Goal: Contribute content: Contribute content

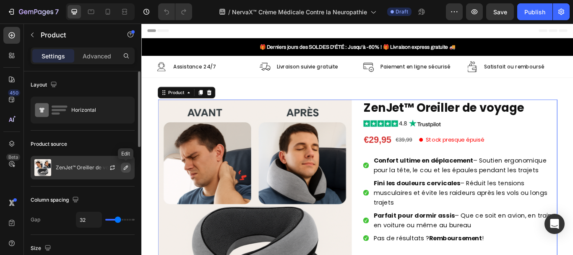
click at [123, 168] on icon "button" at bounding box center [126, 167] width 7 height 7
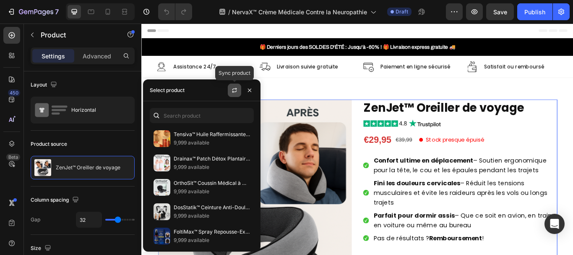
click at [234, 88] on icon "button" at bounding box center [234, 90] width 7 height 7
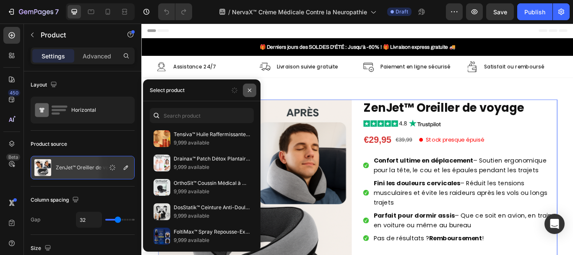
click at [249, 91] on icon "button" at bounding box center [249, 90] width 7 height 7
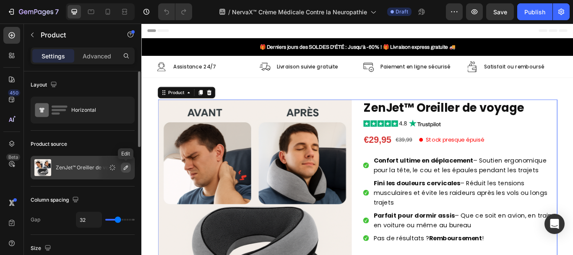
click at [125, 165] on icon "button" at bounding box center [126, 167] width 7 height 7
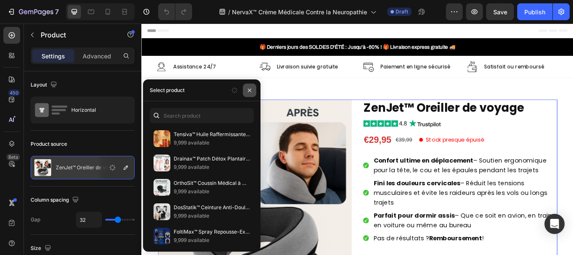
click at [247, 90] on icon "button" at bounding box center [249, 90] width 7 height 7
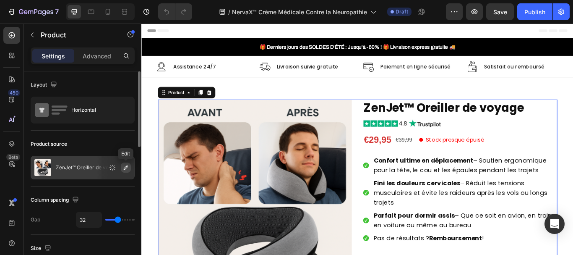
click at [125, 168] on icon "button" at bounding box center [126, 167] width 4 height 4
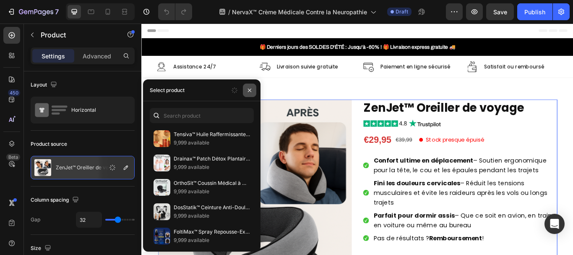
click at [249, 91] on icon "button" at bounding box center [249, 90] width 7 height 7
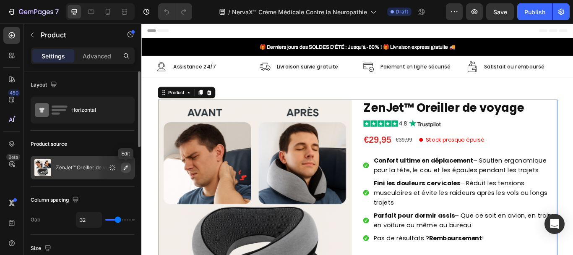
click at [126, 166] on icon "button" at bounding box center [126, 167] width 4 height 4
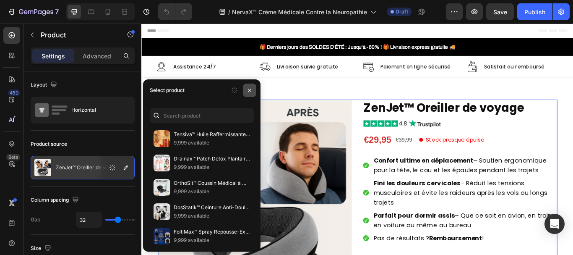
click at [251, 88] on icon "button" at bounding box center [249, 90] width 7 height 7
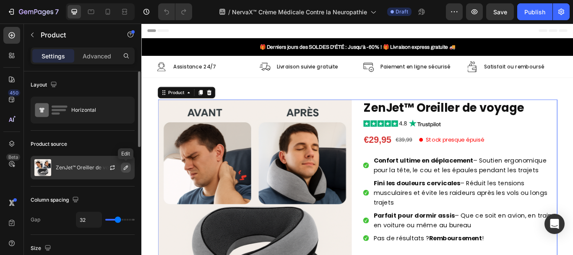
click at [130, 167] on button "button" at bounding box center [126, 167] width 10 height 10
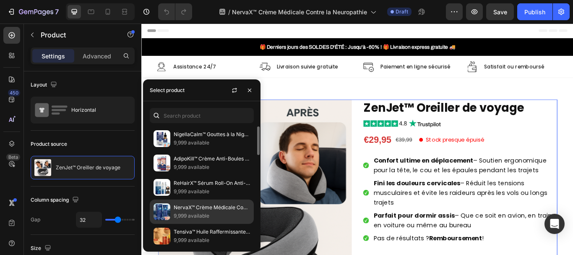
click at [195, 210] on p "NervaX™ Crème Médicale Contre la Neuropathie | Soulage les Nerfs Endommagés Dès…" at bounding box center [212, 207] width 76 height 8
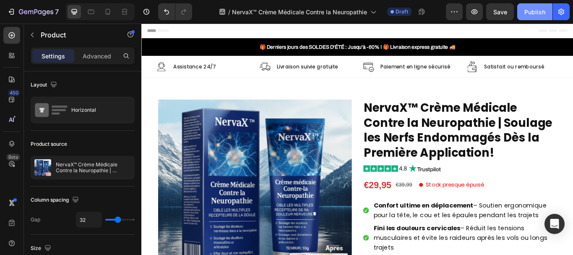
click at [538, 8] on div "Publish" at bounding box center [535, 12] width 21 height 9
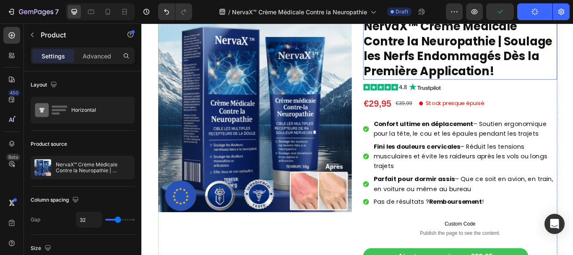
scroll to position [97, 0]
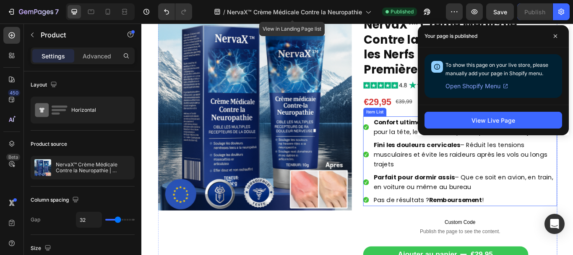
click at [445, 138] on strong "Confort ultime en déplacement" at bounding box center [470, 138] width 116 height 10
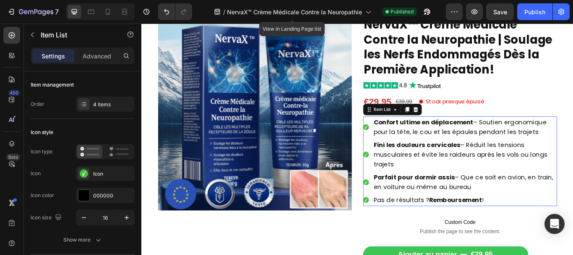
click at [445, 138] on strong "Confort ultime en déplacement" at bounding box center [470, 138] width 116 height 10
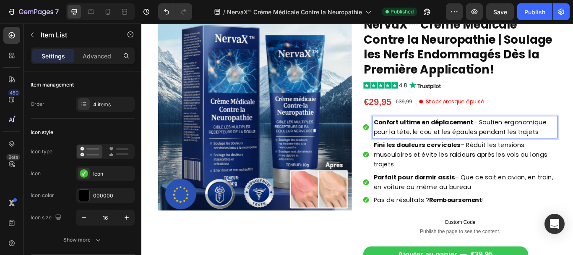
click at [471, 146] on span "Confort ultime en déplacement – Soutien ergonomique pour la tête, le cou et les…" at bounding box center [513, 143] width 202 height 21
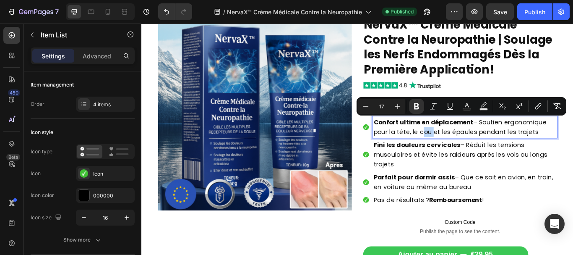
click at [471, 146] on span "Confort ultime en déplacement – Soutien ergonomique pour la tête, le cou et les…" at bounding box center [513, 143] width 202 height 21
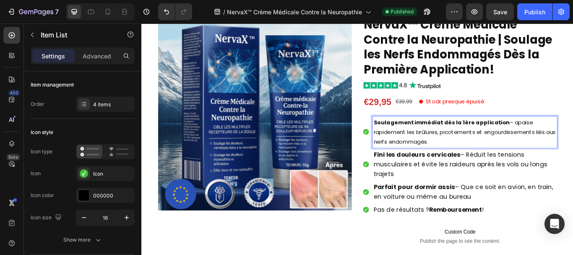
click at [569, 149] on p "Soulagement immédiat dès la 1ère application – apaise rapidement les brûlures, …" at bounding box center [518, 150] width 213 height 34
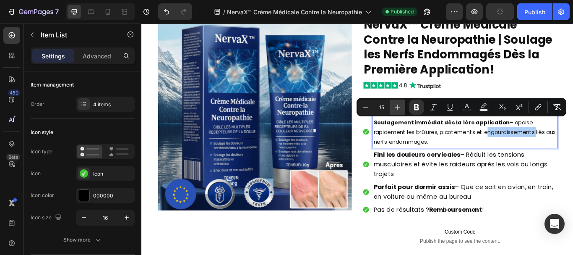
click at [393, 107] on button "Plus" at bounding box center [397, 106] width 15 height 15
type input "17"
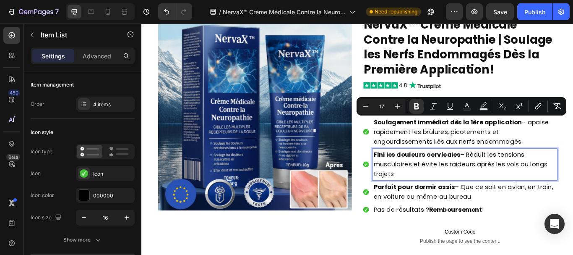
click at [512, 177] on span "Fini les douleurs cervicales – Réduit les tensions musculaires et évite les rai…" at bounding box center [513, 187] width 203 height 33
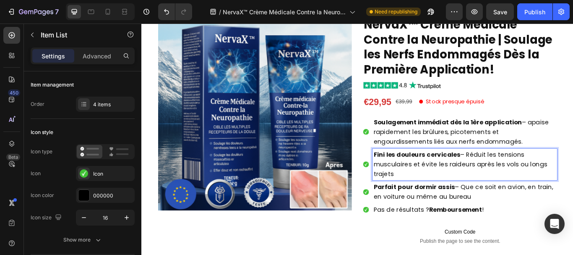
click at [526, 188] on span "Fini les douleurs cervicales – Réduit les tensions musculaires et évite les rai…" at bounding box center [513, 187] width 203 height 33
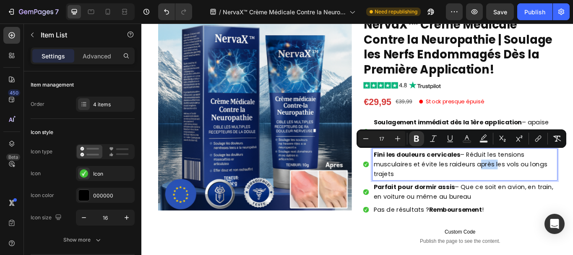
type input "15"
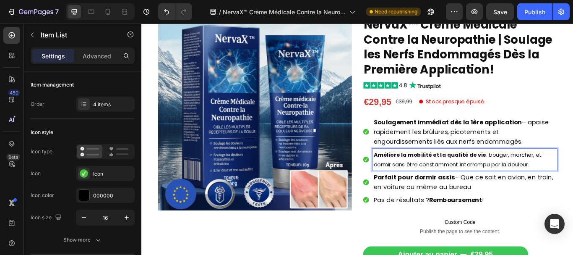
click at [526, 188] on p "Améliore la mobilité et la qualité de vie : bouger, marcher, et dormir sans êtr…" at bounding box center [518, 182] width 213 height 23
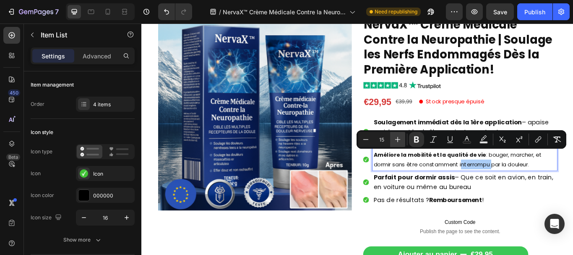
click at [395, 138] on icon "Editor contextual toolbar" at bounding box center [398, 139] width 8 height 8
type input "17"
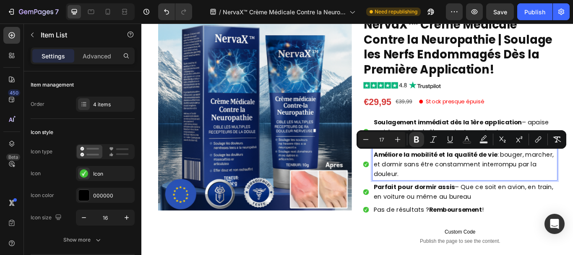
click at [552, 175] on span "Améliore la mobilité et la qualité de vie : bouger, marcher, et dormir sans êtr…" at bounding box center [517, 187] width 210 height 33
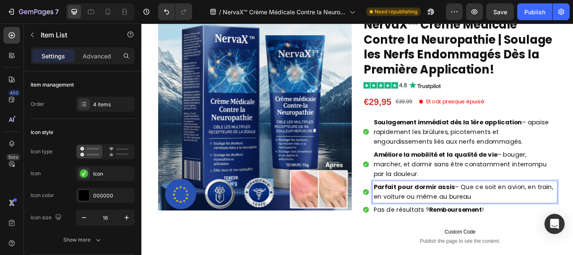
click at [438, 217] on strong "Parfait pour dormir assis" at bounding box center [459, 214] width 95 height 10
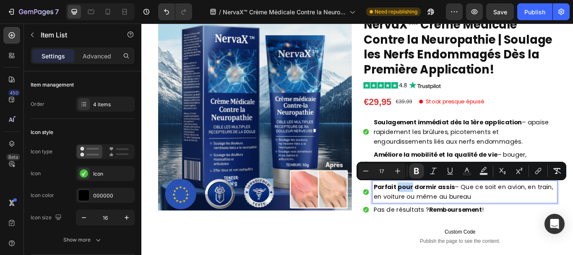
type input "15"
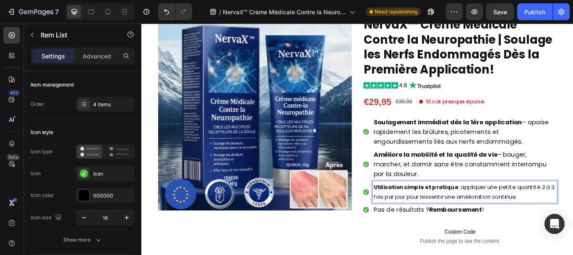
click at [438, 217] on strong "Utilisation simple et pratique" at bounding box center [461, 214] width 99 height 9
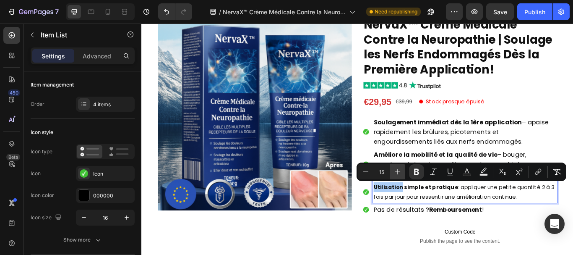
click at [397, 172] on icon "Editor contextual toolbar" at bounding box center [398, 171] width 8 height 8
type input "17"
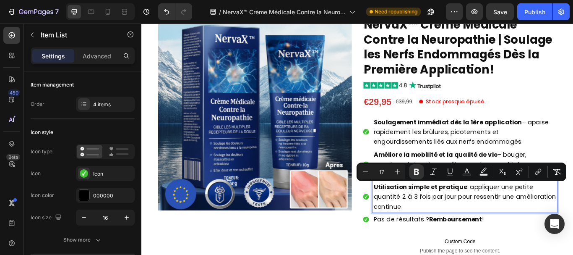
click at [519, 214] on span "Utilisation simple et pratique : appliquer une petite quantité 2 à 3 fois par j…" at bounding box center [518, 225] width 213 height 33
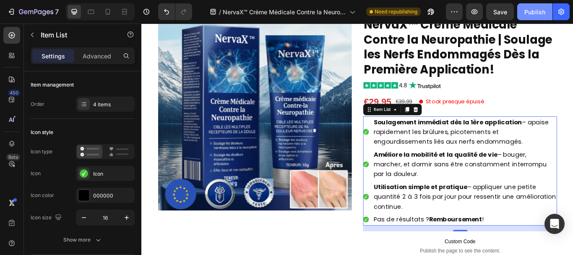
click at [537, 9] on div "Publish" at bounding box center [535, 12] width 21 height 9
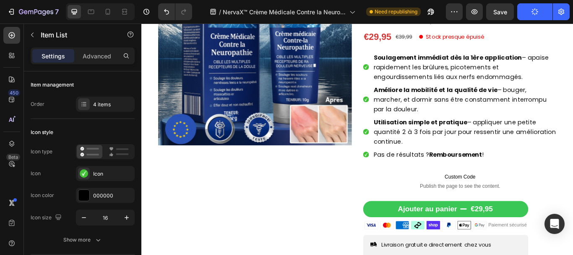
scroll to position [173, 0]
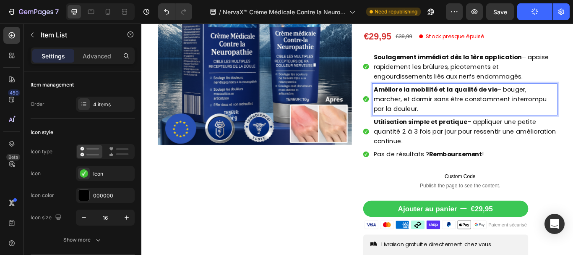
click at [573, 119] on p "Améliore la mobilité et la qualité de vie – bouger, marcher, et dormir sans êtr…" at bounding box center [518, 112] width 213 height 34
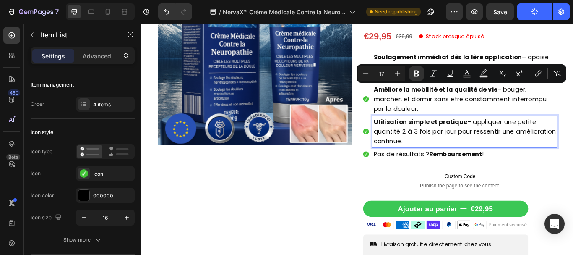
click at [453, 140] on strong "Utilisation simple et pratique" at bounding box center [466, 138] width 109 height 10
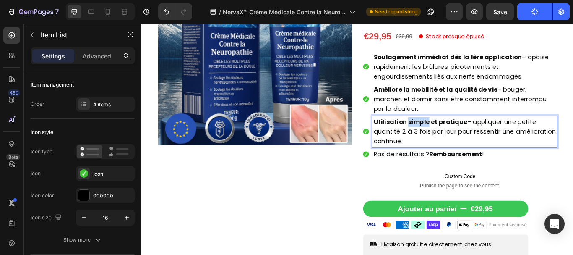
click at [453, 140] on strong "Utilisation simple et pratique" at bounding box center [466, 138] width 109 height 10
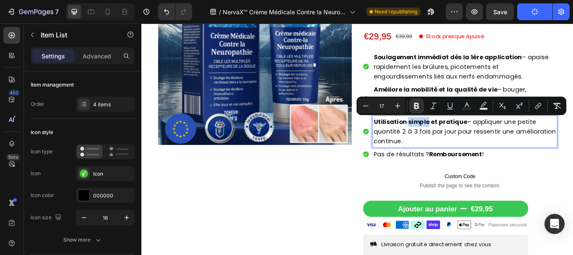
click at [502, 149] on span "Utilisation simple et pratique – appliquer une petite quantité 2 à 3 fois par j…" at bounding box center [518, 149] width 213 height 33
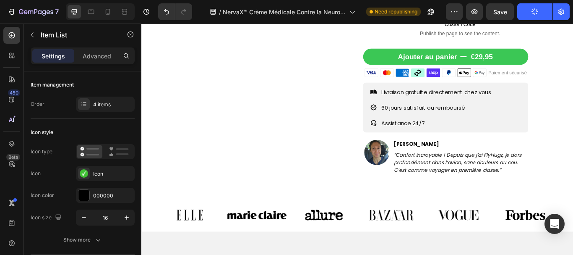
scroll to position [361, 0]
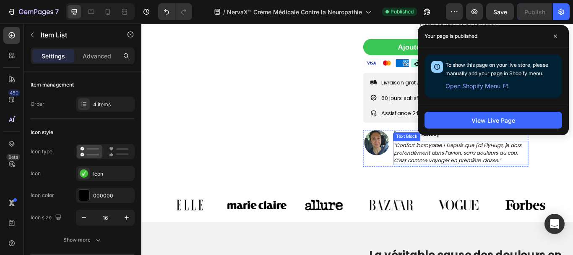
click at [446, 170] on icon "“Confort incroyable ! Depuis que j’ai FlyHugz, je dors profondément dans l’avio…" at bounding box center [510, 174] width 149 height 26
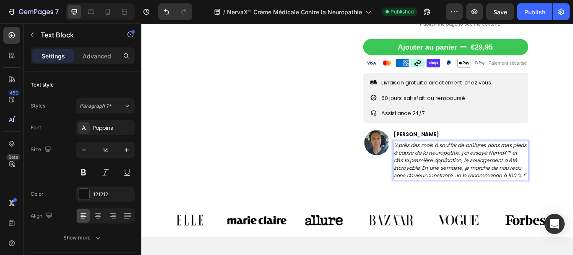
click at [446, 170] on icon ""Après des mois à souffrir de brûlures dans mes pieds à cause de la neuropathie…" at bounding box center [513, 183] width 155 height 44
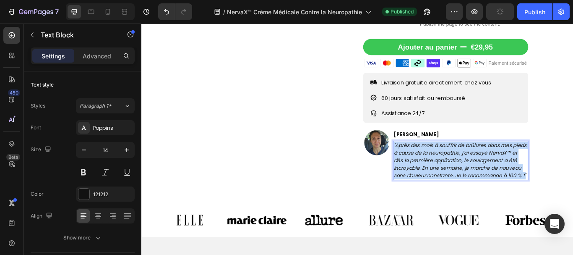
click at [446, 170] on icon ""Après des mois à souffrir de brûlures dans mes pieds à cause de la neuropathie…" at bounding box center [513, 183] width 155 height 44
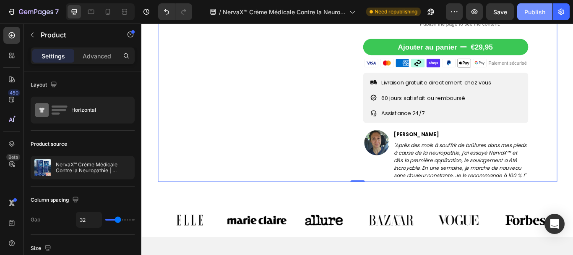
click at [541, 8] on div "Publish" at bounding box center [535, 12] width 21 height 9
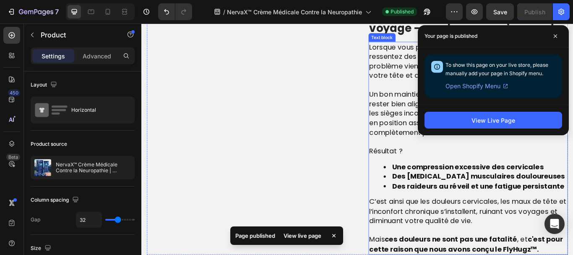
scroll to position [693, 0]
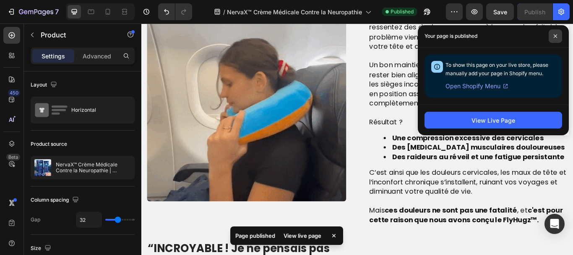
click at [556, 34] on icon at bounding box center [556, 36] width 4 height 4
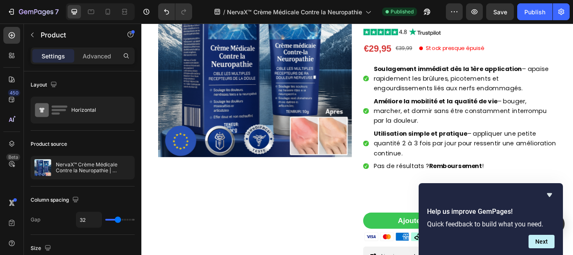
scroll to position [158, 0]
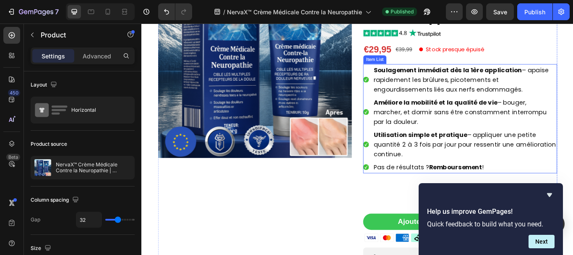
click at [469, 188] on span "Pas de résultats ? Remboursement !" at bounding box center [476, 191] width 128 height 10
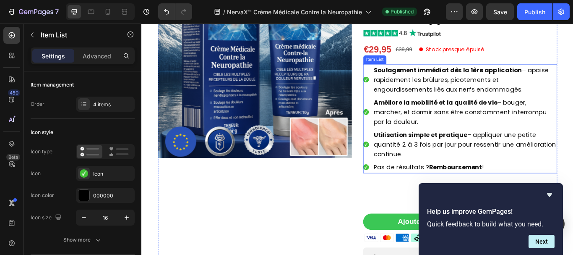
click at [469, 188] on span "Pas de résultats ? Remboursement !" at bounding box center [476, 191] width 128 height 10
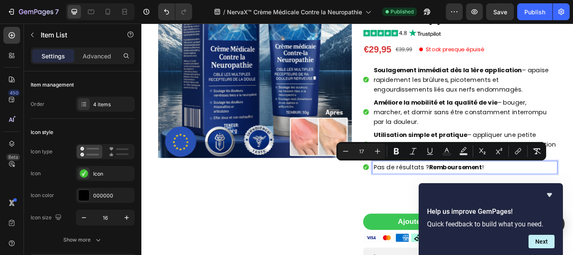
copy span "Pas de résultats ? Remboursement !"
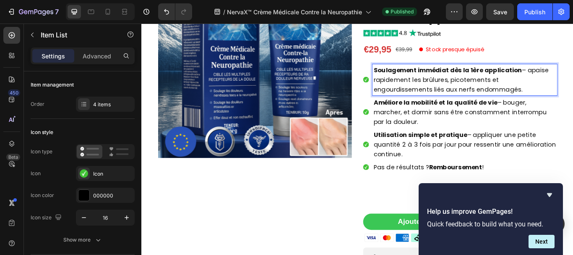
click at [478, 76] on strong "Soulagement immédiat dès la 1ère application" at bounding box center [498, 78] width 173 height 10
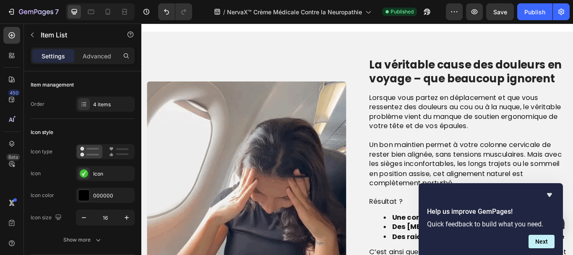
scroll to position [601, 0]
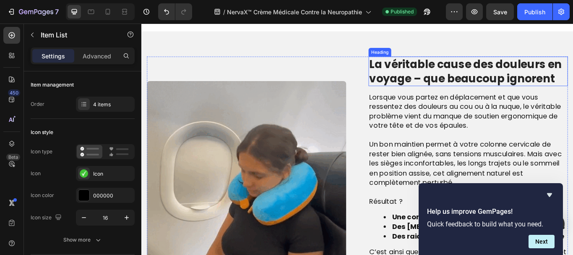
click at [475, 80] on h2 "La véritable cause des douleurs en voyage – que beaucoup ignorent" at bounding box center [522, 79] width 232 height 34
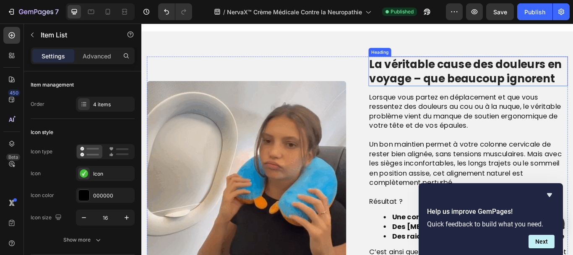
click at [475, 80] on h2 "La véritable cause des douleurs en voyage – que beaucoup ignorent" at bounding box center [522, 79] width 232 height 34
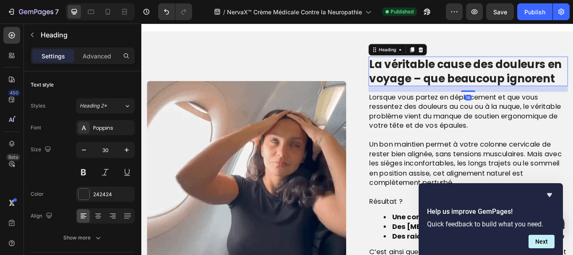
click at [475, 80] on p "La véritable cause des douleurs en voyage – que beaucoup ignorent" at bounding box center [522, 79] width 231 height 33
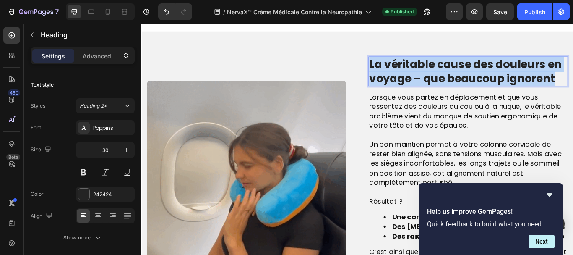
click at [475, 80] on p "La véritable cause des douleurs en voyage – que beaucoup ignorent" at bounding box center [522, 79] width 231 height 33
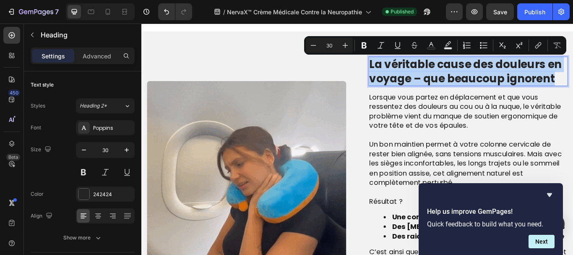
copy p "La véritable cause des douleurs en voyage – que beaucoup ignorent"
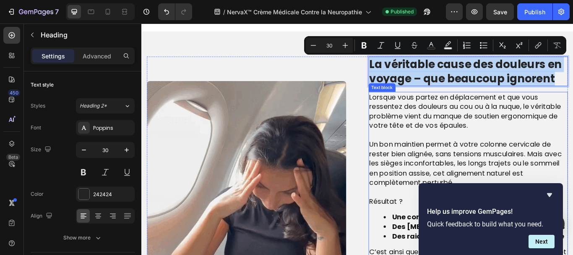
click at [460, 141] on span "Lorsque vous partez en déplacement et que vous ressentez des douleurs au cou ou…" at bounding box center [519, 126] width 224 height 45
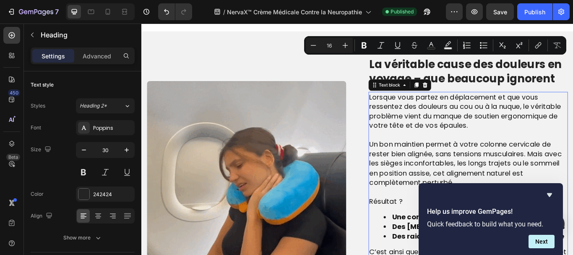
click at [460, 141] on span "Lorsque vous partez en déplacement et que vous ressentez des douleurs au cou ou…" at bounding box center [519, 126] width 224 height 45
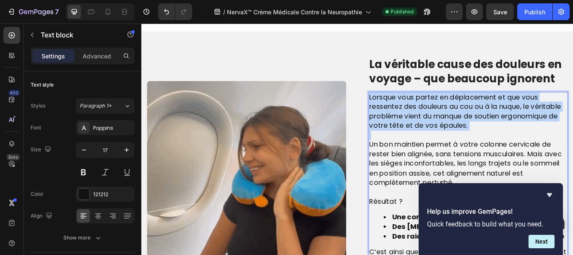
click at [460, 141] on span "Lorsque vous partez en déplacement et que vous ressentez des douleurs au cou ou…" at bounding box center [519, 126] width 224 height 45
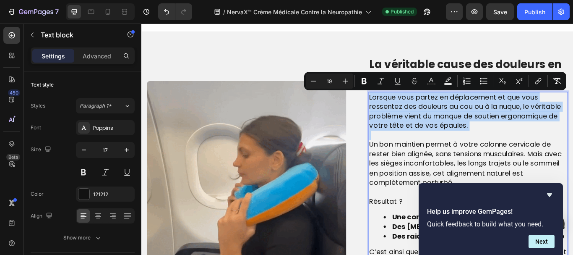
click at [460, 141] on span "Lorsque vous partez en déplacement et que vous ressentez des douleurs au cou ou…" at bounding box center [519, 126] width 224 height 45
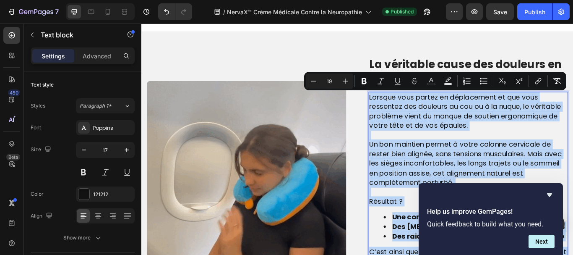
copy div "Lorsque vous partez en déplacement et que vous ressentez des douleurs au cou ou…"
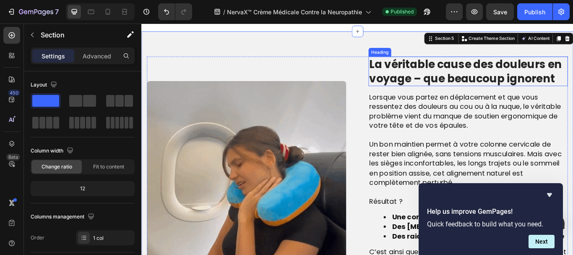
click at [422, 75] on p "La véritable cause des douleurs en voyage – que beaucoup ignorent" at bounding box center [522, 79] width 231 height 33
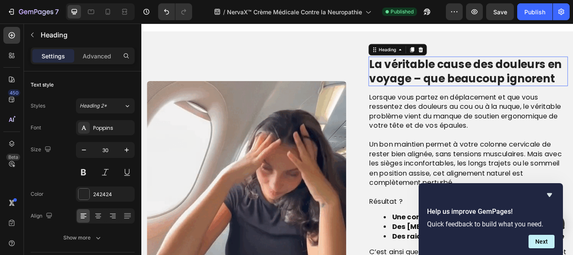
click at [422, 75] on p "La véritable cause des douleurs en voyage – que beaucoup ignorent" at bounding box center [522, 79] width 231 height 33
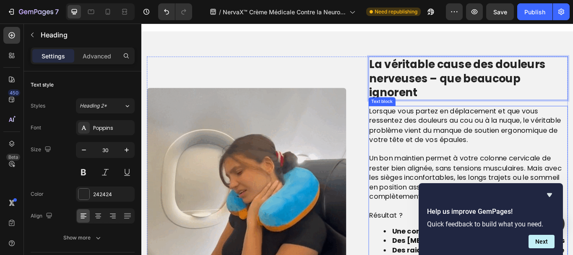
click at [417, 133] on span "Lorsque vous partez en déplacement et que vous ressentez des douleurs au cou ou…" at bounding box center [519, 142] width 224 height 45
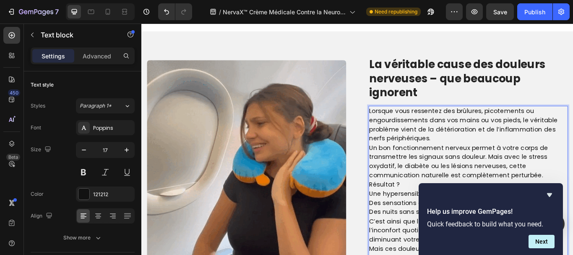
scroll to position [618, 0]
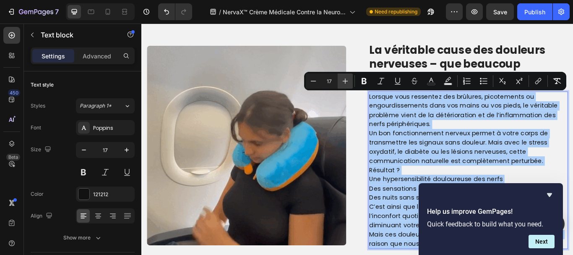
click at [347, 82] on icon "Editor contextual toolbar" at bounding box center [345, 81] width 8 height 8
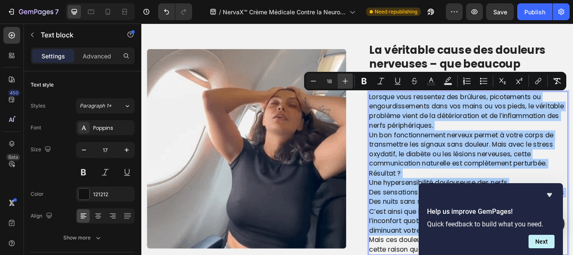
click at [347, 82] on icon "Editor contextual toolbar" at bounding box center [345, 81] width 8 height 8
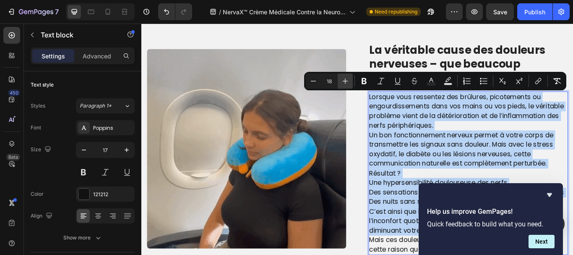
type input "19"
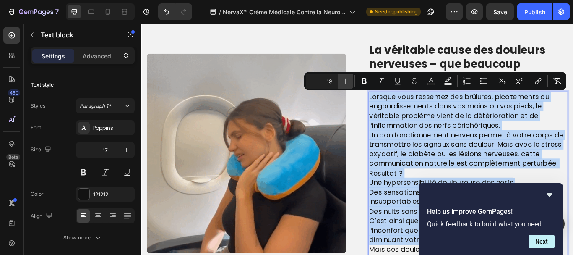
scroll to position [624, 0]
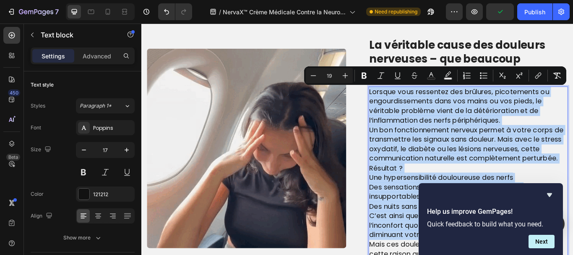
click at [567, 138] on p "Lorsque vous ressentez des brûlures, picotements ou engourdissements dans vos m…" at bounding box center [522, 120] width 231 height 44
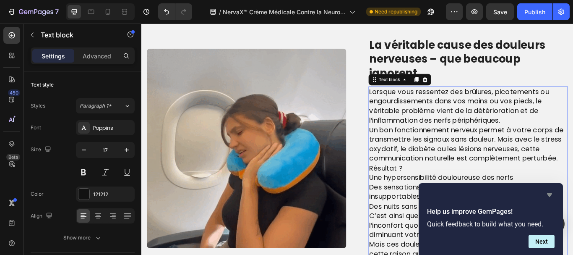
click at [552, 193] on icon "Hide survey" at bounding box center [550, 195] width 10 height 10
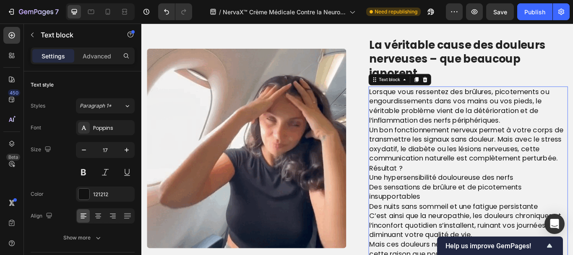
click at [563, 136] on p "Lorsque vous ressentez des brûlures, picotements ou engourdissements dans vos m…" at bounding box center [522, 120] width 231 height 44
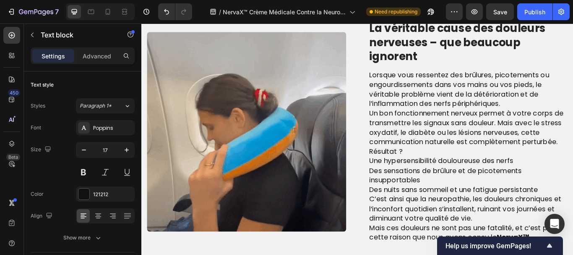
scroll to position [641, 0]
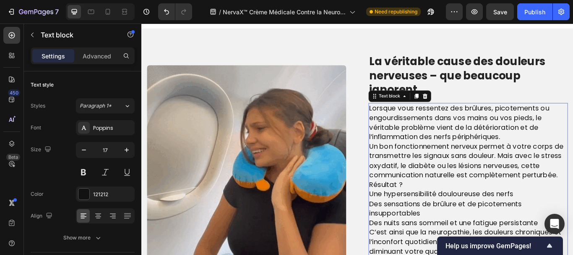
scroll to position [605, 0]
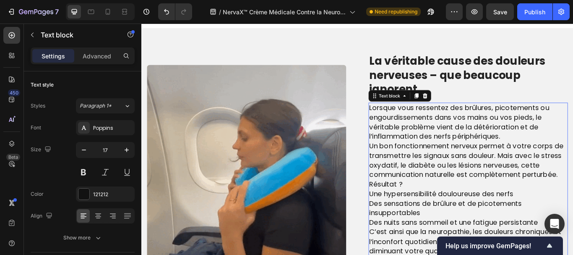
click at [570, 158] on p "Lorsque vous ressentez des brûlures, picotements ou engourdissements dans vos m…" at bounding box center [522, 139] width 231 height 44
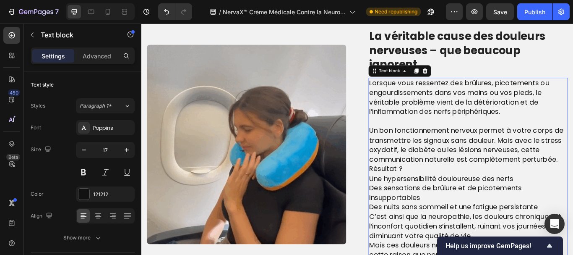
scroll to position [634, 0]
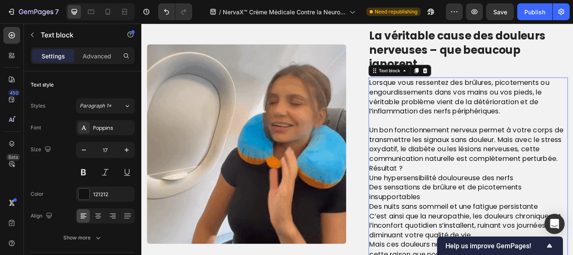
click at [573, 184] on p "Un bon fonctionnement nerveux permet à votre corps de transmettre les signaux s…" at bounding box center [522, 164] width 231 height 44
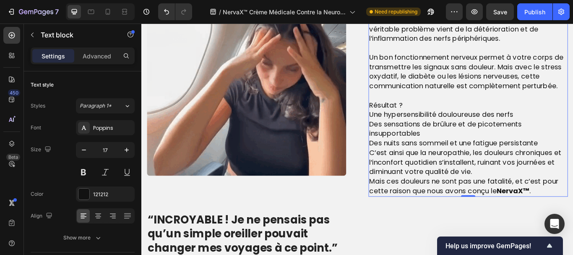
scroll to position [719, 0]
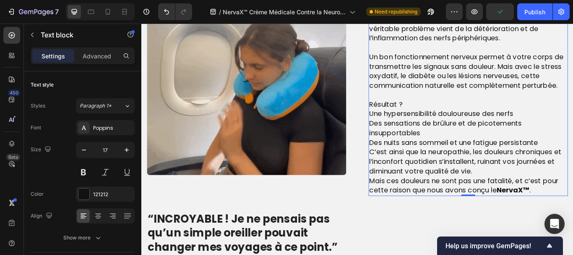
click at [573, 164] on p "Une hypersensibilité douloureuse des nerfs Des sensations de brûlure et de pico…" at bounding box center [522, 145] width 231 height 44
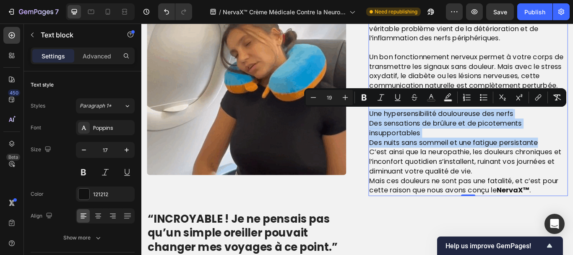
drag, startPoint x: 604, startPoint y: 164, endPoint x: 408, endPoint y: 131, distance: 199.0
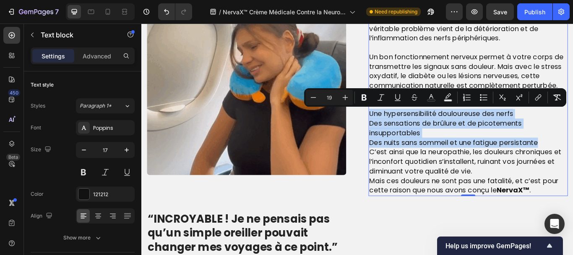
click at [408, 131] on p "Une hypersensibilité douloureuse des nerfs Des sensations de brûlure et de pico…" at bounding box center [522, 145] width 231 height 44
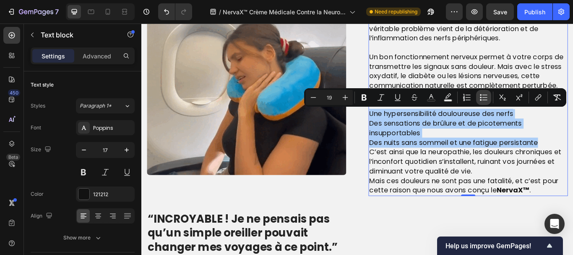
click at [482, 99] on icon "Editor contextual toolbar" at bounding box center [484, 97] width 8 height 8
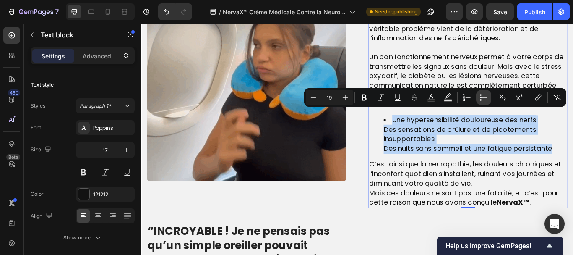
scroll to position [726, 0]
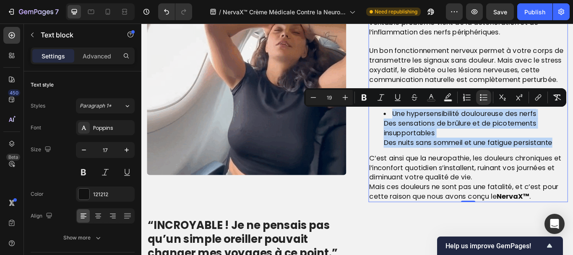
click at [424, 143] on span "Des sensations de brûlure et de picotements insupportables" at bounding box center [513, 145] width 178 height 23
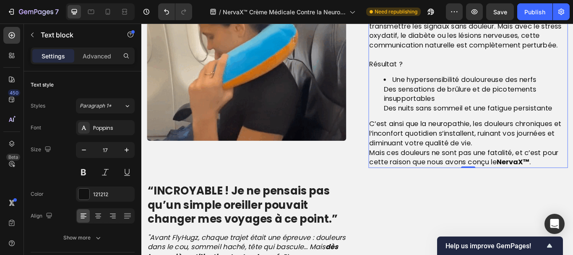
scroll to position [767, 0]
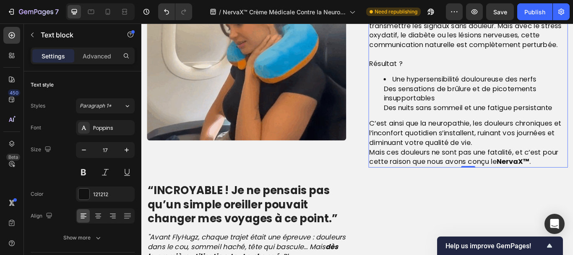
click at [532, 162] on p "C’est ainsi que la neuropathie, les douleurs chroniques et l’inconfort quotidie…" at bounding box center [522, 152] width 231 height 34
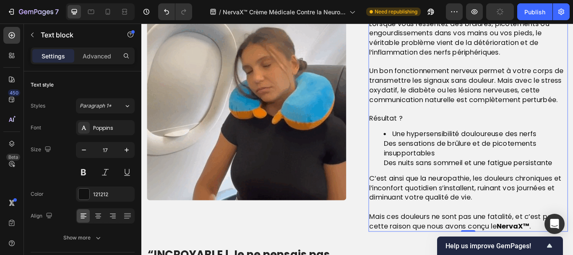
scroll to position [705, 0]
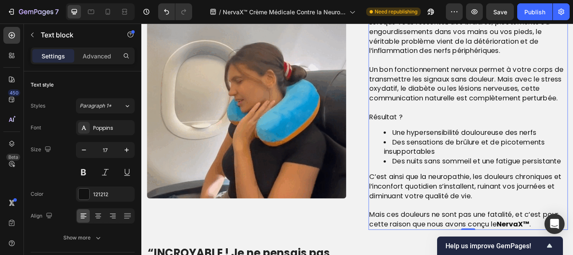
click at [573, 183] on li "Des nuits sans sommeil et une fatigue persistante" at bounding box center [531, 184] width 214 height 11
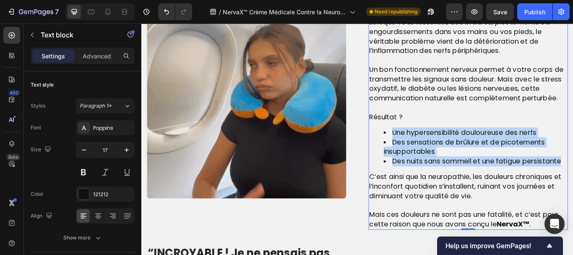
drag, startPoint x: 630, startPoint y: 183, endPoint x: 430, endPoint y: 153, distance: 201.6
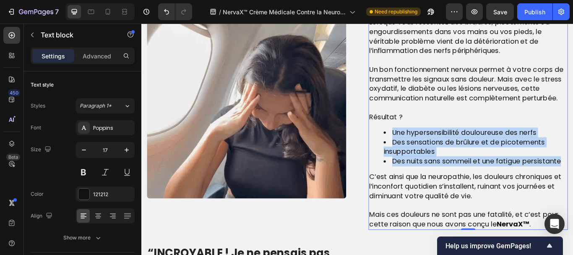
click at [430, 153] on ul "Une hypersensibilité douloureuse des nerfs Des sensations de brûlure et de pico…" at bounding box center [522, 167] width 231 height 44
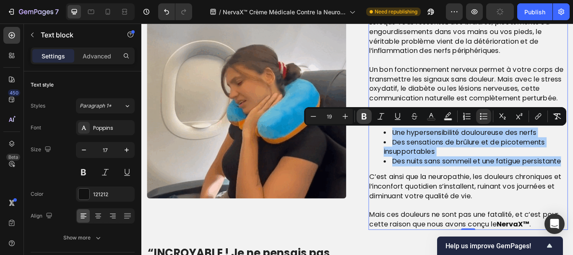
click at [363, 118] on icon "Editor contextual toolbar" at bounding box center [364, 116] width 5 height 6
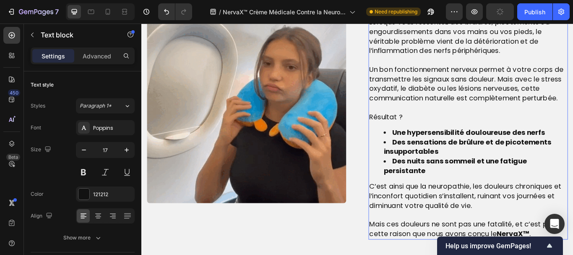
scroll to position [710, 0]
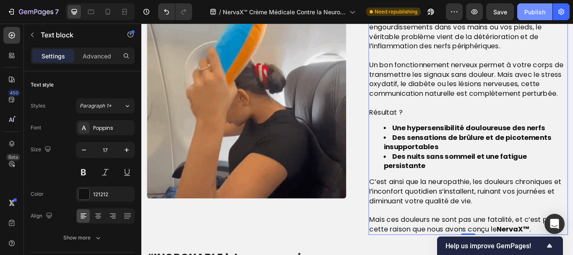
drag, startPoint x: 534, startPoint y: 14, endPoint x: 430, endPoint y: 24, distance: 104.1
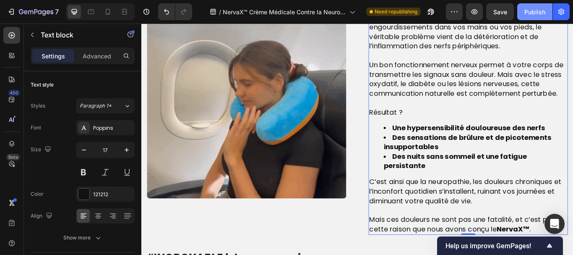
click at [534, 14] on div "Publish" at bounding box center [535, 12] width 21 height 9
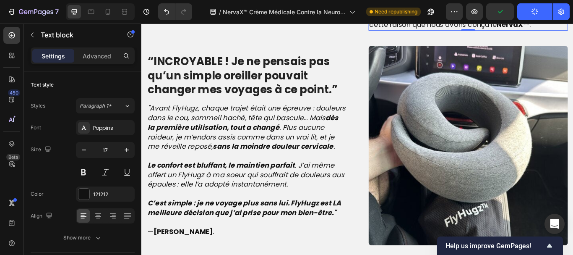
scroll to position [951, 0]
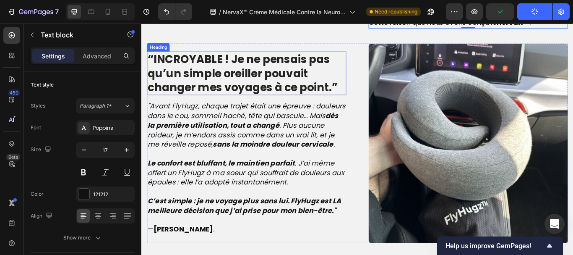
click at [234, 83] on strong "“INCROYABLE ! Je ne pensais pas qu’un simple oreiller pouvait changer mes voyag…" at bounding box center [260, 81] width 222 height 51
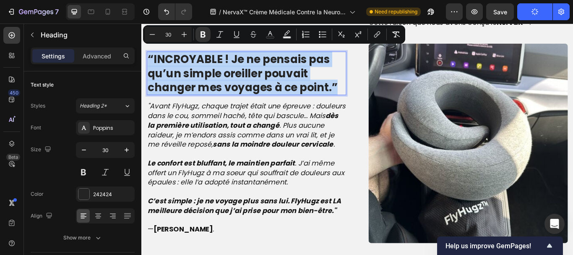
copy strong "“INCROYABLE ! Je ne pensais pas qu’un simple oreiller pouvait changer mes voyag…"
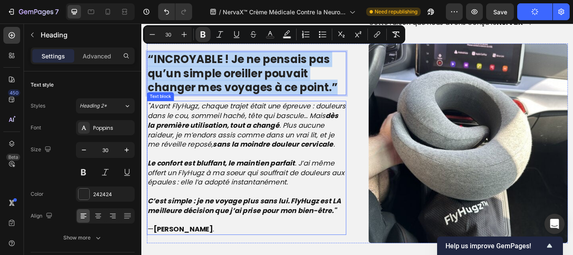
click at [244, 132] on strong "dès la première utilisation, tout a changé" at bounding box center [260, 136] width 222 height 23
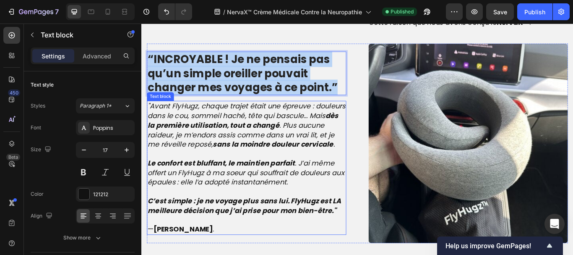
click at [244, 132] on strong "dès la première utilisation, tout a changé" at bounding box center [260, 136] width 222 height 23
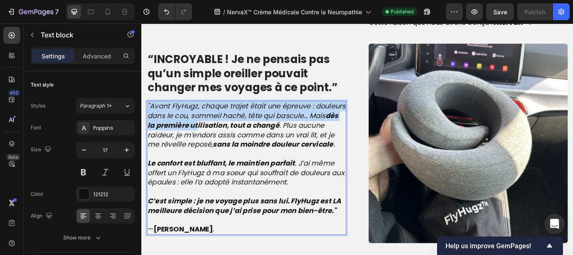
click at [244, 132] on strong "dès la première utilisation, tout a changé" at bounding box center [260, 136] width 222 height 23
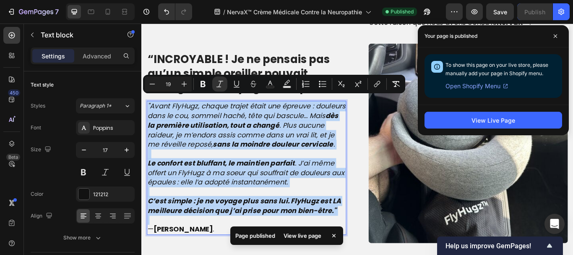
copy div ""Avant FlyHugz, chaque trajet était une épreuve : douleurs dans le cou, sommeil…"
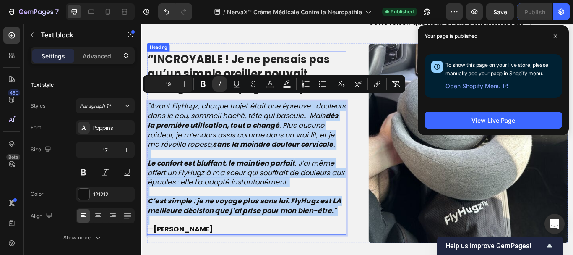
click at [274, 64] on strong "“INCROYABLE ! Je ne pensais pas qu’un simple oreiller pouvait changer mes voyag…" at bounding box center [260, 81] width 222 height 51
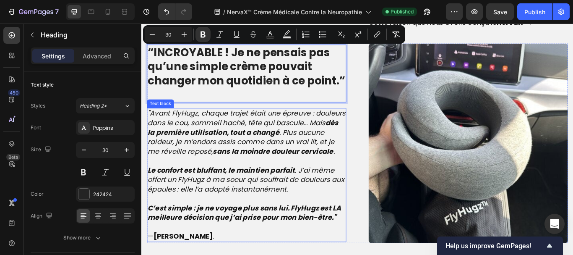
scroll to position [948, 0]
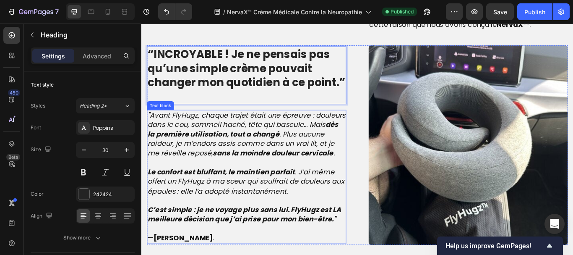
click at [184, 158] on strong "dès la première utilisation, tout a changé" at bounding box center [260, 147] width 222 height 23
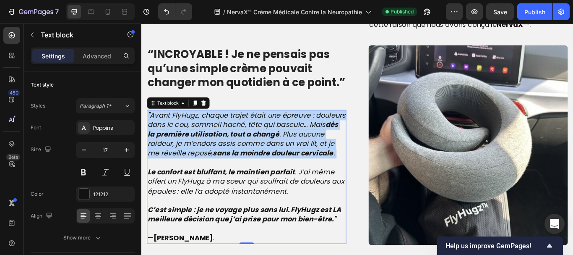
click at [184, 158] on strong "dès la première utilisation, tout a changé" at bounding box center [260, 147] width 222 height 23
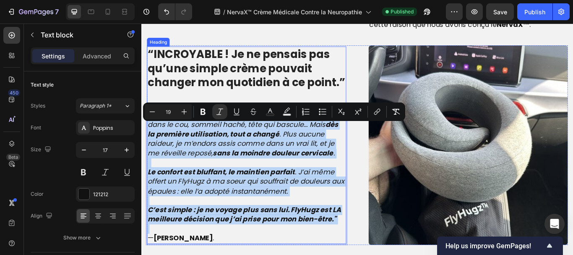
click at [175, 90] on strong "“INCROYABLE ! Je ne pensais pas qu’une simple crème pouvait changer mon quotidi…" at bounding box center [264, 75] width 230 height 51
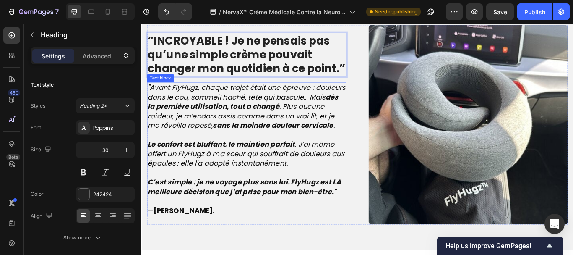
scroll to position [1001, 0]
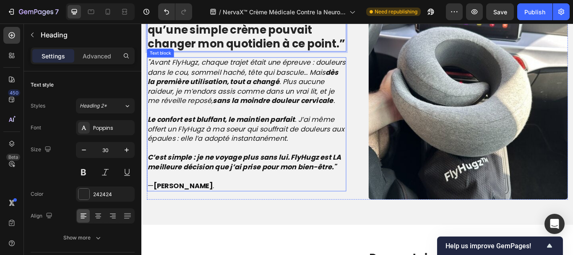
click at [370, 196] on p "C’est simple : je ne voyage plus sans lui. FlyHugz est LA meilleure décision qu…" at bounding box center [264, 185] width 231 height 22
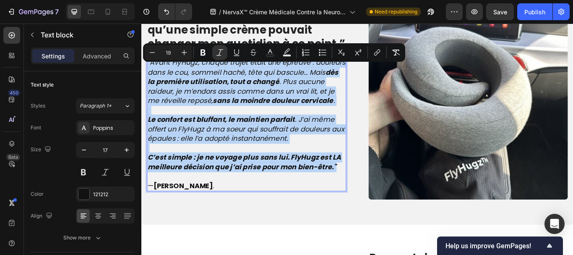
drag, startPoint x: 370, startPoint y: 206, endPoint x: 141, endPoint y: 69, distance: 267.0
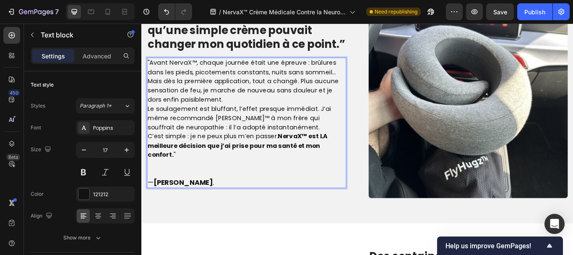
scroll to position [1008, 0]
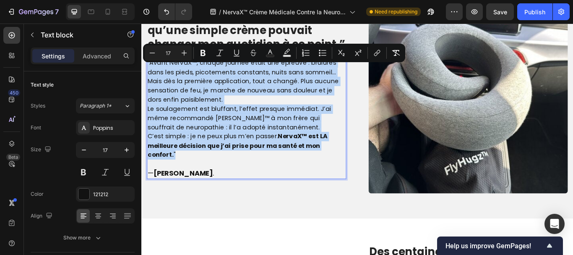
drag, startPoint x: 183, startPoint y: 185, endPoint x: 130, endPoint y: 74, distance: 123.1
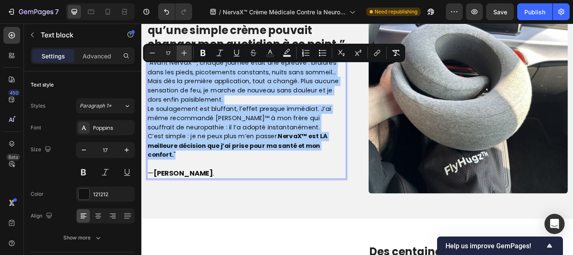
click at [186, 53] on icon "Editor contextual toolbar" at bounding box center [184, 53] width 8 height 8
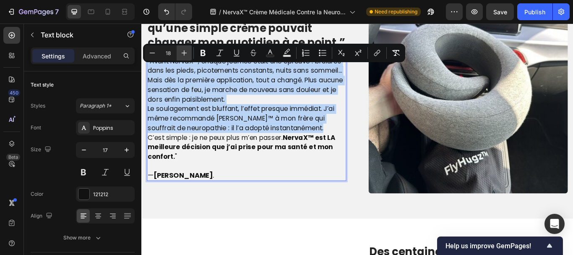
scroll to position [1006, 0]
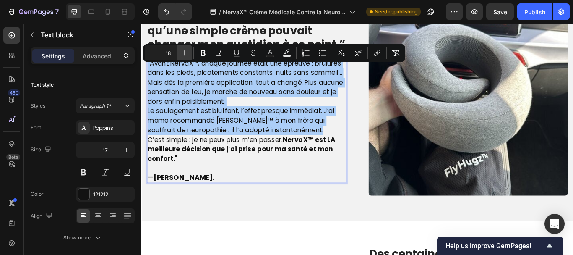
click at [186, 53] on icon "Editor contextual toolbar" at bounding box center [184, 53] width 8 height 8
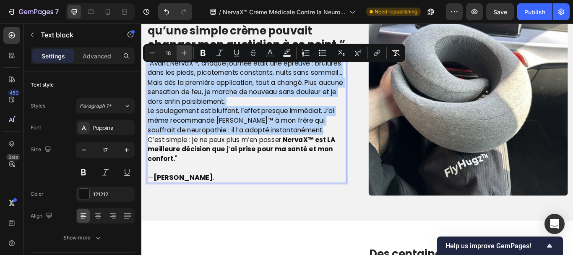
type input "19"
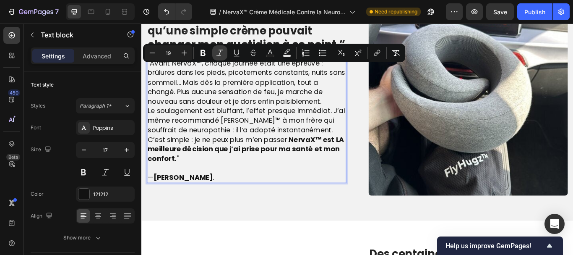
click at [223, 55] on icon "Editor contextual toolbar" at bounding box center [220, 53] width 8 height 8
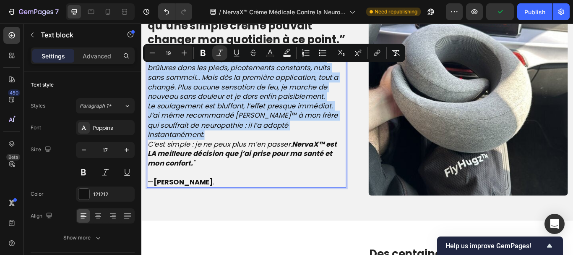
click at [361, 115] on p ""Avant NervaX™, chaque journée était une épreuve : brûlures dans les pieds, pic…" at bounding box center [264, 87] width 231 height 56
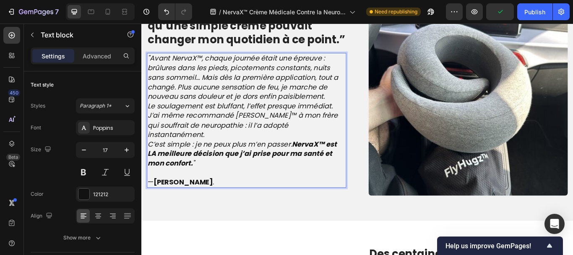
scroll to position [1001, 0]
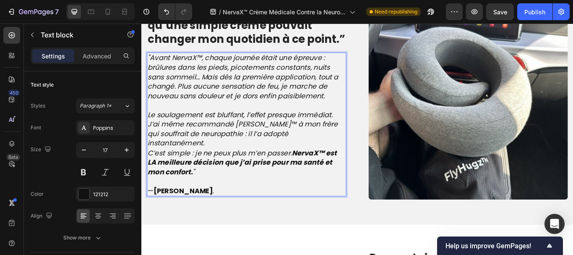
click at [369, 161] on p "Le soulagement est bluffant, l’effet presque immédiat. J’ai même recommandé Ner…" at bounding box center [264, 147] width 231 height 44
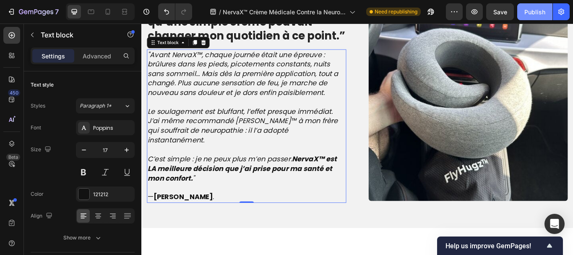
click at [535, 5] on button "Publish" at bounding box center [534, 11] width 35 height 17
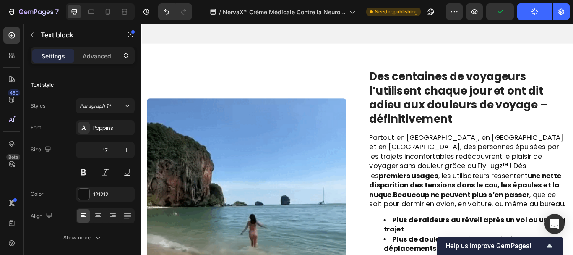
scroll to position [1218, 0]
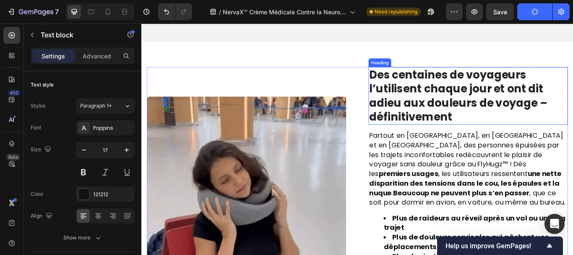
click at [478, 124] on strong "Des centaines de voyageurs l’utilisent chaque jour et ont dit adieu aux douleur…" at bounding box center [511, 107] width 208 height 67
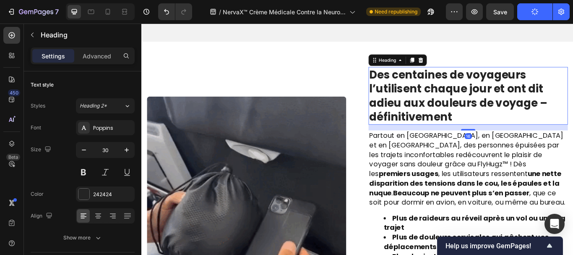
click at [478, 124] on strong "Des centaines de voyageurs l’utilisent chaque jour et ont dit adieu aux douleur…" at bounding box center [511, 107] width 208 height 67
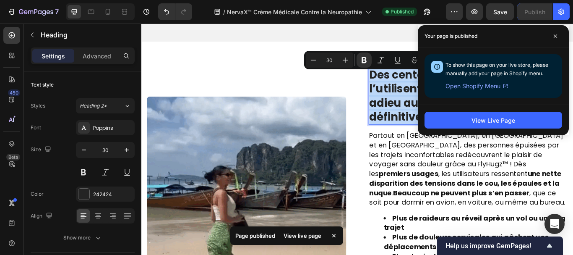
copy strong "Des centaines de voyageurs l’utilisent chaque jour et ont dit adieu aux douleur…"
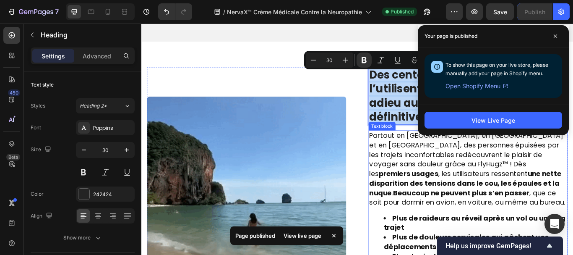
click at [463, 196] on span "Partout en France, en Belgique et en Suisse, des personnes épuisées par les tra…" at bounding box center [521, 193] width 229 height 89
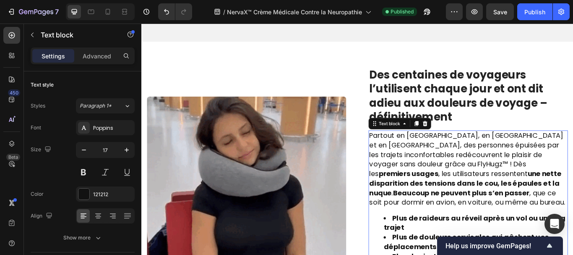
click at [463, 196] on span "Partout en France, en Belgique et en Suisse, des personnes épuisées par les tra…" at bounding box center [521, 193] width 229 height 89
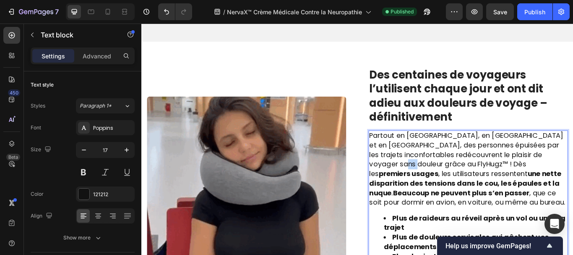
click at [463, 196] on span "Partout en France, en Belgique et en Suisse, des personnes épuisées par les tra…" at bounding box center [521, 193] width 229 height 89
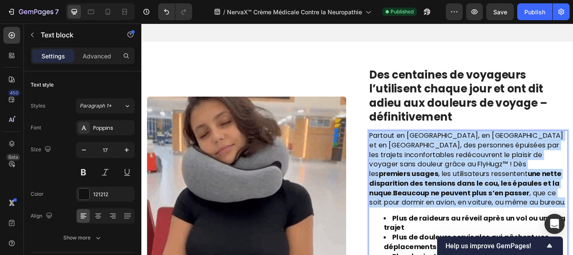
click at [463, 196] on span "Partout en France, en Belgique et en Suisse, des personnes épuisées par les tra…" at bounding box center [521, 193] width 229 height 89
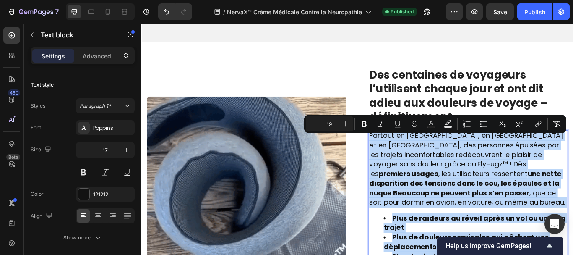
copy div "Partout en France, en Belgique et en Suisse, des personnes épuisées par les tra…"
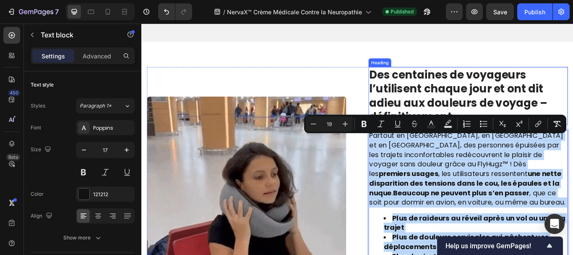
click at [439, 102] on strong "Des centaines de voyageurs l’utilisent chaque jour et ont dit adieu aux douleur…" at bounding box center [511, 107] width 208 height 67
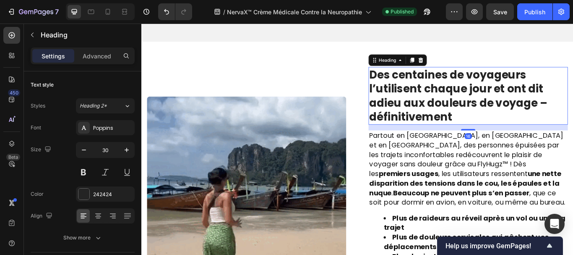
click at [439, 102] on strong "Des centaines de voyageurs l’utilisent chaque jour et ont dit adieu aux douleur…" at bounding box center [511, 107] width 208 height 67
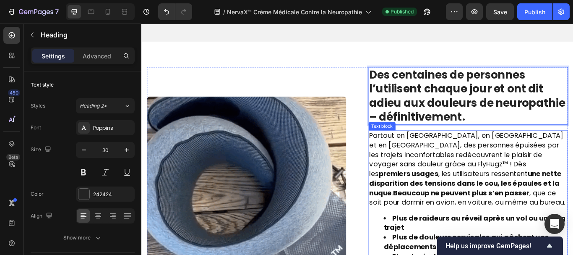
click at [421, 189] on span "Partout en France, en Belgique et en Suisse, des personnes épuisées par les tra…" at bounding box center [521, 193] width 229 height 89
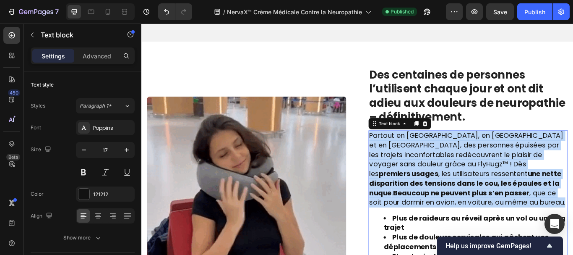
click at [421, 189] on span "Partout en France, en Belgique et en Suisse, des personnes épuisées par les tra…" at bounding box center [521, 193] width 229 height 89
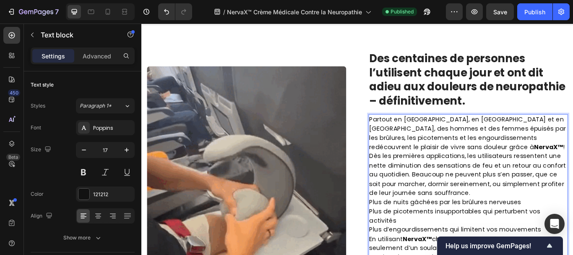
scroll to position [1258, 0]
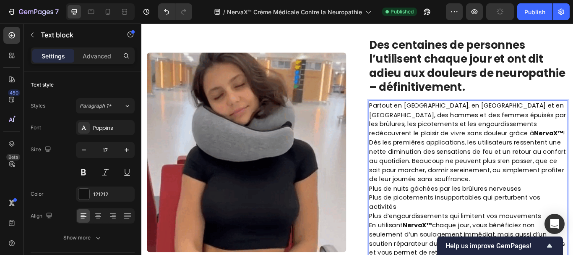
click at [464, 144] on p "Partout en France, en Belgique et en Suisse, des hommes et des femmes épuisés p…" at bounding box center [522, 162] width 231 height 97
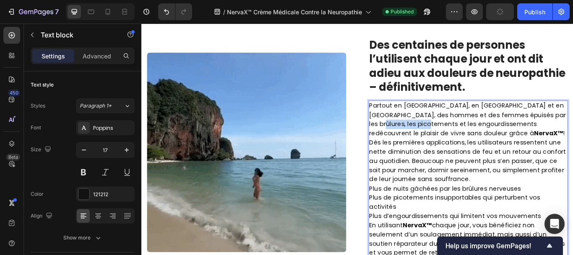
click at [464, 144] on p "Partout en France, en Belgique et en Suisse, des hommes et des femmes épuisés p…" at bounding box center [522, 162] width 231 height 97
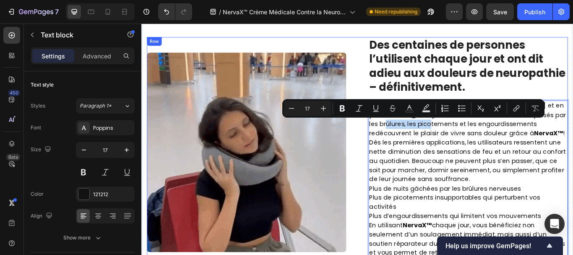
click at [381, 154] on div "Image ⁠⁠⁠⁠⁠⁠⁠ Des centaines de personnes l’utilisent chaque jour et ont dit adi…" at bounding box center [393, 173] width 491 height 268
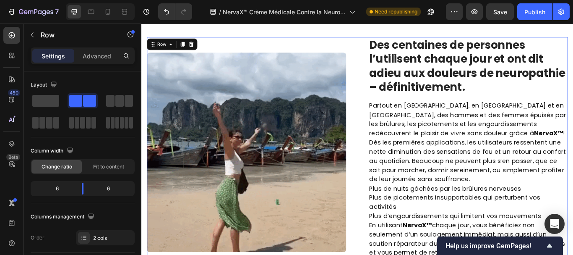
click at [381, 154] on div "Image ⁠⁠⁠⁠⁠⁠⁠ Des centaines de personnes l’utilisent chaque jour et ont dit adi…" at bounding box center [393, 173] width 491 height 268
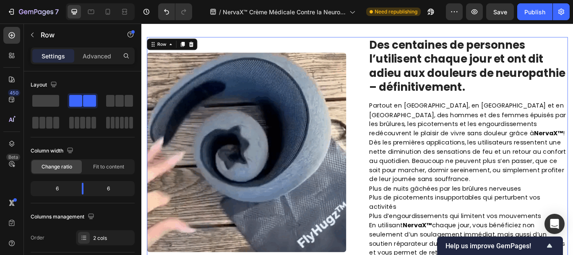
click at [388, 153] on div "Image ⁠⁠⁠⁠⁠⁠⁠ Des centaines de personnes l’utilisent chaque jour et ont dit adi…" at bounding box center [393, 173] width 491 height 268
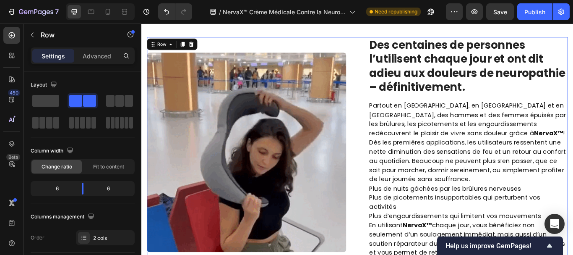
click at [388, 153] on div "Image ⁠⁠⁠⁠⁠⁠⁠ Des centaines de personnes l’utilisent chaque jour et ont dit adi…" at bounding box center [393, 173] width 491 height 268
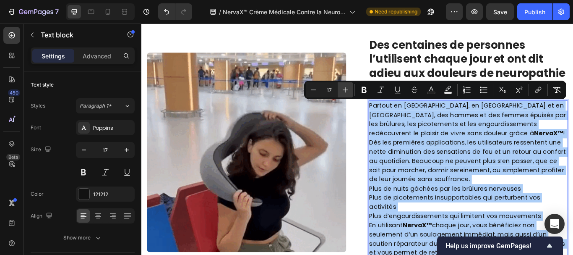
click at [344, 89] on icon "Editor contextual toolbar" at bounding box center [345, 90] width 8 height 8
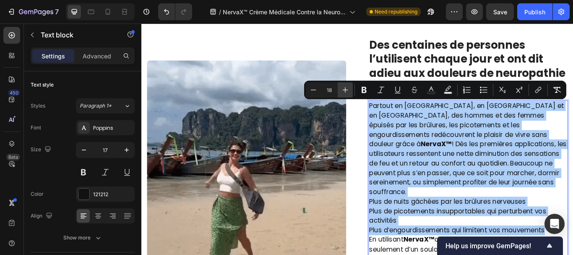
click at [344, 89] on icon "Editor contextual toolbar" at bounding box center [345, 90] width 8 height 8
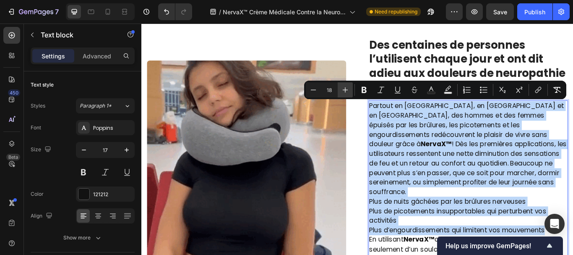
type input "19"
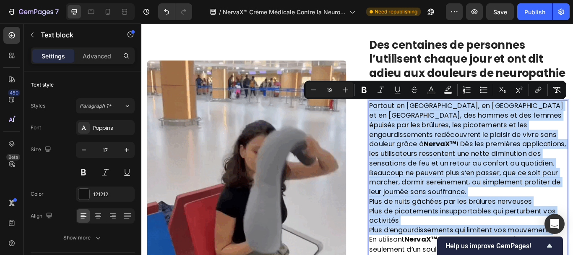
click at [457, 186] on span "Partout en France, en Belgique et en Suisse, des hommes et des femmes épuisés p…" at bounding box center [522, 170] width 230 height 112
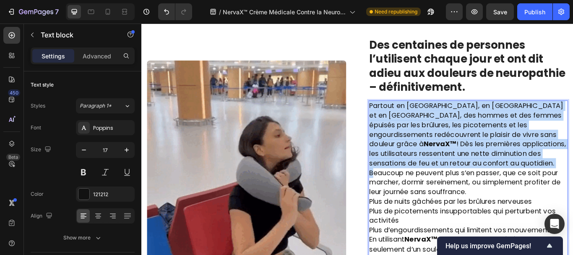
click at [457, 186] on span "Partout en France, en Belgique et en Suisse, des hommes et des femmes épuisés p…" at bounding box center [522, 170] width 230 height 112
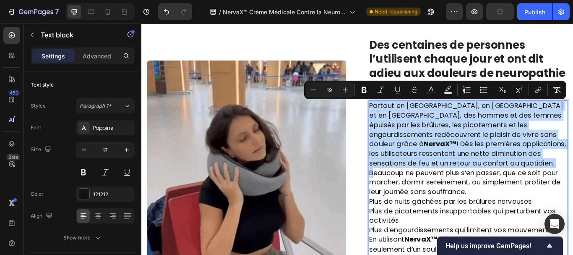
click at [457, 186] on span "Partout en France, en Belgique et en Suisse, des hommes et des femmes épuisés p…" at bounding box center [522, 170] width 230 height 112
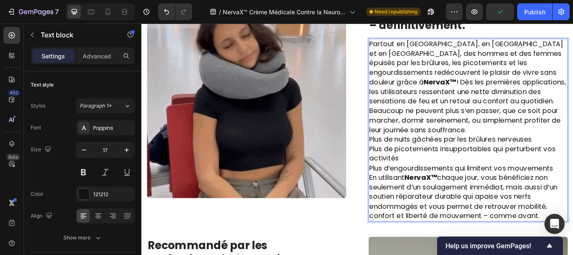
scroll to position [1331, 0]
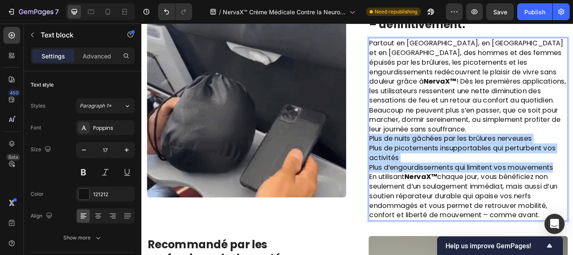
drag, startPoint x: 624, startPoint y: 180, endPoint x: 405, endPoint y: 146, distance: 222.5
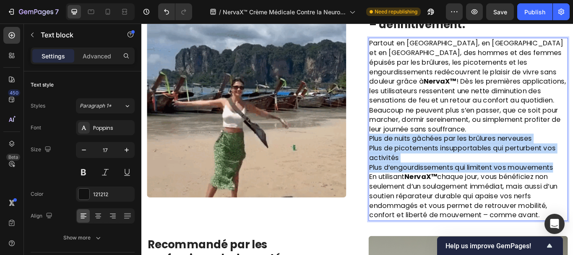
click at [406, 146] on div "Partout en France, en Belgique et en Suisse, des hommes et des femmes épuisés p…" at bounding box center [522, 146] width 232 height 213
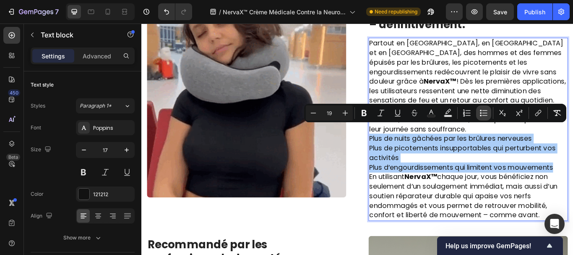
click at [483, 111] on icon "Editor contextual toolbar" at bounding box center [484, 113] width 8 height 8
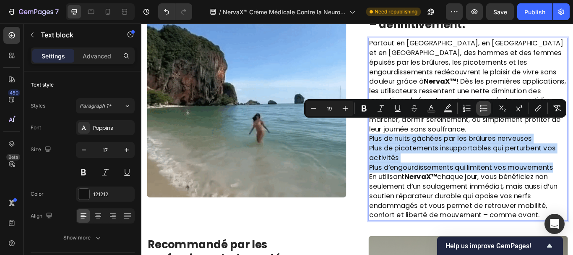
scroll to position [1344, 0]
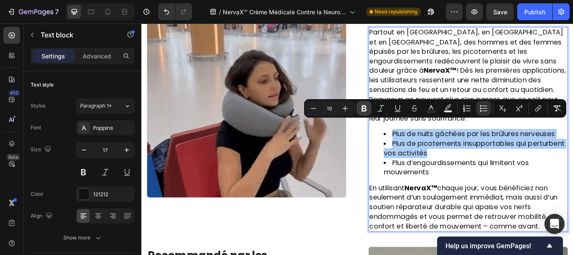
click at [366, 109] on icon "Editor contextual toolbar" at bounding box center [364, 108] width 5 height 6
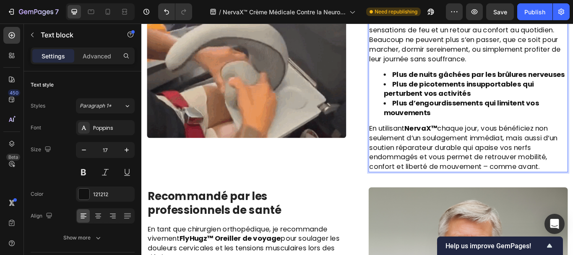
scroll to position [1482, 0]
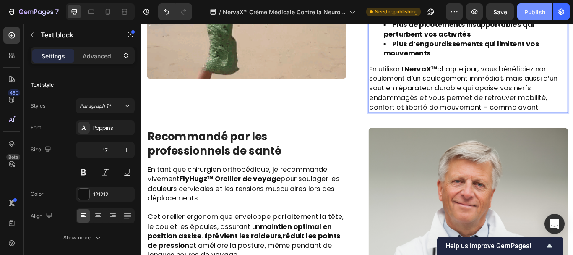
click at [530, 14] on div "Publish" at bounding box center [535, 12] width 21 height 9
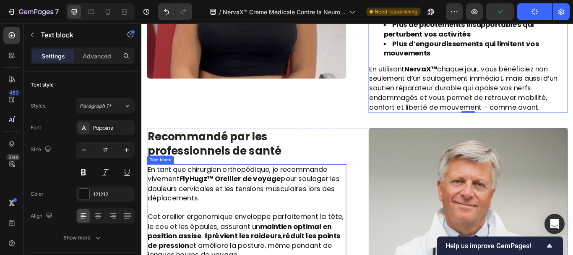
scroll to position [1573, 0]
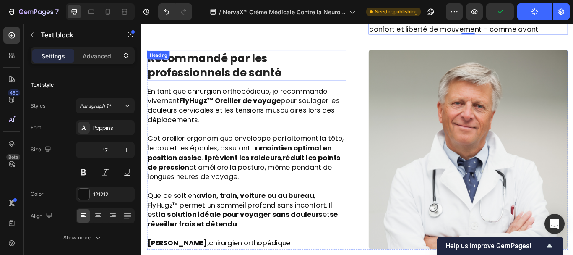
click at [269, 75] on strong "Recommandé par les professionnels de santé" at bounding box center [227, 72] width 156 height 34
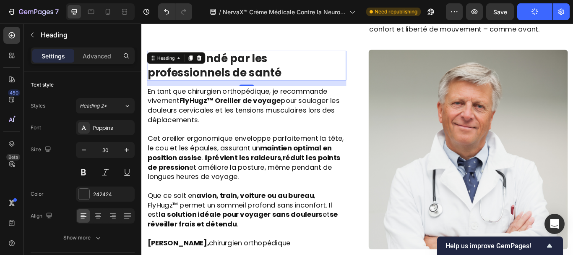
click at [269, 75] on strong "Recommandé par les professionnels de santé" at bounding box center [227, 72] width 156 height 34
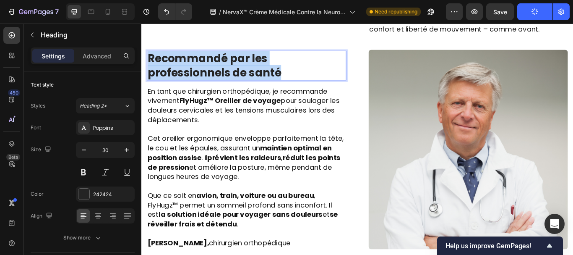
click at [269, 75] on strong "Recommandé par les professionnels de santé" at bounding box center [227, 72] width 156 height 34
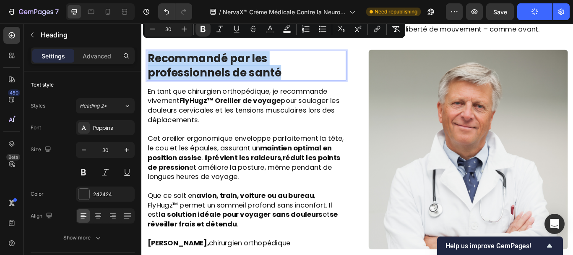
copy strong "Recommandé par les professionnels de santé"
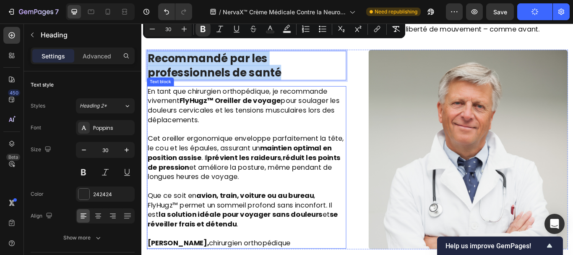
click at [206, 121] on span "En tant que chirurgien orthopédique, je recommande vivement FlyHugz™ Oreiller d…" at bounding box center [261, 119] width 224 height 45
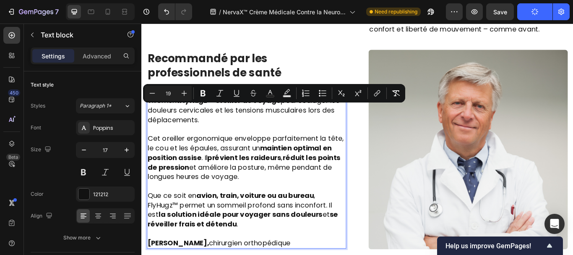
type input "17"
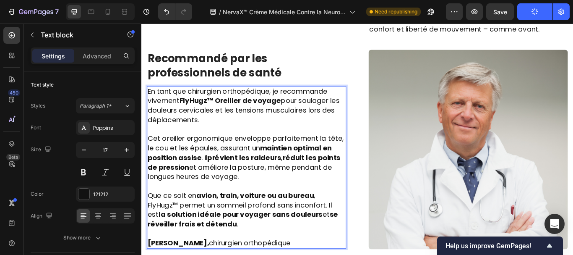
click at [227, 142] on p "Rich Text Editor. Editing area: main" at bounding box center [264, 147] width 231 height 11
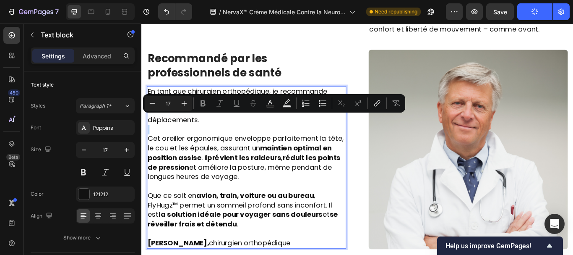
click at [227, 142] on p "Rich Text Editor. Editing area: main" at bounding box center [264, 147] width 231 height 11
type input "19"
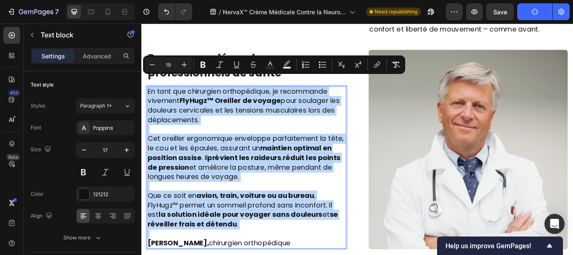
copy div "En tant que chirurgien orthopédique, je recommande vivement FlyHugz™ Oreiller d…"
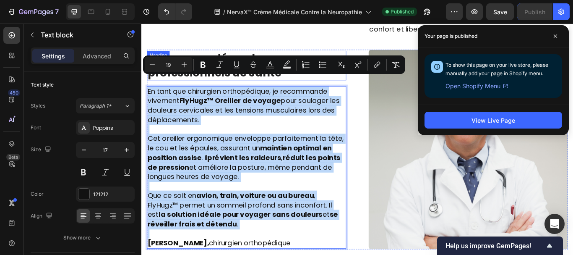
click at [320, 56] on p "⁠⁠⁠⁠⁠⁠⁠ Recommandé par les professionnels de santé" at bounding box center [264, 72] width 231 height 33
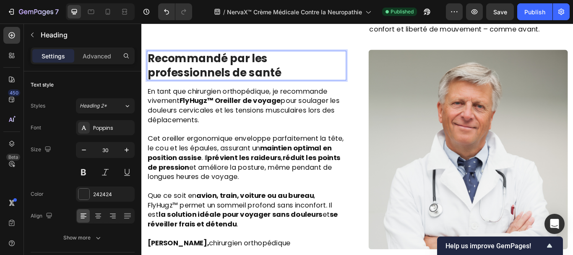
click at [300, 60] on strong "Recommandé par les professionnels de santé" at bounding box center [227, 72] width 156 height 34
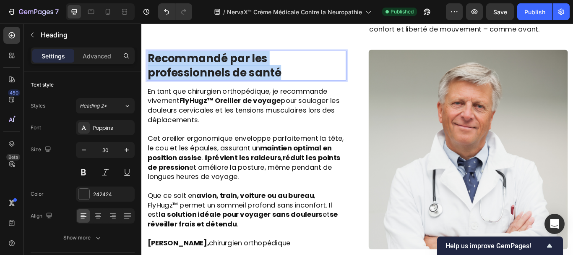
click at [300, 60] on strong "Recommandé par les professionnels de santé" at bounding box center [227, 72] width 156 height 34
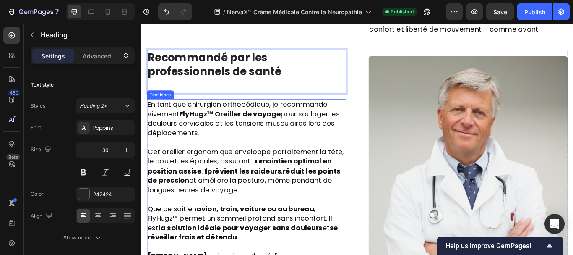
click at [229, 126] on span "En tant que chirurgien orthopédique, je recommande vivement FlyHugz™ Oreiller d…" at bounding box center [261, 134] width 224 height 45
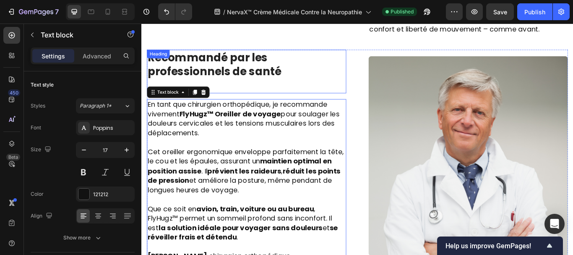
click at [232, 62] on strong "Recommandé par les professionnels de santé" at bounding box center [227, 71] width 156 height 34
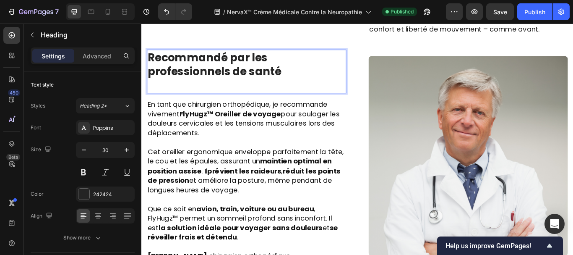
click at [158, 80] on p "Recommandé par les professionnels de santé" at bounding box center [264, 79] width 231 height 49
click at [158, 84] on p "Recommandé par les professionnels de santé" at bounding box center [264, 79] width 231 height 49
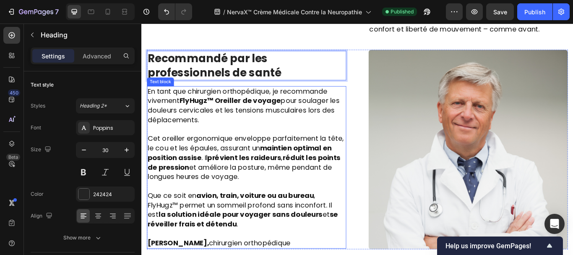
drag, startPoint x: 332, startPoint y: 63, endPoint x: 303, endPoint y: 128, distance: 70.1
click at [303, 128] on div "Recommandé par les professionnels de santé Heading 16 En tant que chirurgien or…" at bounding box center [264, 170] width 232 height 232
click at [303, 128] on p "En tant que chirurgien orthopédique, je recommande vivement FlyHugz™ Oreiller d…" at bounding box center [264, 119] width 231 height 44
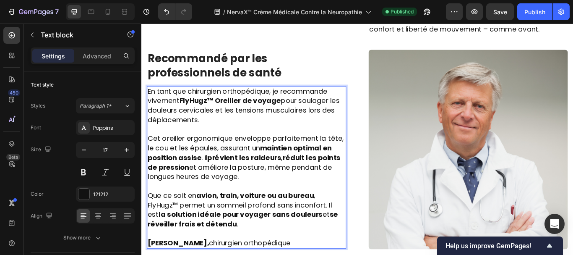
click at [253, 246] on p "Que ce soit en avion, train, voiture ou au bureau , FlyHugz™ permet un sommeil …" at bounding box center [264, 241] width 231 height 44
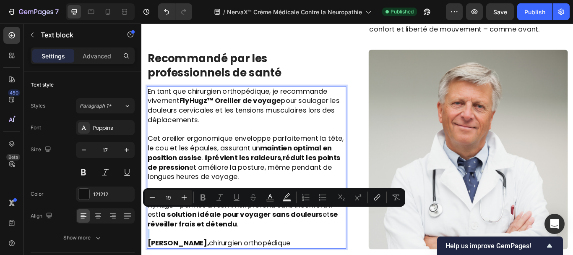
click at [253, 246] on p "Que ce soit en avion, train, voiture ou au bureau , FlyHugz™ permet un sommeil …" at bounding box center [264, 241] width 231 height 44
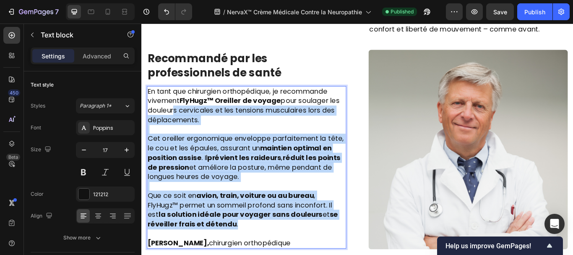
drag, startPoint x: 253, startPoint y: 246, endPoint x: 175, endPoint y: 115, distance: 151.3
click at [175, 115] on div "En tant que chirurgien orthopédique, je recommande vivement FlyHugz™ Oreiller d…" at bounding box center [264, 192] width 232 height 190
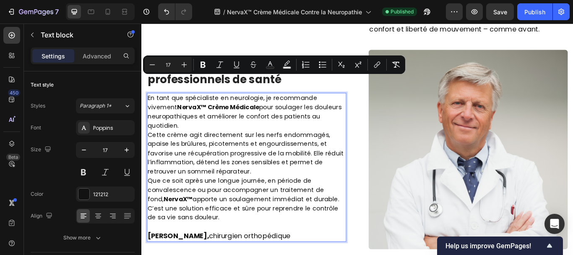
scroll to position [1581, 0]
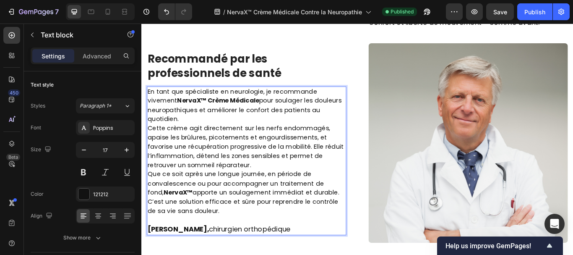
click at [178, 145] on p "Cette crème agit directement sur les nerfs endommagés, apaise les brûlures, pic…" at bounding box center [264, 168] width 231 height 54
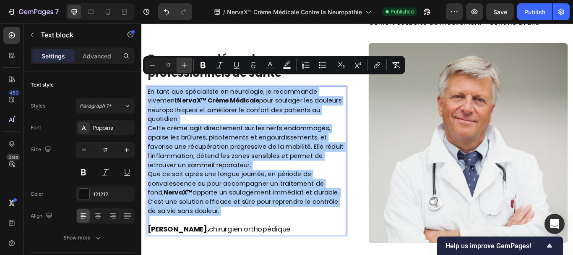
click at [183, 64] on icon "Editor contextual toolbar" at bounding box center [184, 65] width 8 height 8
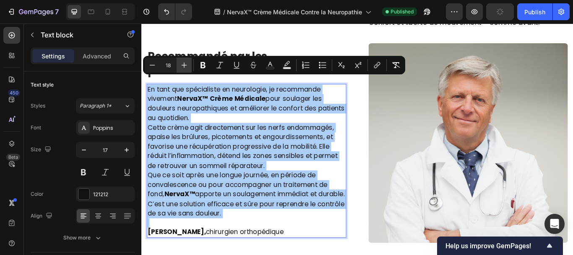
click at [183, 64] on icon "Editor contextual toolbar" at bounding box center [184, 65] width 8 height 8
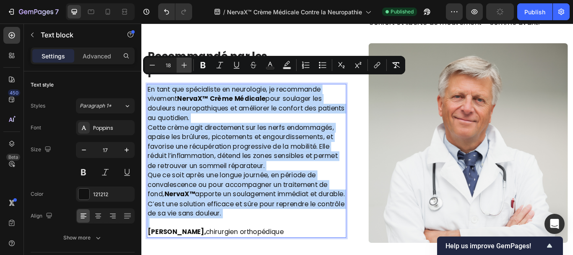
type input "19"
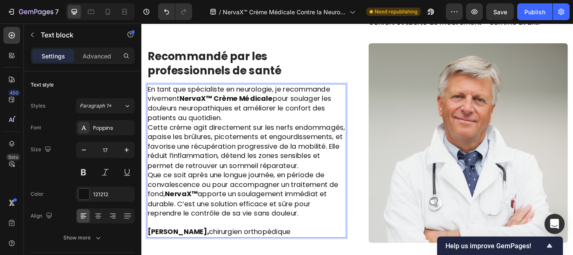
click at [237, 114] on p "En tant que spécialiste en neurologie, je recommande vivement NervaX™ Crème Méd…" at bounding box center [264, 117] width 231 height 44
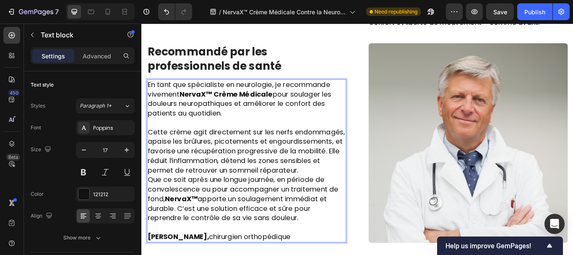
click at [231, 190] on p "Cette crème agit directement sur les nerfs endommagés, apaise les brûlures, pic…" at bounding box center [264, 173] width 231 height 56
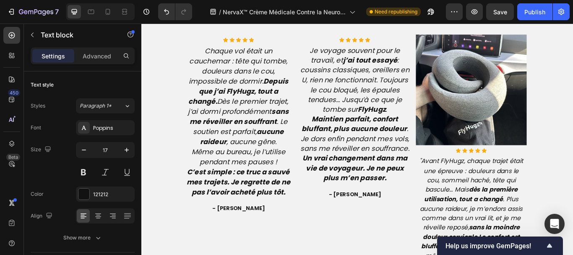
scroll to position [2093, 0]
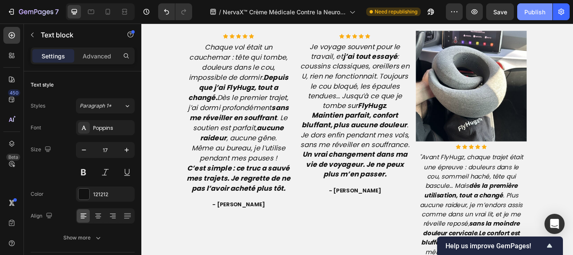
click at [529, 15] on div "Publish" at bounding box center [535, 12] width 21 height 9
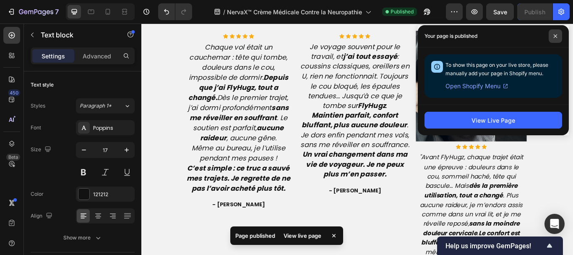
click at [553, 38] on span at bounding box center [555, 35] width 13 height 13
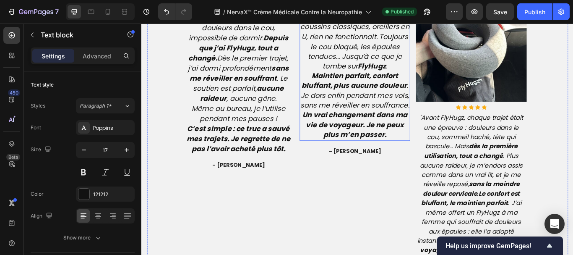
scroll to position [2177, 0]
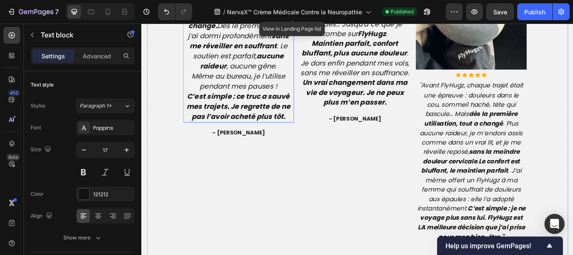
click at [220, 79] on icon "Chaque vol était un cauchemar : tête qui tombe, douleurs dans le cou, impossibl…" at bounding box center [255, 20] width 118 height 117
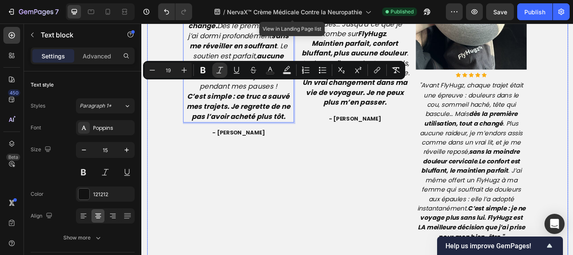
click at [167, 106] on div "Image Icon Icon Icon Icon Icon Icon List Hoz Chaque vol était un cauchemar : tê…" at bounding box center [393, 132] width 491 height 368
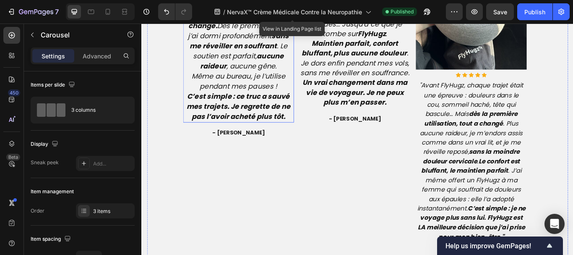
click at [196, 79] on p "Chaque vol était un cauchemar : tête qui tombe, douleurs dans le cou, impossibl…" at bounding box center [255, 21] width 128 height 118
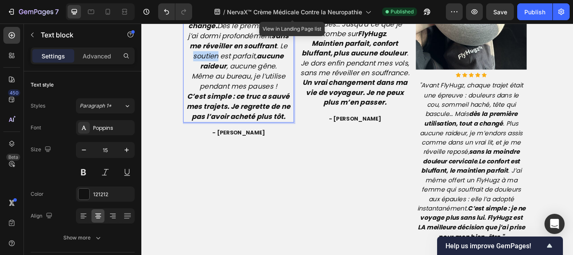
click at [196, 79] on p "Chaque vol était un cauchemar : tête qui tombe, douleurs dans le cou, impossibl…" at bounding box center [255, 21] width 128 height 118
click at [197, 79] on p "Chaque vol était un cauchemar : tête qui tombe, douleurs dans le cou, impossibl…" at bounding box center [255, 21] width 128 height 118
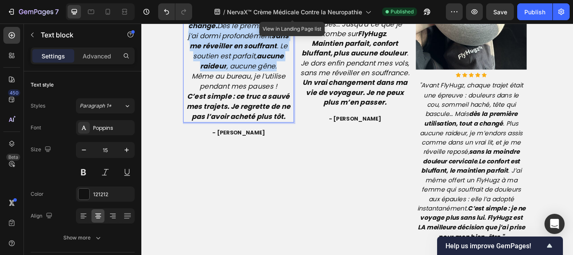
click at [197, 79] on p "Chaque vol était un cauchemar : tête qui tombe, douleurs dans le cou, impossibl…" at bounding box center [255, 21] width 128 height 118
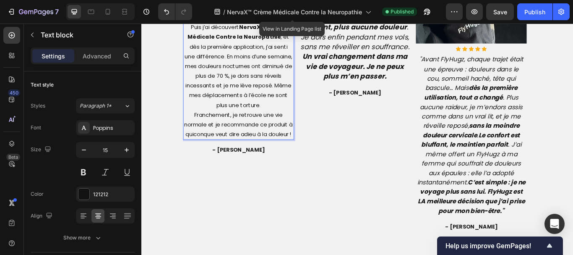
scroll to position [2208, 0]
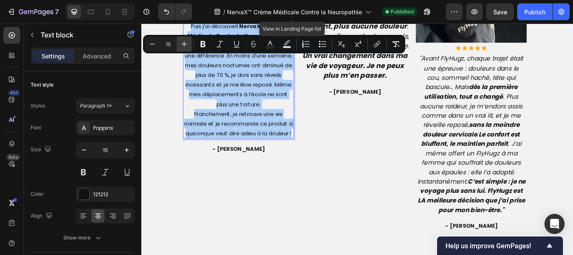
click at [183, 40] on icon "Editor contextual toolbar" at bounding box center [184, 44] width 8 height 8
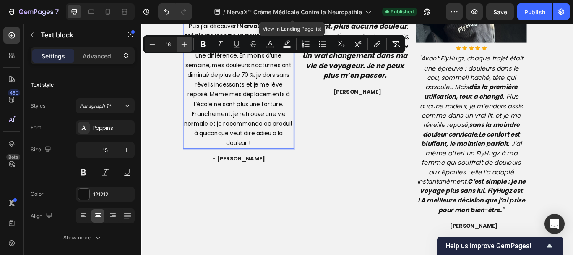
click at [183, 40] on icon "Editor contextual toolbar" at bounding box center [184, 44] width 8 height 8
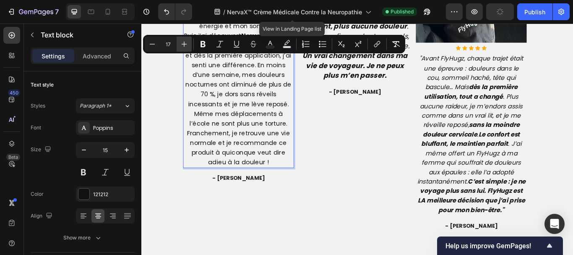
click at [183, 40] on icon "Editor contextual toolbar" at bounding box center [184, 44] width 8 height 8
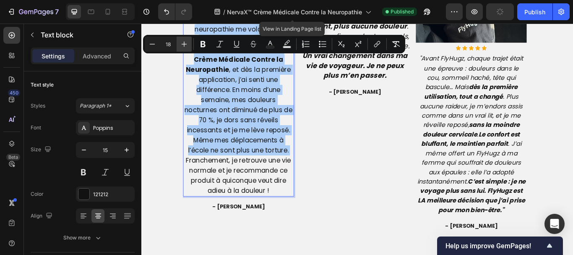
click at [183, 40] on icon "Editor contextual toolbar" at bounding box center [184, 44] width 8 height 8
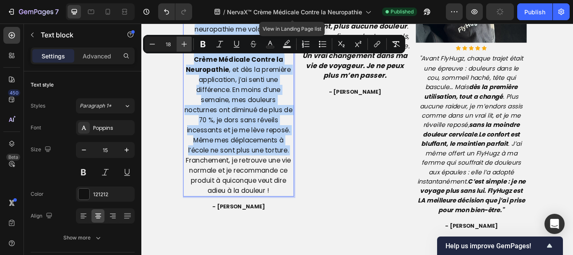
type input "19"
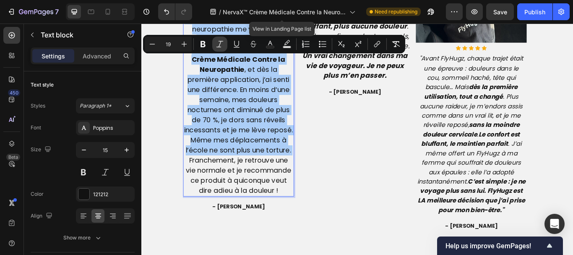
click at [218, 44] on icon "Editor contextual toolbar" at bounding box center [220, 44] width 8 height 8
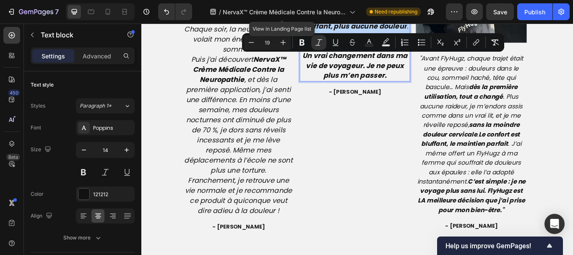
type input "14"
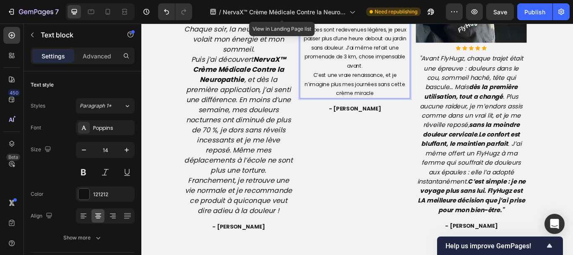
click at [360, 109] on p "Incroyable de retrouver enfin ma mobilité ! En tant que retraité actif, j’adore…" at bounding box center [391, 20] width 128 height 180
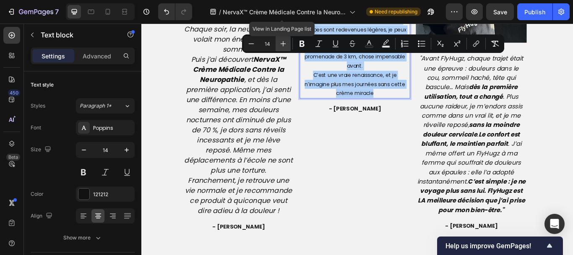
click at [281, 41] on icon "Editor contextual toolbar" at bounding box center [283, 43] width 8 height 8
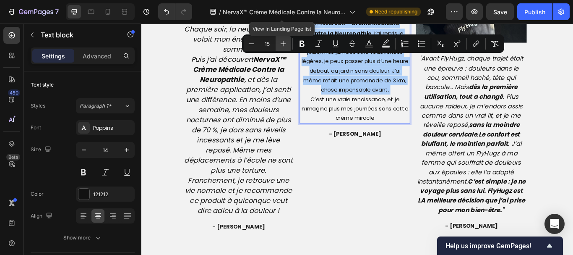
click at [281, 41] on icon "Editor contextual toolbar" at bounding box center [283, 43] width 8 height 8
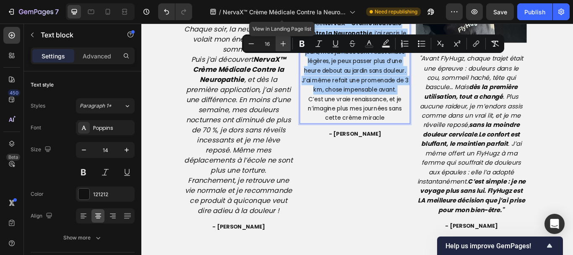
click at [281, 41] on icon "Editor contextual toolbar" at bounding box center [283, 43] width 8 height 8
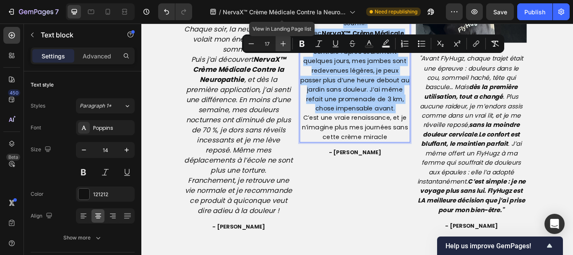
click at [281, 41] on icon "Editor contextual toolbar" at bounding box center [283, 43] width 8 height 8
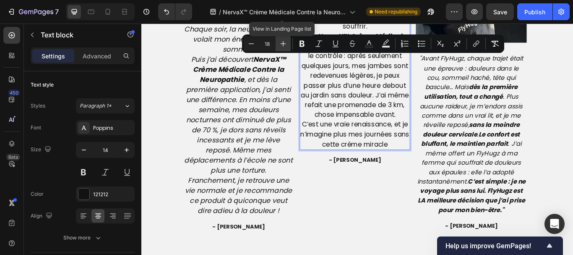
click at [281, 41] on icon "Editor contextual toolbar" at bounding box center [283, 43] width 8 height 8
type input "19"
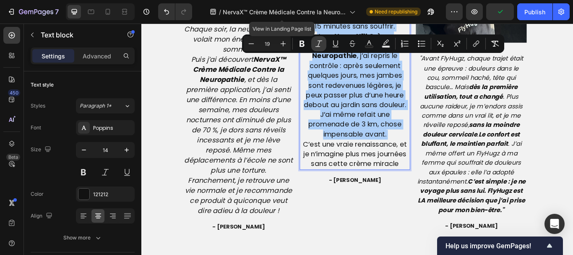
click at [317, 51] on button "Italic" at bounding box center [318, 43] width 15 height 15
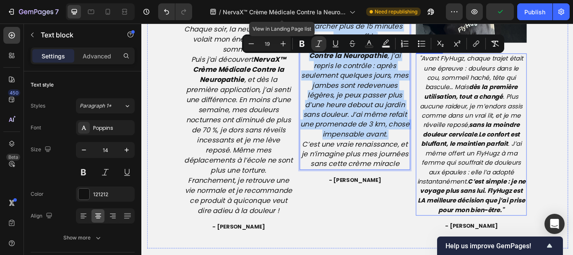
click at [485, 87] on icon ""Avant FlyHugz, chaque trajet était une épreuve : douleurs dans le cou, sommeil…" at bounding box center [526, 152] width 126 height 186
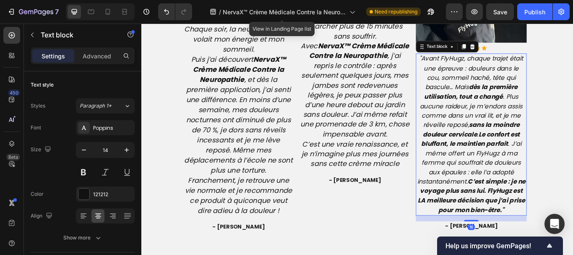
click at [485, 87] on icon ""Avant FlyHugz, chaque trajet était une épreuve : douleurs dans le cou, sommeil…" at bounding box center [526, 152] width 126 height 186
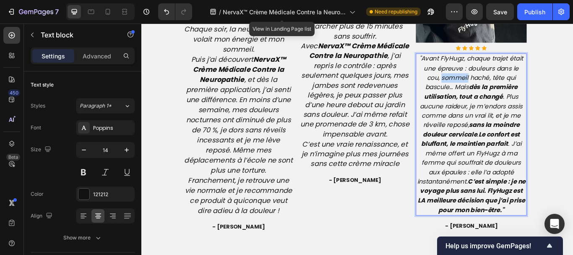
click at [485, 87] on icon ""Avant FlyHugz, chaque trajet était une épreuve : douleurs dans le cou, sommeil…" at bounding box center [526, 152] width 126 height 186
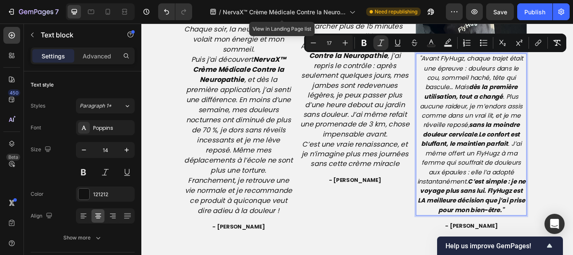
type input "14"
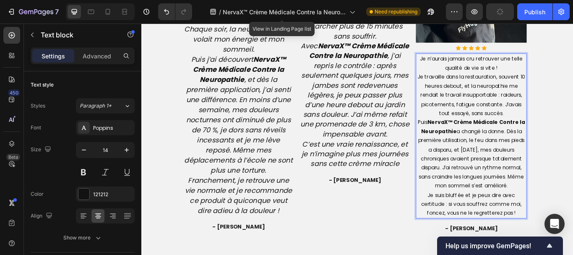
click at [485, 87] on p "Je n’aurais jamais cru retrouver une telle qualité de vie si vite ! Je travaill…" at bounding box center [526, 154] width 128 height 191
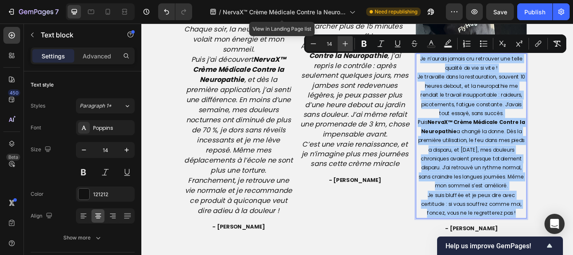
click at [345, 42] on icon "Editor contextual toolbar" at bounding box center [345, 43] width 8 height 8
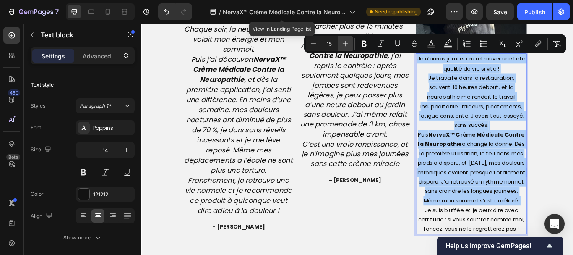
click at [345, 42] on icon "Editor contextual toolbar" at bounding box center [345, 43] width 8 height 8
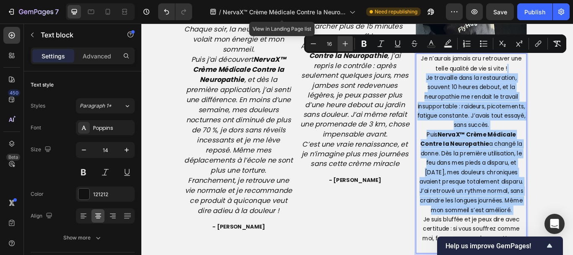
click at [345, 42] on icon "Editor contextual toolbar" at bounding box center [345, 43] width 8 height 8
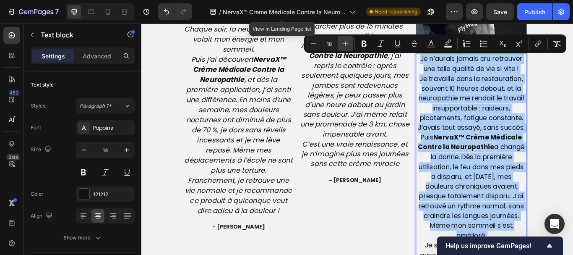
click at [345, 42] on icon "Editor contextual toolbar" at bounding box center [345, 43] width 8 height 8
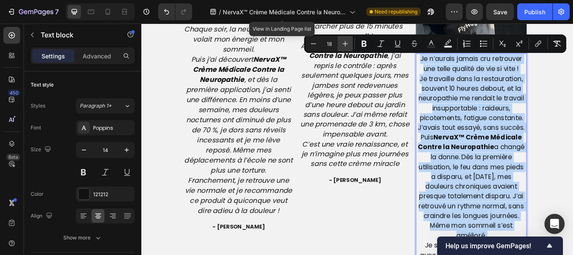
type input "19"
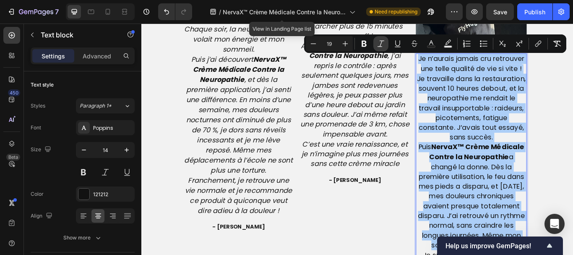
click at [377, 47] on icon "Editor contextual toolbar" at bounding box center [381, 43] width 8 height 8
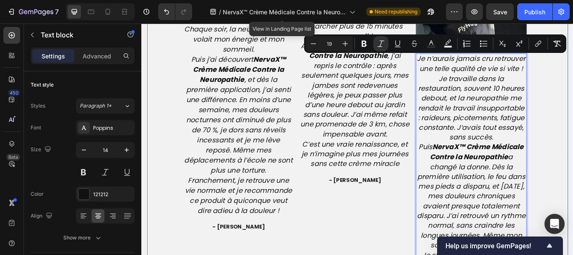
click at [573, 138] on div "Image Icon Icon Icon Icon Icon Icon List Hoz Wow, je n’avais plus ressenti un t…" at bounding box center [393, 144] width 491 height 455
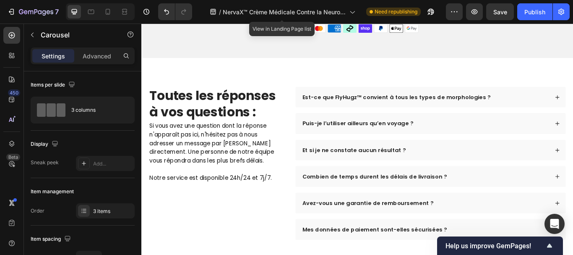
scroll to position [2653, 0]
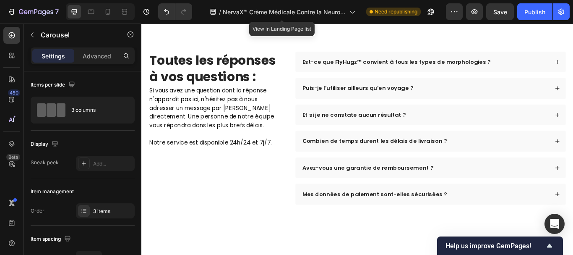
drag, startPoint x: 620, startPoint y: 138, endPoint x: 582, endPoint y: 139, distance: 37.8
click at [573, 139] on div "Et si je ne constate aucun résultat ?" at bounding box center [478, 130] width 315 height 24
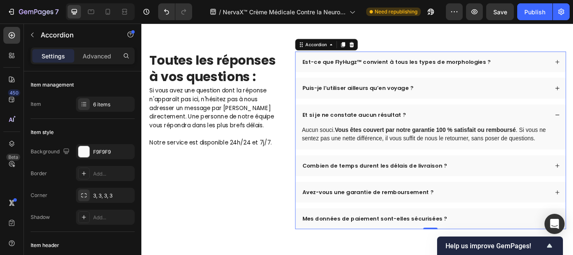
click at [573, 81] on div "Est-ce que FlyHugz™ convient à tous les types de morphologies ?" at bounding box center [478, 68] width 315 height 24
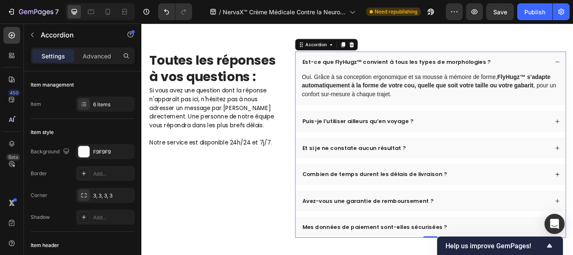
click at [573, 81] on div "Est-ce que FlyHugz™ convient à tous les types de morphologies ?" at bounding box center [478, 68] width 315 height 24
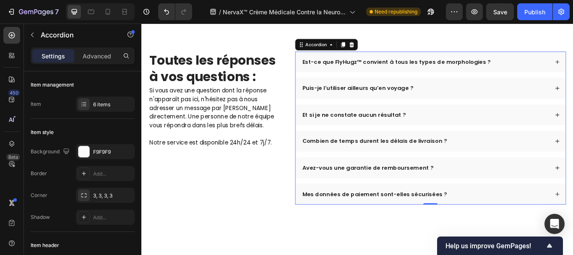
click at [573, 81] on div "Est-ce que FlyHugz™ convient à tous les types de morphologies ?" at bounding box center [478, 68] width 315 height 24
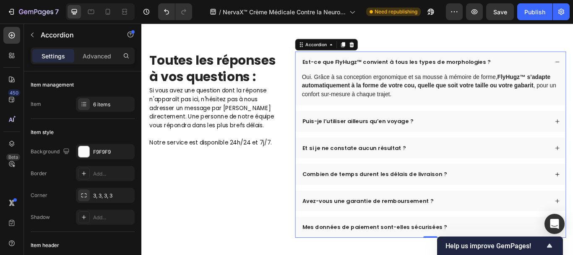
click at [390, 73] on p "Est-ce que FlyHugz™ convient à tous les types de morphologies ?" at bounding box center [439, 68] width 220 height 8
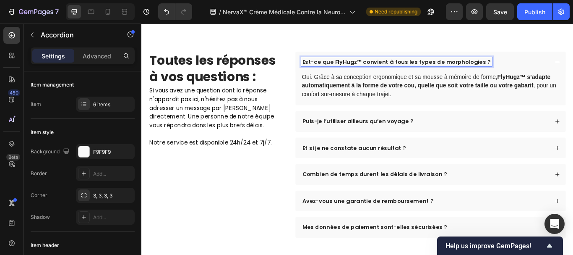
click at [390, 73] on p "Est-ce que FlyHugz™ convient à tous les types de morphologies ?" at bounding box center [439, 68] width 220 height 8
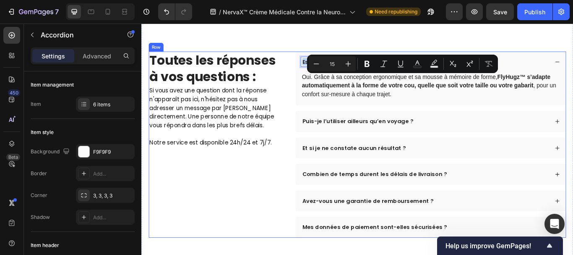
click at [307, 123] on div "Toutes les réponses à vos questions : Heading Si vous avez une question dont la…" at bounding box center [393, 164] width 487 height 217
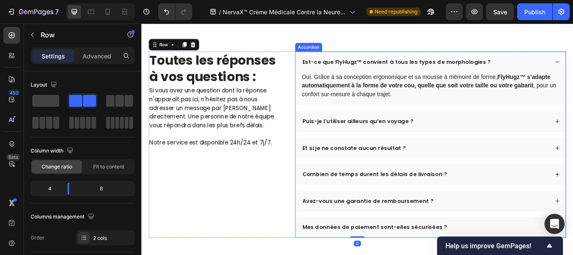
click at [340, 73] on p "Est-ce que FlyHugz™ convient à tous les types de morphologies ?" at bounding box center [439, 68] width 220 height 8
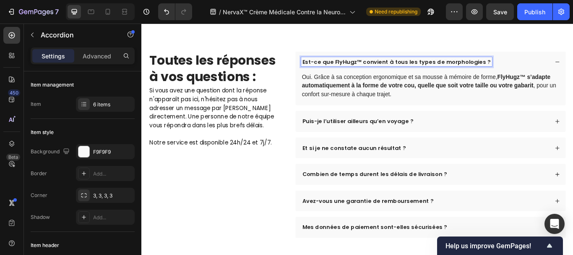
click at [340, 73] on p "Est-ce que FlyHugz™ convient à tous les types de morphologies ?" at bounding box center [439, 68] width 220 height 8
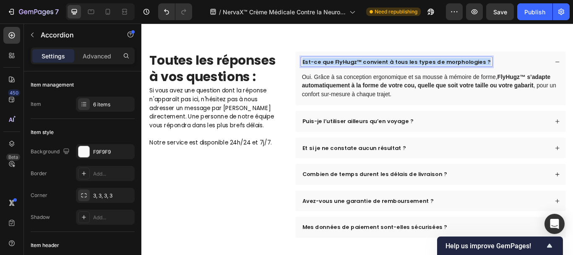
click at [340, 73] on p "Est-ce que FlyHugz™ convient à tous les types de morphologies ?" at bounding box center [439, 68] width 220 height 8
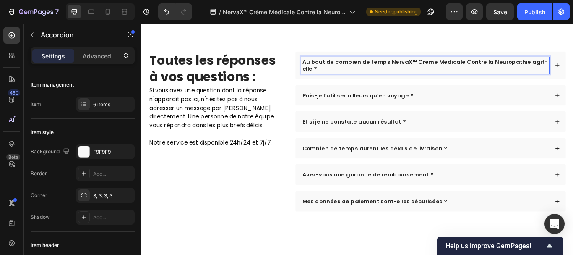
click at [358, 81] on p "Au bout de combien de temps NervaX™ Crème Médicale Contre la Neuropathie agit-e…" at bounding box center [472, 72] width 287 height 16
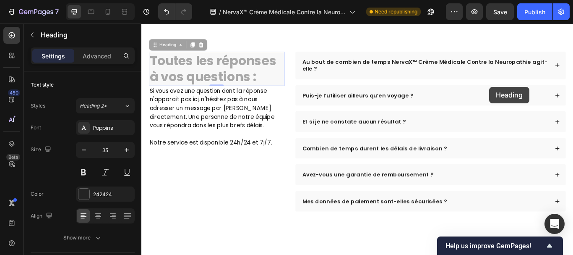
drag, startPoint x: 296, startPoint y: 111, endPoint x: 558, endPoint y: 96, distance: 262.3
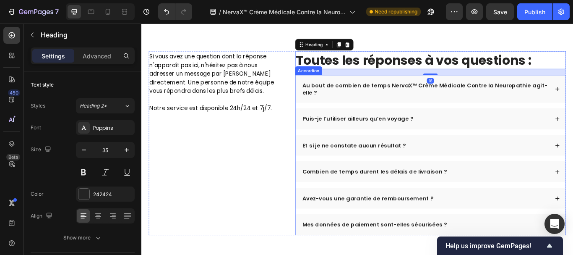
click at [570, 108] on p "Au bout de combien de temps NervaX™ Crème Médicale Contre la Neuropathie agit-e…" at bounding box center [472, 99] width 287 height 16
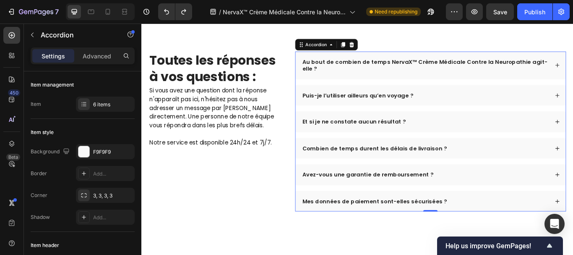
click at [573, 89] on div "Au bout de combien de temps NervaX™ Crème Médicale Contre la Neuropathie agit-e…" at bounding box center [478, 72] width 315 height 32
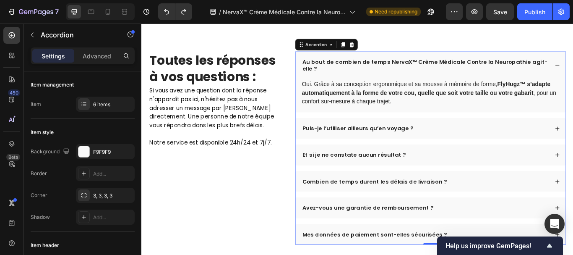
click at [573, 89] on div "Au bout de combien de temps NervaX™ Crème Médicale Contre la Neuropathie agit-e…" at bounding box center [478, 72] width 315 height 32
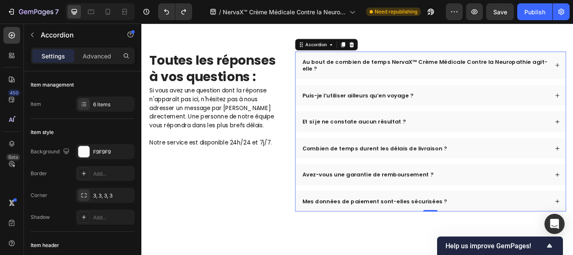
click at [573, 89] on div "Au bout de combien de temps NervaX™ Crème Médicale Contre la Neuropathie agit-e…" at bounding box center [478, 72] width 315 height 32
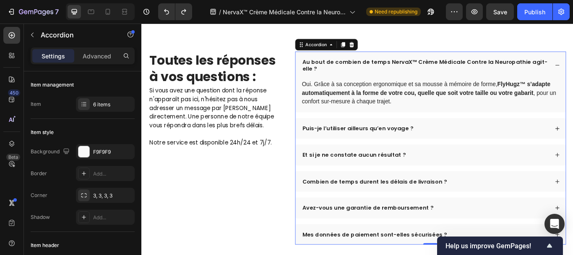
click at [573, 89] on div "Au bout de combien de temps NervaX™ Crème Médicale Contre la Neuropathie agit-e…" at bounding box center [478, 72] width 315 height 32
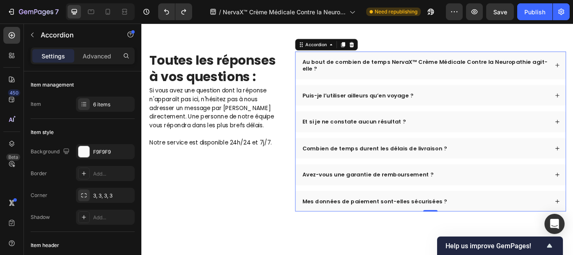
click at [573, 89] on div "Au bout de combien de temps NervaX™ Crème Médicale Contre la Neuropathie agit-e…" at bounding box center [478, 72] width 315 height 32
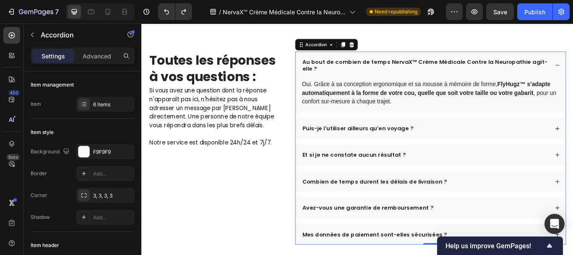
click at [573, 89] on div "Au bout de combien de temps NervaX™ Crème Médicale Contre la Neuropathie agit-e…" at bounding box center [478, 72] width 315 height 32
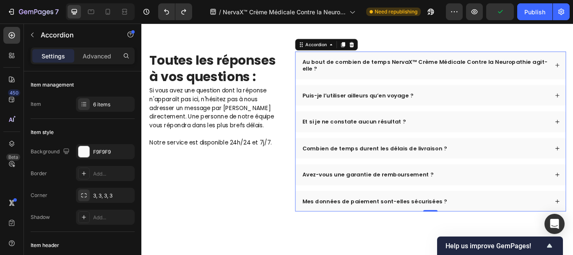
click at [573, 89] on div "Au bout de combien de temps NervaX™ Crème Médicale Contre la Neuropathie agit-e…" at bounding box center [478, 72] width 315 height 32
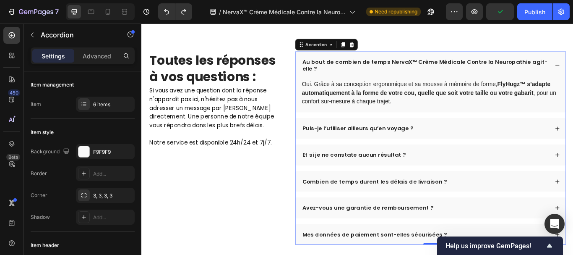
click at [573, 89] on div "Au bout de combien de temps NervaX™ Crème Médicale Contre la Neuropathie agit-e…" at bounding box center [478, 72] width 315 height 32
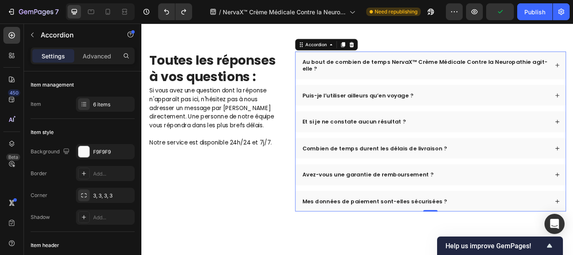
click at [573, 89] on div "Au bout de combien de temps NervaX™ Crème Médicale Contre la Neuropathie agit-e…" at bounding box center [478, 72] width 315 height 32
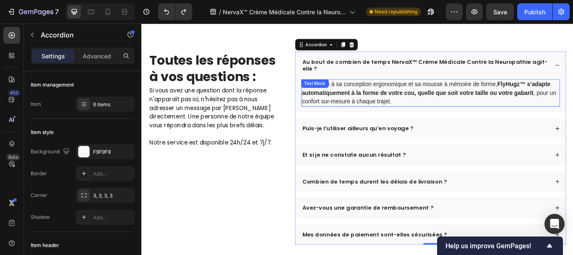
click at [488, 108] on strong "FlyHugz™ s’adapte automatiquement à la forme de votre cou, quelle que soit votr…" at bounding box center [474, 99] width 290 height 17
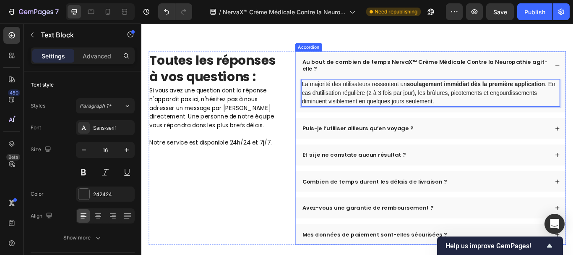
click at [448, 150] on p "Puis-je l’utiliser ailleurs qu’en voyage ?" at bounding box center [394, 146] width 130 height 8
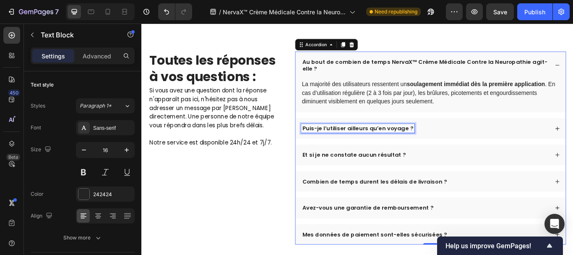
click at [448, 150] on p "Puis-je l’utiliser ailleurs qu’en voyage ?" at bounding box center [394, 146] width 130 height 8
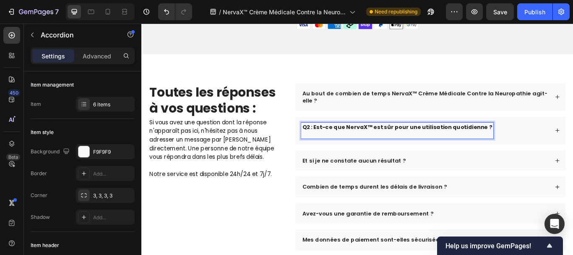
scroll to position [2614, 0]
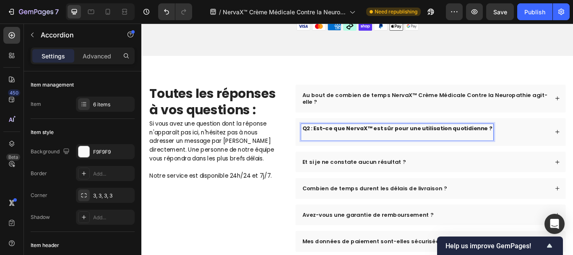
click at [338, 150] on strong "Q2 : Est-ce que NervaX™ est sûr pour une utilisation quotidienne ?" at bounding box center [440, 145] width 222 height 9
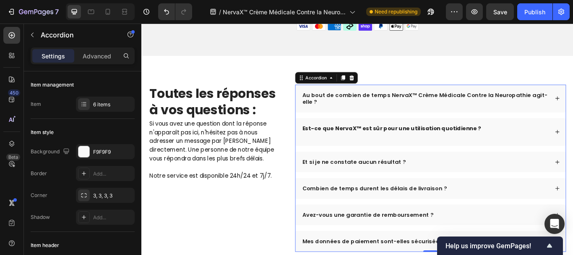
click at [573, 166] on div "Est-ce que NervaX™ est sûr pour une utilisation quotidienne ?" at bounding box center [478, 150] width 315 height 32
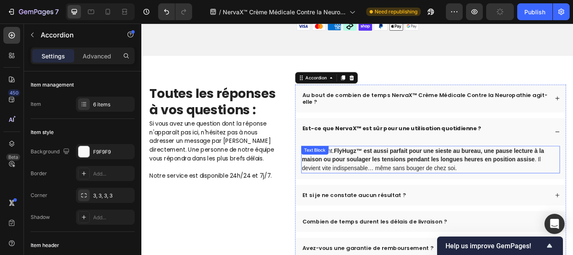
click at [541, 185] on strong "FlyHugz™ est aussi parfait pour une sieste au bureau, une pause lecture à la ma…" at bounding box center [470, 176] width 282 height 17
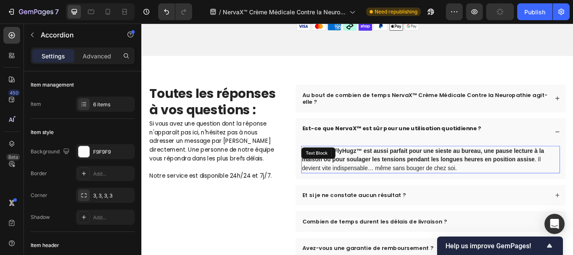
click at [541, 185] on strong "FlyHugz™ est aussi parfait pour une sieste au bureau, une pause lecture à la ma…" at bounding box center [470, 176] width 282 height 17
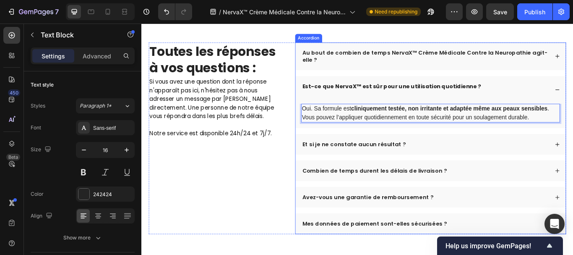
scroll to position [2722, 0]
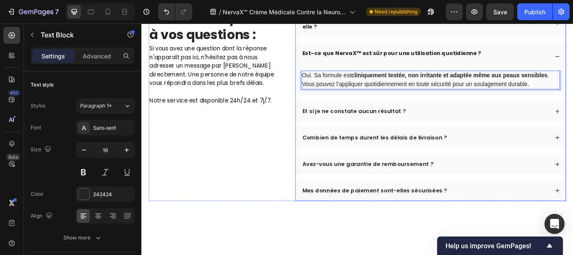
click at [420, 125] on p "Et si je ne constate aucun résultat ?" at bounding box center [389, 126] width 121 height 8
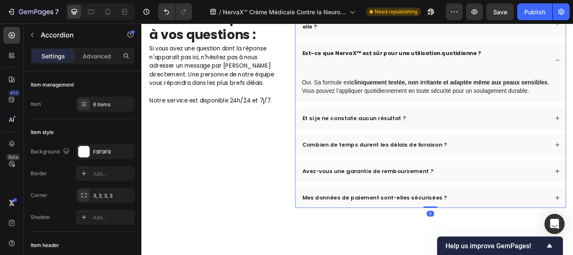
click at [420, 125] on div "Et si je ne constate aucun résultat ?" at bounding box center [478, 134] width 315 height 24
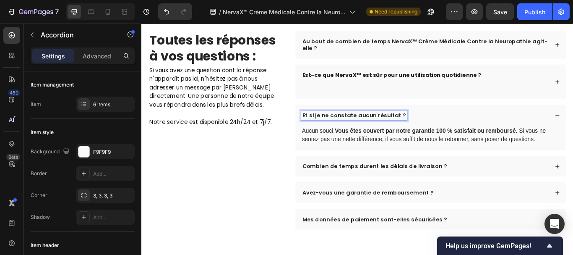
scroll to position [2693, 0]
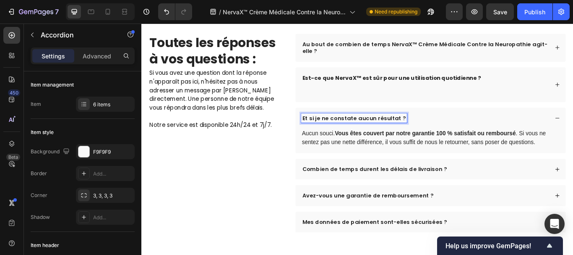
click at [417, 128] on div "Et si je ne constate aucun résultat ?" at bounding box center [389, 133] width 123 height 11
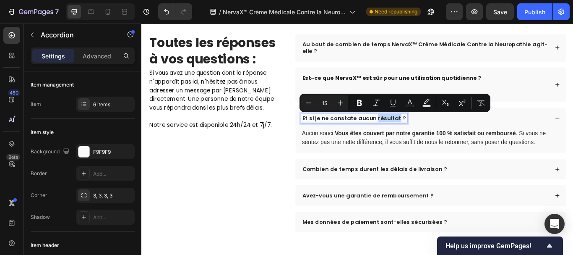
click at [417, 128] on div "Et si je ne constate aucun résultat ?" at bounding box center [389, 133] width 123 height 11
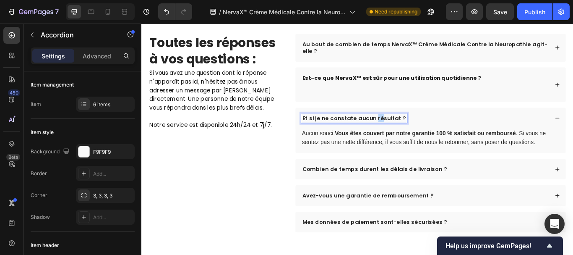
click at [417, 128] on div "Et si je ne constate aucun résultat ?" at bounding box center [389, 133] width 123 height 11
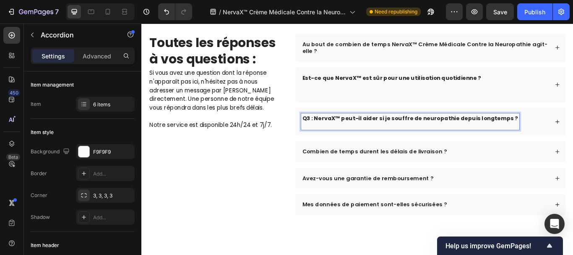
click at [339, 131] on strong "Q3 : NervaX™ peut-il aider si je souffre de neuropathie depuis longtemps ?" at bounding box center [455, 133] width 252 height 9
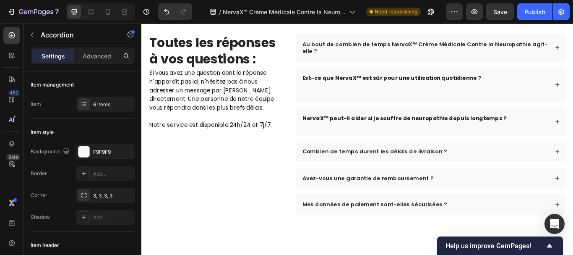
click at [573, 142] on div "NervaX™ peut-il aider si je souffre de neuropathie depuis longtemps ?" at bounding box center [472, 137] width 289 height 19
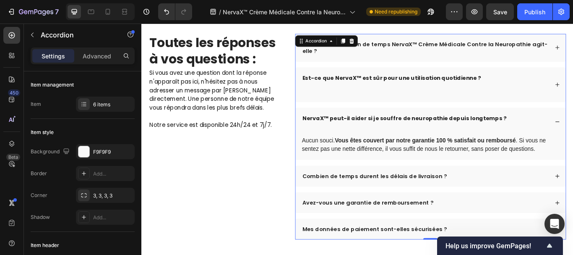
click at [573, 142] on div "NervaX™ peut-il aider si je souffre de neuropathie depuis longtemps ?" at bounding box center [472, 137] width 289 height 19
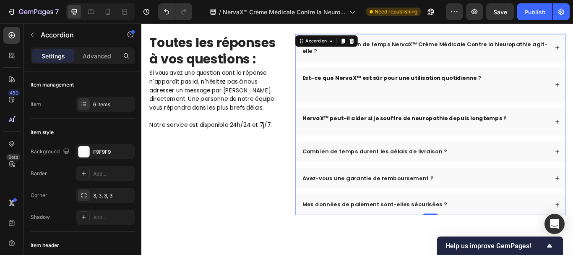
click at [573, 142] on div "NervaX™ peut-il aider si je souffre de neuropathie depuis longtemps ?" at bounding box center [472, 137] width 289 height 19
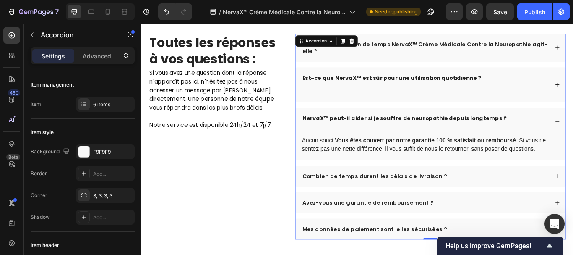
click at [573, 142] on div "NervaX™ peut-il aider si je souffre de neuropathie depuis longtemps ?" at bounding box center [472, 137] width 289 height 19
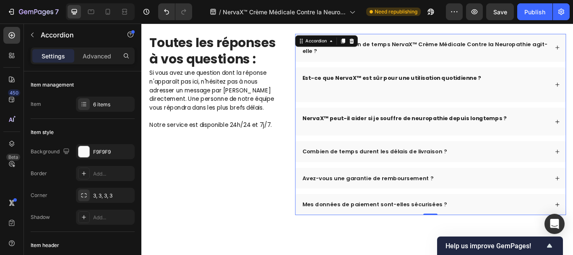
click at [573, 142] on div "NervaX™ peut-il aider si je souffre de neuropathie depuis longtemps ?" at bounding box center [472, 137] width 289 height 19
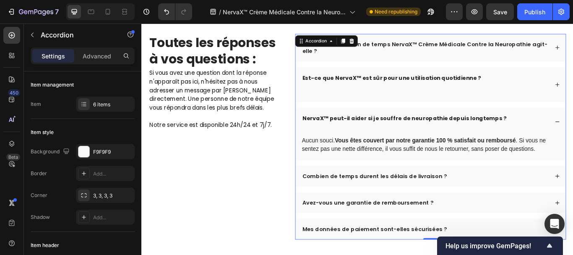
click at [573, 142] on div "NervaX™ peut-il aider si je souffre de neuropathie depuis longtemps ?" at bounding box center [472, 137] width 289 height 19
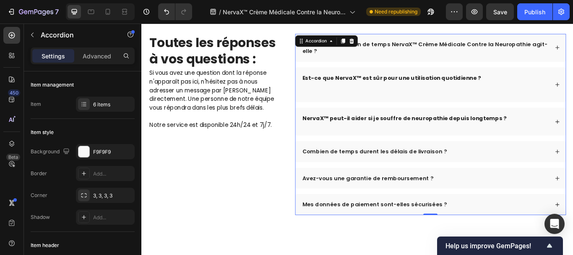
click at [573, 142] on div "NervaX™ peut-il aider si je souffre de neuropathie depuis longtemps ?" at bounding box center [472, 137] width 289 height 19
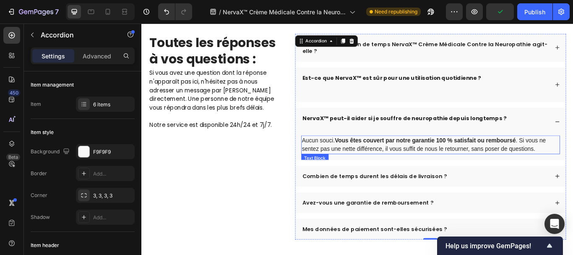
click at [550, 163] on strong "Vous êtes couvert par notre garantie 100 % satisfait ou remboursé" at bounding box center [472, 159] width 211 height 7
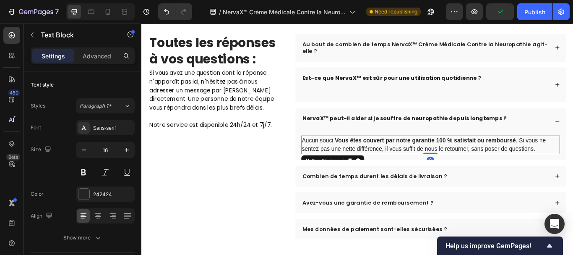
click at [550, 163] on strong "Vous êtes couvert par notre garantie 100 % satisfait ou remboursé" at bounding box center [472, 159] width 211 height 7
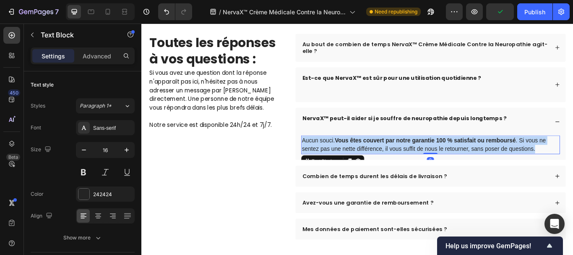
click at [550, 163] on strong "Vous êtes couvert par notre garantie 100 % satisfait ou remboursé" at bounding box center [472, 159] width 211 height 7
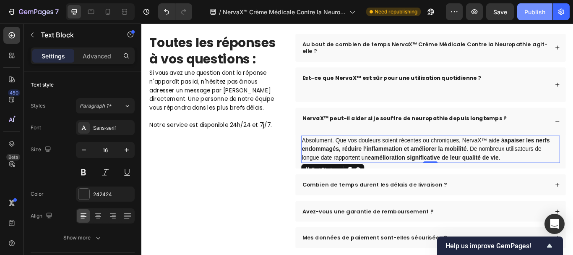
click at [532, 10] on div "Publish" at bounding box center [535, 12] width 21 height 9
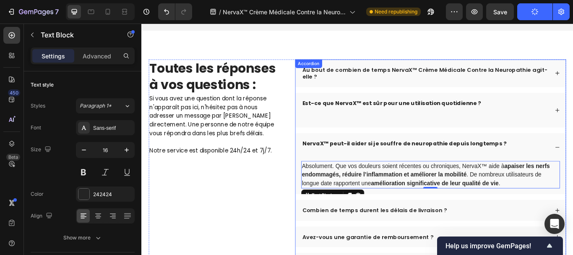
scroll to position [2655, 0]
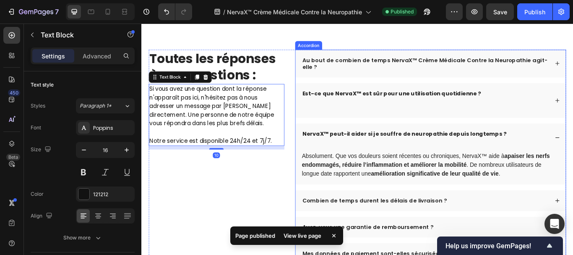
click at [573, 127] on div "Est-ce que NervaX™ est sûr pour une utilisation quotidienne ?" at bounding box center [472, 113] width 289 height 27
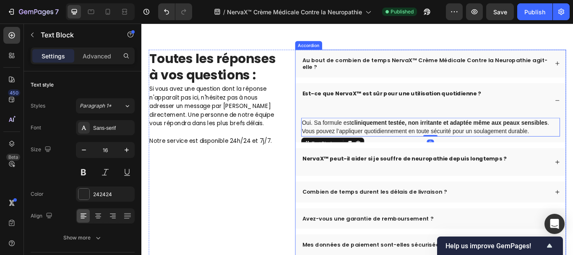
click at [481, 110] on strong "Est-ce que NervaX™ est sûr pour une utilisation quotidienne ?" at bounding box center [433, 105] width 209 height 9
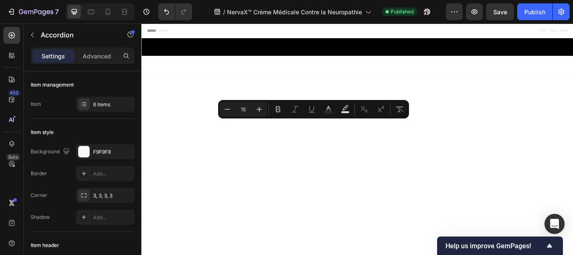
scroll to position [2655, 0]
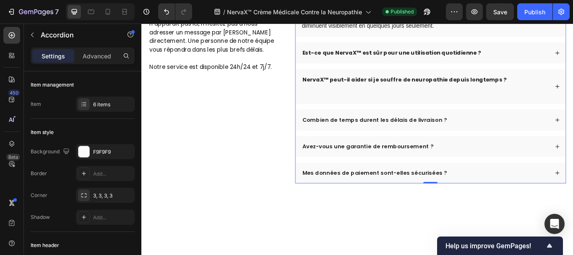
click at [573, 111] on div "NervaX™ peut-il aider si je souffre de neuropathie depuis longtemps ?" at bounding box center [472, 97] width 289 height 27
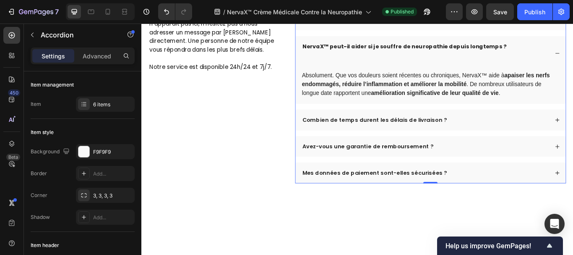
click at [573, 118] on div "NervaX™ peut-il aider si je souffre de neuropathie depuis longtemps ? Absolumen…" at bounding box center [478, 77] width 315 height 79
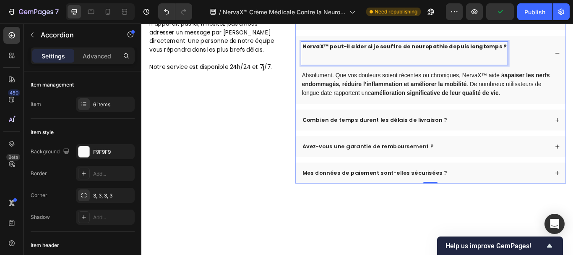
click at [410, 71] on p "NervaX™ peut-il aider si je souffre de neuropathie depuis longtemps ?" at bounding box center [448, 58] width 238 height 25
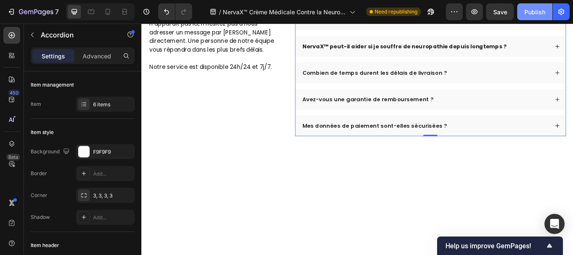
click at [538, 8] on div "Publish" at bounding box center [535, 12] width 21 height 9
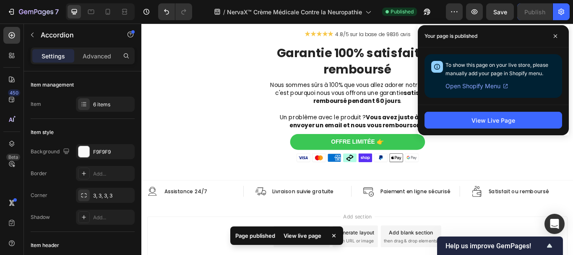
scroll to position [2957, 0]
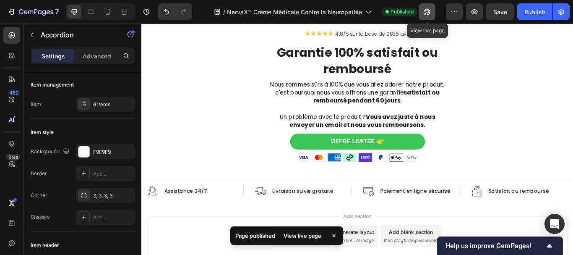
click at [426, 12] on icon "button" at bounding box center [427, 12] width 8 height 8
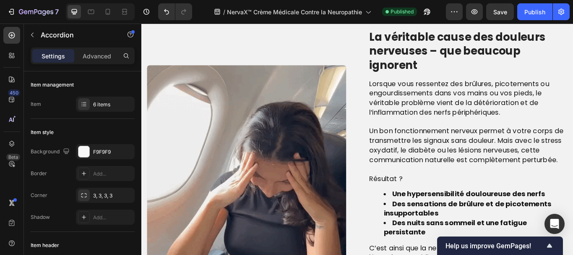
scroll to position [583, 0]
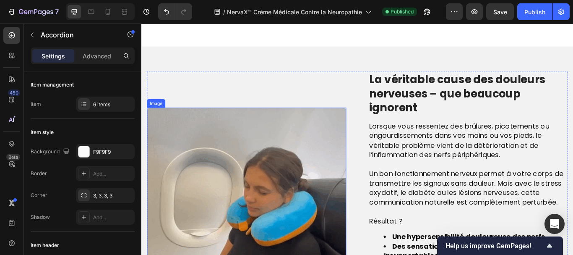
click at [229, 177] on img at bounding box center [264, 238] width 232 height 232
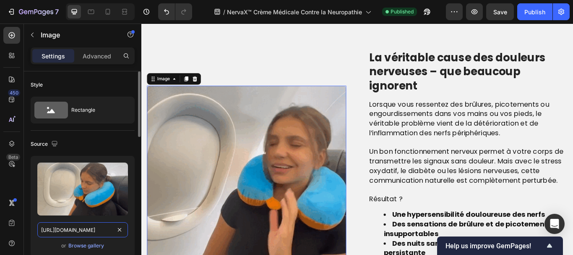
click at [68, 233] on input "https://cdn.shopify.com/s/files/1/0810/9329/6452/files/gempages_540190890933617…" at bounding box center [82, 229] width 91 height 15
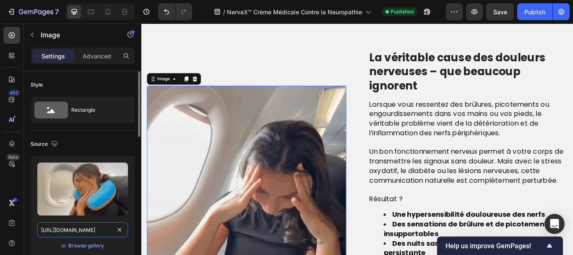
paste input "i.pinimg.com/originals/b4/e4/04/b4e404583ef12de45cc8664eddee0445"
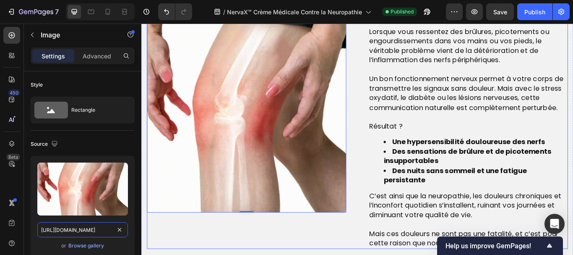
scroll to position [694, 0]
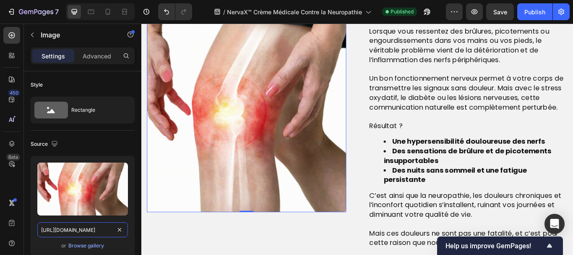
type input "https://i.pinimg.com/originals/b4/e4/04/b4e404583ef12de45cc8664eddee0445.gif"
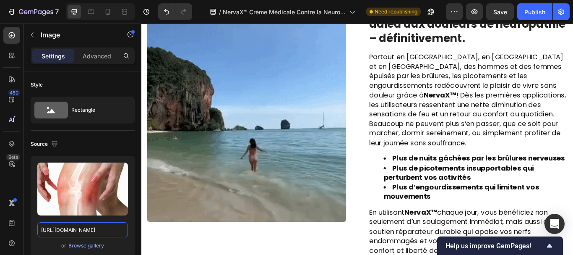
scroll to position [1339, 0]
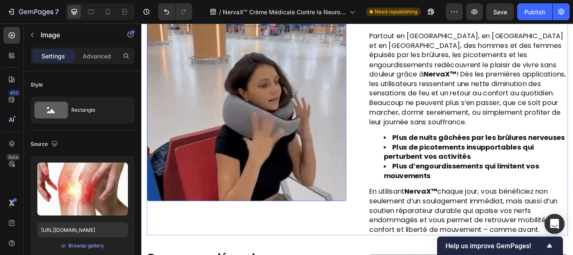
click at [240, 148] on img at bounding box center [264, 114] width 232 height 232
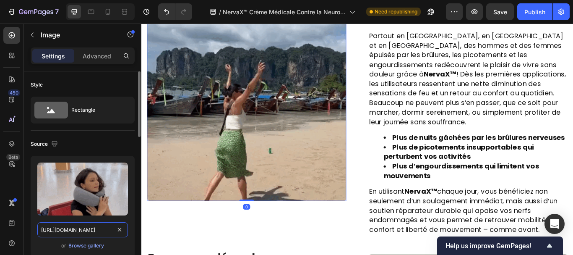
click at [84, 231] on input "https://cdn.shopify.com/s/files/1/0810/9329/6452/files/d0abf2c488a94979862dcb06…" at bounding box center [82, 229] width 91 height 15
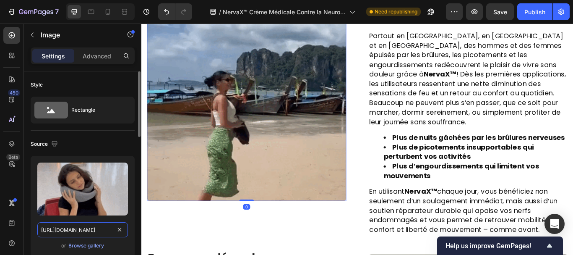
paste input "648/0484/7835/files/gif_1_480x480.gif?v=1662031816"
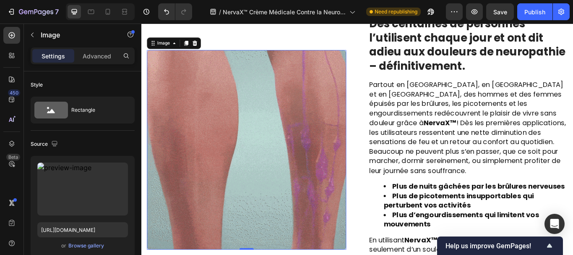
scroll to position [1246, 0]
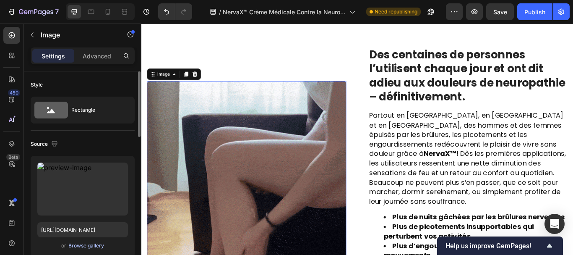
click at [86, 245] on div "Browse gallery" at bounding box center [86, 246] width 36 height 8
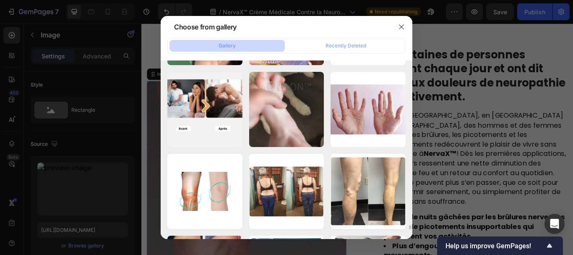
scroll to position [6938, 0]
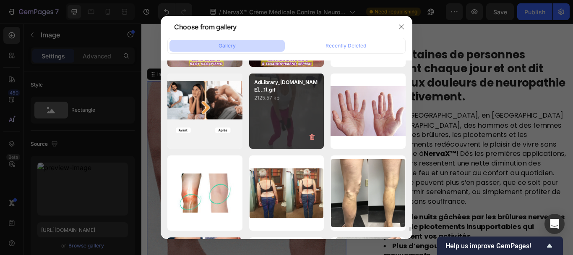
click at [276, 102] on p "2125.57 kb" at bounding box center [286, 98] width 65 height 8
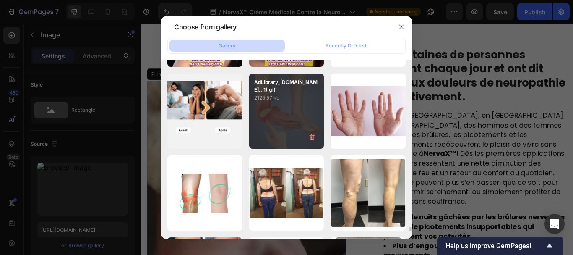
type input "https://cdn.shopify.com/s/files/1/0810/9329/6452/files/gempages_540190890933617…"
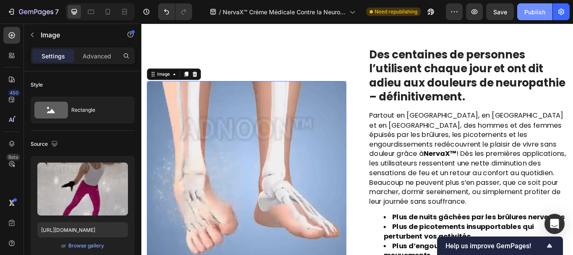
click at [531, 8] on div "Publish" at bounding box center [535, 12] width 21 height 9
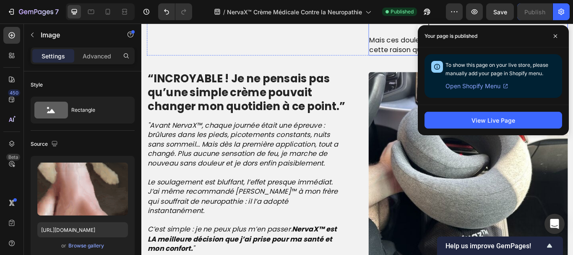
scroll to position [937, 0]
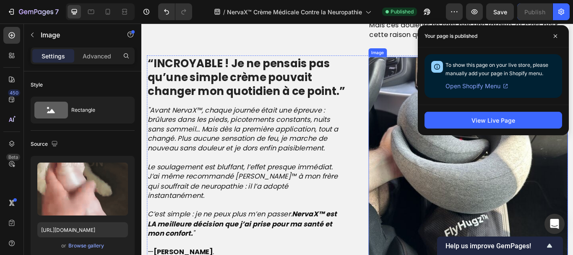
click at [454, 188] on img at bounding box center [522, 179] width 232 height 232
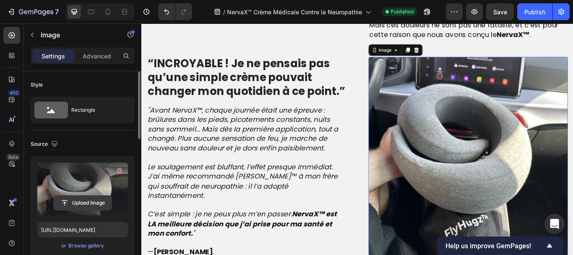
click at [71, 204] on input "file" at bounding box center [83, 203] width 58 height 14
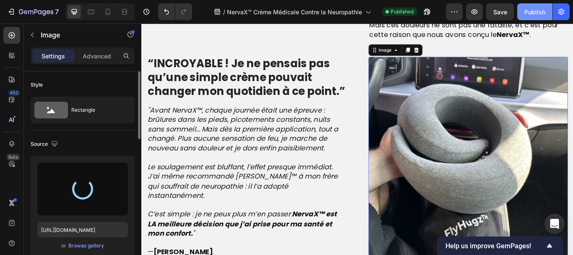
click at [538, 13] on div "Publish" at bounding box center [535, 12] width 21 height 9
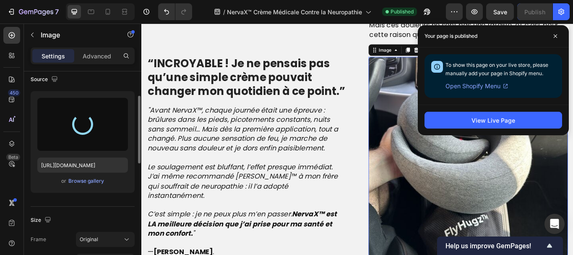
scroll to position [68, 0]
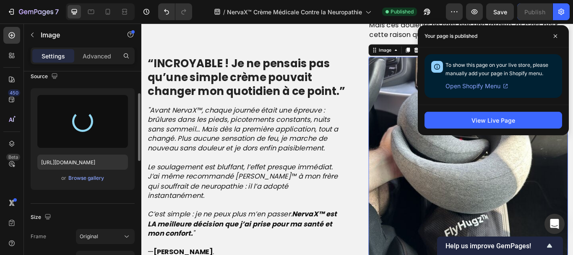
type input "https://cdn.shopify.com/s/files/1/0810/9329/6452/files/gempages_540190890933617…"
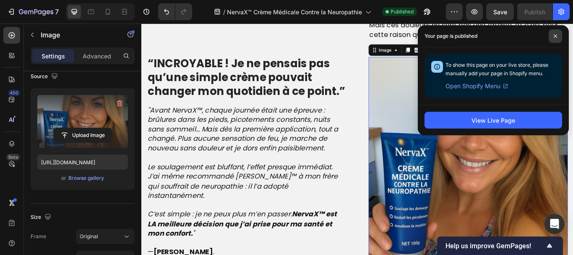
click at [558, 34] on span at bounding box center [555, 35] width 13 height 13
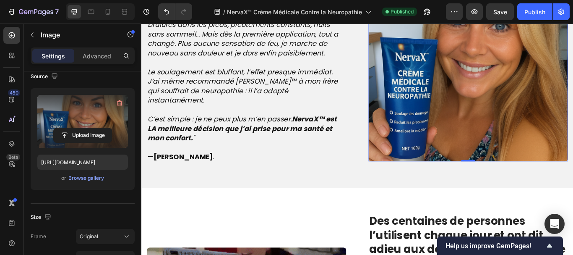
scroll to position [1047, 0]
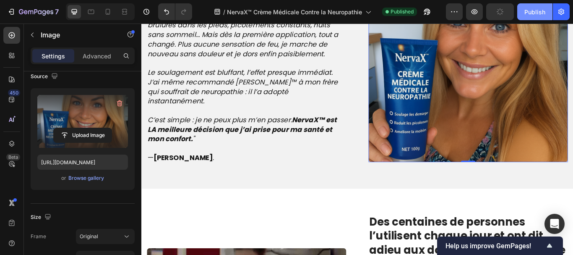
click at [536, 12] on div "Publish" at bounding box center [535, 12] width 21 height 9
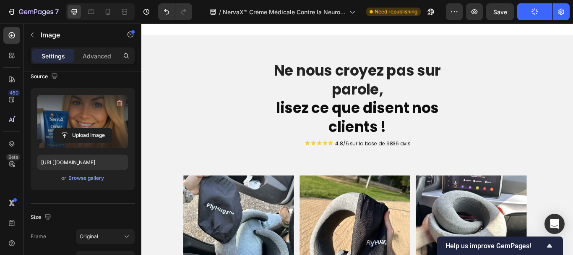
scroll to position [2082, 0]
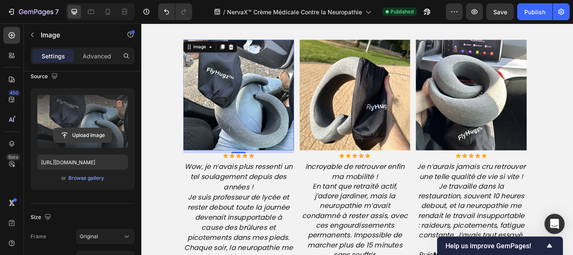
click at [92, 133] on input "file" at bounding box center [83, 135] width 58 height 14
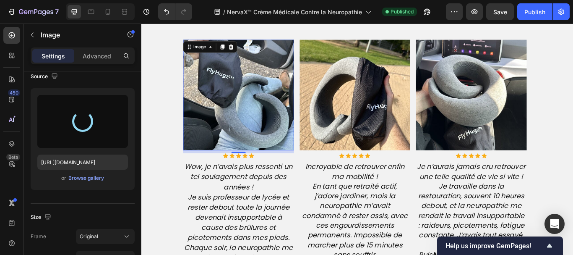
type input "https://cdn.shopify.com/s/files/1/0810/9329/6452/files/gempages_540190890933617…"
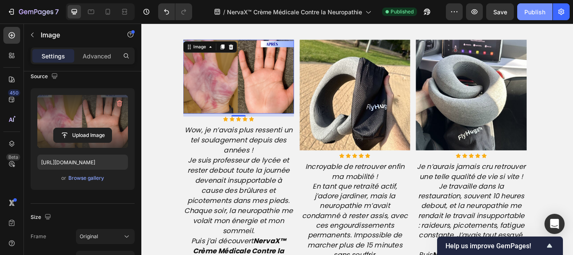
click at [532, 8] on div "Publish" at bounding box center [535, 12] width 21 height 9
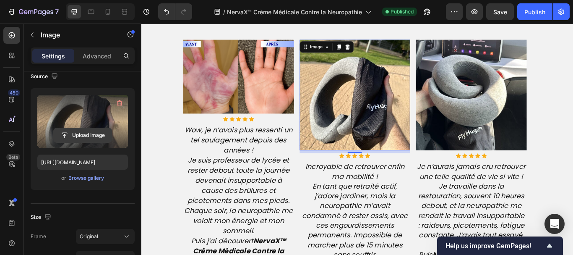
click at [86, 129] on input "file" at bounding box center [83, 135] width 58 height 14
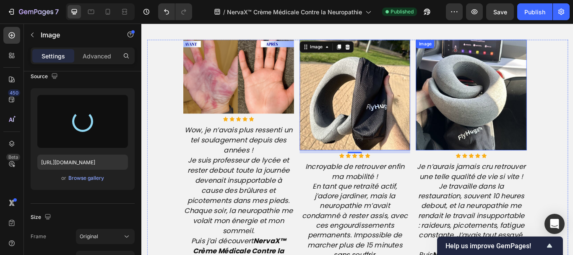
type input "https://cdn.shopify.com/s/files/1/0810/9329/6452/files/gempages_540190890933617…"
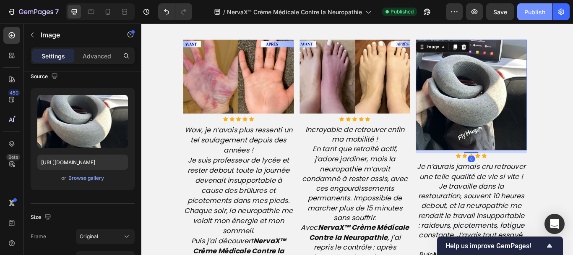
click at [537, 11] on div "Publish" at bounding box center [535, 12] width 21 height 9
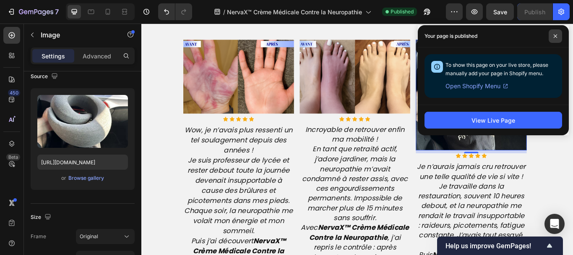
click at [561, 37] on span at bounding box center [555, 35] width 13 height 13
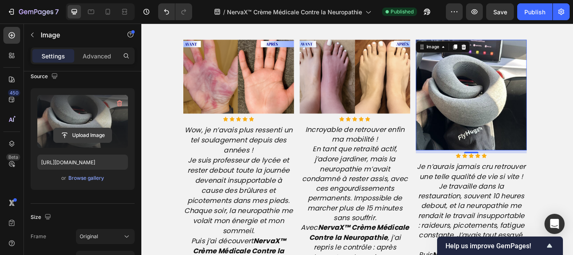
click at [88, 131] on input "file" at bounding box center [83, 135] width 58 height 14
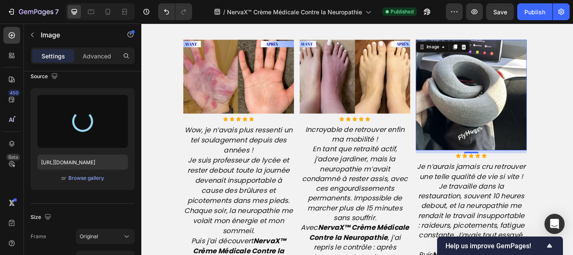
type input "https://cdn.shopify.com/s/files/1/0810/9329/6452/files/gempages_540190890933617…"
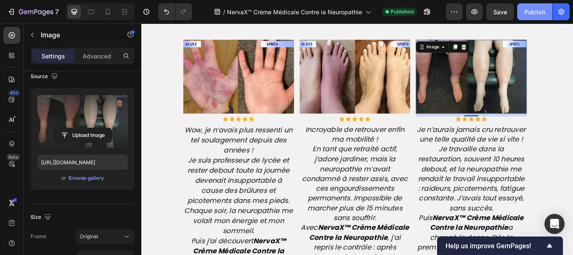
click at [538, 11] on div "Publish" at bounding box center [535, 12] width 21 height 9
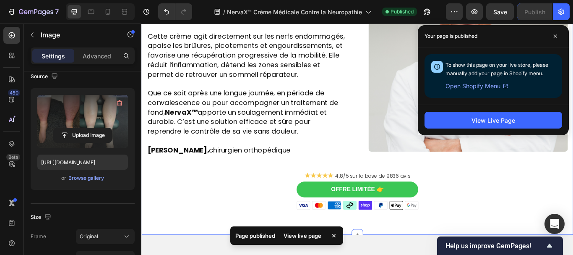
scroll to position [1691, 0]
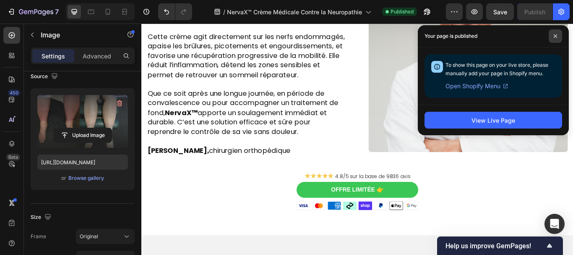
click at [557, 37] on icon at bounding box center [556, 36] width 4 height 4
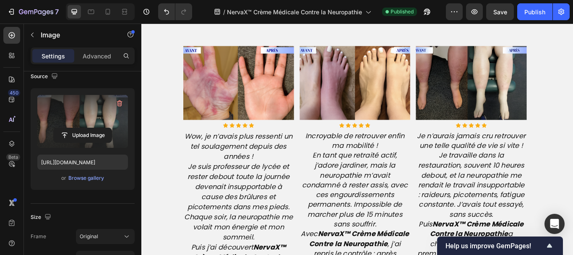
scroll to position [2077, 0]
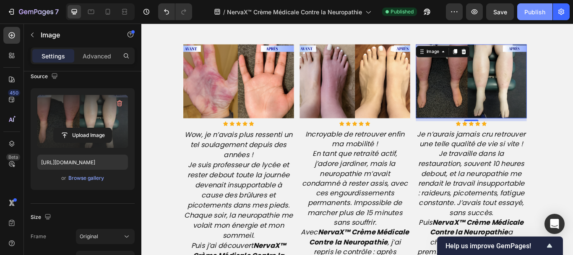
click at [538, 13] on div "Publish" at bounding box center [535, 12] width 21 height 9
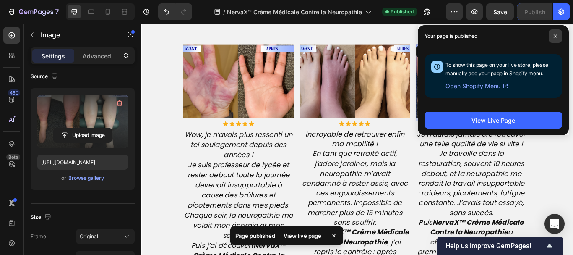
click at [556, 37] on icon at bounding box center [556, 36] width 4 height 4
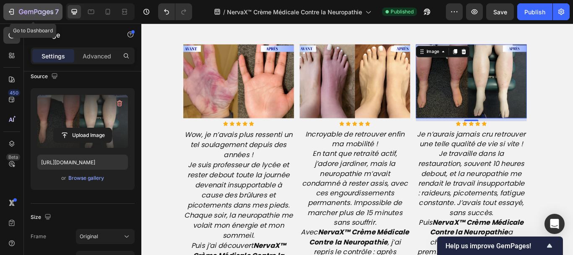
click at [10, 13] on icon "button" at bounding box center [11, 11] width 4 height 3
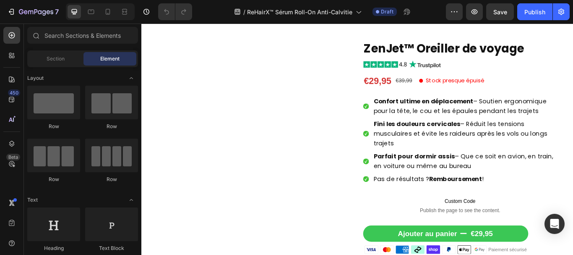
scroll to position [83, 0]
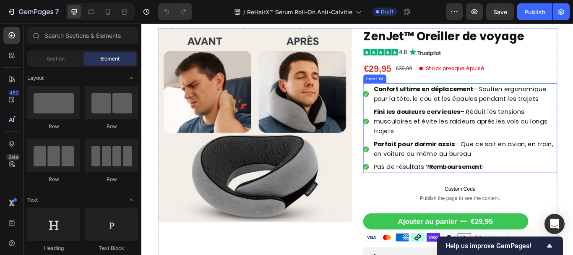
click at [421, 102] on strong "Confort ultime en déplacement" at bounding box center [470, 100] width 116 height 10
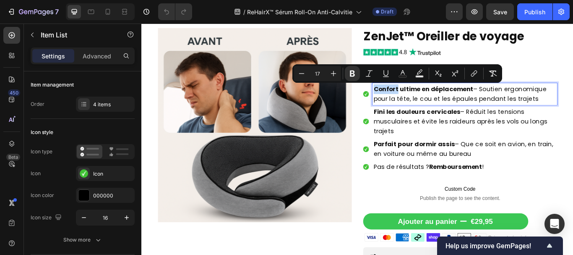
click at [421, 102] on strong "Confort ultime en déplacement" at bounding box center [470, 100] width 116 height 10
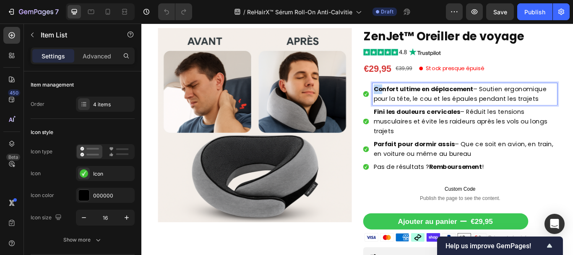
click at [421, 102] on strong "Confort ultime en déplacement" at bounding box center [470, 100] width 116 height 10
click at [418, 142] on span "Fini les douleurs cervicales – Réduit les tensions musculaires et évite les rai…" at bounding box center [513, 137] width 203 height 33
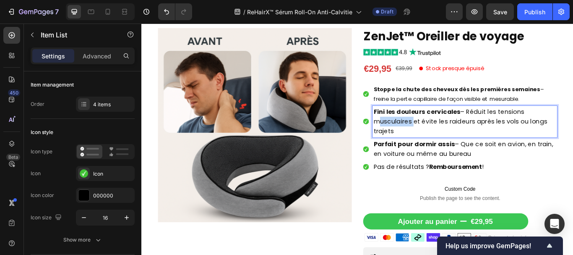
click at [418, 142] on span "Fini les douleurs cervicales – Réduit les tensions musculaires et évite les rai…" at bounding box center [513, 137] width 203 height 33
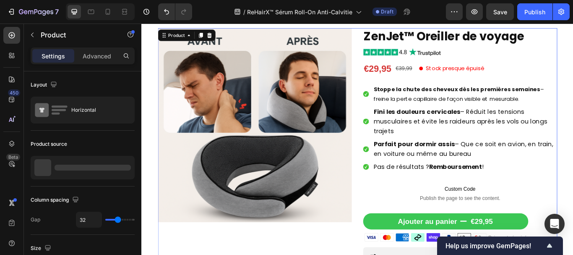
click at [389, 155] on div "Product Images ZenJet™ Oreiller de voyage Product Title Image €29,95 Product Pr…" at bounding box center [393, 211] width 466 height 365
click at [412, 124] on strong "Fini les douleurs cervicales" at bounding box center [462, 126] width 101 height 10
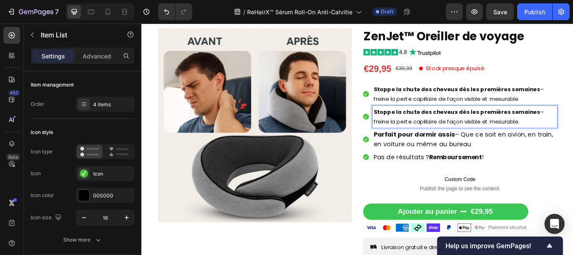
click at [425, 154] on strong "Parfait pour dormir assis" at bounding box center [459, 153] width 95 height 10
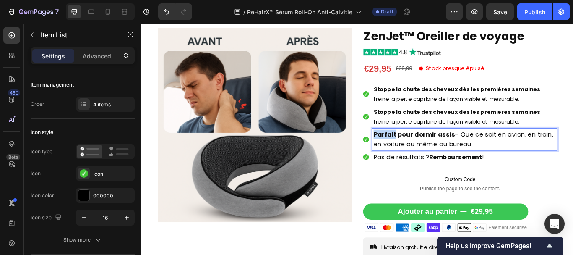
click at [425, 154] on strong "Parfait pour dormir assis" at bounding box center [459, 153] width 95 height 10
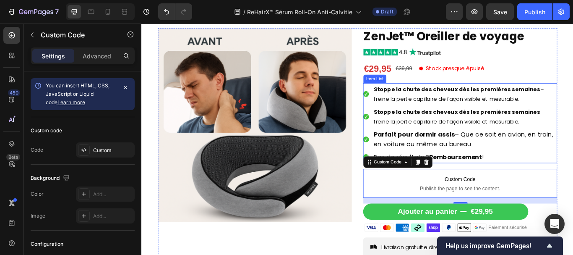
click at [443, 130] on strong "Stoppe la chute des cheveux dès les premières semaines" at bounding box center [509, 126] width 194 height 9
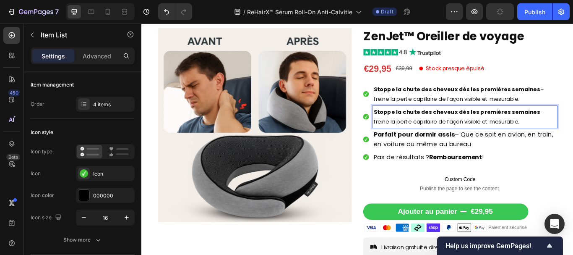
click at [443, 130] on strong "Stoppe la chute des cheveux dès les premières semaines" at bounding box center [509, 126] width 194 height 9
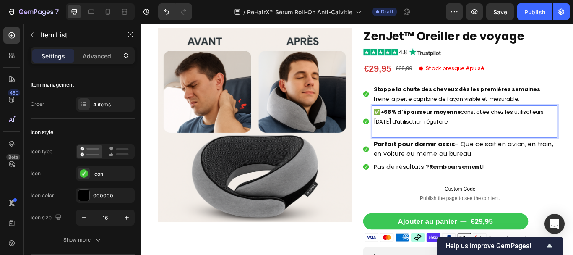
click at [418, 125] on p "✅ +68% d’épaisseur moyenne constatée chez les utilisateurs après 3 mois d’utili…" at bounding box center [518, 132] width 213 height 23
click at [418, 175] on span "Parfait pour dormir assis – Que ce soit en avion, en train, en voiture ou même …" at bounding box center [516, 169] width 209 height 21
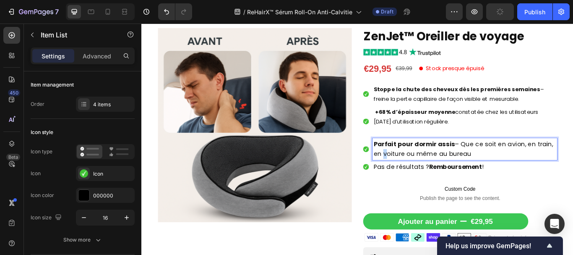
click at [418, 175] on span "Parfait pour dormir assis – Que ce soit en avion, en train, en voiture ou même …" at bounding box center [516, 169] width 209 height 21
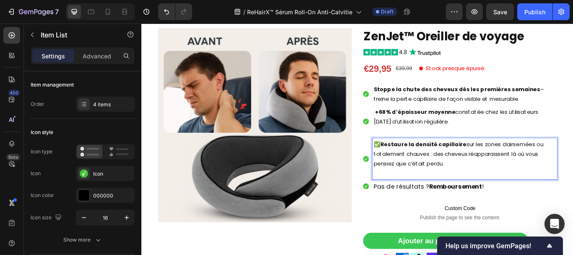
click at [421, 162] on strong "Restaure la densité capillaire" at bounding box center [470, 164] width 100 height 9
click at [437, 107] on p "Stoppe la chute des cheveux dès les premières semaines – freine la perte capill…" at bounding box center [518, 105] width 213 height 23
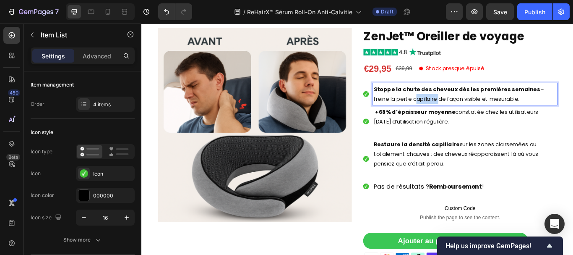
click at [437, 107] on p "Stoppe la chute des cheveux dès les premières semaines – freine la perte capill…" at bounding box center [518, 105] width 213 height 23
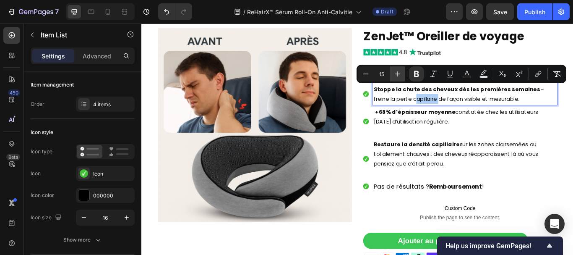
click at [397, 72] on icon "Editor contextual toolbar" at bounding box center [398, 74] width 8 height 8
type input "17"
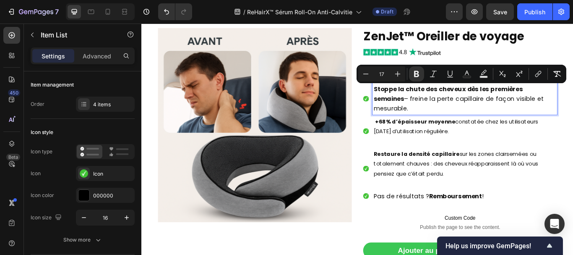
click at [434, 132] on p "+68% d’épaisseur moyenne constatée chez les utilisateurs [DATE] d’utilisation r…" at bounding box center [518, 143] width 213 height 23
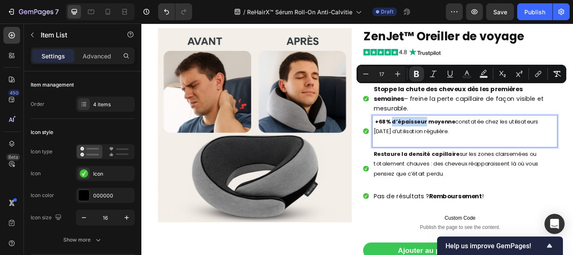
click at [434, 132] on p "+68% d’épaisseur moyenne constatée chez les utilisateurs [DATE] d’utilisation r…" at bounding box center [518, 143] width 213 height 23
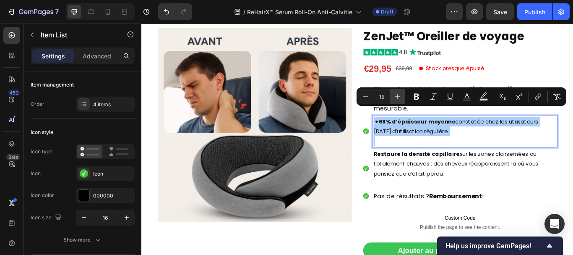
click at [395, 94] on icon "Editor contextual toolbar" at bounding box center [398, 96] width 8 height 8
type input "17"
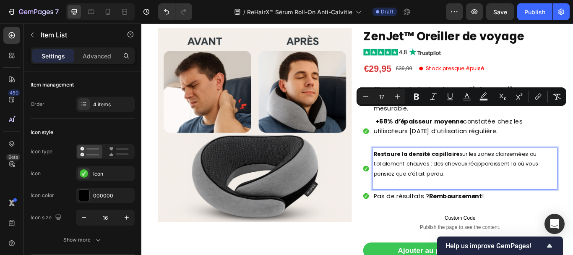
click at [425, 172] on p "Restaure la densité capillaire sur les zones clairsemées ou totalement chauves …" at bounding box center [518, 187] width 213 height 34
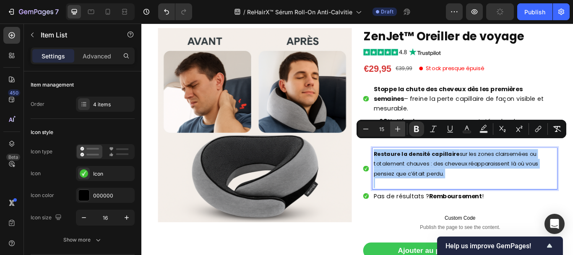
click at [395, 129] on icon "Editor contextual toolbar" at bounding box center [398, 129] width 8 height 8
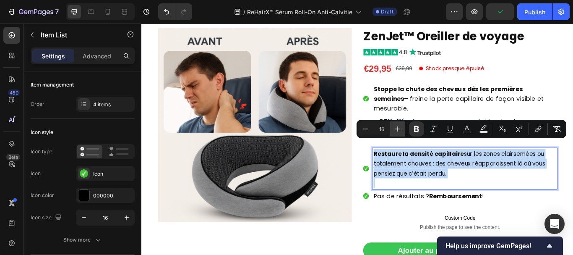
type input "17"
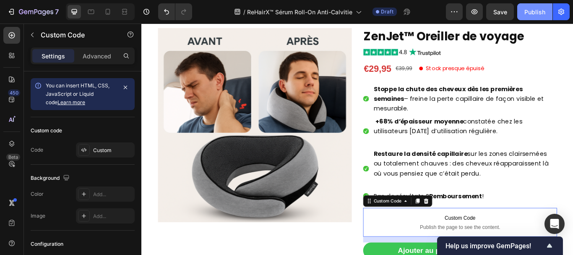
click at [537, 8] on div "Publish" at bounding box center [535, 12] width 21 height 9
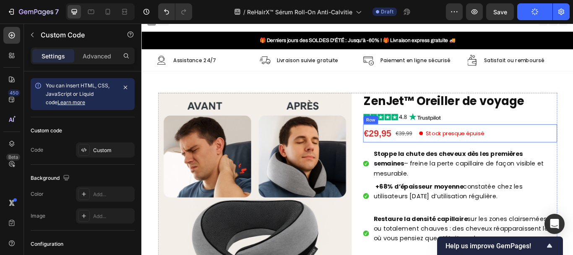
scroll to position [7, 0]
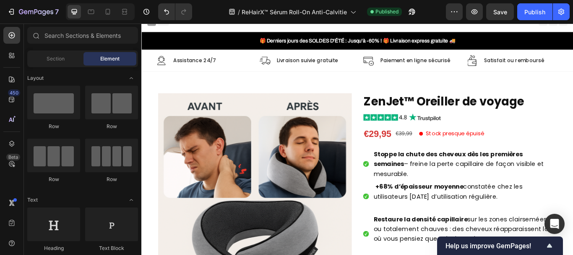
click at [334, 141] on img at bounding box center [273, 218] width 226 height 226
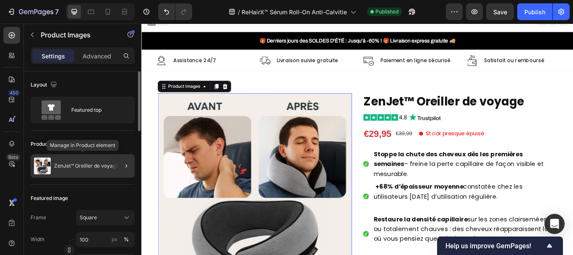
click at [106, 165] on p "ZenJet™ Oreiller de voyage" at bounding box center [86, 166] width 65 height 6
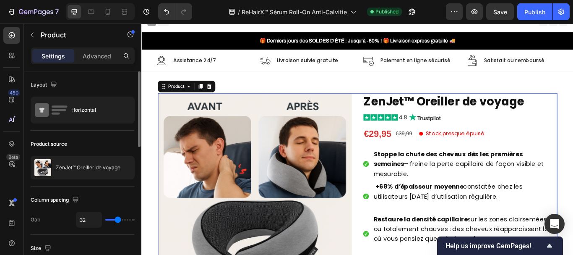
click at [106, 165] on div "ZenJet™ Oreiller de voyage" at bounding box center [83, 168] width 104 height 24
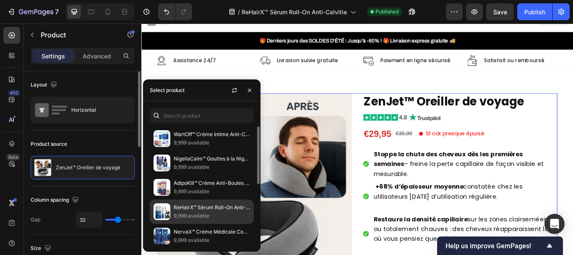
click at [177, 207] on p "ReHairX™ Sérum Roll-On Anti-Calvitie | Fait Rejaillir des Cheveux Neufs là Où C…" at bounding box center [212, 207] width 76 height 8
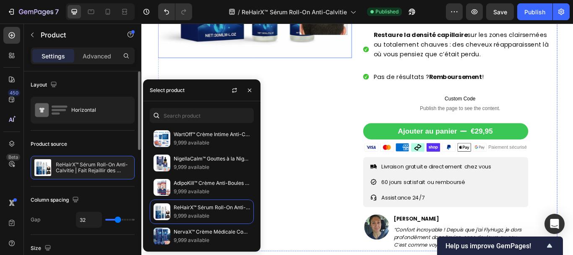
scroll to position [275, 0]
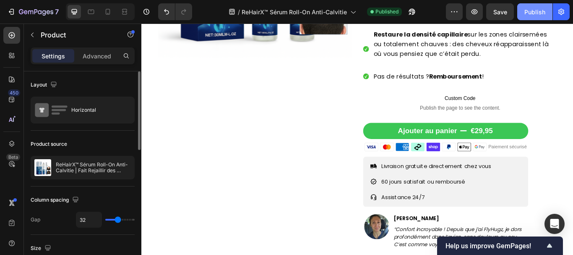
click at [532, 14] on div "Publish" at bounding box center [535, 12] width 21 height 9
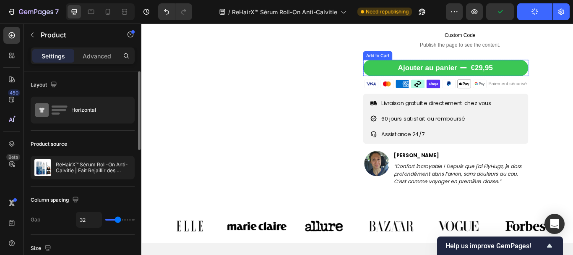
scroll to position [349, 0]
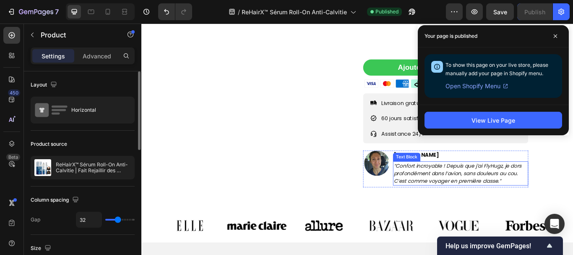
click at [441, 186] on icon "“Confort incroyable ! Depuis que j’ai FlyHugz, je dors profondément dans l’avio…" at bounding box center [510, 198] width 149 height 26
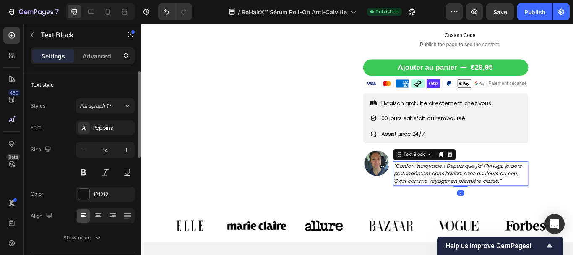
click at [441, 186] on icon "“Confort incroyable ! Depuis que j’ai FlyHugz, je dors profondément dans l’avio…" at bounding box center [510, 198] width 149 height 26
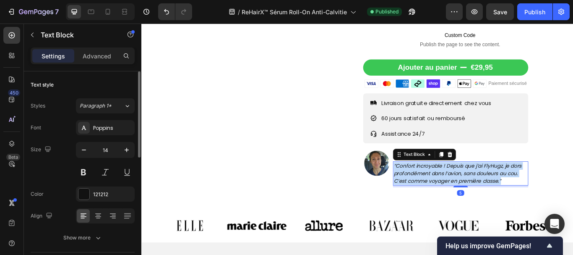
click at [441, 186] on icon "“Confort incroyable ! Depuis que j’ai FlyHugz, je dors profondément dans l’avio…" at bounding box center [510, 198] width 149 height 26
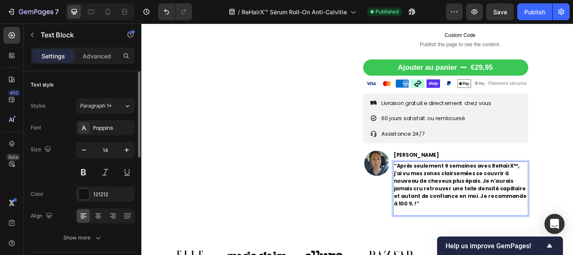
click at [466, 187] on strong "“Après seulement 6 semaines avec ReHairX™, j’ai vu mes zones clairsemées se cou…" at bounding box center [513, 211] width 155 height 52
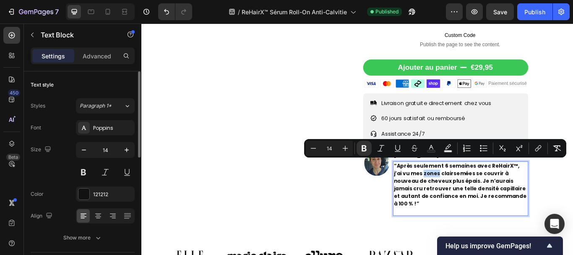
click at [466, 187] on strong "“Après seulement 6 semaines avec ReHairX™, j’ai vu mes zones clairsemées se cou…" at bounding box center [513, 211] width 155 height 52
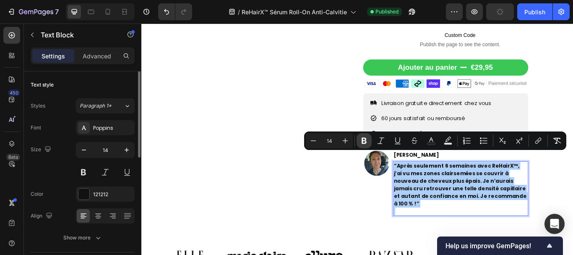
click at [366, 138] on icon "Editor contextual toolbar" at bounding box center [364, 141] width 5 height 6
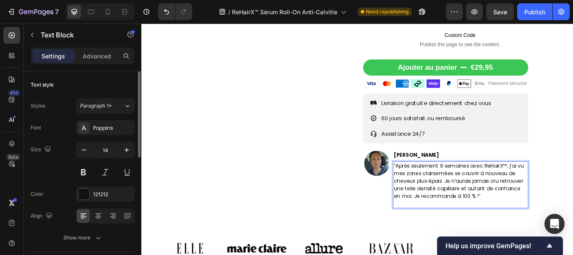
click at [466, 196] on p "“Après seulement 6 semaines avec ReHairX™, j’ai vu mes zones clairsemées se cou…" at bounding box center [514, 207] width 156 height 44
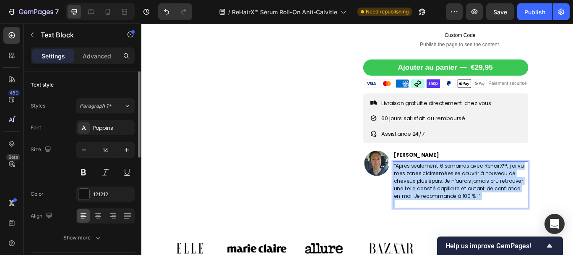
click at [466, 196] on p "“Après seulement 6 semaines avec ReHairX™, j’ai vu mes zones clairsemées se cou…" at bounding box center [514, 207] width 156 height 44
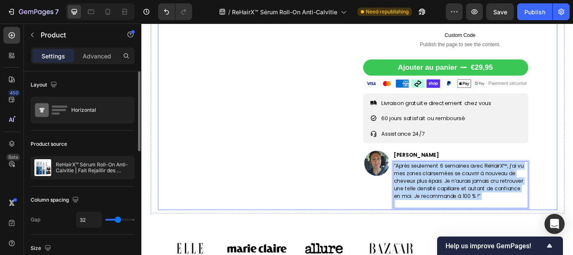
click at [374, 111] on div "Product Images" at bounding box center [273, 1] width 226 height 477
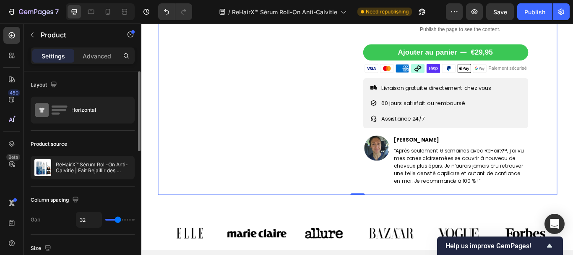
scroll to position [366, 0]
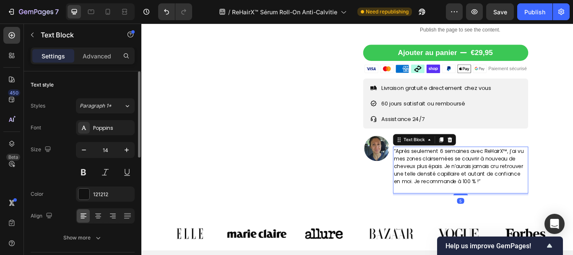
click at [451, 169] on p "“Après seulement 6 semaines avec ReHairX™, j’ai vu mes zones clairsemées se cou…" at bounding box center [514, 190] width 156 height 44
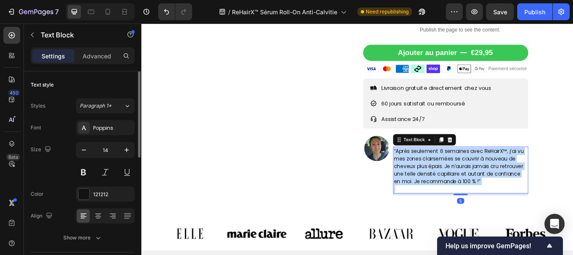
click at [451, 169] on p "“Après seulement 6 semaines avec ReHairX™, j’ai vu mes zones clairsemées se cou…" at bounding box center [514, 190] width 156 height 44
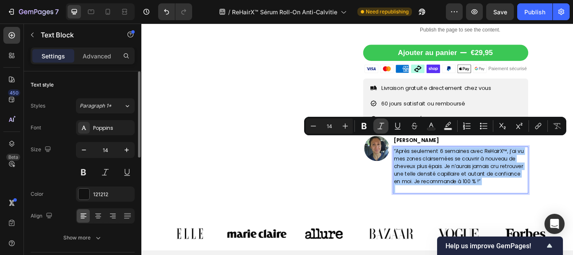
click at [376, 121] on button "Italic" at bounding box center [381, 125] width 15 height 15
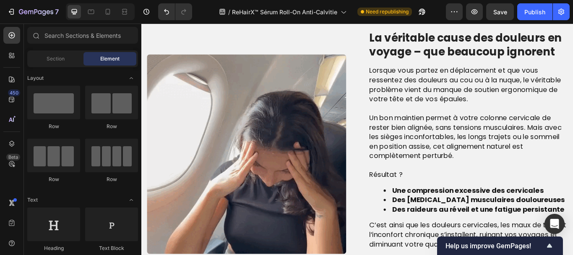
scroll to position [643, 0]
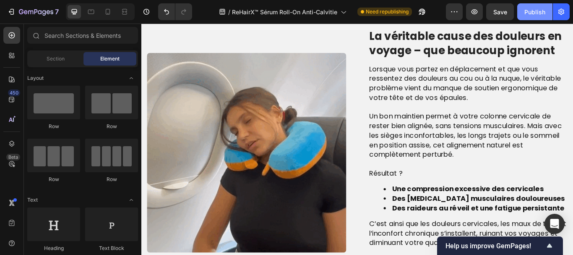
click at [542, 8] on div "Publish" at bounding box center [535, 12] width 21 height 9
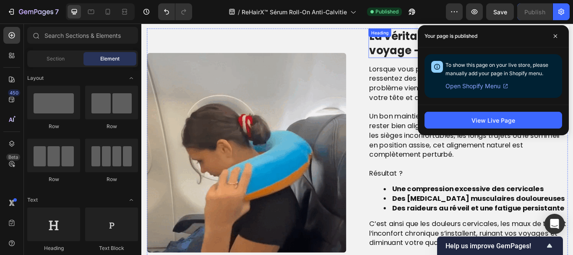
click at [412, 51] on h2 "La véritable cause des douleurs en voyage – que beaucoup ignorent" at bounding box center [522, 46] width 232 height 34
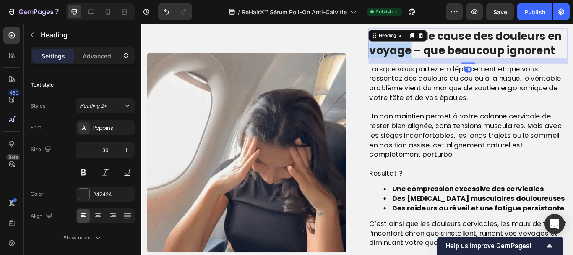
click at [412, 51] on h2 "La véritable cause des douleurs en voyage – que beaucoup ignorent" at bounding box center [522, 46] width 232 height 34
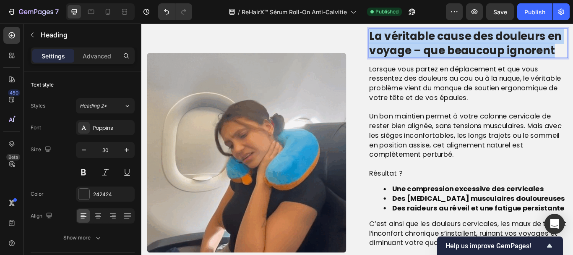
click at [412, 51] on p "La véritable cause des douleurs en voyage – que beaucoup ignorent" at bounding box center [522, 46] width 231 height 33
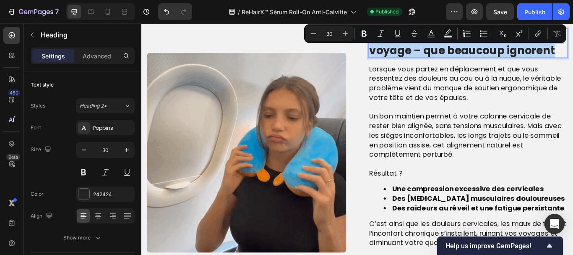
copy p "La véritable cause des douleurs en voyage – que beaucoup ignorent"
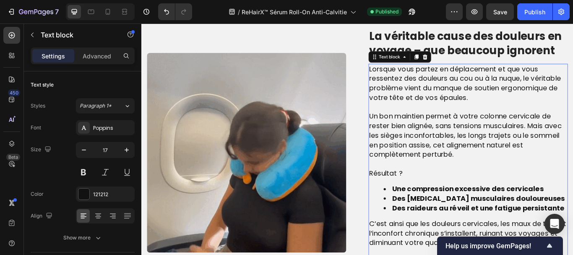
click at [428, 105] on span "Lorsque vous partez en déplacement et que vous ressentez des douleurs au cou ou…" at bounding box center [519, 93] width 224 height 45
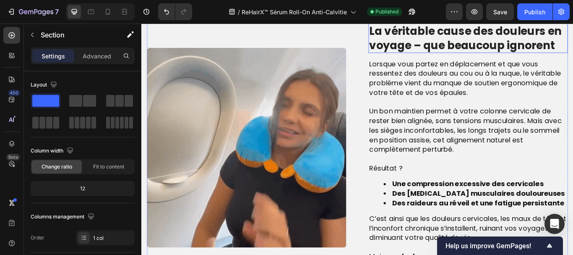
scroll to position [656, 0]
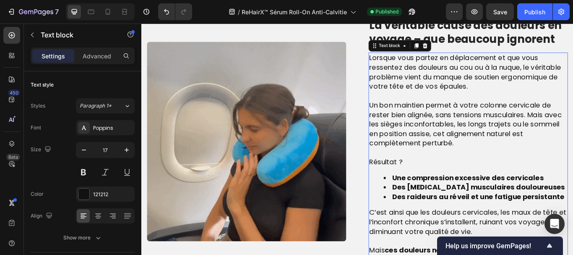
click at [427, 110] on p "Rich Text Editor. Editing area: main" at bounding box center [522, 108] width 231 height 11
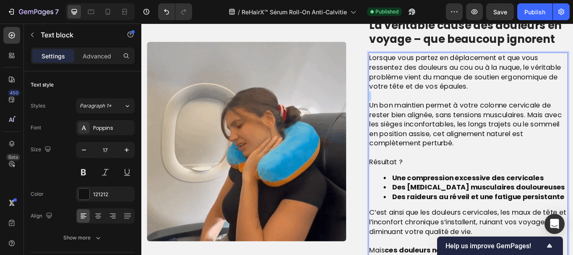
click at [427, 110] on p "Rich Text Editor. Editing area: main" at bounding box center [522, 108] width 231 height 11
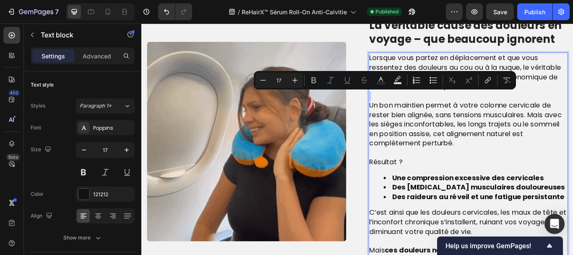
type input "19"
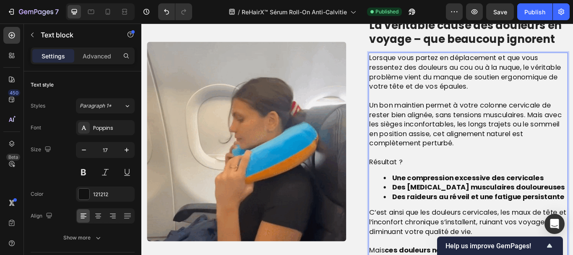
click at [426, 116] on span "Un bon maintien permet à votre colonne cervicale de rester bien alignée, sans t…" at bounding box center [519, 141] width 225 height 56
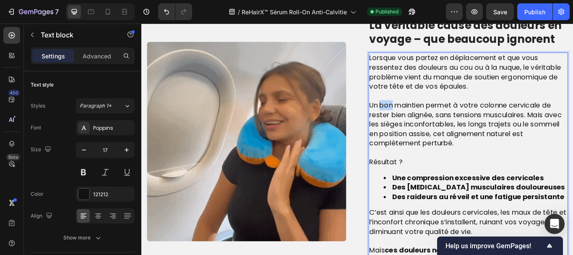
click at [426, 116] on span "Un bon maintien permet à votre colonne cervicale de rester bien alignée, sans t…" at bounding box center [519, 141] width 225 height 56
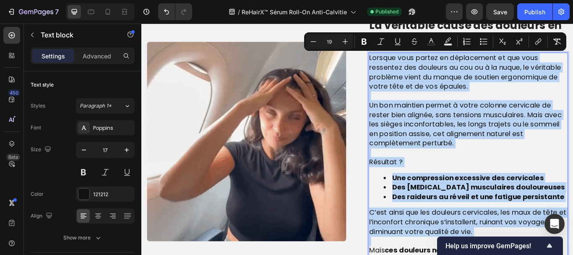
copy div "Lorsque vous partez en déplacement et que vous ressentez des douleurs au cou ou…"
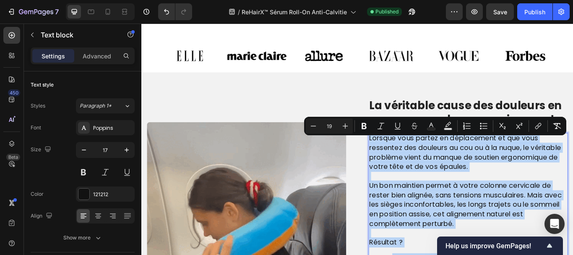
scroll to position [557, 0]
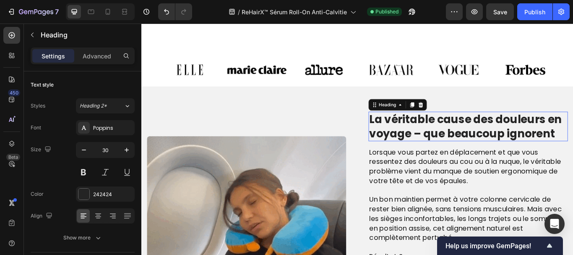
click at [408, 127] on p "La véritable cause des douleurs en voyage – que beaucoup ignorent" at bounding box center [522, 143] width 231 height 33
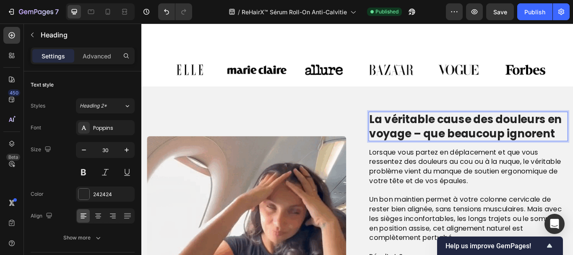
click at [408, 127] on p "La véritable cause des douleurs en voyage – que beaucoup ignorent" at bounding box center [522, 143] width 231 height 33
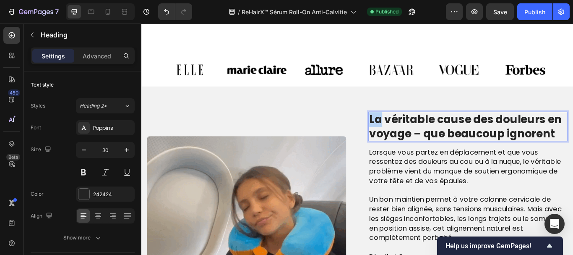
click at [408, 127] on p "La véritable cause des douleurs en voyage – que beaucoup ignorent" at bounding box center [522, 143] width 231 height 33
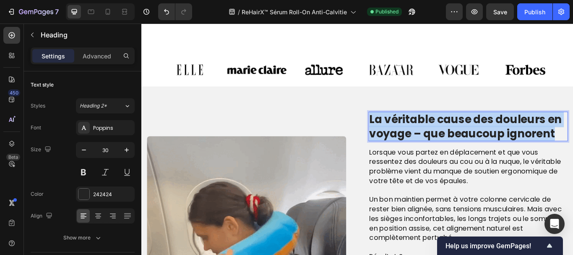
click at [408, 127] on p "La véritable cause des douleurs en voyage – que beaucoup ignorent" at bounding box center [522, 143] width 231 height 33
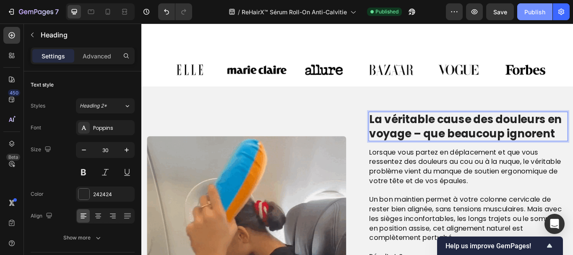
click at [525, 10] on div "Publish" at bounding box center [535, 12] width 21 height 9
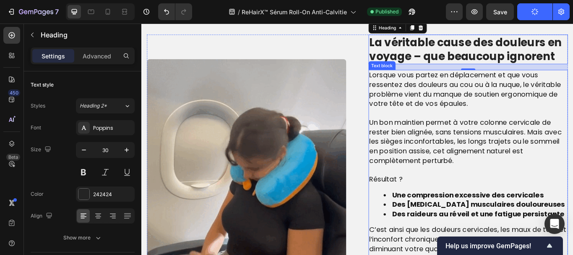
scroll to position [635, 0]
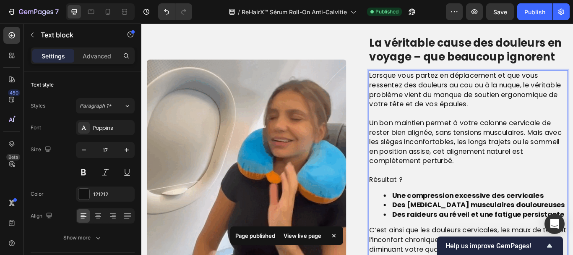
click at [455, 142] on span "Un bon maintien permet à votre colonne cervicale de rester bien alignée, sans t…" at bounding box center [519, 161] width 225 height 56
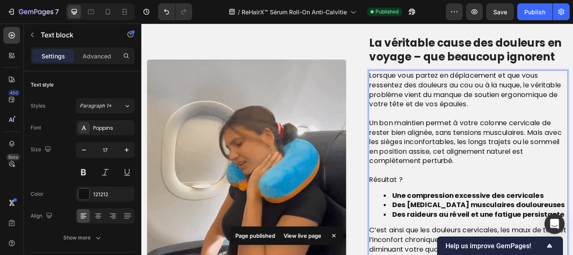
click at [455, 142] on span "Un bon maintien permet à votre colonne cervicale de rester bien alignée, sans t…" at bounding box center [519, 161] width 225 height 56
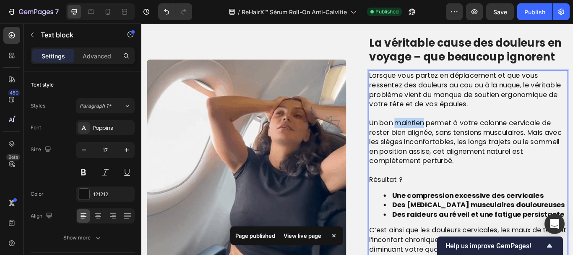
click at [455, 142] on span "Un bon maintien permet à votre colonne cervicale de rester bien alignée, sans t…" at bounding box center [519, 161] width 225 height 56
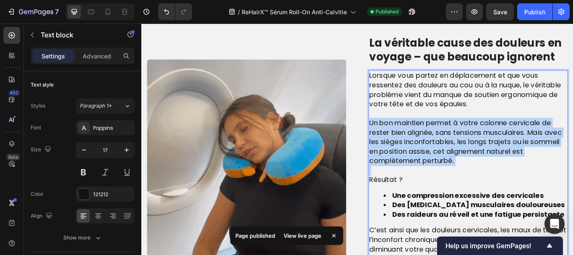
click at [455, 142] on span "Un bon maintien permet à votre colonne cervicale de rester bien alignée, sans t…" at bounding box center [519, 161] width 225 height 56
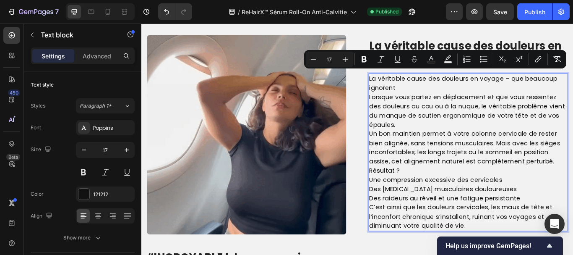
scroll to position [637, 0]
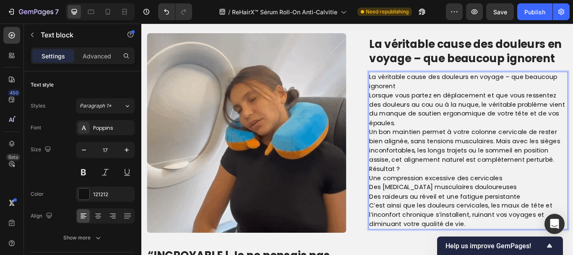
click at [408, 199] on p "Une compression excessive des cervicales Des contractures musculaires douloureu…" at bounding box center [522, 215] width 231 height 32
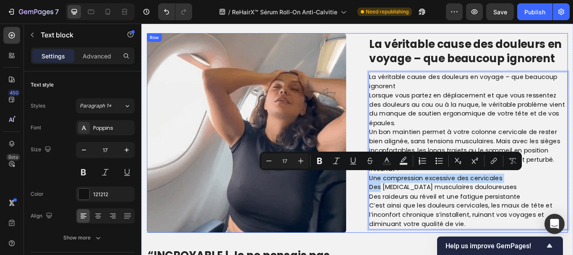
drag, startPoint x: 408, startPoint y: 199, endPoint x: 387, endPoint y: 207, distance: 22.4
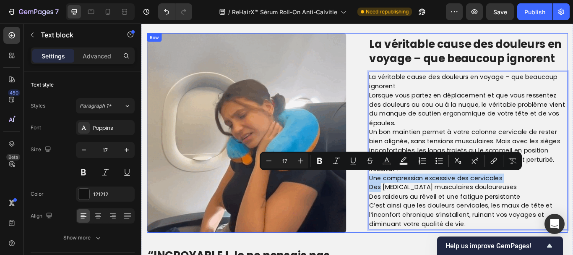
click at [387, 207] on div "Image La véritable cause des douleurs en voyage – que beaucoup ignorent Heading…" at bounding box center [393, 151] width 491 height 232
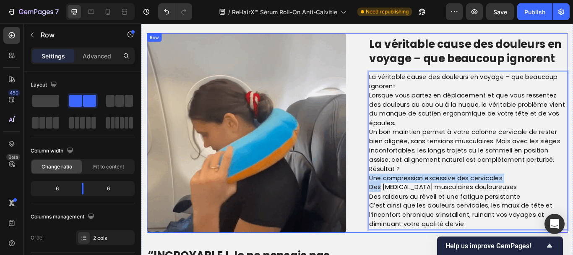
click at [387, 207] on div "Image La véritable cause des douleurs en voyage – que beaucoup ignorent Heading…" at bounding box center [393, 151] width 491 height 232
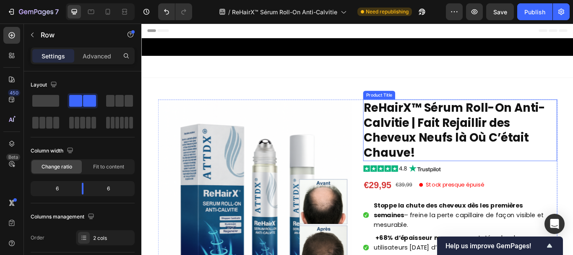
scroll to position [144, 0]
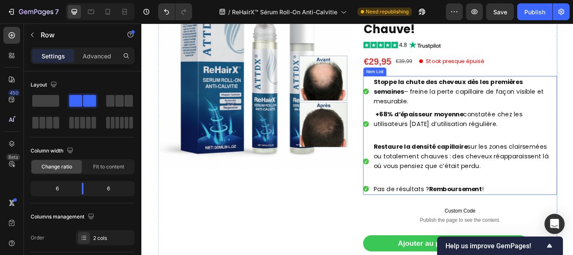
click at [475, 196] on p at bounding box center [518, 201] width 213 height 11
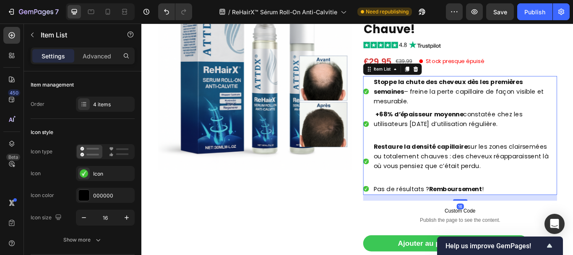
click at [475, 196] on p at bounding box center [518, 201] width 213 height 11
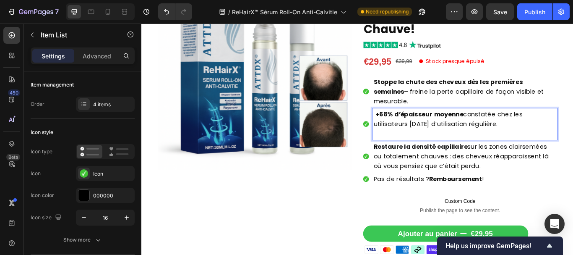
click at [454, 146] on p "Rich Text Editor. Editing area: main" at bounding box center [518, 151] width 213 height 11
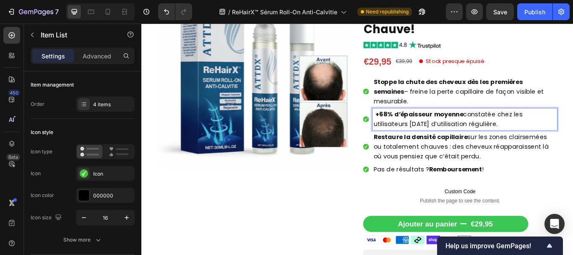
click at [422, 96] on strong "Stoppe la chute des cheveux dès les premières semaines" at bounding box center [499, 96] width 174 height 21
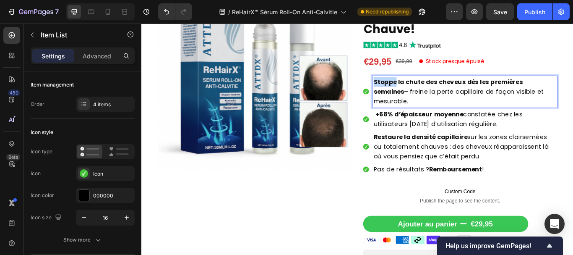
click at [422, 96] on strong "Stoppe la chute des cheveux dès les premières semaines" at bounding box center [499, 96] width 174 height 21
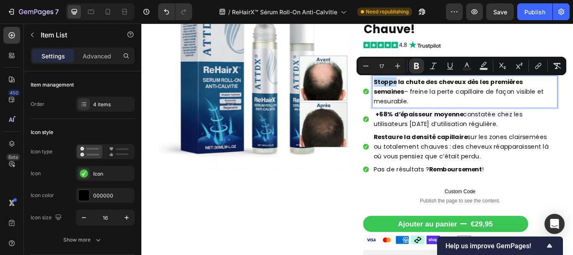
copy span "Stoppe la chute des cheveux dès les premières semaines – freine la perte capill…"
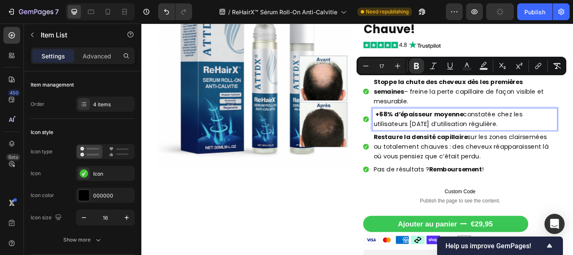
click at [422, 125] on span "+68% d’épaisseur moyenne constatée chez les utilisateurs après 3 mois d’utilisa…" at bounding box center [499, 134] width 174 height 21
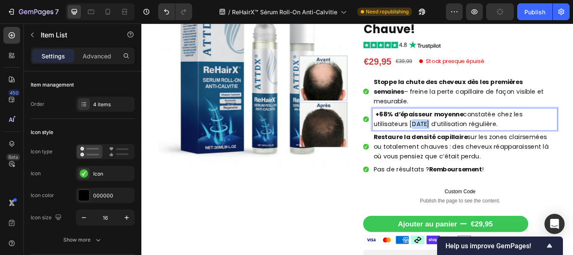
click at [422, 125] on span "+68% d’épaisseur moyenne constatée chez les utilisateurs après 3 mois d’utilisa…" at bounding box center [499, 134] width 174 height 21
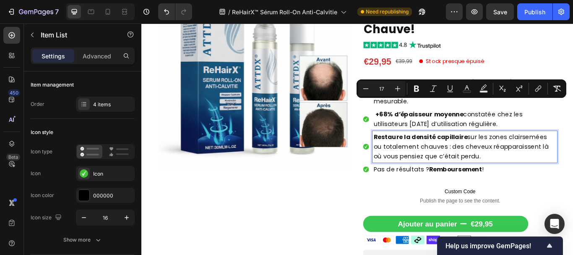
click at [426, 155] on span "Restaure la densité capillaire sur les zones clairsemées ou totalement chauves …" at bounding box center [514, 167] width 204 height 33
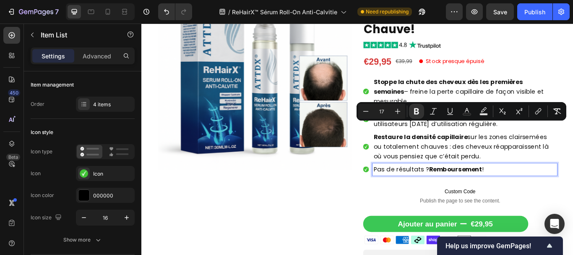
click at [428, 188] on span "Pas de résultats ? Remboursement !" at bounding box center [476, 193] width 128 height 10
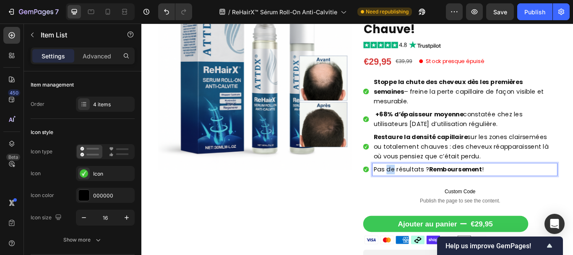
click at [428, 188] on span "Pas de résultats ? Remboursement !" at bounding box center [476, 193] width 128 height 10
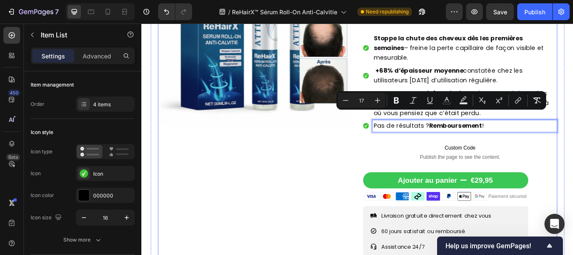
scroll to position [195, 0]
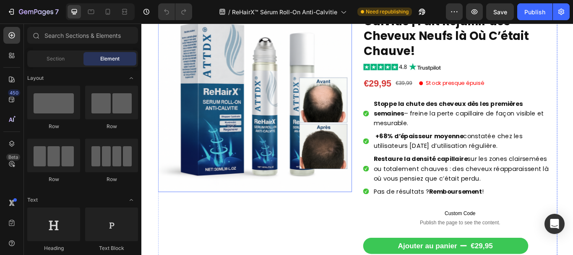
scroll to position [118, 0]
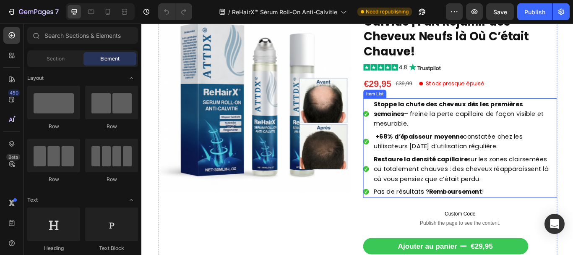
click at [415, 117] on strong "Stoppe la chute des cheveux dès les premières semaines" at bounding box center [499, 122] width 174 height 21
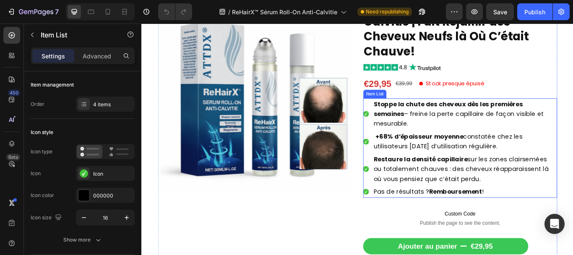
click at [415, 117] on strong "Stoppe la chute des cheveux dès les premières semaines" at bounding box center [499, 122] width 174 height 21
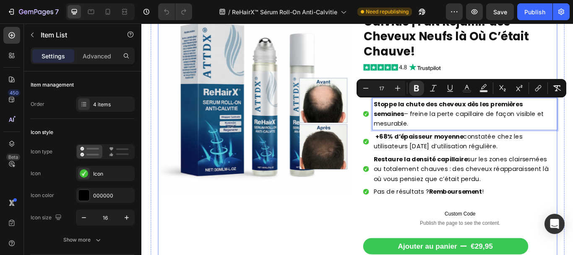
click at [384, 240] on div "Product Images ReHairX™ Sérum Roll-On Anti-Calvitie | Fait Rejaillir des Cheveu…" at bounding box center [393, 221] width 466 height 455
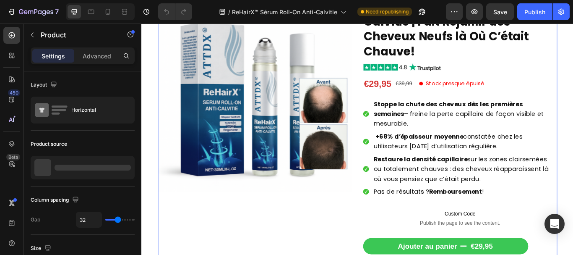
click at [384, 240] on div "Product Images ReHairX™ Sérum Roll-On Anti-Calvitie | Fait Rejaillir des Cheveu…" at bounding box center [393, 221] width 466 height 455
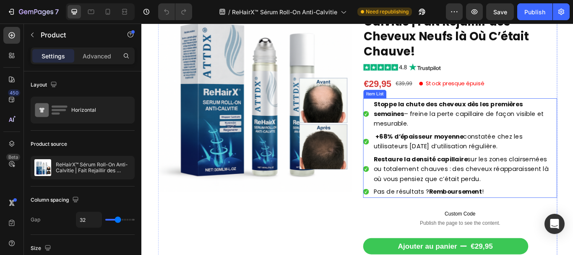
click at [412, 150] on span "+68% d’épaisseur moyenne constatée chez les utilisateurs [DATE] d’utilisation r…" at bounding box center [499, 160] width 174 height 21
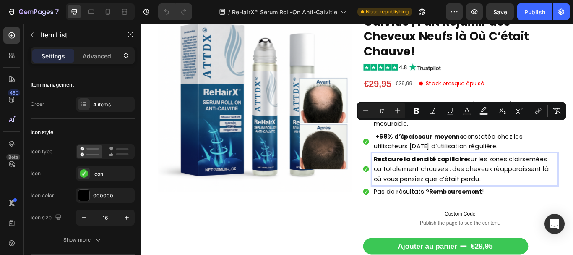
click at [411, 183] on div "Restaure la densité capillaire sur les zones clairsemées ou totalement chauves …" at bounding box center [518, 193] width 215 height 37
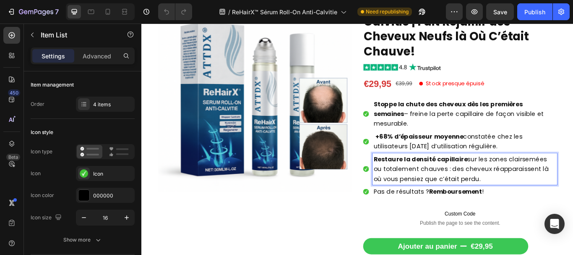
click at [415, 177] on strong "Restaure la densité capillaire" at bounding box center [467, 182] width 110 height 10
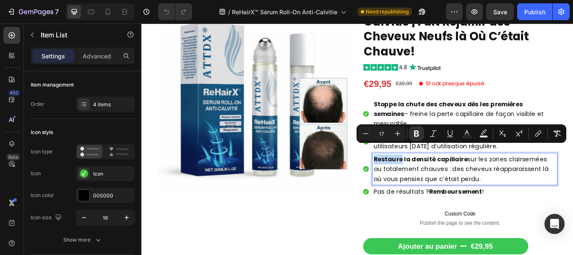
copy span "Restaure la densité capillaire sur les zones clairsemées ou totalement chauves …"
click at [387, 213] on div "Product Images ReHairX™ Sérum Roll-On Anti-Calvitie | Fait Rejaillir des Cheveu…" at bounding box center [393, 221] width 466 height 455
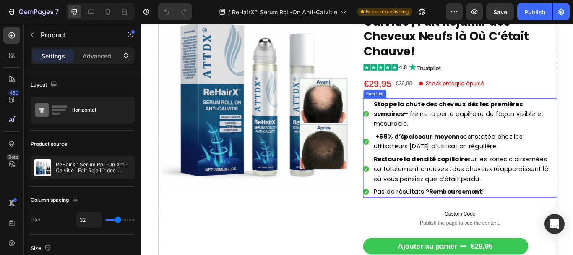
click at [413, 214] on span "Pas de résultats ? Remboursement !" at bounding box center [476, 219] width 128 height 10
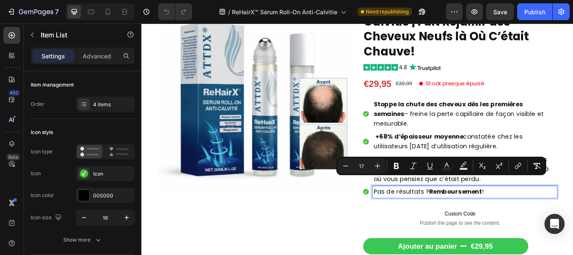
copy span "Pas de résultats ? Remboursement !"
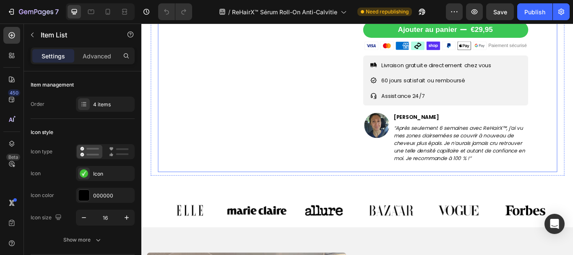
scroll to position [465, 0]
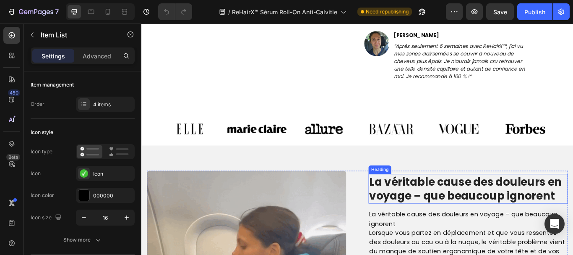
click at [433, 202] on h2 "La véritable cause des douleurs en voyage – que beaucoup ignorent" at bounding box center [522, 216] width 232 height 34
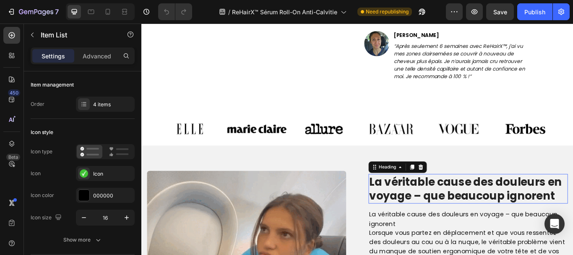
click at [433, 202] on h2 "La véritable cause des douleurs en voyage – que beaucoup ignorent" at bounding box center [522, 216] width 232 height 34
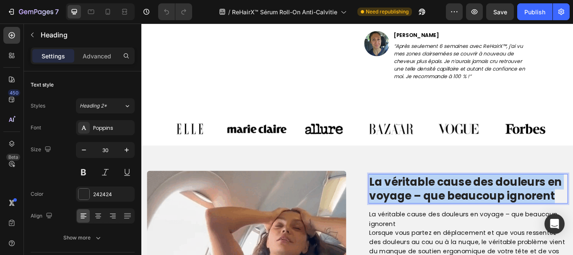
click at [433, 202] on p "La véritable cause des douleurs en voyage – que beaucoup ignorent" at bounding box center [522, 216] width 231 height 33
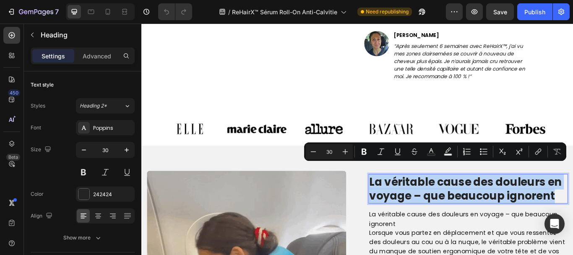
copy p "La véritable cause des douleurs en voyage – que beaucoup ignorent"
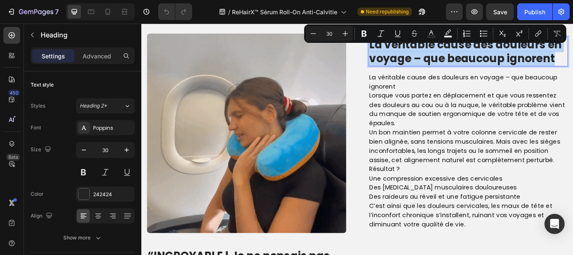
scroll to position [614, 0]
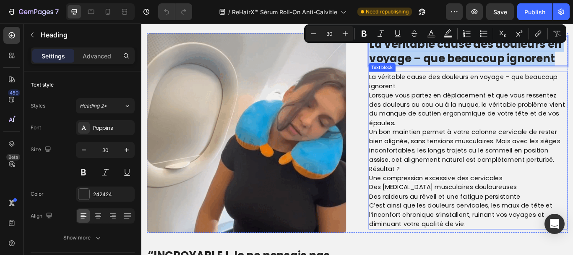
click at [437, 162] on p "Un bon maintien permet à votre colonne cervicale de rester bien alignée, sans t…" at bounding box center [522, 166] width 231 height 43
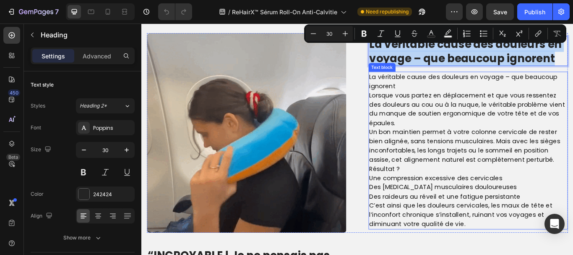
click at [437, 162] on p "Un bon maintien permet à votre colonne cervicale de rester bien alignée, sans t…" at bounding box center [522, 166] width 231 height 43
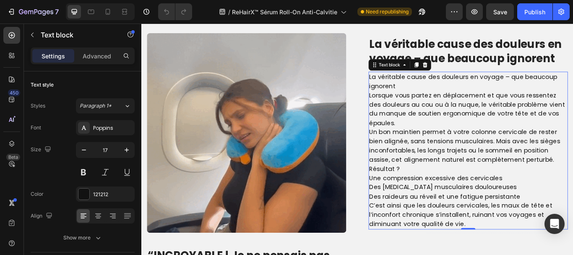
click at [437, 162] on p "Un bon maintien permet à votre colonne cervicale de rester bien alignée, sans t…" at bounding box center [522, 166] width 231 height 43
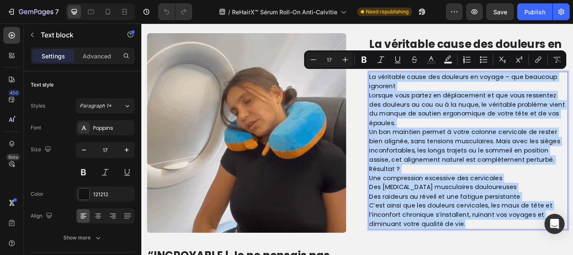
copy div "La véritable cause des douleurs en voyage – que beaucoup ignorent Lorsque vous …"
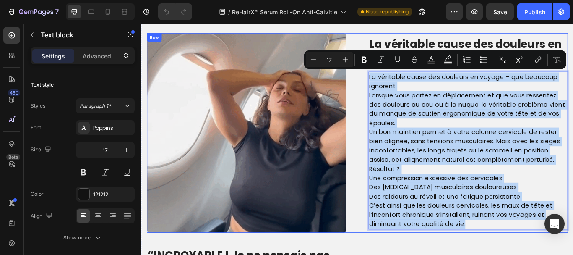
click at [390, 36] on div "Image La véritable cause des douleurs en voyage – que beaucoup ignorent Heading…" at bounding box center [393, 151] width 491 height 232
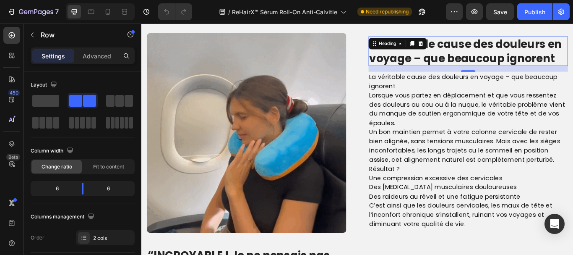
click at [417, 52] on div "La véritable cause des douleurs en voyage – que beaucoup ignorent Heading 0" at bounding box center [522, 56] width 232 height 34
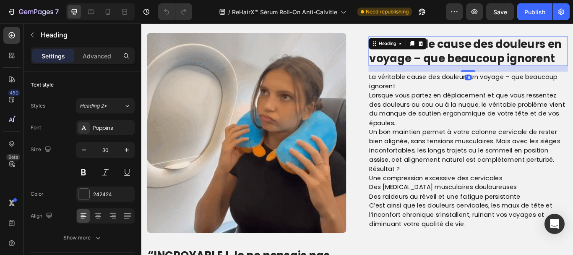
click at [417, 52] on div "Heading" at bounding box center [440, 46] width 68 height 13
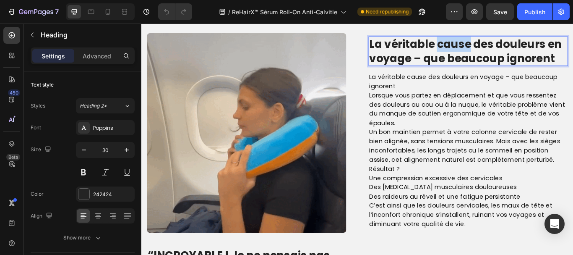
click at [503, 52] on p "La véritable cause des douleurs en voyage – que beaucoup ignorent" at bounding box center [522, 55] width 231 height 33
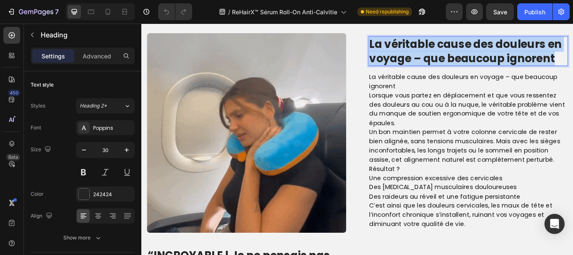
click at [503, 52] on p "La véritable cause des douleurs en voyage – que beaucoup ignorent" at bounding box center [522, 55] width 231 height 33
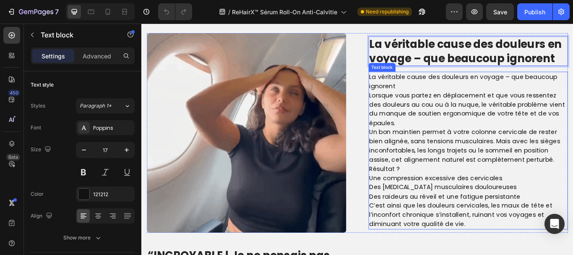
click at [442, 112] on p "La véritable cause des douleurs en voyage – que beaucoup ignorent Lorsque vous …" at bounding box center [522, 113] width 231 height 64
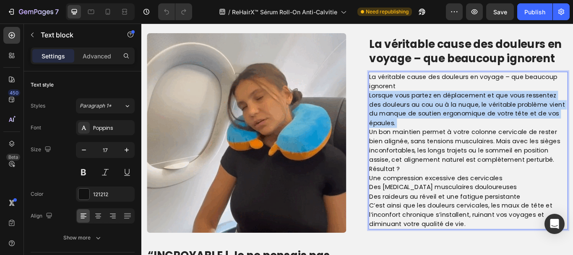
click at [442, 112] on p "La véritable cause des douleurs en voyage – que beaucoup ignorent Lorsque vous …" at bounding box center [522, 113] width 231 height 64
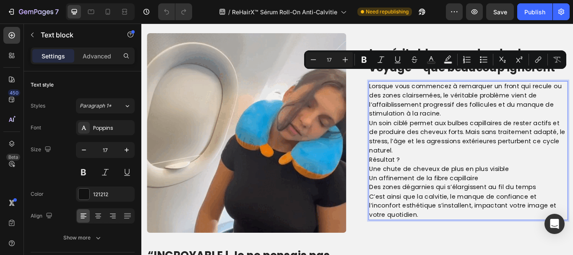
scroll to position [625, 0]
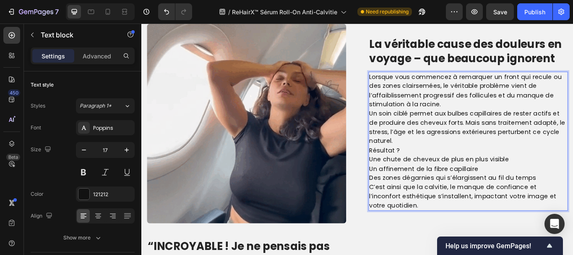
click at [487, 112] on p "Lorsque vous commencez à remarquer un front qui recule ou des zones clairsemées…" at bounding box center [522, 102] width 231 height 43
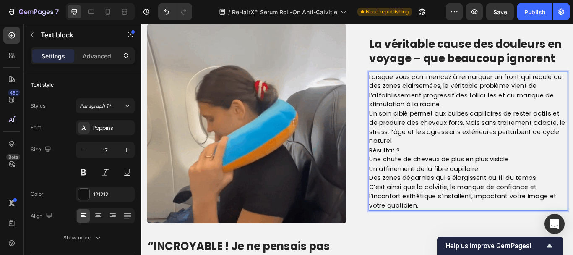
scroll to position [620, 0]
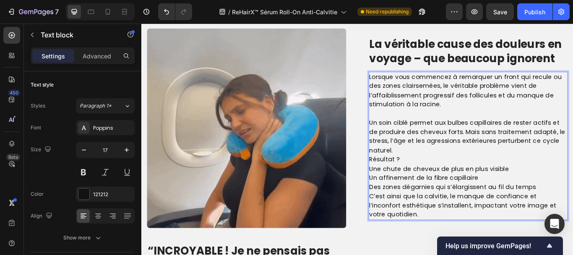
click at [435, 166] on p "Un soin ciblé permet aux bulbes capillaires de rester actifs et de produire des…" at bounding box center [522, 155] width 231 height 43
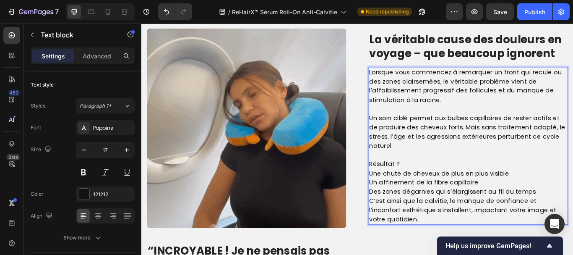
scroll to position [614, 0]
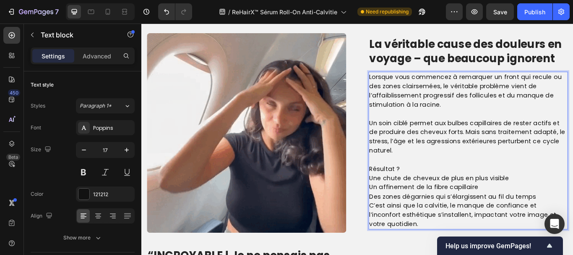
click at [448, 193] on p "Résultat ?" at bounding box center [522, 193] width 231 height 11
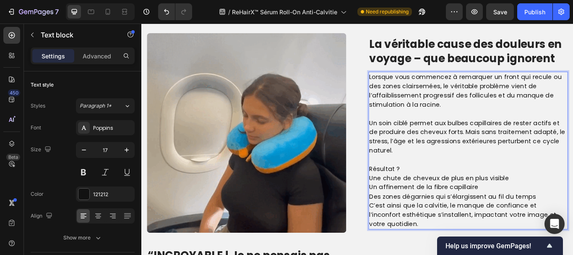
click at [448, 193] on p "Résultat ?" at bounding box center [522, 193] width 231 height 11
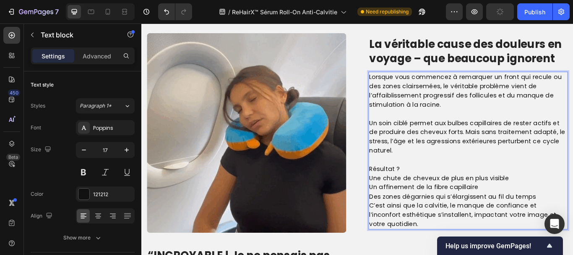
click at [409, 205] on p "Une chute de cheveux de plus en plus visible Un affinement de la fibre capillai…" at bounding box center [522, 215] width 231 height 32
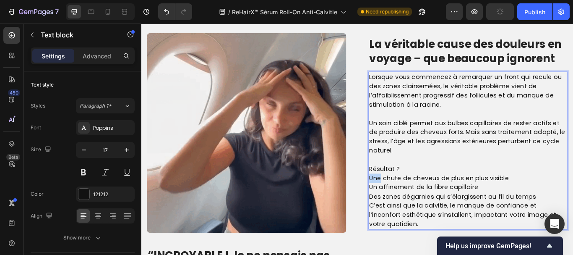
click at [409, 205] on p "Une chute de cheveux de plus en plus visible Un affinement de la fibre capillai…" at bounding box center [522, 215] width 231 height 32
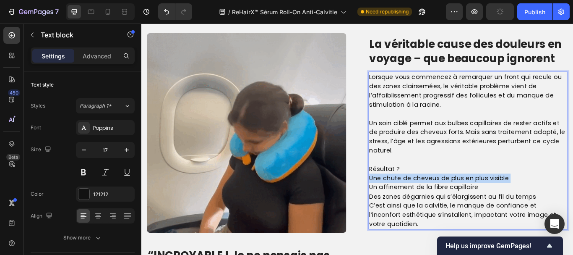
click at [409, 205] on p "Une chute de cheveux de plus en plus visible Un affinement de la fibre capillai…" at bounding box center [522, 215] width 231 height 32
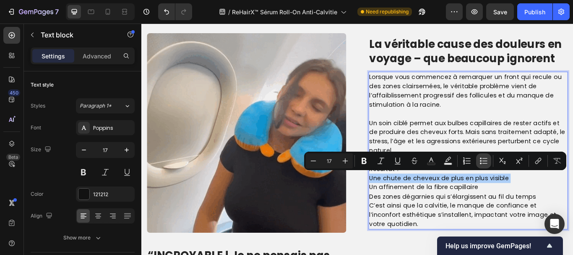
click at [479, 160] on button "Bulleted List" at bounding box center [483, 160] width 15 height 15
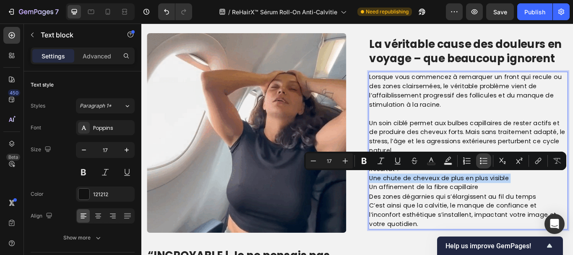
type input "17"
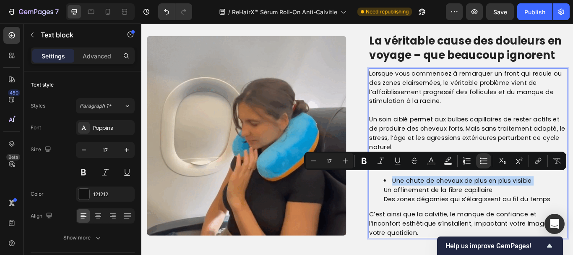
click at [416, 214] on ul "Une chute de cheveux de plus en plus visible Un affinement de la fibre capillai…" at bounding box center [522, 217] width 231 height 32
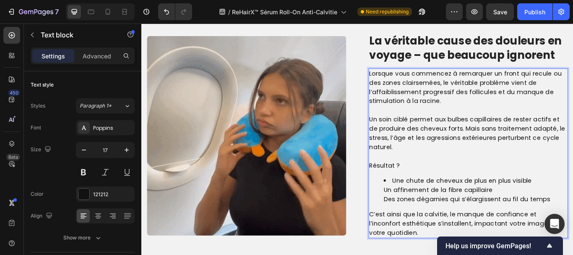
click at [416, 214] on ul "Une chute de cheveux de plus en plus visible Un affinement de la fibre capillai…" at bounding box center [522, 217] width 231 height 32
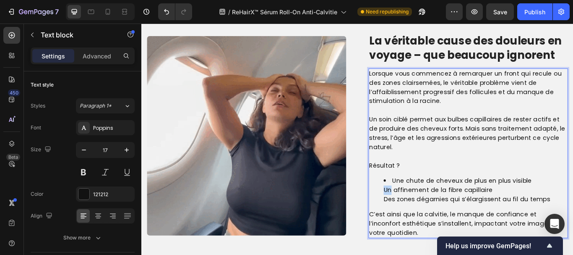
click at [416, 214] on ul "Une chute de cheveux de plus en plus visible Un affinement de la fibre capillai…" at bounding box center [522, 217] width 231 height 32
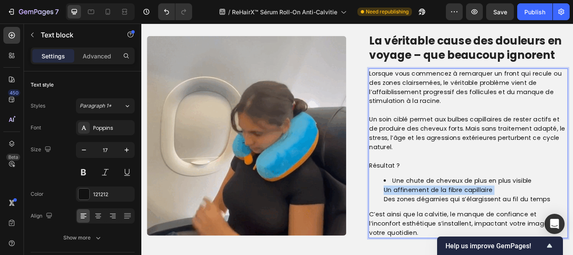
click at [416, 214] on ul "Une chute de cheveux de plus en plus visible Un affinement de la fibre capillai…" at bounding box center [522, 217] width 231 height 32
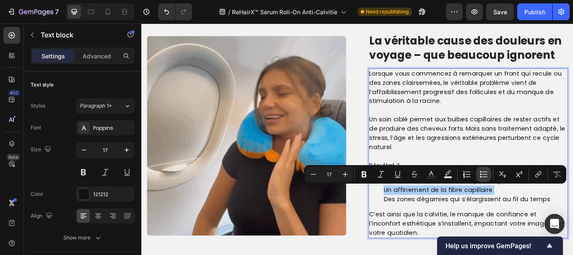
click at [483, 171] on icon "Editor contextual toolbar" at bounding box center [484, 174] width 8 height 8
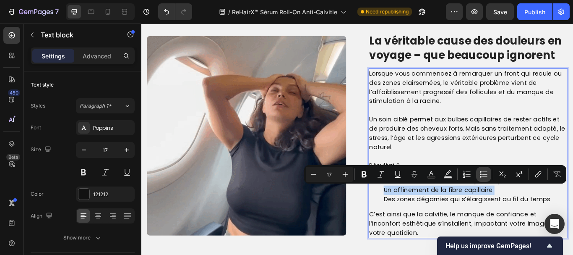
type input "17"
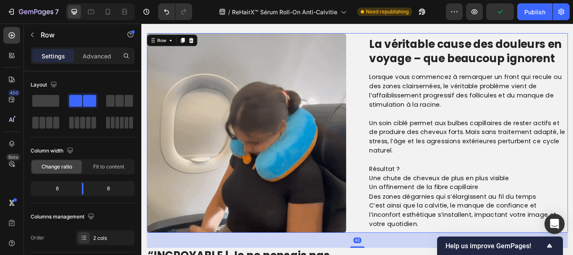
click at [388, 228] on div "Image La véritable cause des douleurs en voyage – que beaucoup ignorent Heading…" at bounding box center [393, 151] width 491 height 232
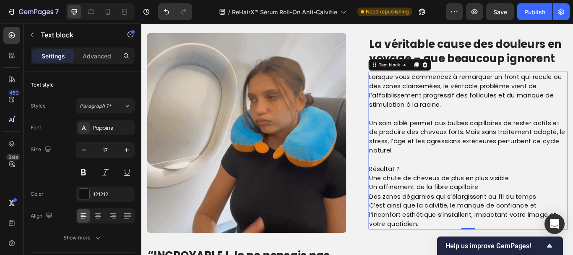
click at [407, 204] on p "Une chute de cheveux de plus en plus visible Un affinement de la fibre capillai…" at bounding box center [522, 215] width 231 height 32
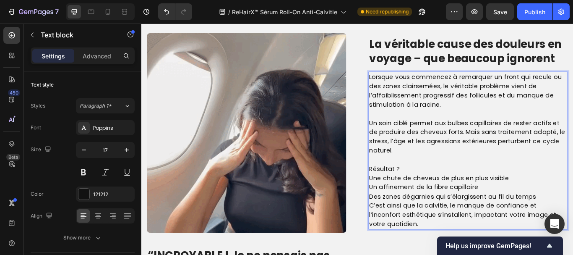
click at [407, 204] on p "Une chute de cheveux de plus en plus visible Un affinement de la fibre capillai…" at bounding box center [522, 215] width 231 height 32
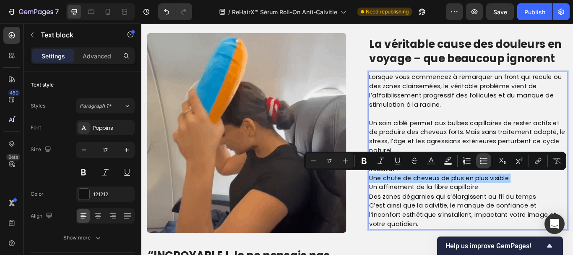
click at [486, 157] on icon "Editor contextual toolbar" at bounding box center [484, 161] width 8 height 8
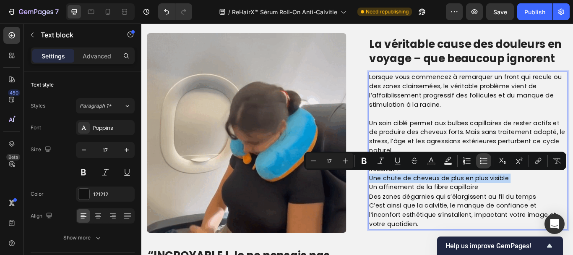
type input "17"
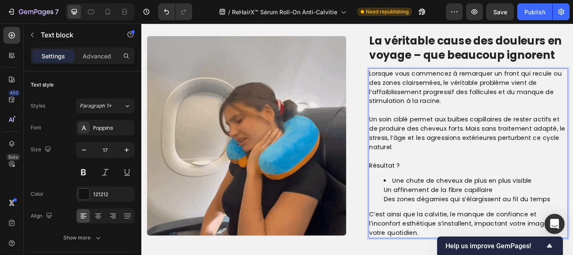
click at [426, 226] on li "Une chute de cheveux de plus en plus visible Un affinement de la fibre capillai…" at bounding box center [531, 217] width 214 height 32
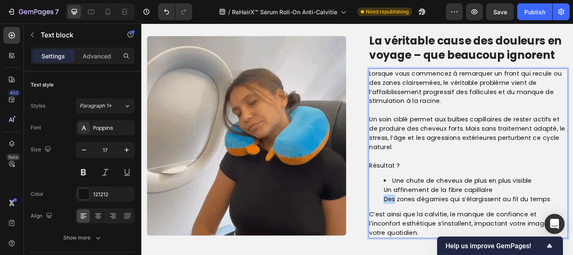
click at [426, 226] on li "Une chute de cheveux de plus en plus visible Un affinement de la fibre capillai…" at bounding box center [531, 217] width 214 height 32
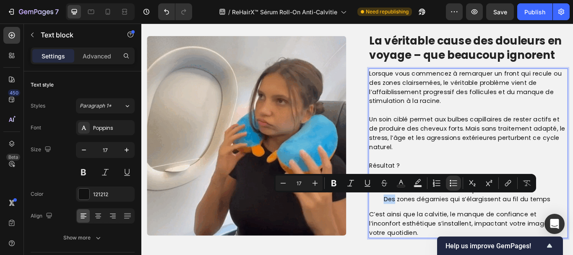
click at [426, 226] on li "Une chute de cheveux de plus en plus visible Un affinement de la fibre capillai…" at bounding box center [531, 217] width 214 height 32
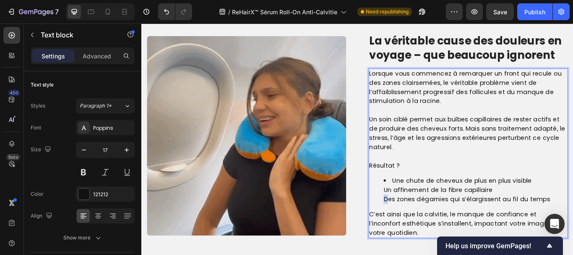
click at [426, 226] on li "Une chute de cheveux de plus en plus visible Un affinement de la fibre capillai…" at bounding box center [531, 217] width 214 height 32
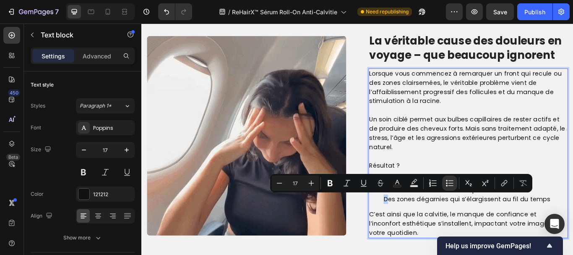
click at [426, 226] on li "Une chute de cheveux de plus en plus visible Un affinement de la fibre capillai…" at bounding box center [531, 217] width 214 height 32
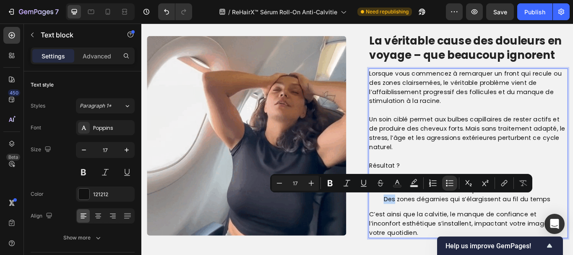
click at [426, 226] on li "Une chute de cheveux de plus en plus visible Un affinement de la fibre capillai…" at bounding box center [531, 217] width 214 height 32
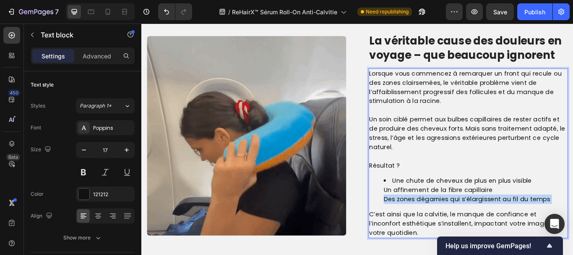
click at [426, 226] on li "Une chute de cheveux de plus en plus visible Un affinement de la fibre capillai…" at bounding box center [531, 217] width 214 height 32
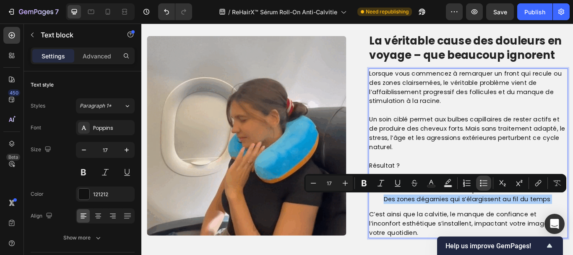
click at [485, 181] on icon "Editor contextual toolbar" at bounding box center [484, 183] width 8 height 8
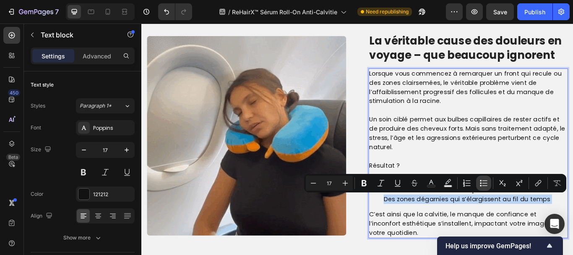
type input "17"
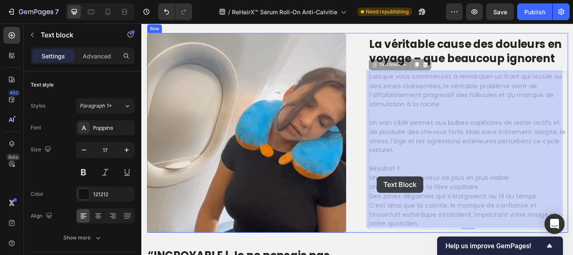
drag, startPoint x: 405, startPoint y: 202, endPoint x: 416, endPoint y: 201, distance: 10.9
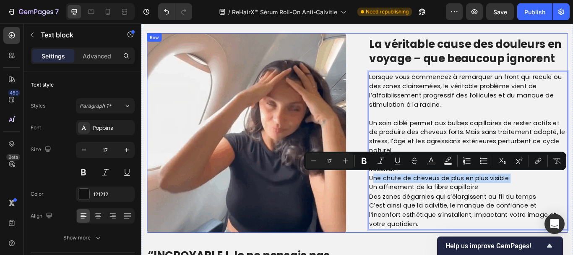
drag, startPoint x: 408, startPoint y: 200, endPoint x: 392, endPoint y: 210, distance: 19.1
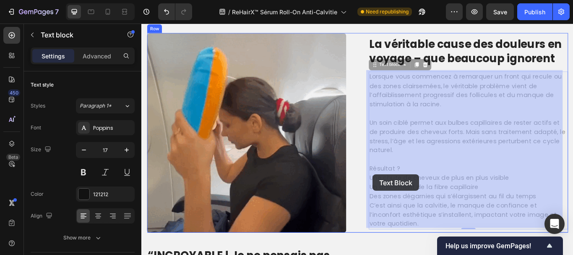
drag, startPoint x: 407, startPoint y: 201, endPoint x: 411, endPoint y: 199, distance: 4.4
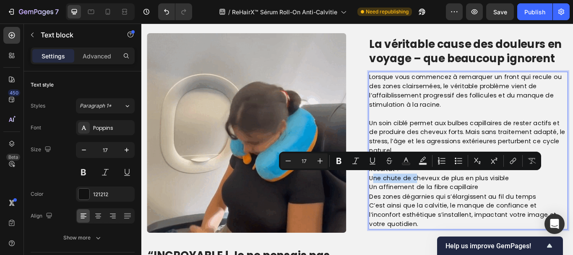
drag, startPoint x: 407, startPoint y: 201, endPoint x: 457, endPoint y: 199, distance: 50.4
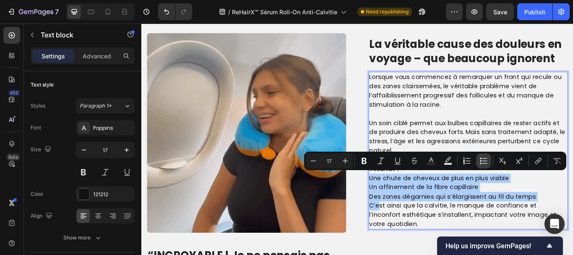
click at [482, 158] on icon "Editor contextual toolbar" at bounding box center [484, 161] width 8 height 8
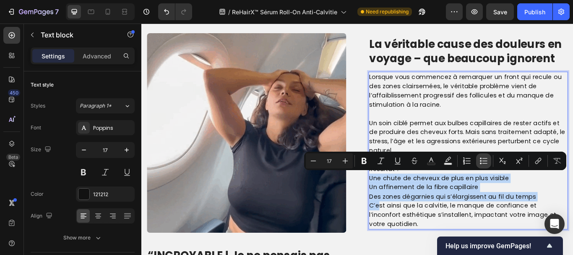
type input "17"
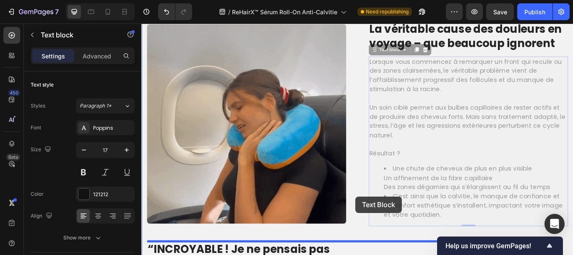
drag, startPoint x: 414, startPoint y: 204, endPoint x: 391, endPoint y: 225, distance: 31.2
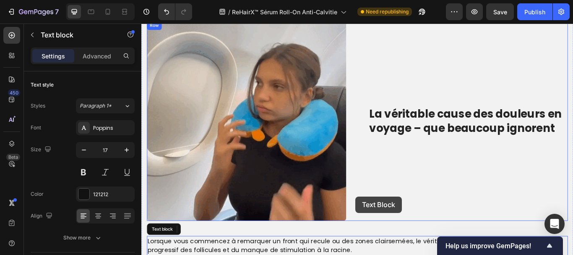
scroll to position [629, 0]
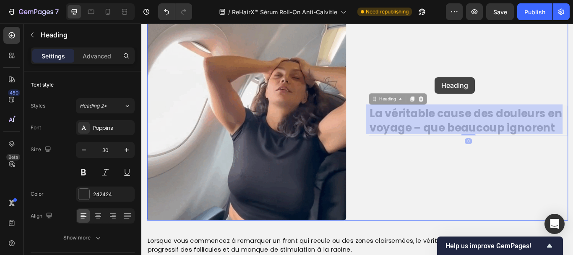
drag, startPoint x: 482, startPoint y: 143, endPoint x: 483, endPoint y: 84, distance: 58.3
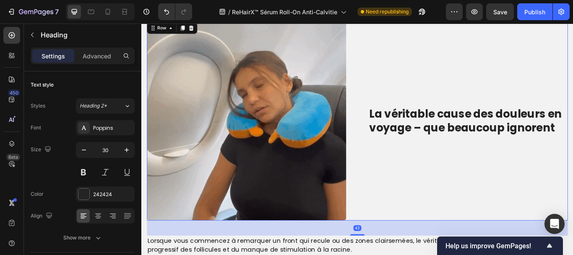
click at [483, 84] on div "La véritable cause des douleurs en voyage – que beaucoup ignorent Heading" at bounding box center [522, 137] width 232 height 232
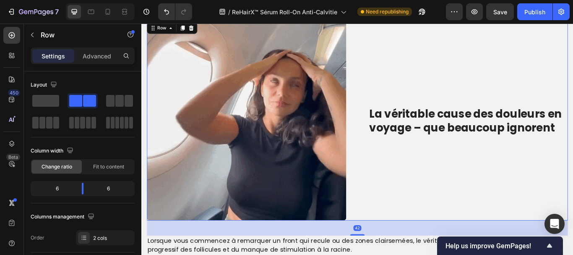
click at [483, 84] on div "La véritable cause des douleurs en voyage – que beaucoup ignorent Heading" at bounding box center [522, 137] width 232 height 232
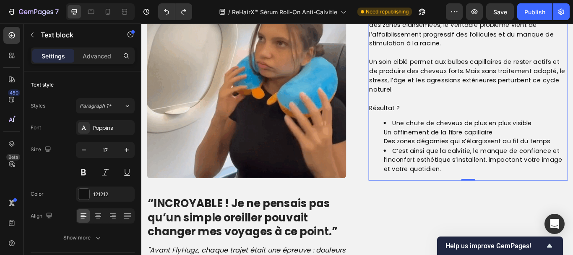
scroll to position [682, 0]
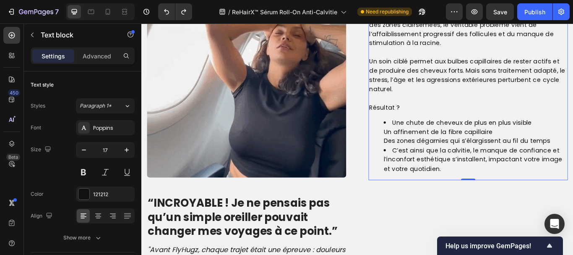
click at [424, 154] on li "Une chute de cheveux de plus en plus visible Un affinement de la fibre capillai…" at bounding box center [531, 150] width 214 height 32
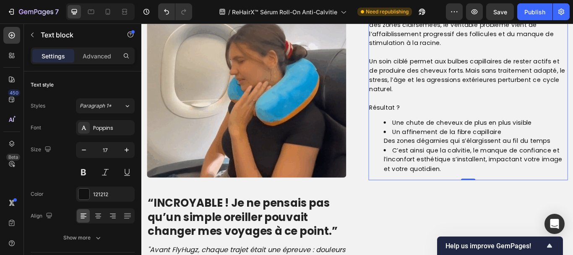
click at [424, 160] on li "Un affinement de la fibre capillaire Des zones dégarnies qui s’élargissent au f…" at bounding box center [531, 155] width 214 height 21
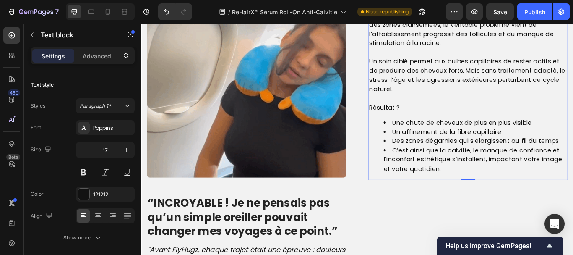
click at [428, 168] on li "C’est ainsi que la calvitie, le manque de confiance et l’inconfort esthétique s…" at bounding box center [531, 182] width 214 height 32
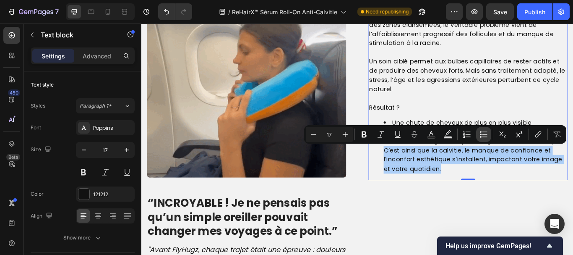
click at [484, 134] on icon "Editor contextual toolbar" at bounding box center [484, 134] width 8 height 8
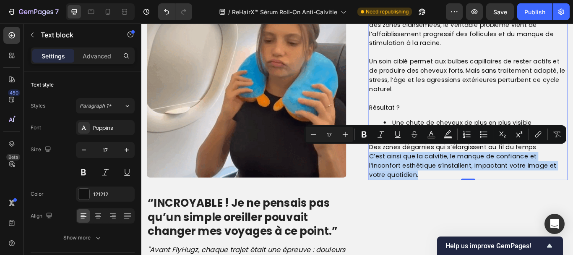
click at [502, 186] on p "Des zones dégarnies qui s’élargissent au fil du temps C’est ainsi que la calvit…" at bounding box center [522, 183] width 231 height 43
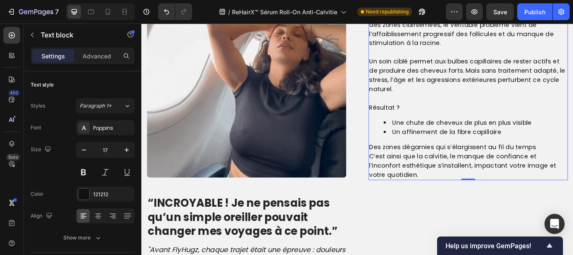
click at [407, 168] on p "Des zones dégarnies qui s’élargissent au fil du temps C’est ainsi que la calvit…" at bounding box center [522, 183] width 231 height 43
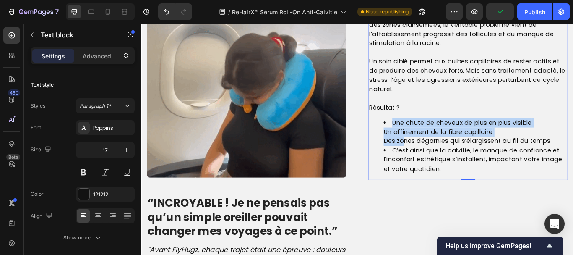
drag, startPoint x: 417, startPoint y: 137, endPoint x: 443, endPoint y: 164, distance: 36.8
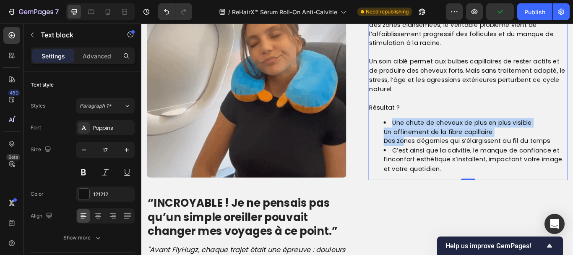
click at [443, 164] on ul "Une chute de cheveux de plus en plus visible Un affinement de la fibre capillai…" at bounding box center [522, 166] width 231 height 64
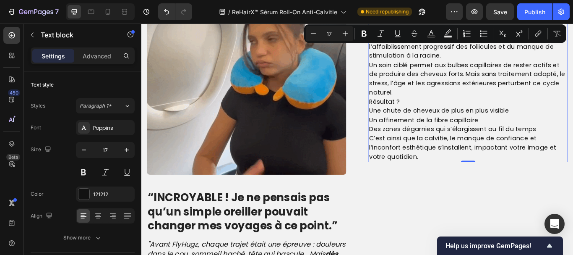
scroll to position [695, 0]
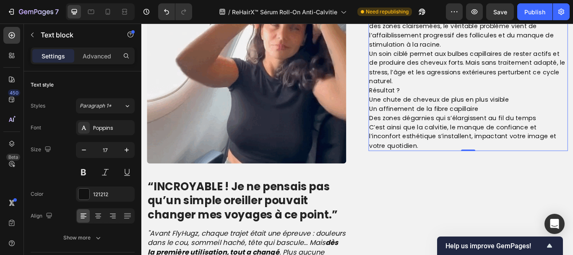
click at [458, 130] on p "Une chute de cheveux de plus en plus visible Un affinement de la fibre capillai…" at bounding box center [522, 123] width 231 height 32
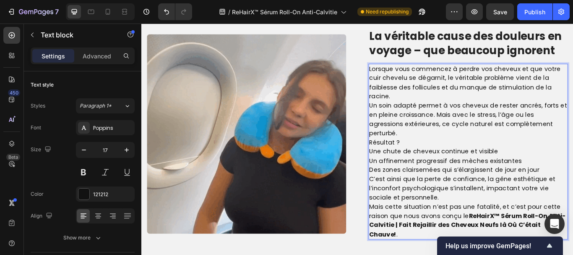
scroll to position [619, 0]
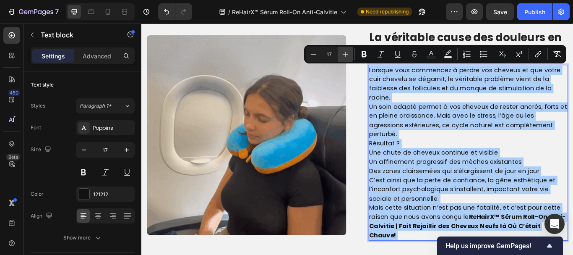
click at [347, 52] on icon "Editor contextual toolbar" at bounding box center [345, 54] width 8 height 8
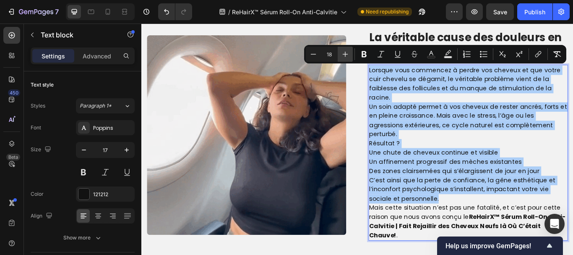
click at [347, 52] on icon "Editor contextual toolbar" at bounding box center [345, 54] width 8 height 8
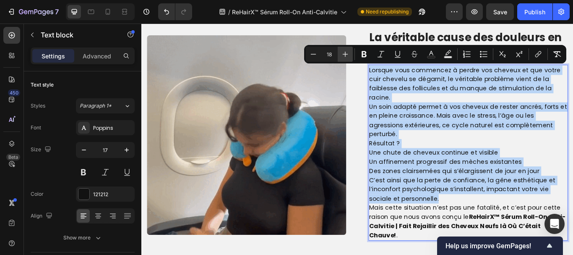
type input "19"
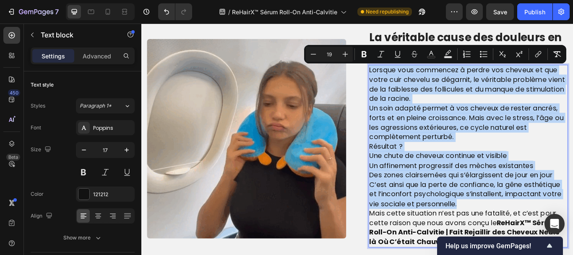
click at [507, 157] on p "Un soin adapté permet à vos cheveux de rester ancrés, forts et en pleine croiss…" at bounding box center [522, 139] width 231 height 44
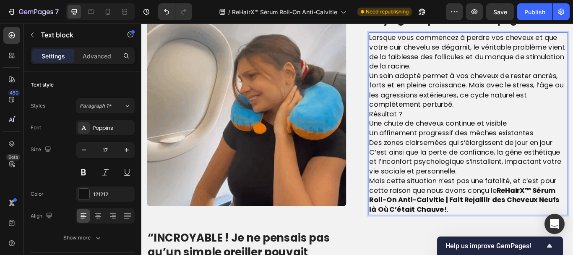
scroll to position [657, 0]
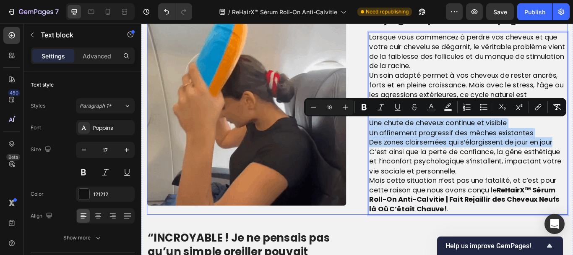
drag, startPoint x: 622, startPoint y: 162, endPoint x: 380, endPoint y: 139, distance: 242.4
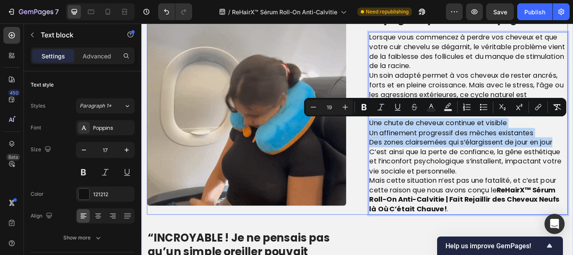
click at [380, 139] on div "Image La véritable cause des douleurs en voyage – que beaucoup ignorent Heading…" at bounding box center [393, 119] width 491 height 254
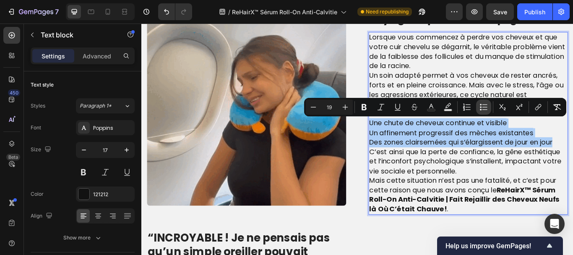
click at [480, 107] on icon "Editor contextual toolbar" at bounding box center [484, 107] width 8 height 8
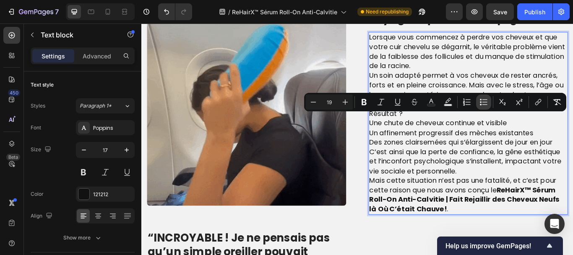
scroll to position [670, 0]
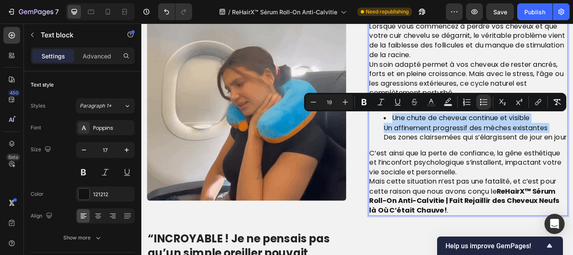
click at [424, 146] on span "Un affinement progressif des mèches existantes" at bounding box center [519, 144] width 191 height 11
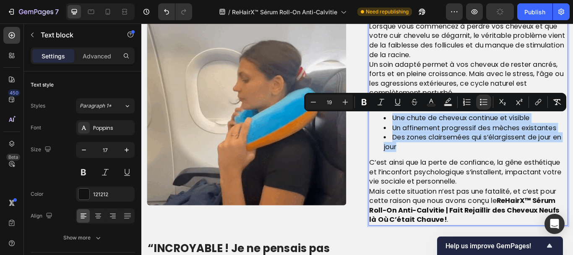
drag, startPoint x: 437, startPoint y: 168, endPoint x: 431, endPoint y: 133, distance: 35.5
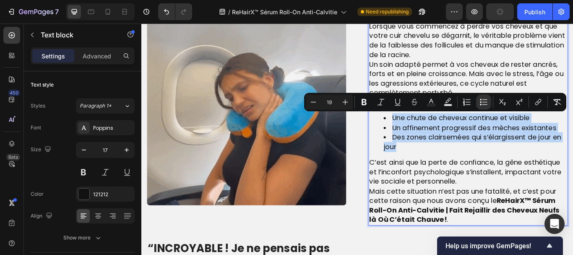
click at [431, 133] on ul "Une chute de cheveux continue et visible Un affinement progressif des mèches ex…" at bounding box center [522, 150] width 231 height 44
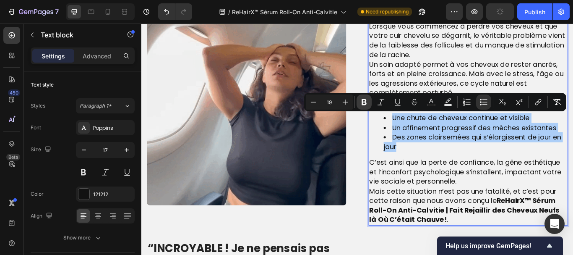
click at [362, 103] on icon "Editor contextual toolbar" at bounding box center [364, 102] width 5 height 6
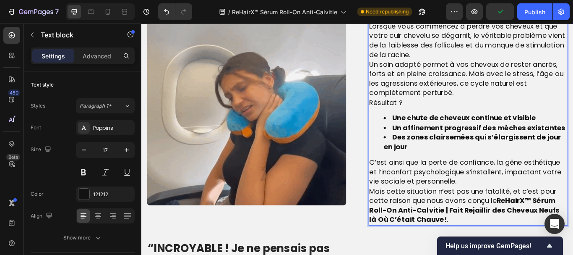
click at [511, 207] on p "C’est ainsi que la perte de confiance, la gêne esthétique et l’inconfort psycho…" at bounding box center [522, 197] width 231 height 34
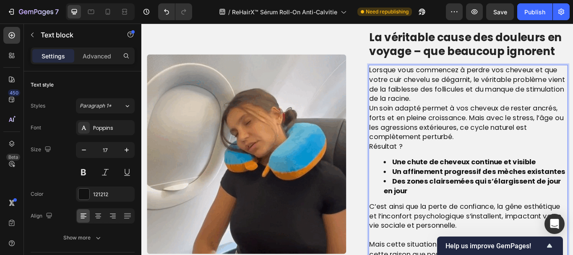
scroll to position [613, 0]
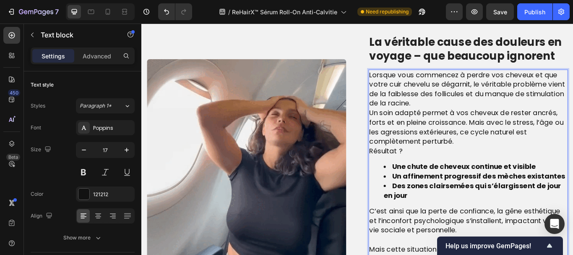
click at [503, 113] on p "Lorsque vous commencez à perdre vos cheveux et que votre cuir chevelu se dégarn…" at bounding box center [522, 100] width 231 height 44
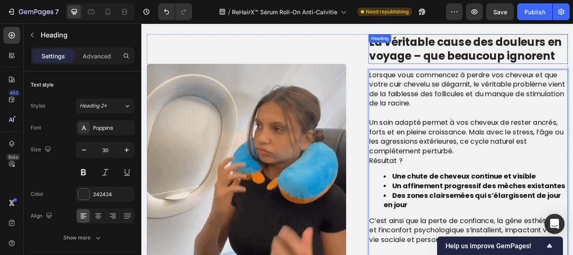
click at [459, 58] on p "La véritable cause des douleurs en voyage – que beaucoup ignorent" at bounding box center [522, 53] width 231 height 33
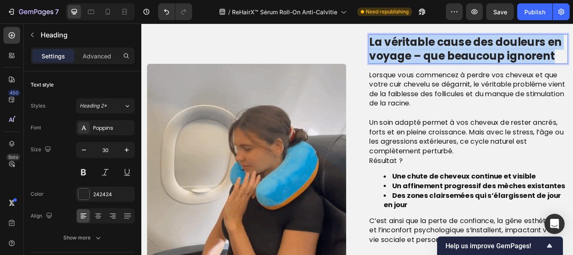
click at [459, 58] on p "La véritable cause des douleurs en voyage – que beaucoup ignorent" at bounding box center [522, 53] width 231 height 33
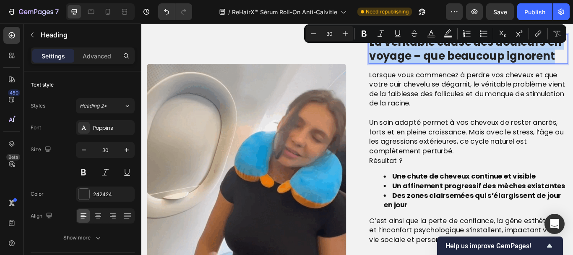
click at [459, 58] on p "La véritable cause des douleurs en voyage – que beaucoup ignorent" at bounding box center [522, 53] width 231 height 33
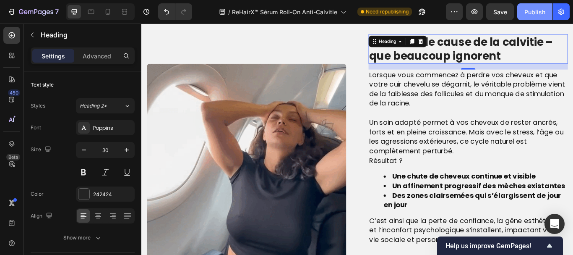
click at [532, 9] on div "Publish" at bounding box center [535, 12] width 21 height 9
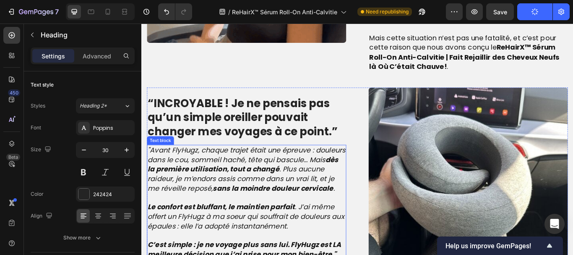
scroll to position [919, 0]
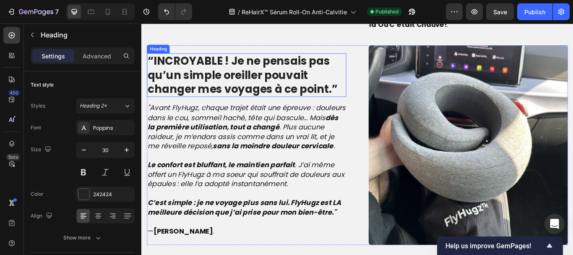
click at [239, 65] on strong "“INCROYABLE ! Je ne pensais pas qu’un simple oreiller pouvait changer mes voyag…" at bounding box center [260, 83] width 222 height 51
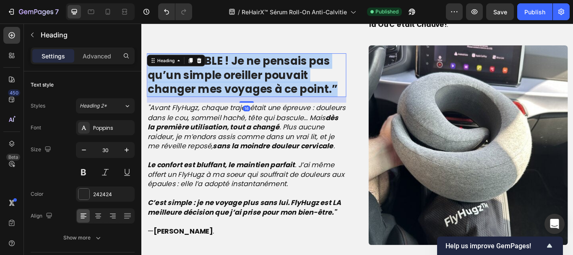
click at [239, 65] on strong "“INCROYABLE ! Je ne pensais pas qu’un simple oreiller pouvait changer mes voyag…" at bounding box center [260, 83] width 222 height 51
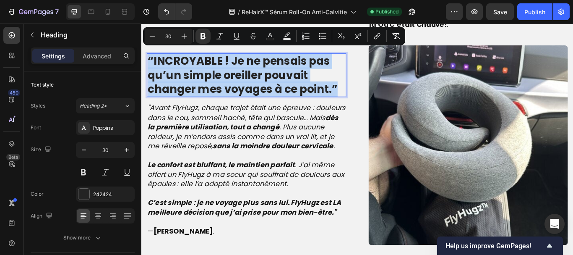
copy strong "“INCROYABLE ! Je ne pensais pas qu’un simple oreiller pouvait changer mes voyag…"
click at [204, 126] on icon ""Avant FlyHugz, chaque trajet était une épreuve : douleurs dans le cou, sommeil…" at bounding box center [264, 144] width 231 height 56
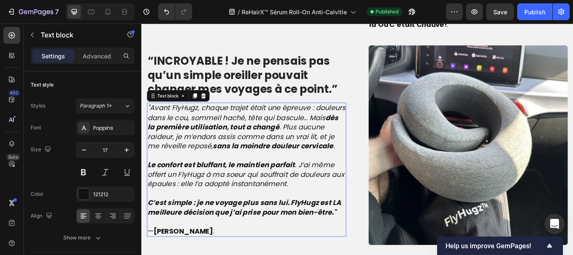
click at [204, 126] on icon ""Avant FlyHugz, chaque trajet était une épreuve : douleurs dans le cou, sommeil…" at bounding box center [264, 144] width 231 height 56
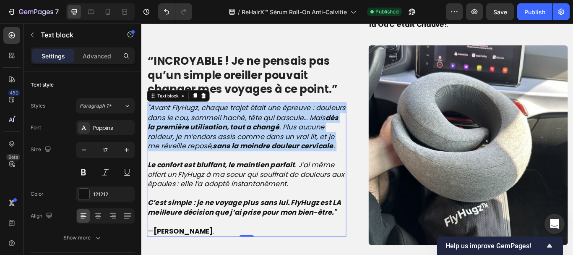
click at [204, 126] on icon ""Avant FlyHugz, chaque trajet était une épreuve : douleurs dans le cou, sommeil…" at bounding box center [264, 144] width 231 height 56
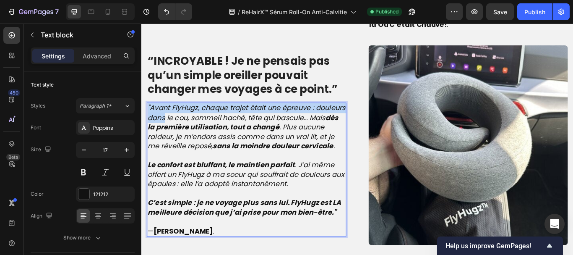
click at [204, 126] on icon ""Avant FlyHugz, chaque trajet était une épreuve : douleurs dans le cou, sommeil…" at bounding box center [264, 144] width 231 height 56
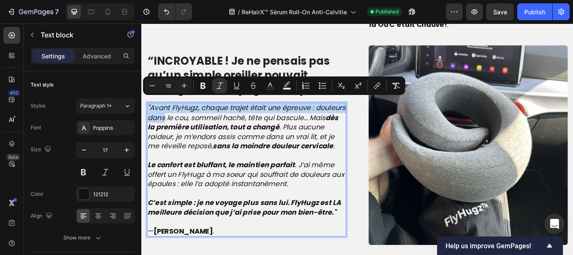
click at [204, 126] on icon ""Avant FlyHugz, chaque trajet était une épreuve : douleurs dans le cou, sommeil…" at bounding box center [264, 144] width 231 height 56
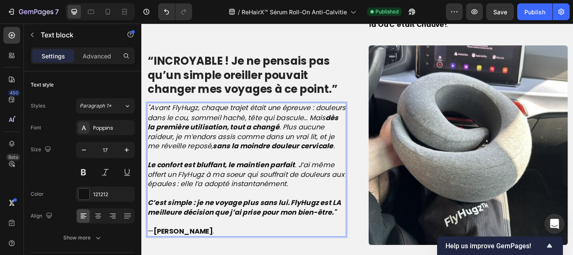
click at [204, 126] on icon ""Avant FlyHugz, chaque trajet était une épreuve : douleurs dans le cou, sommeil…" at bounding box center [264, 144] width 231 height 56
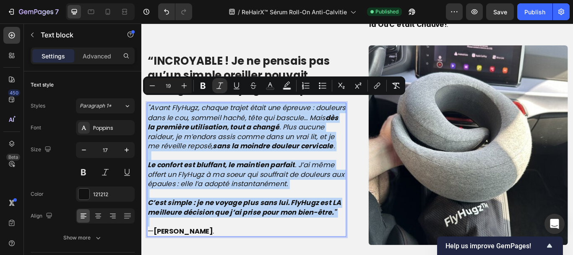
copy div ""Avant FlyHugz, chaque trajet était une épreuve : douleurs dans le cou, sommeil…"
click at [230, 136] on strong "dès la première utilisation, tout a changé" at bounding box center [260, 139] width 222 height 23
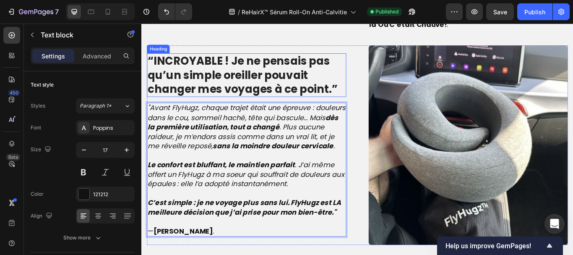
click at [186, 69] on strong "“INCROYABLE ! Je ne pensais pas qu’un simple oreiller pouvait changer mes voyag…" at bounding box center [260, 83] width 222 height 51
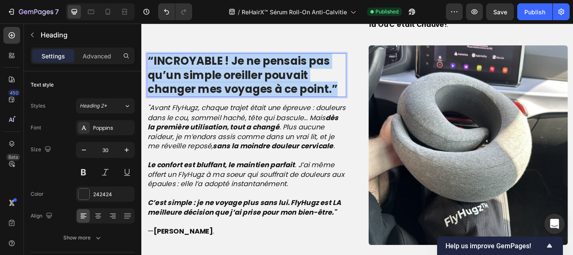
click at [186, 69] on strong "“INCROYABLE ! Je ne pensais pas qu’un simple oreiller pouvait changer mes voyag…" at bounding box center [260, 83] width 222 height 51
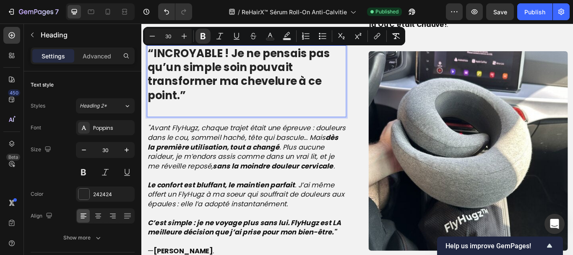
scroll to position [917, 0]
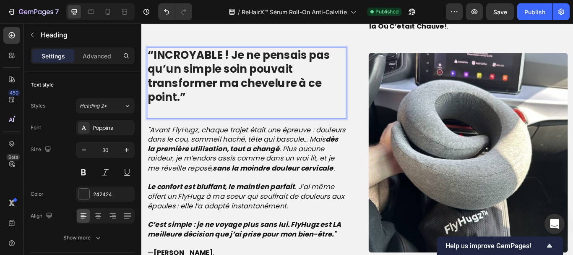
click at [185, 123] on p "“INCROYABLE ! Je ne pensais pas qu’un simple soin pouvait transformer ma chevel…" at bounding box center [264, 93] width 231 height 82
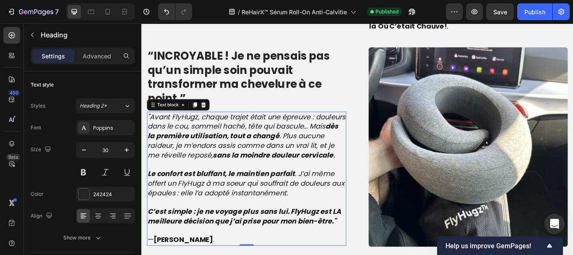
click at [152, 131] on icon ""Avant FlyHugz, chaque trajet était une épreuve : douleurs dans le cou, sommeil…" at bounding box center [264, 155] width 231 height 56
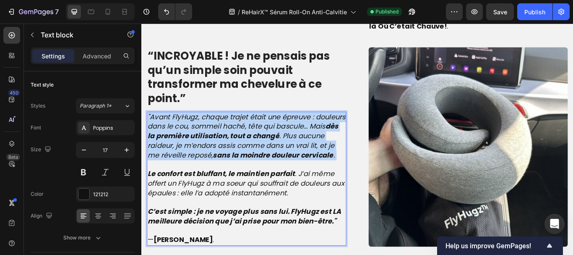
click at [152, 131] on icon ""Avant FlyHugz, chaque trajet était une épreuve : douleurs dans le cou, sommeil…" at bounding box center [264, 155] width 231 height 56
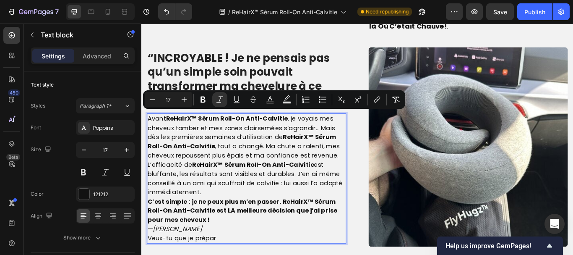
scroll to position [919, 0]
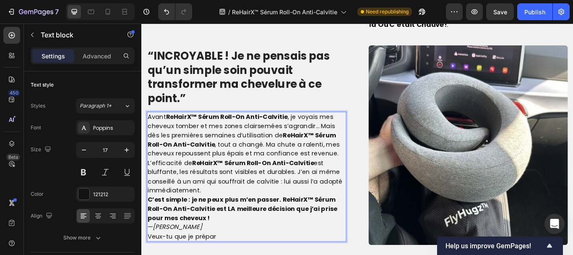
click at [366, 171] on p "Avant ReHairX™ Sérum Roll-On Anti-Calvitie , je voyais mes cheveux tomber et me…" at bounding box center [264, 154] width 231 height 54
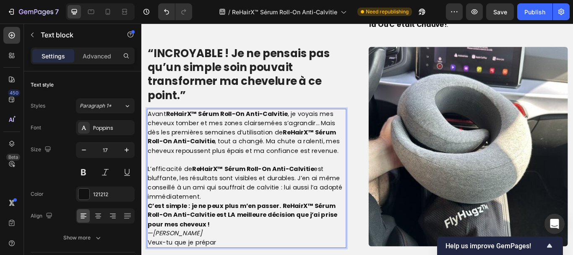
scroll to position [917, 0]
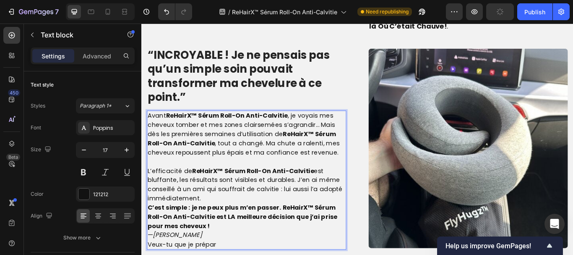
click at [217, 226] on p "L’efficacité de ReHairX™ Sérum Roll-On Anti-Calvitie est bluffante, les résulta…" at bounding box center [264, 211] width 231 height 43
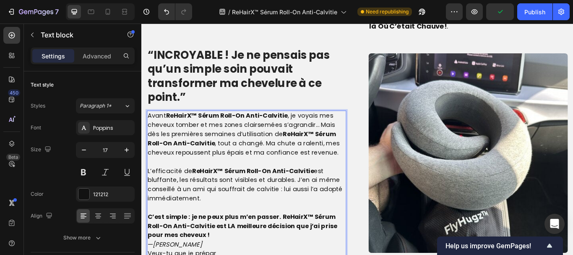
scroll to position [970, 0]
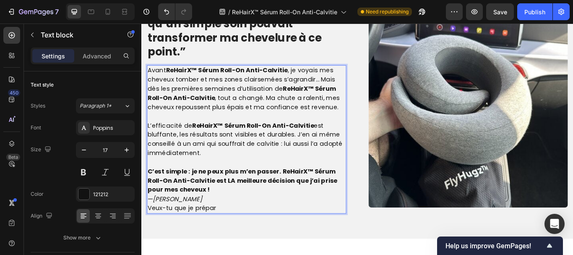
click at [227, 217] on p "C’est simple : je ne peux plus m’en passer. ReHairX™ Sérum Roll-On Anti-Calviti…" at bounding box center [264, 207] width 231 height 32
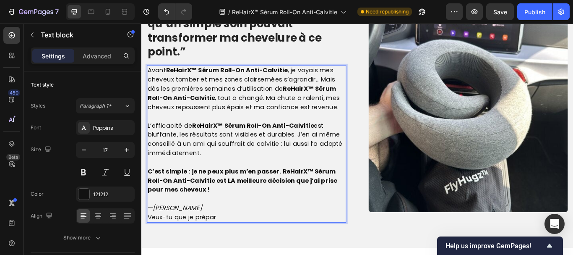
click at [241, 114] on p "Avant ReHairX™ Sérum Roll-On Anti-Calvitie , je voyais mes cheveux tomber et me…" at bounding box center [264, 100] width 231 height 54
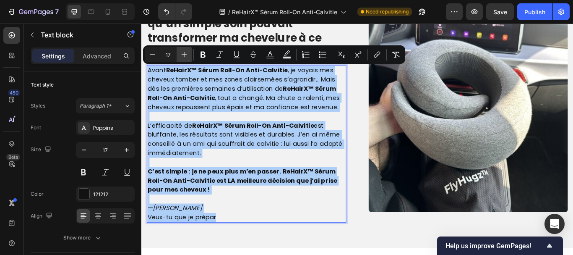
click at [184, 52] on icon "Editor contextual toolbar" at bounding box center [184, 54] width 8 height 8
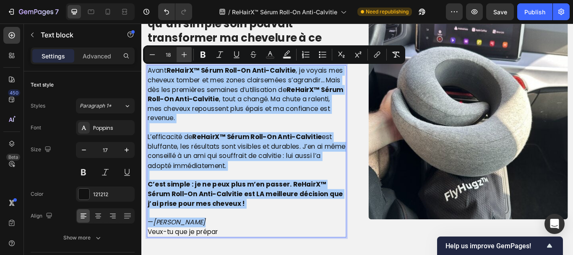
click at [184, 52] on icon "Editor contextual toolbar" at bounding box center [184, 54] width 8 height 8
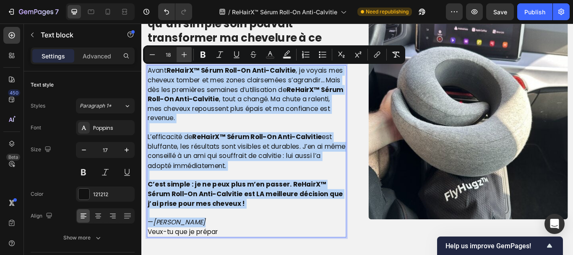
type input "19"
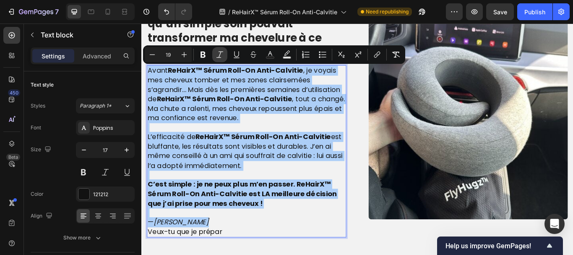
click at [218, 54] on icon "Editor contextual toolbar" at bounding box center [220, 54] width 8 height 8
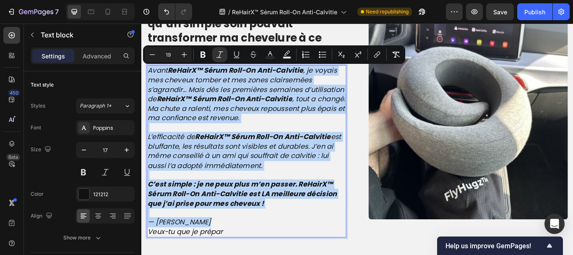
click at [278, 253] on p "— Julie R." at bounding box center [264, 255] width 231 height 11
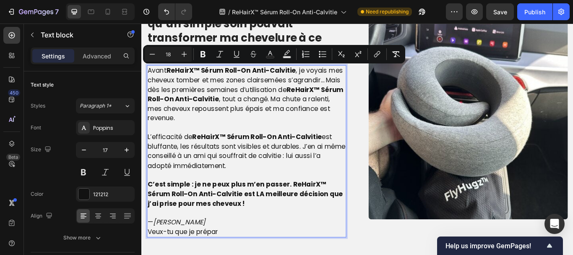
type input "17"
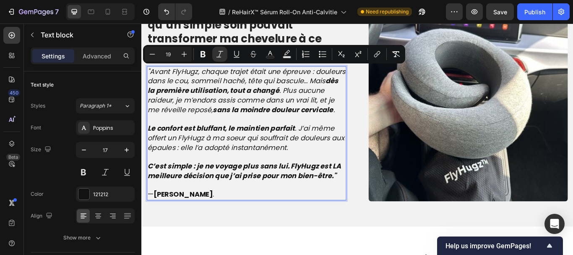
click at [246, 229] on p "— Julie R ." at bounding box center [264, 222] width 231 height 11
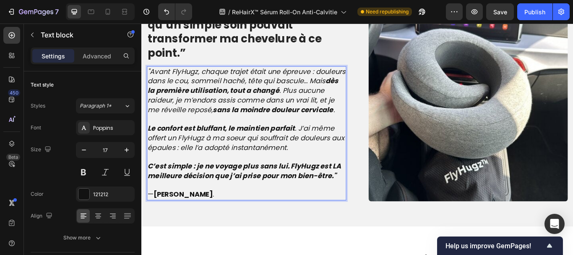
click at [368, 207] on p "C’est simple : je ne voyage plus sans lui. FlyHugz est LA meilleure décision qu…" at bounding box center [264, 196] width 231 height 22
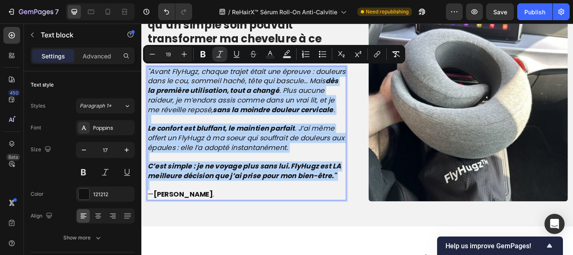
drag, startPoint x: 368, startPoint y: 208, endPoint x: 173, endPoint y: 81, distance: 232.2
click at [173, 81] on div ""Avant FlyHugz, chaque trajet était une épreuve : douleurs dans le cou, sommeil…" at bounding box center [264, 151] width 232 height 156
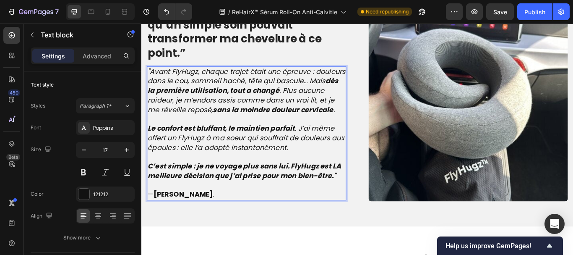
scroll to position [972, 0]
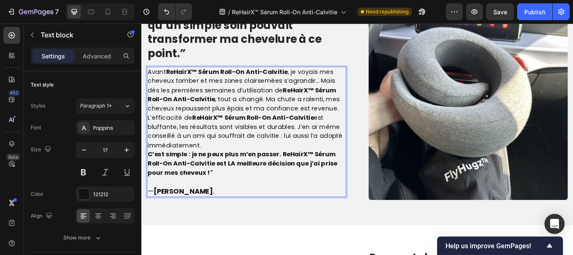
click at [151, 78] on p "Avant ReHairX™ Sérum Roll-On Anti-Calvitie , je voyais mes cheveux tomber et me…" at bounding box center [264, 102] width 231 height 54
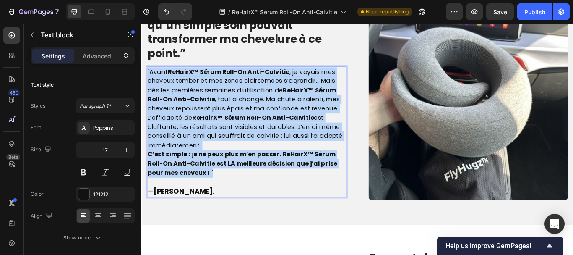
drag, startPoint x: 227, startPoint y: 193, endPoint x: 279, endPoint y: 93, distance: 112.6
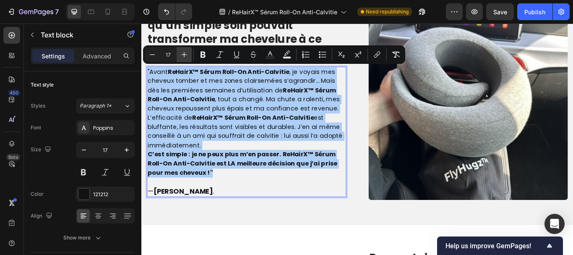
click at [183, 54] on icon "Editor contextual toolbar" at bounding box center [184, 54] width 8 height 8
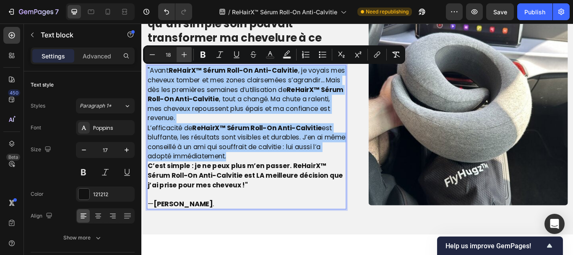
click at [183, 54] on icon "Editor contextual toolbar" at bounding box center [184, 54] width 8 height 8
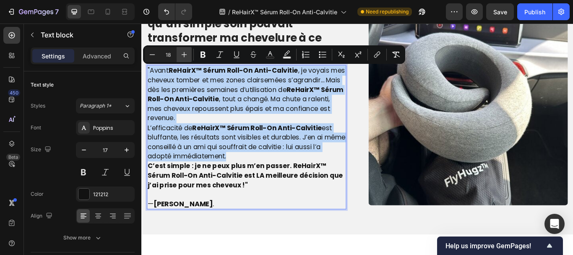
type input "19"
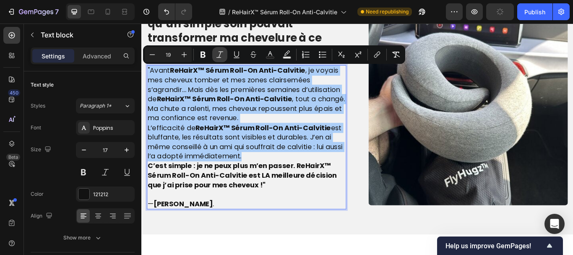
click at [217, 54] on icon "Editor contextual toolbar" at bounding box center [220, 54] width 8 height 8
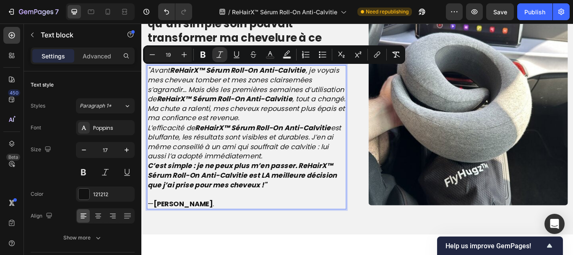
click at [310, 125] on icon ""Avant ReHairX™ Sérum Roll-On Anti-Calvitie , je voyais mes cheveux tomber et m…" at bounding box center [264, 106] width 231 height 67
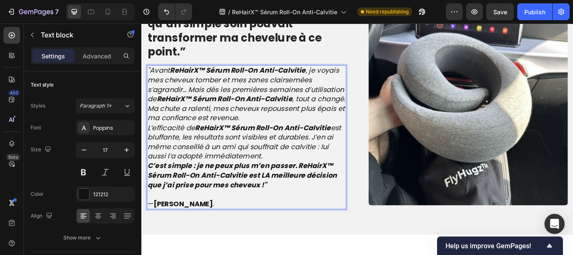
click at [310, 137] on p ""Avant ReHairX™ Sérum Roll-On Anti-Calvitie , je voyais mes cheveux tomber et m…" at bounding box center [264, 106] width 231 height 67
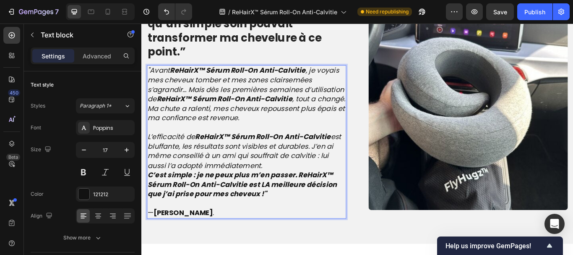
click at [290, 191] on p "L’efficacité de ReHairX™ Sérum Roll-On Anti-Calvitie est bluffante, les résulta…" at bounding box center [264, 172] width 231 height 44
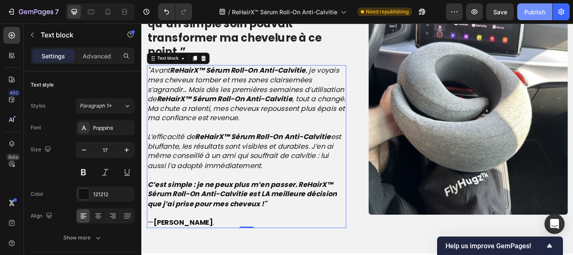
click at [530, 16] on div "Publish" at bounding box center [535, 12] width 21 height 9
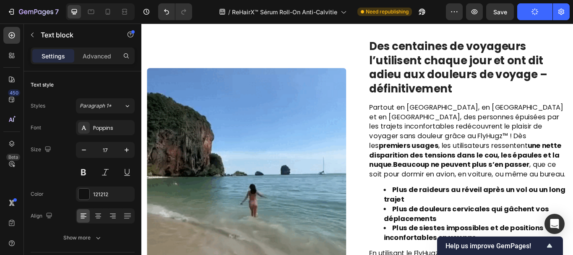
scroll to position [1251, 0]
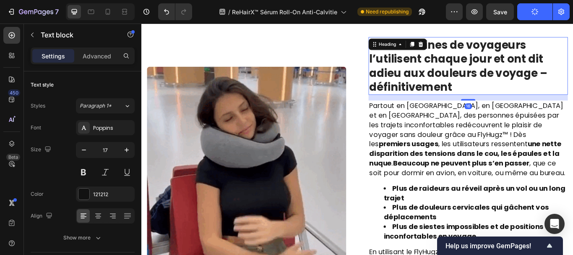
click at [413, 57] on strong "Des centaines de voyageurs l’utilisent chaque jour et ont dit adieu aux douleur…" at bounding box center [511, 72] width 208 height 67
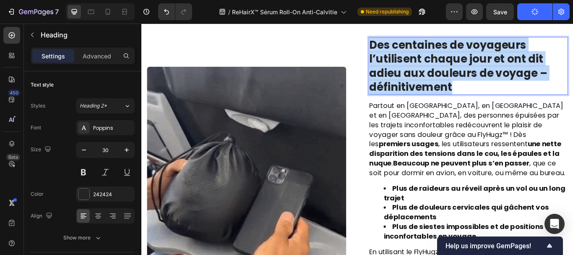
click at [413, 57] on strong "Des centaines de voyageurs l’utilisent chaque jour et ont dit adieu aux douleur…" at bounding box center [511, 72] width 208 height 67
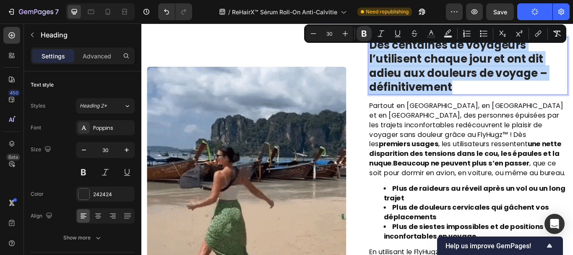
copy strong "Des centaines de voyageurs l’utilisent chaque jour et ont dit adieu aux douleur…"
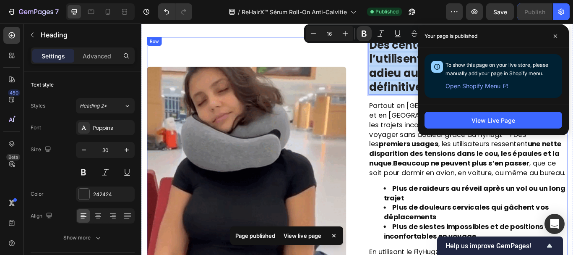
click at [398, 128] on div "Image Des centaines de voyageurs l’utilisent chaque jour et ont dit adieu aux d…" at bounding box center [393, 189] width 491 height 301
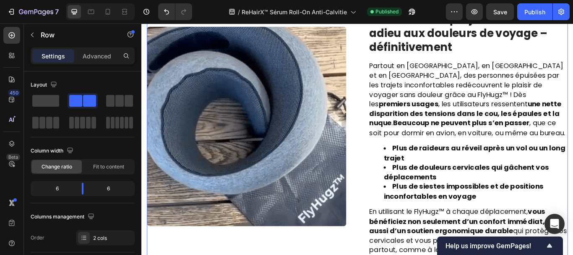
scroll to position [1298, 0]
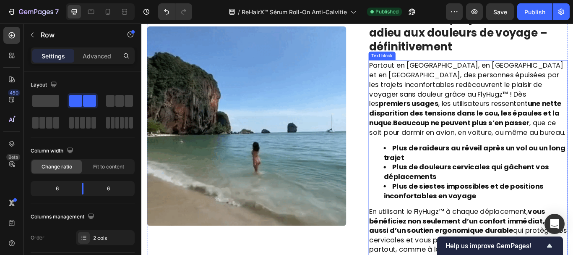
click at [413, 125] on strong "une nette disparition des tensions dans le cou, les épaules et la nuque" at bounding box center [519, 128] width 224 height 34
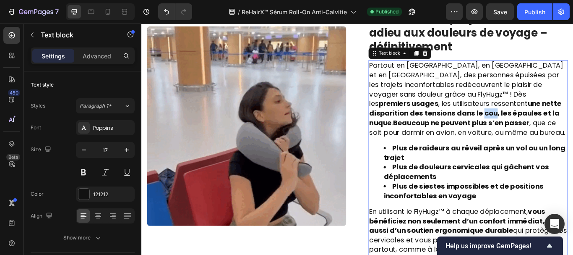
click at [413, 125] on strong "une nette disparition des tensions dans le cou, les épaules et la nuque" at bounding box center [519, 128] width 224 height 34
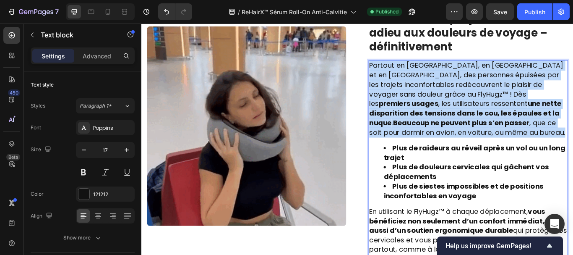
click at [413, 125] on strong "une nette disparition des tensions dans le cou, les épaules et la nuque" at bounding box center [519, 128] width 224 height 34
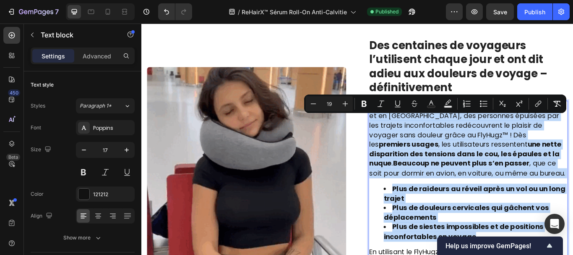
scroll to position [1235, 0]
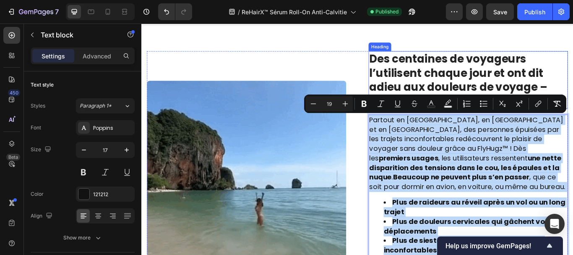
click at [426, 77] on strong "Des centaines de voyageurs l’utilisent chaque jour et ont dit adieu aux douleur…" at bounding box center [511, 89] width 208 height 67
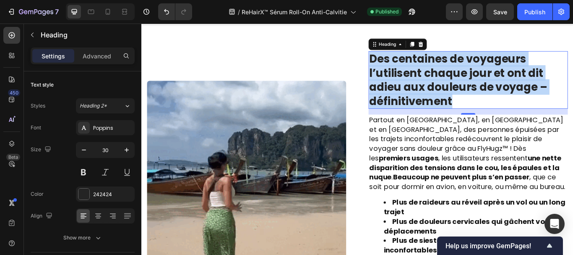
click at [426, 77] on strong "Des centaines de voyageurs l’utilisent chaque jour et ont dit adieu aux douleur…" at bounding box center [511, 89] width 208 height 67
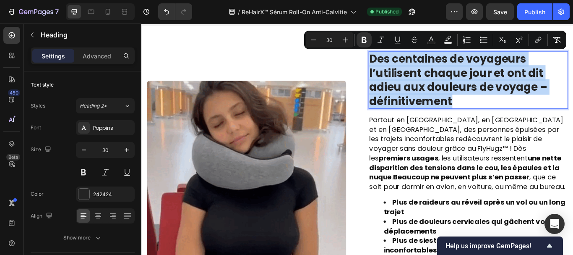
scroll to position [1234, 0]
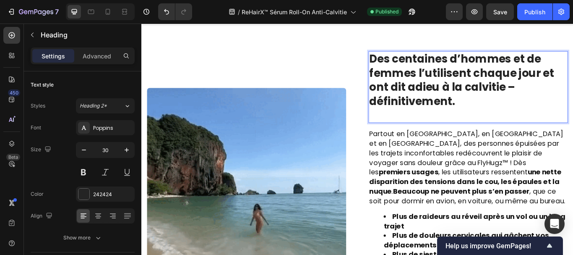
click at [433, 121] on strong "Des centaines d’hommes et de femmes l’utilisent chaque jour et ont dit adieu à …" at bounding box center [515, 89] width 216 height 67
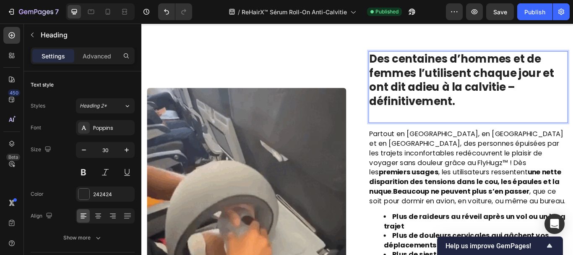
click at [423, 130] on p "Des centaines d’hommes et de femmes l’utilisent chaque jour et ont dit adieu à …" at bounding box center [522, 98] width 231 height 82
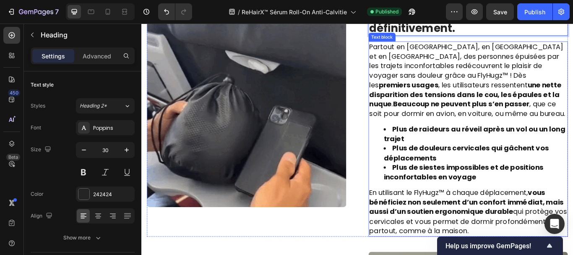
scroll to position [1318, 0]
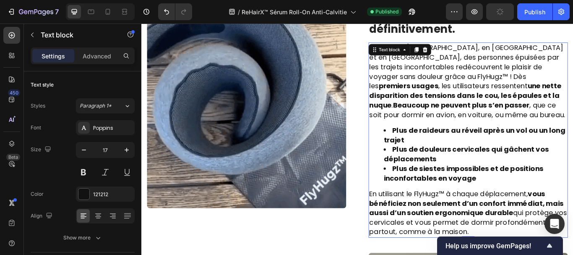
click at [419, 54] on div "Text block" at bounding box center [431, 54] width 28 height 8
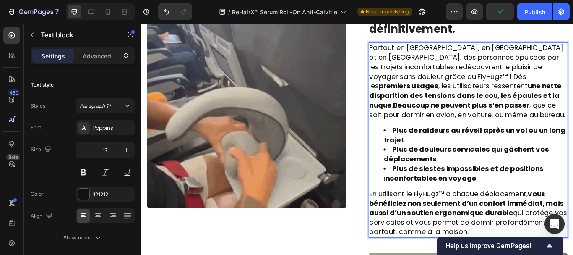
click at [427, 52] on span "Partout en France, en Belgique et en Suisse, des personnes épuisées par les tra…" at bounding box center [521, 90] width 229 height 89
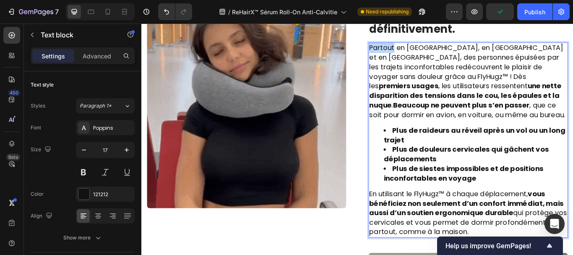
click at [427, 52] on span "Partout en France, en Belgique et en Suisse, des personnes épuisées par les tra…" at bounding box center [521, 90] width 229 height 89
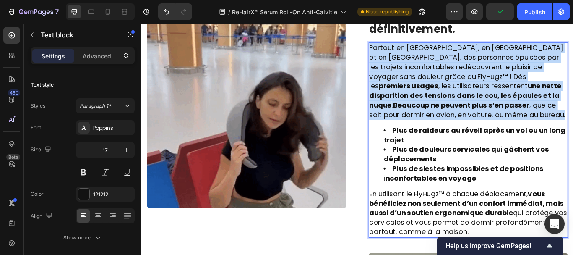
click at [427, 52] on span "Partout en France, en Belgique et en Suisse, des personnes épuisées par les tra…" at bounding box center [521, 90] width 229 height 89
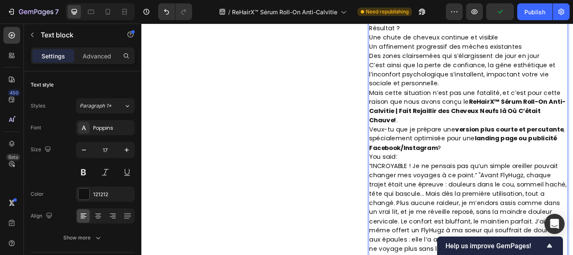
scroll to position [4331, 0]
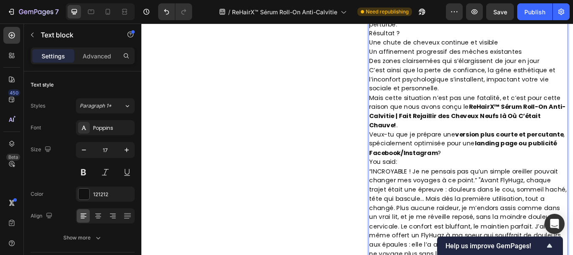
click at [456, 105] on p "Mais cette situation n’est pas une fatalité, et c’est pour cette raison que nou…" at bounding box center [522, 126] width 231 height 43
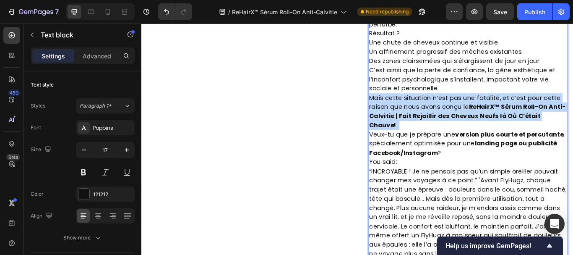
click at [456, 105] on p "Mais cette situation n’est pas une fatalité, et c’est pour cette raison que nou…" at bounding box center [522, 126] width 231 height 43
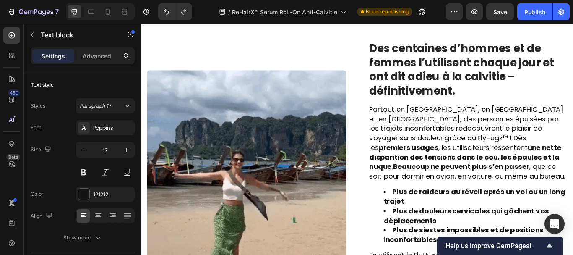
scroll to position [1246, 0]
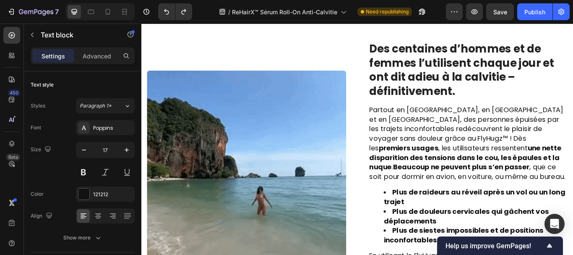
click at [413, 143] on span "Partout en France, en Belgique et en Suisse, des personnes épuisées par les tra…" at bounding box center [521, 162] width 229 height 89
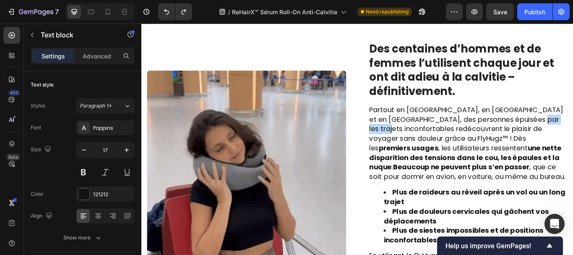
click at [413, 143] on span "Partout en France, en Belgique et en Suisse, des personnes épuisées par les tra…" at bounding box center [521, 162] width 229 height 89
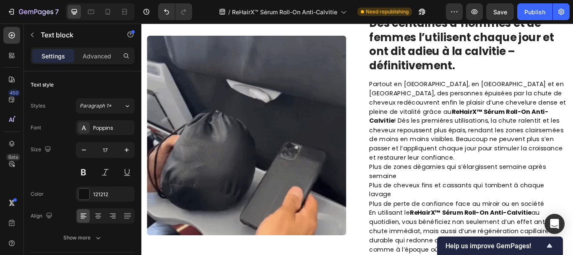
scroll to position [1295, 0]
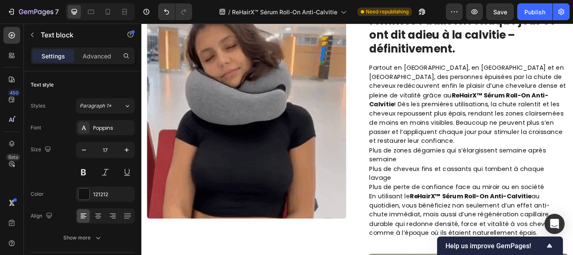
click at [512, 102] on p "Partout en France, en Belgique et en Suisse, des personnes épuisées par la chut…" at bounding box center [522, 118] width 231 height 97
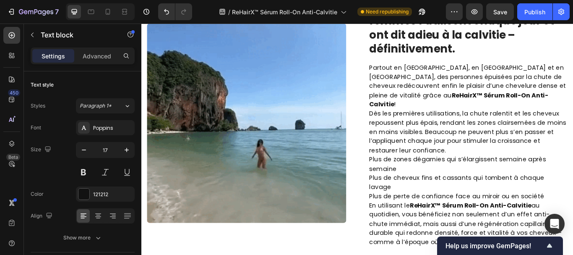
click at [495, 158] on p "Dès les premières utilisations, la chute ralentit et les cheveux repoussent plu…" at bounding box center [522, 150] width 231 height 54
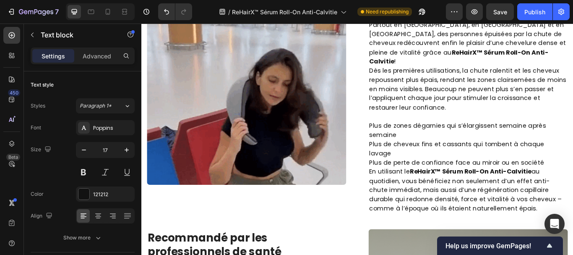
scroll to position [1346, 0]
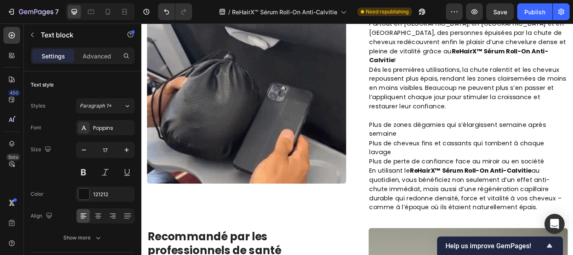
click at [439, 138] on p "Plus de zones dégarnies qui s’élargissent semaine après semaine" at bounding box center [522, 146] width 231 height 21
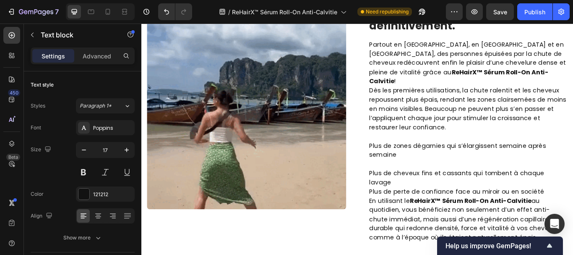
scroll to position [1335, 0]
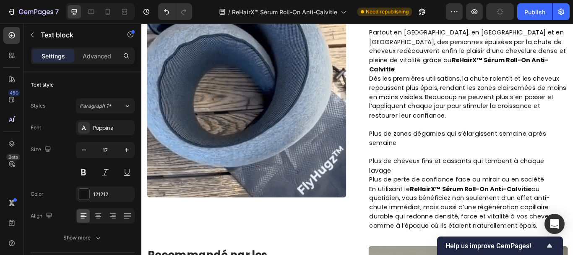
click at [408, 168] on p "Rich Text Editor. Editing area: main" at bounding box center [522, 173] width 231 height 11
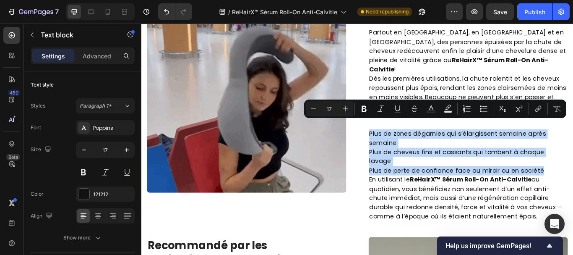
drag, startPoint x: 404, startPoint y: 140, endPoint x: 600, endPoint y: 171, distance: 198.9
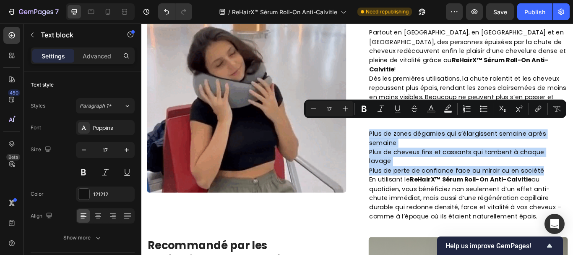
click at [573, 171] on div "Partout en France, en Belgique et en Suisse, des personnes épuisées par la chut…" at bounding box center [522, 141] width 232 height 227
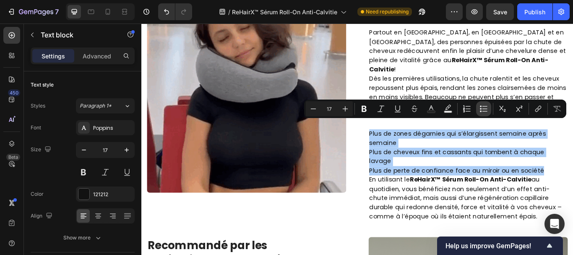
click at [485, 105] on icon "Editor contextual toolbar" at bounding box center [484, 108] width 8 height 8
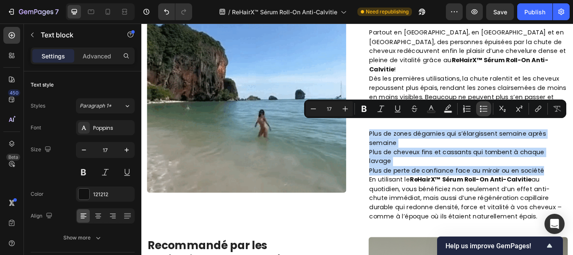
type input "17"
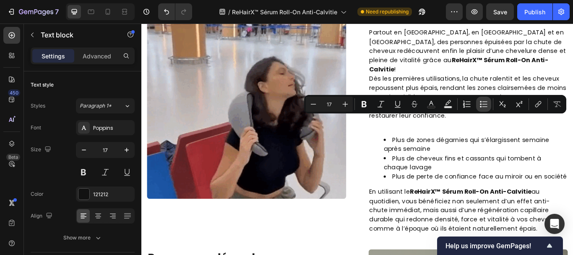
scroll to position [1348, 0]
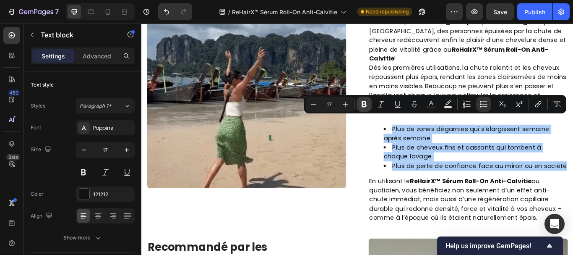
click at [366, 104] on icon "Editor contextual toolbar" at bounding box center [364, 104] width 5 height 6
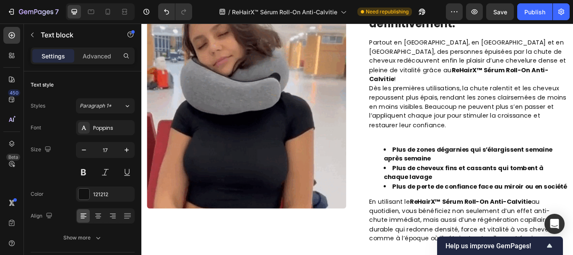
scroll to position [1320, 0]
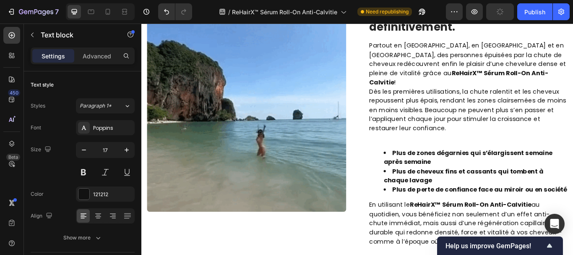
click at [440, 103] on p "Dès les premières utilisations, la chute ralentit et les cheveux repoussent plu…" at bounding box center [522, 125] width 231 height 54
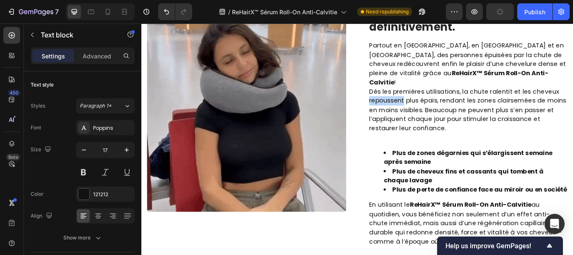
click at [440, 103] on p "Dès les premières utilisations, la chute ralentit et les cheveux repoussent plu…" at bounding box center [522, 125] width 231 height 54
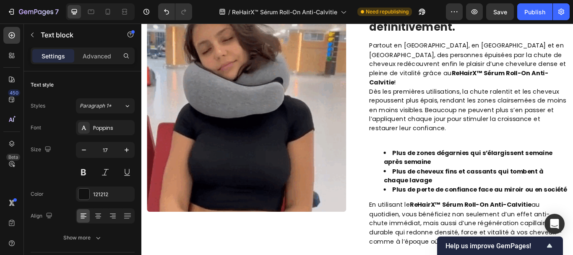
click at [457, 98] on p "Dès les premières utilisations, la chute ralentit et les cheveux repoussent plu…" at bounding box center [522, 125] width 231 height 54
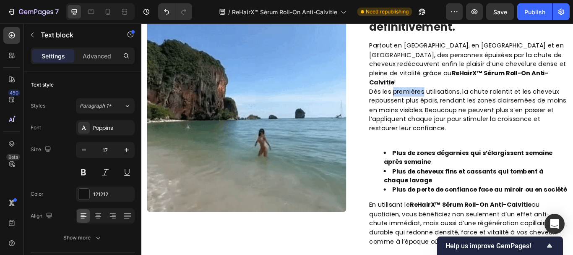
click at [457, 98] on p "Dès les premières utilisations, la chute ralentit et les cheveux repoussent plu…" at bounding box center [522, 125] width 231 height 54
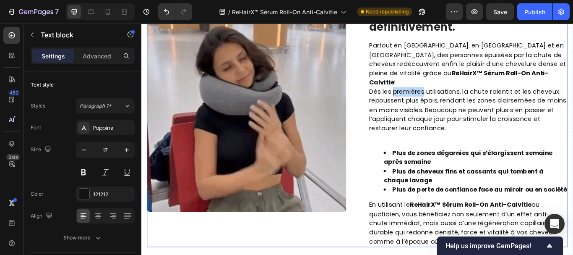
click at [415, 42] on div "Des centaines d’hommes et de femmes l’utilisent chaque jour et ont dit adieu à …" at bounding box center [522, 126] width 232 height 315
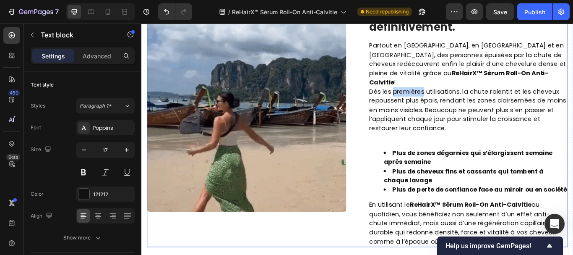
click at [415, 42] on div "Des centaines d’hommes et de femmes l’utilisent chaque jour et ont dit adieu à …" at bounding box center [522, 126] width 232 height 315
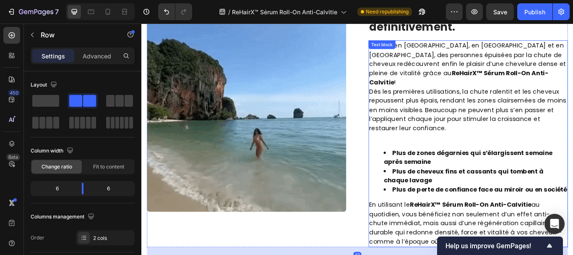
click at [418, 49] on div "Text block" at bounding box center [422, 48] width 28 height 8
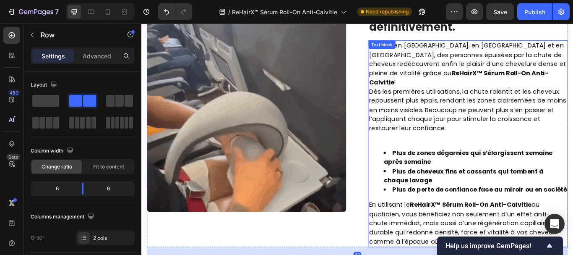
click at [418, 49] on div "Text block" at bounding box center [422, 48] width 28 height 8
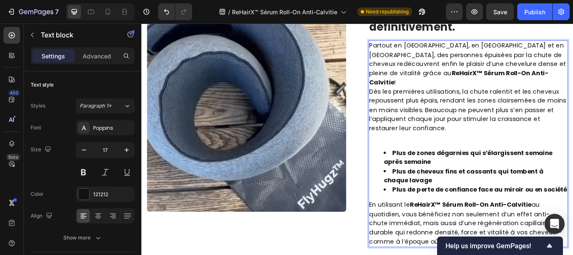
click at [503, 106] on p "Dès les premières utilisations, la chute ralentit et les cheveux repoussent plu…" at bounding box center [522, 125] width 231 height 54
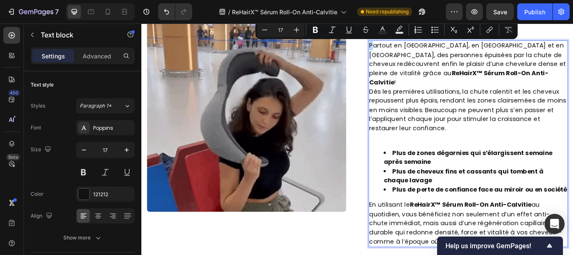
drag, startPoint x: 410, startPoint y: 47, endPoint x: 403, endPoint y: 49, distance: 7.7
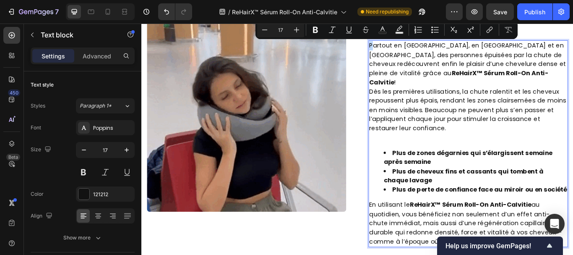
click at [406, 49] on div "Partout en France, en Belgique et en Suisse, des personnes épuisées par la chut…" at bounding box center [522, 163] width 232 height 241
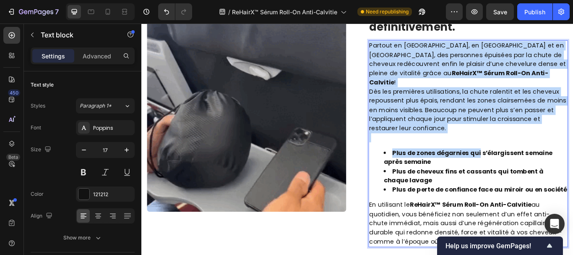
drag, startPoint x: 403, startPoint y: 49, endPoint x: 537, endPoint y: 170, distance: 180.4
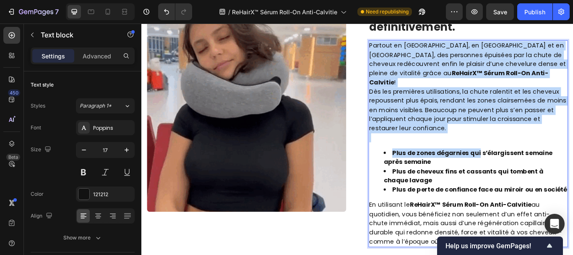
click at [537, 170] on div "Partout en France, en Belgique et en Suisse, des personnes épuisées par la chut…" at bounding box center [522, 163] width 232 height 241
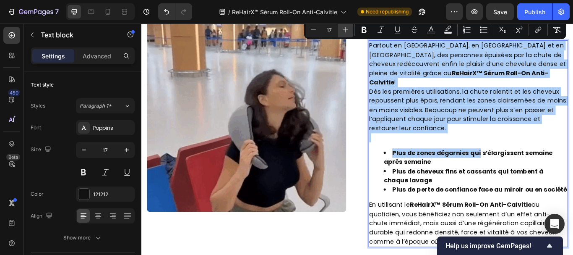
click at [347, 27] on icon "Editor contextual toolbar" at bounding box center [345, 30] width 8 height 8
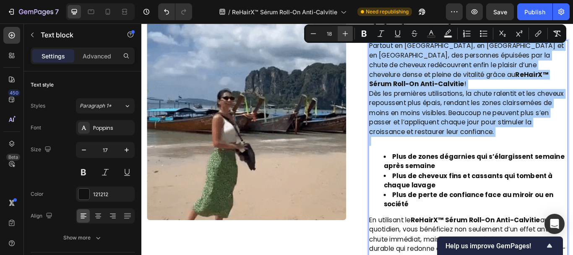
click at [347, 27] on button "Plus" at bounding box center [345, 33] width 15 height 15
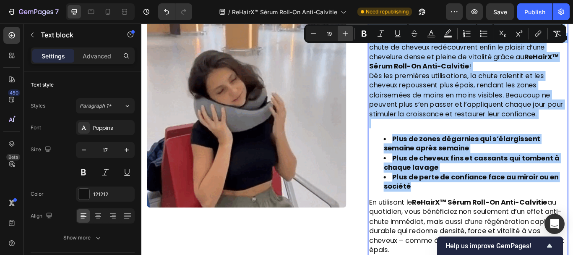
click at [347, 27] on button "Plus" at bounding box center [345, 33] width 15 height 15
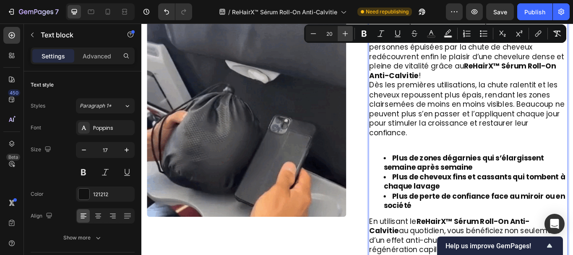
scroll to position [1347, 0]
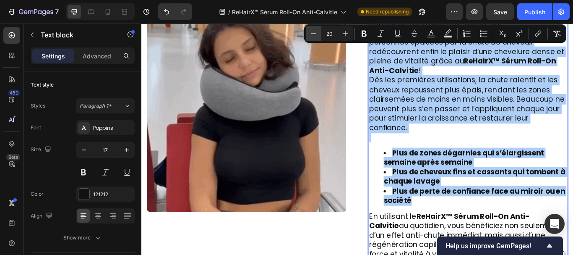
click at [311, 35] on icon "Editor contextual toolbar" at bounding box center [313, 33] width 8 height 8
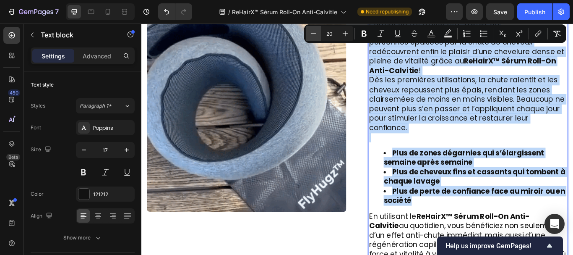
type input "19"
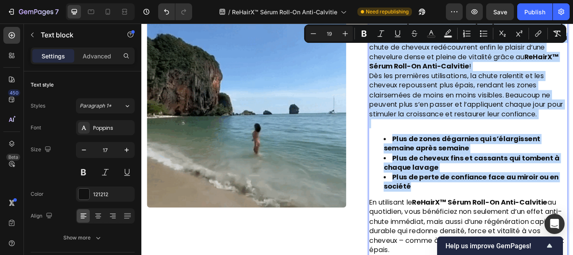
scroll to position [1357, 0]
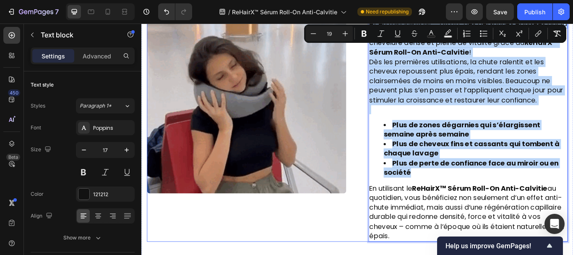
click at [322, 252] on div "Image" at bounding box center [264, 104] width 232 height 345
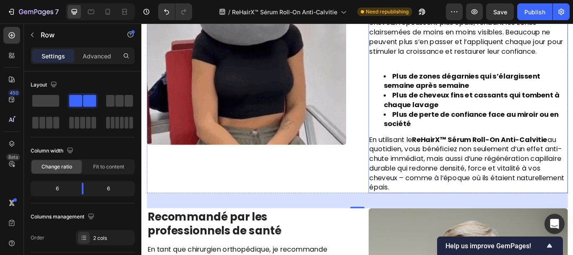
scroll to position [1413, 0]
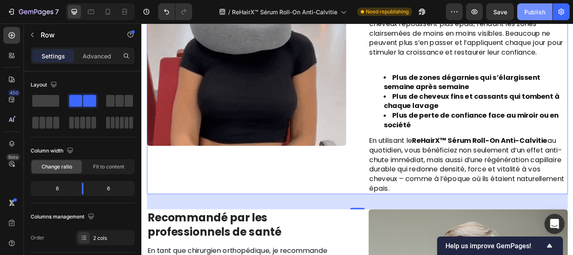
click at [536, 8] on div "Publish" at bounding box center [535, 12] width 21 height 9
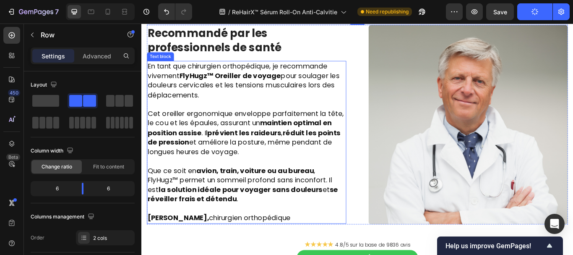
scroll to position [1610, 0]
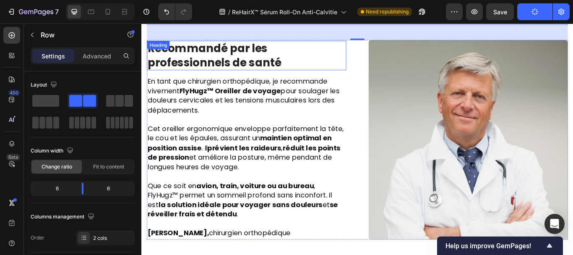
click at [236, 57] on strong "Recommandé par les professionnels de santé" at bounding box center [227, 61] width 156 height 34
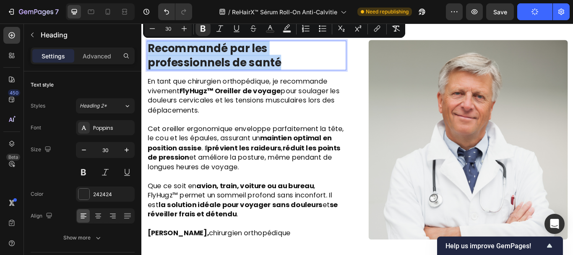
copy strong "Recommandé par les professionnels de santé"
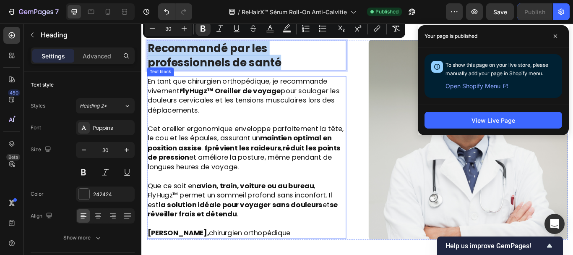
click at [213, 98] on strong "FlyHugz™ Oreiller de voyage" at bounding box center [244, 102] width 118 height 11
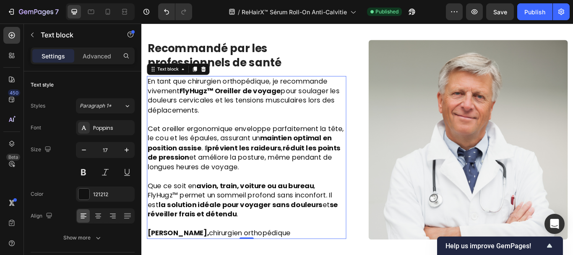
click at [149, 87] on span "En tant que chirurgien orthopédique, je recommande vivement FlyHugz™ Oreiller d…" at bounding box center [261, 107] width 224 height 45
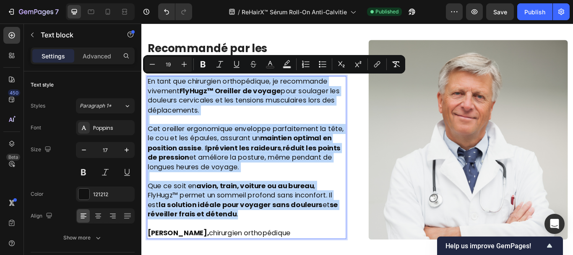
drag, startPoint x: 149, startPoint y: 86, endPoint x: 254, endPoint y: 242, distance: 188.1
click at [254, 242] on div "En tant que chirurgien orthopédique, je recommande vivement FlyHugz™ Oreiller d…" at bounding box center [264, 180] width 232 height 190
copy div "En tant que chirurgien orthopédique, je recommande vivement FlyHugz™ Oreiller d…"
click at [237, 44] on strong "Recommandé par les professionnels de santé" at bounding box center [227, 61] width 156 height 34
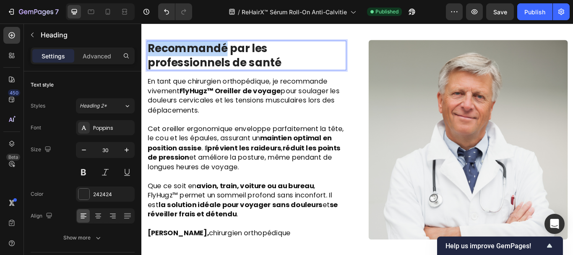
click at [217, 52] on strong "Recommandé par les professionnels de santé" at bounding box center [227, 61] width 156 height 34
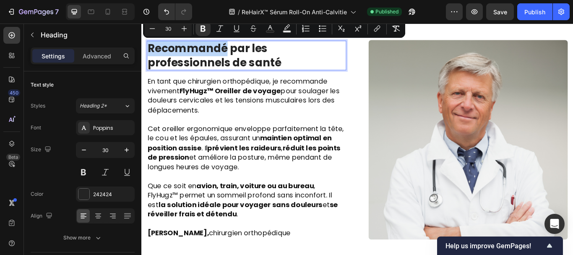
click at [217, 52] on strong "Recommandé par les professionnels de santé" at bounding box center [227, 61] width 156 height 34
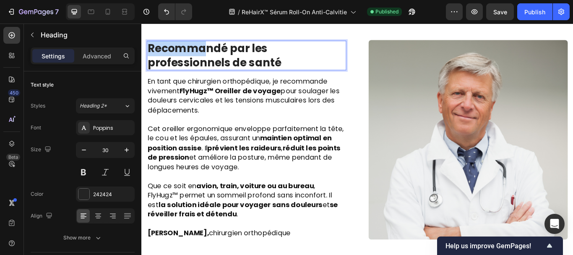
click at [217, 52] on strong "Recommandé par les professionnels de santé" at bounding box center [227, 61] width 156 height 34
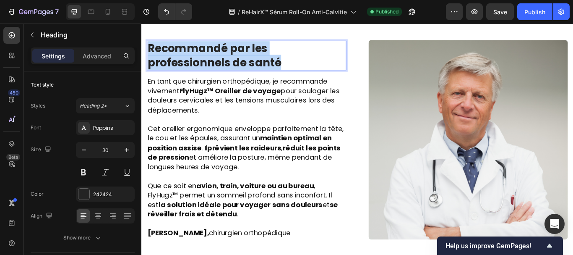
click at [217, 52] on strong "Recommandé par les professionnels de santé" at bounding box center [227, 61] width 156 height 34
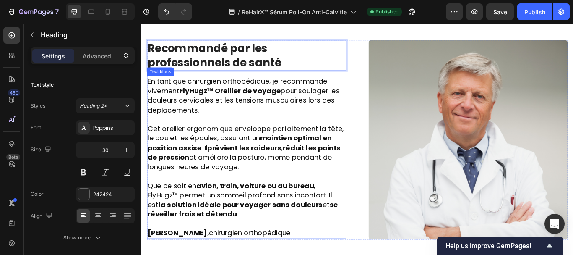
click at [159, 98] on span "En tant que chirurgien orthopédique, je recommande vivement FlyHugz™ Oreiller d…" at bounding box center [261, 107] width 224 height 45
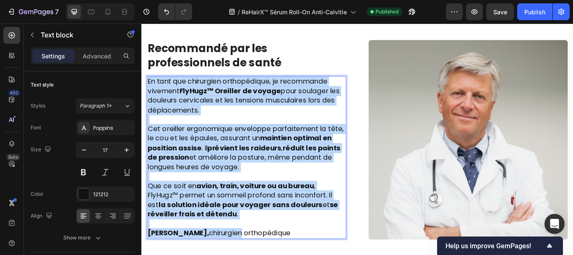
drag, startPoint x: 152, startPoint y: 90, endPoint x: 261, endPoint y: 267, distance: 207.9
click at [261, 254] on div "En tant que chirurgien orthopédique, je recommande vivement FlyHugz™ Oreiller d…" at bounding box center [264, 180] width 232 height 190
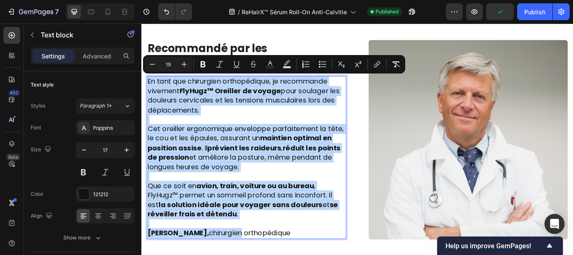
click at [258, 246] on p "Que ce soit en avion, train, voiture ou au bureau , FlyHugz™ permet un sommeil …" at bounding box center [264, 229] width 231 height 44
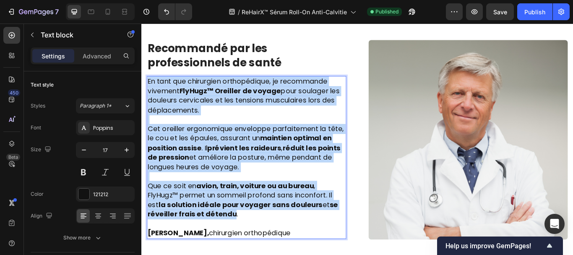
drag, startPoint x: 248, startPoint y: 243, endPoint x: 148, endPoint y: 89, distance: 183.4
click at [148, 89] on div "En tant que chirurgien orthopédique, je recommande vivement FlyHugz™ Oreiller d…" at bounding box center [264, 180] width 232 height 190
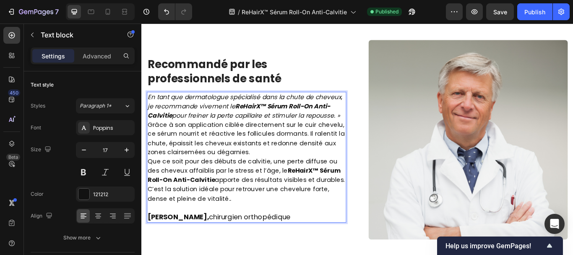
scroll to position [1628, 0]
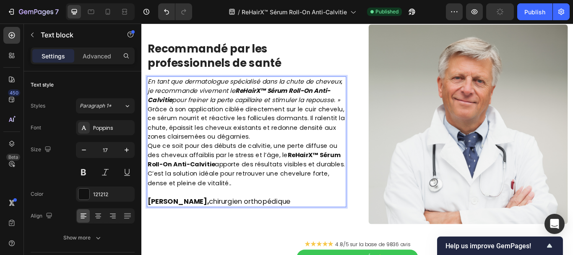
click at [331, 130] on p "Grâce à son application ciblée directement sur le cuir chevelu, ce sérum nourri…" at bounding box center [264, 139] width 231 height 43
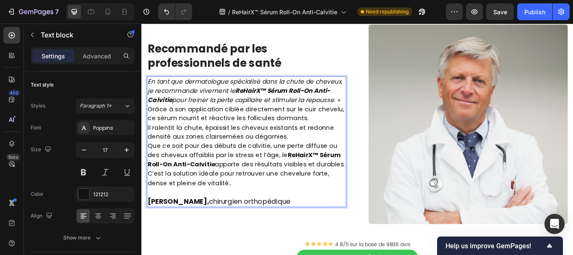
click at [337, 128] on p "Grâce à son application ciblée directement sur le cuir chevelu, ce sérum nourri…" at bounding box center [264, 128] width 231 height 21
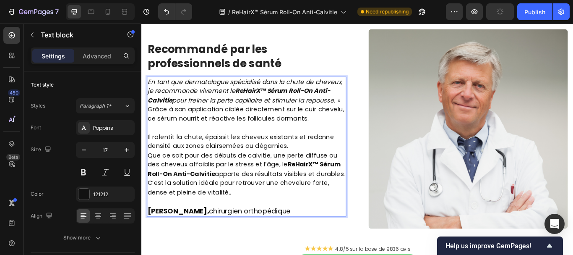
click at [318, 164] on p "Il ralentit la chute, épaissit les cheveux existants et redonne densité aux zon…" at bounding box center [264, 161] width 231 height 21
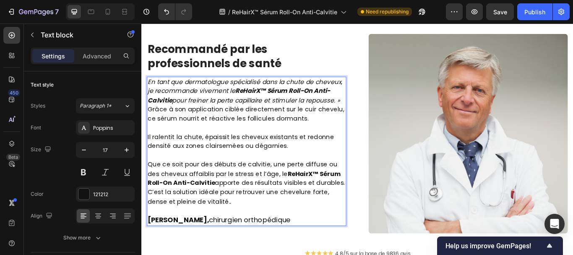
click at [376, 205] on p "Que ce soit pour des débuts de calvitie, une perte diffuse ou des cheveux affai…" at bounding box center [264, 210] width 231 height 54
click at [205, 122] on p "Grâce à son application ciblée directement sur le cuir chevelu, ce sérum nourri…" at bounding box center [264, 128] width 231 height 21
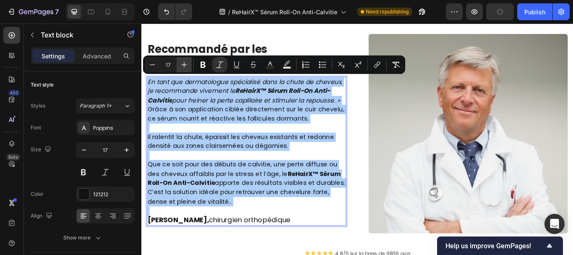
click at [186, 62] on icon "Editor contextual toolbar" at bounding box center [184, 64] width 8 height 8
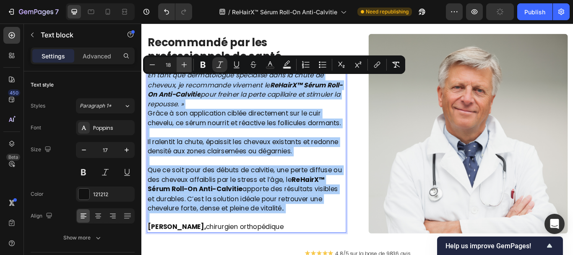
click at [186, 62] on icon "Editor contextual toolbar" at bounding box center [184, 64] width 8 height 8
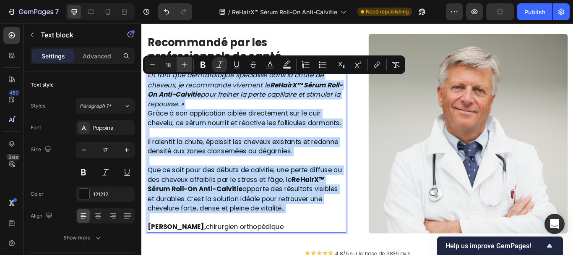
type input "19"
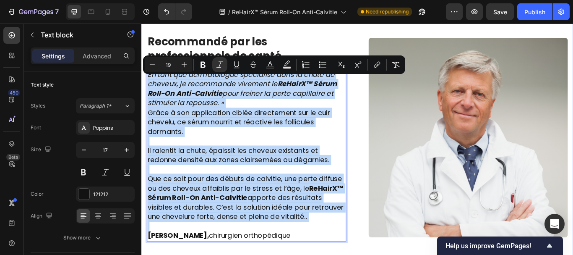
click at [206, 254] on div "Image Des centaines d’hommes et de femmes l’utilisent chaque jour et ont dit ad…" at bounding box center [393, 7] width 491 height 668
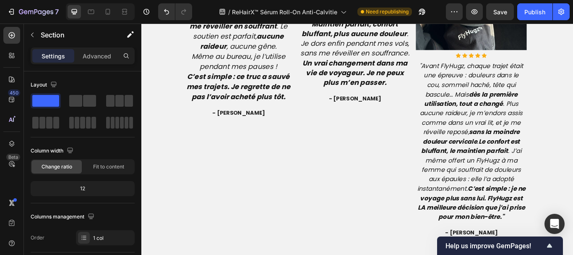
scroll to position [2225, 0]
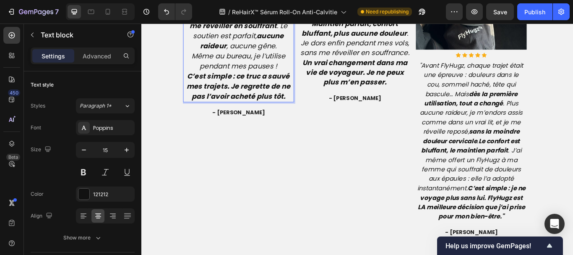
drag, startPoint x: 192, startPoint y: 71, endPoint x: 229, endPoint y: 119, distance: 60.4
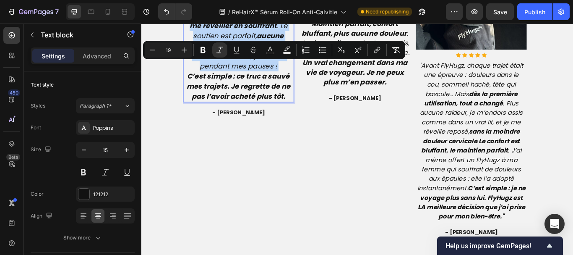
type input "15"
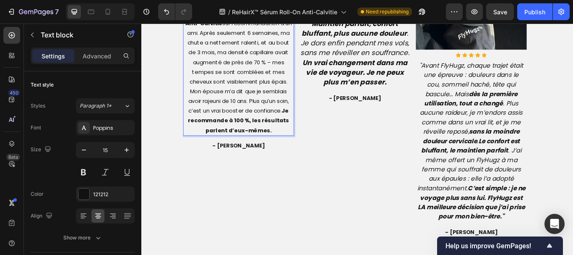
click at [229, 119] on p "“Je n’en croyais pas mes yeux quand j’ai vu mes cheveux repousser là où je pens…" at bounding box center [255, 45] width 128 height 215
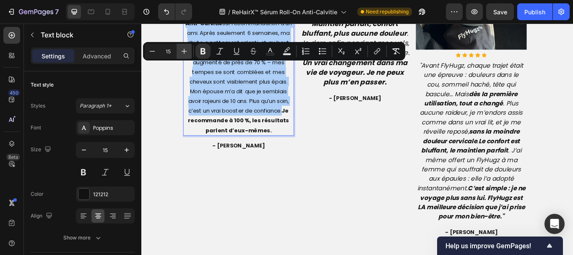
click at [180, 51] on icon "Editor contextual toolbar" at bounding box center [184, 51] width 8 height 8
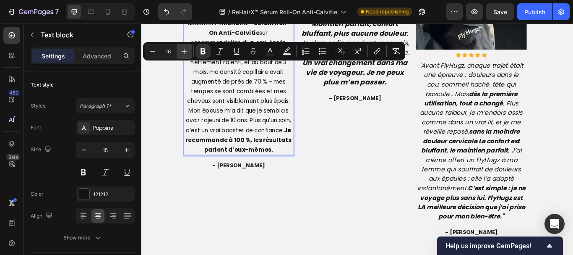
click at [180, 51] on icon "Editor contextual toolbar" at bounding box center [184, 51] width 8 height 8
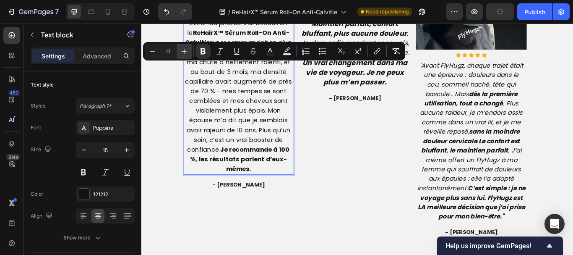
click at [180, 51] on icon "Editor contextual toolbar" at bounding box center [184, 51] width 8 height 8
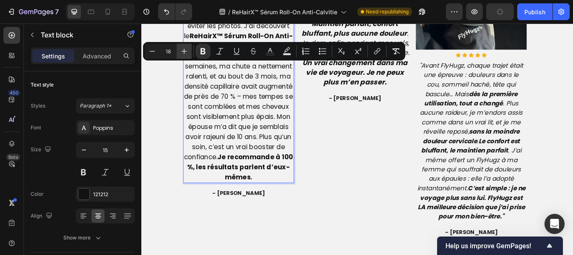
click at [180, 51] on icon "Editor contextual toolbar" at bounding box center [184, 51] width 8 height 8
type input "19"
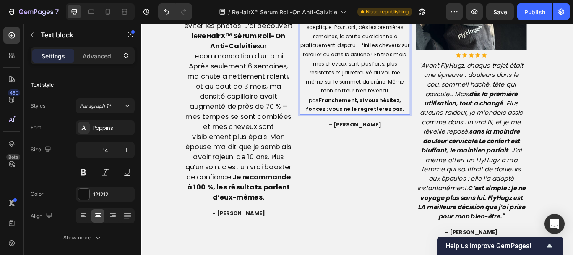
click at [337, 105] on p "J’avais tout essayé, mais aucun produit n’avait stoppé ma perte de cheveux… jus…" at bounding box center [391, 33] width 128 height 191
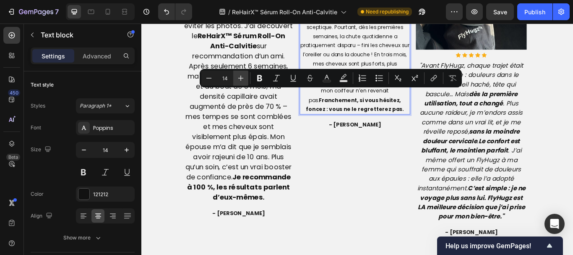
click at [237, 79] on icon "Editor contextual toolbar" at bounding box center [241, 78] width 8 height 8
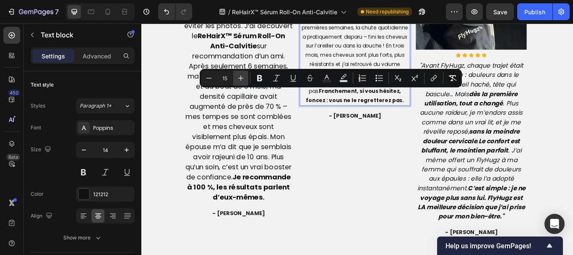
click at [237, 79] on icon "Editor contextual toolbar" at bounding box center [241, 78] width 8 height 8
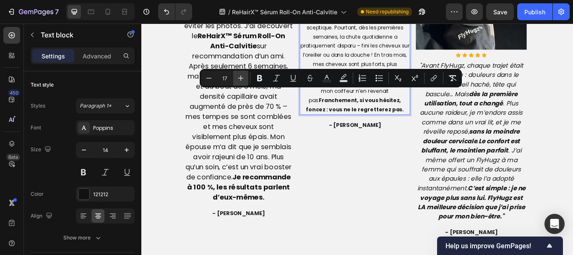
click at [237, 79] on icon "Editor contextual toolbar" at bounding box center [241, 78] width 8 height 8
type input "14"
click at [349, 129] on p "J’avais tout essayé, mais aucun produit n’avait stoppé ma perte de cheveux… jus…" at bounding box center [391, 33] width 128 height 191
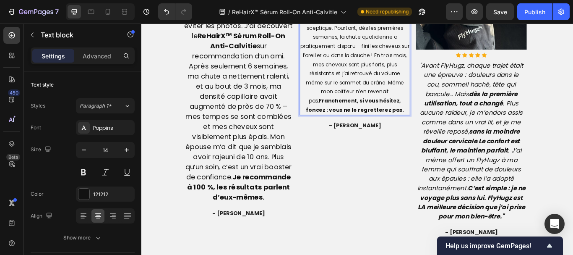
click at [349, 129] on p "J’avais tout essayé, mais aucun produit n’avait stoppé ma perte de cheveux… jus…" at bounding box center [391, 33] width 128 height 191
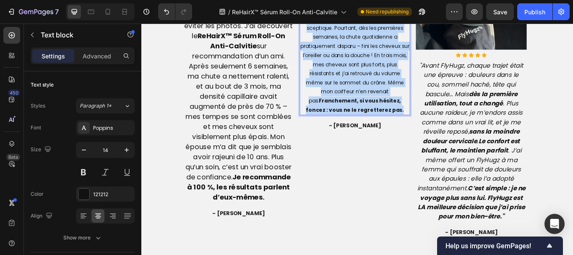
click at [349, 129] on p "J’avais tout essayé, mais aucun produit n’avait stoppé ma perte de cheveux… jus…" at bounding box center [391, 33] width 128 height 191
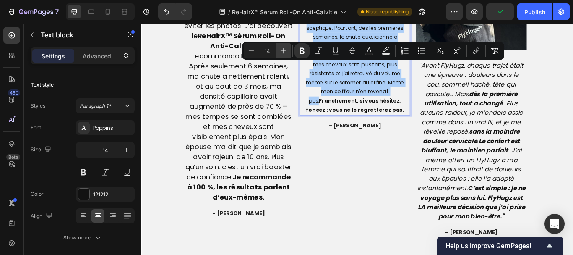
click at [282, 46] on button "Plus" at bounding box center [283, 50] width 15 height 15
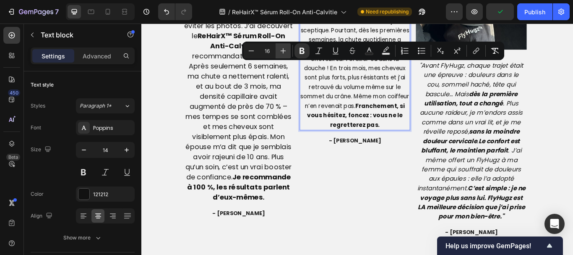
click at [282, 46] on button "Plus" at bounding box center [283, 50] width 15 height 15
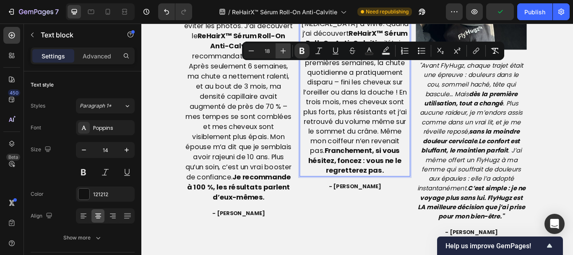
type input "19"
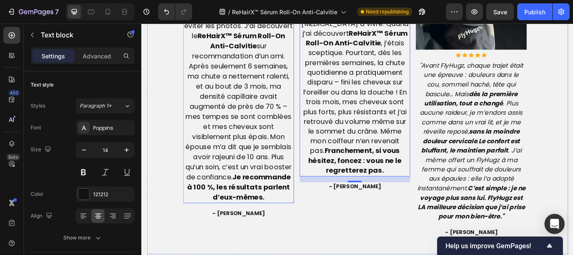
click at [272, 152] on span "À 38 ans, cadre commercial, je perdais mes cheveux par poignées et je commençai…" at bounding box center [254, 108] width 127 height 246
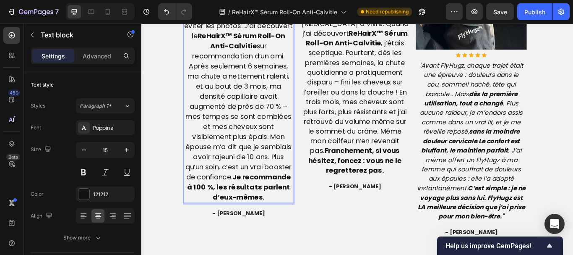
click at [272, 152] on span "À 38 ans, cadre commercial, je perdais mes cheveux par poignées et je commençai…" at bounding box center [254, 108] width 127 height 246
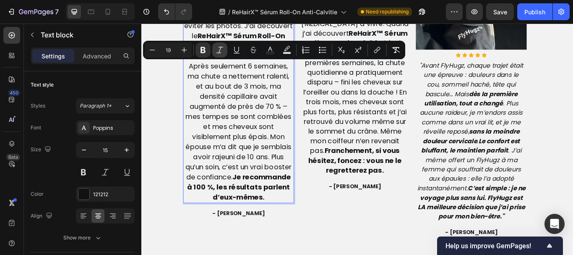
click at [223, 51] on icon "Editor contextual toolbar" at bounding box center [220, 50] width 8 height 8
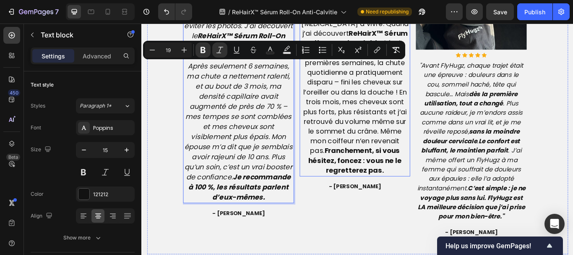
click at [357, 110] on p "J’avais tout essayé, mais aucun produit n’avait stoppé ma perte de cheveux… jus…" at bounding box center [391, 69] width 128 height 263
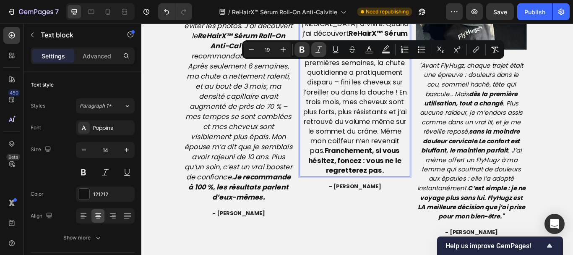
click at [324, 46] on button "Italic" at bounding box center [318, 49] width 15 height 15
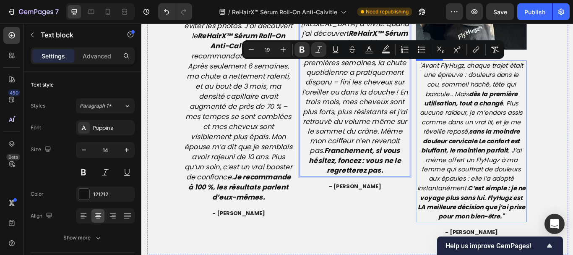
click at [472, 94] on icon ""Avant FlyHugz, chaque trajet était une épreuve : douleurs dans le cou, sommeil…" at bounding box center [526, 161] width 126 height 186
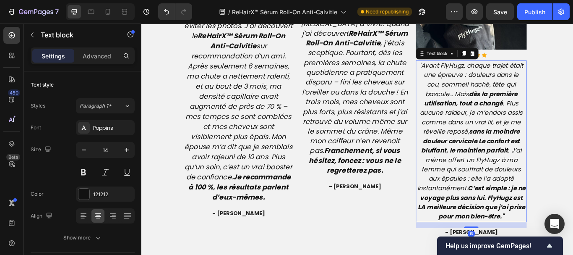
click at [472, 93] on icon ""Avant FlyHugz, chaque trajet était une épreuve : douleurs dans le cou, sommeil…" at bounding box center [526, 161] width 126 height 186
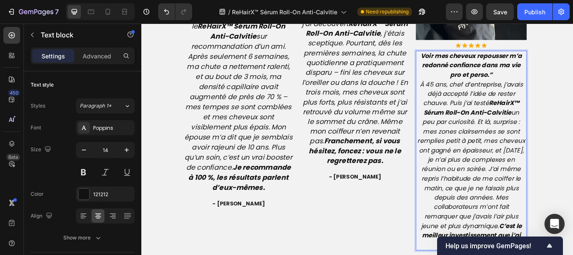
scroll to position [2237, 0]
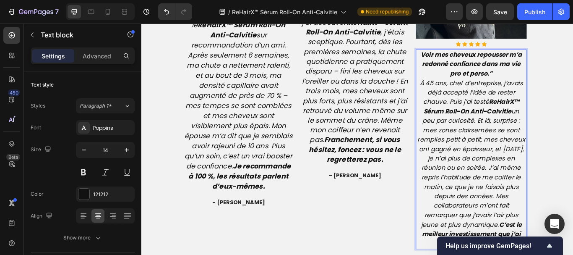
click at [505, 106] on icon "À 45 ans, chef d’entreprise, j’avais déjà accepté l’idée de rester chauve. Puis…" at bounding box center [525, 186] width 125 height 197
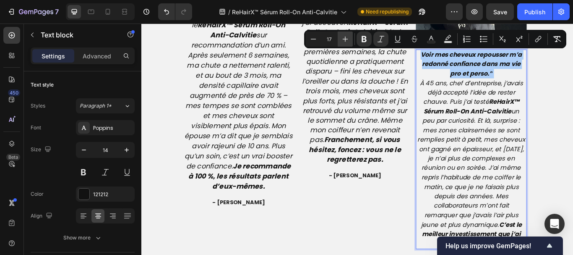
click at [345, 42] on icon "Editor contextual toolbar" at bounding box center [345, 39] width 5 height 5
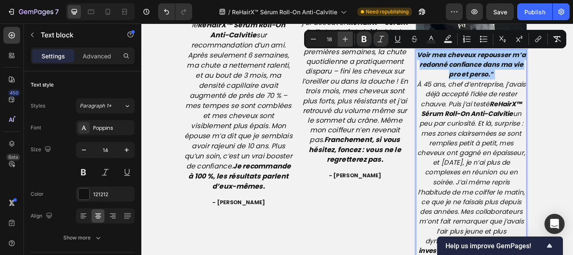
click at [345, 42] on icon "Editor contextual toolbar" at bounding box center [345, 39] width 5 height 5
type input "19"
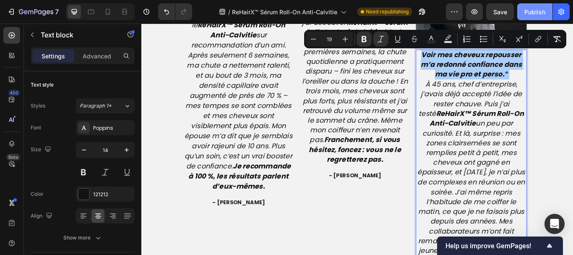
click at [534, 11] on div "Publish" at bounding box center [535, 12] width 21 height 9
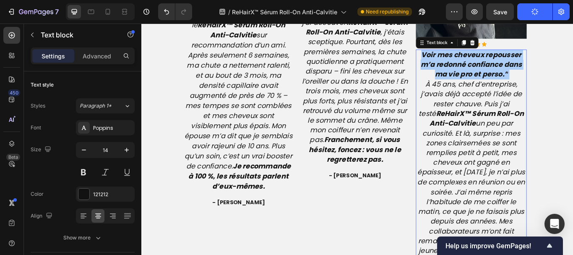
click at [534, 11] on icon "button" at bounding box center [535, 12] width 8 height 8
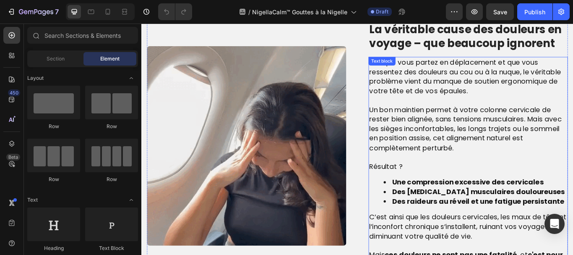
scroll to position [549, 0]
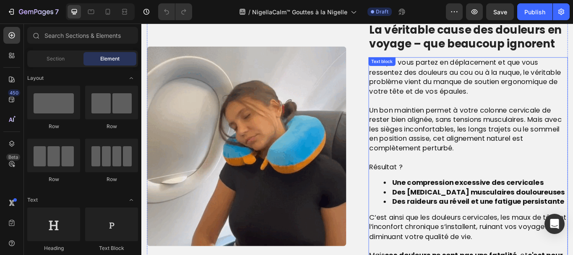
click at [461, 104] on span "Lorsque vous partez en déplacement et que vous ressentez des douleurs au cou ou…" at bounding box center [519, 85] width 224 height 45
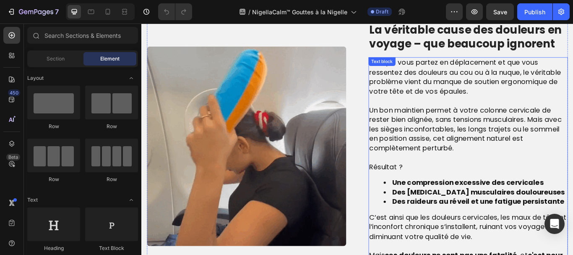
click at [461, 104] on span "Lorsque vous partez en déplacement et que vous ressentez des douleurs au cou ou…" at bounding box center [519, 85] width 224 height 45
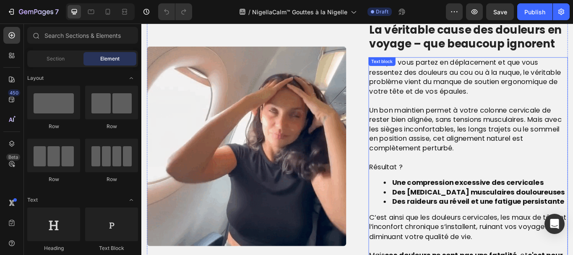
click at [461, 104] on span "Lorsque vous partez en déplacement et que vous ressentez des douleurs au cou ou…" at bounding box center [519, 85] width 224 height 45
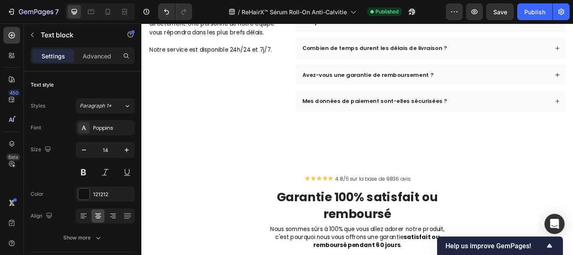
scroll to position [2689, 0]
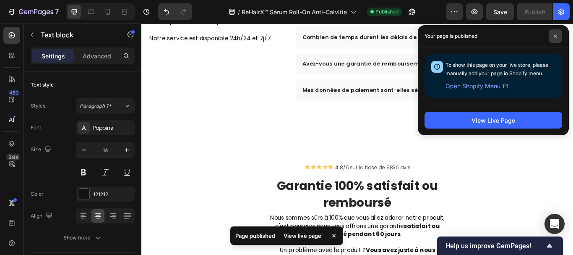
click at [556, 34] on icon at bounding box center [556, 36] width 4 height 4
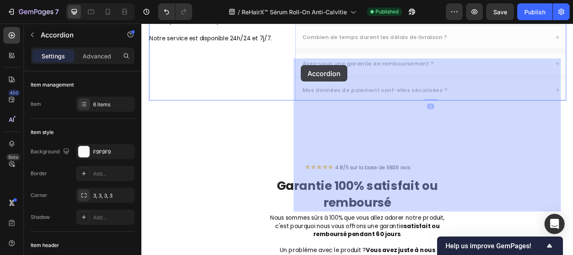
drag, startPoint x: 335, startPoint y: 75, endPoint x: 338, endPoint y: 52, distance: 22.5
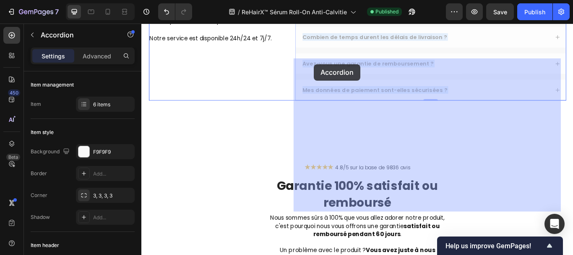
drag, startPoint x: 329, startPoint y: 73, endPoint x: 342, endPoint y: 71, distance: 13.1
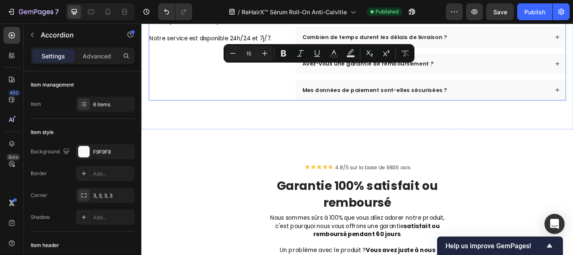
click at [312, 94] on div "Toutes les réponses à vos questions : Heading Si vous avez une question dont la…" at bounding box center [393, 24] width 487 height 178
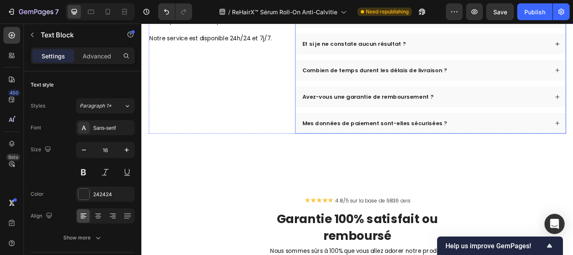
click at [329, 21] on p "Puis-je l’utiliser ailleurs qu’en voyage ?" at bounding box center [394, 16] width 130 height 8
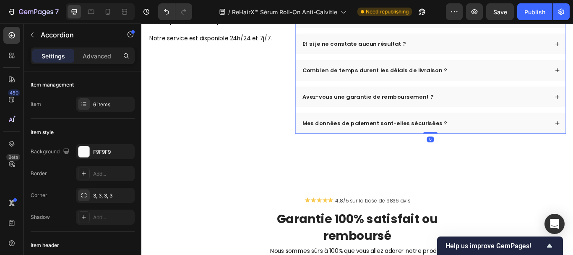
click at [329, 21] on p "Puis-je l’utiliser ailleurs qu’en voyage ?" at bounding box center [394, 16] width 130 height 8
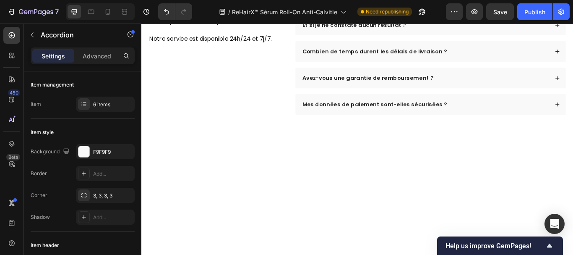
scroll to position [2651, 0]
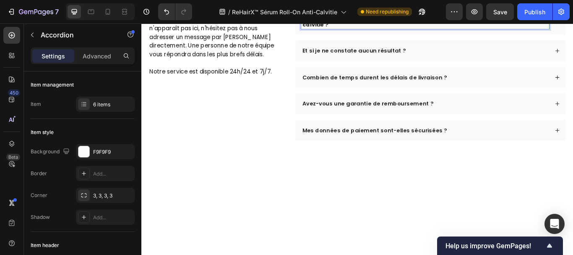
click at [518, 37] on div "2. Le ReHairX™ Sérum Roll-On Anti-Calvitie fonctionne-t-il sur tous les types d…" at bounding box center [478, 20] width 315 height 32
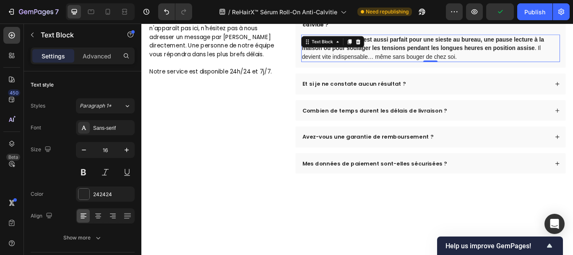
click at [512, 68] on p "Absolument. FlyHugz™ est aussi parfait pour une sieste au bureau, une pause lec…" at bounding box center [479, 52] width 300 height 30
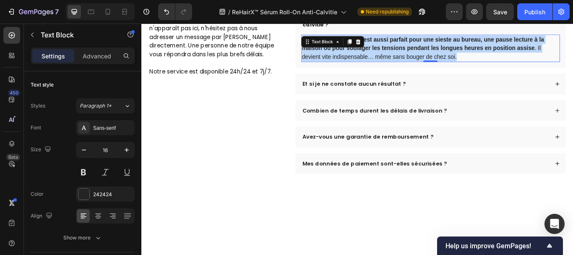
click at [512, 68] on p "Absolument. FlyHugz™ est aussi parfait pour une sieste au bureau, une pause lec…" at bounding box center [479, 52] width 300 height 30
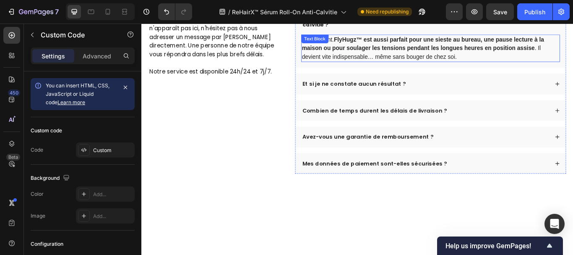
click at [451, 56] on strong "FlyHugz™ est aussi parfait pour une sieste au bureau, une pause lecture à la ma…" at bounding box center [470, 47] width 282 height 17
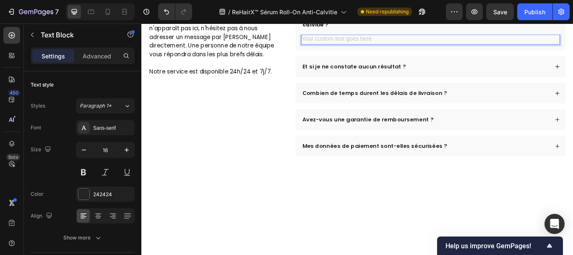
click at [330, 48] on div "Rich Text Editor. Editing area: main" at bounding box center [479, 43] width 302 height 12
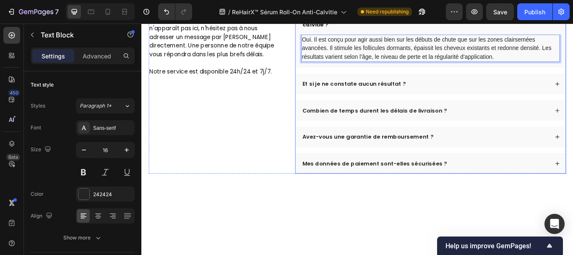
click at [375, 98] on p "Et si je ne constate aucun résultat ?" at bounding box center [389, 94] width 121 height 8
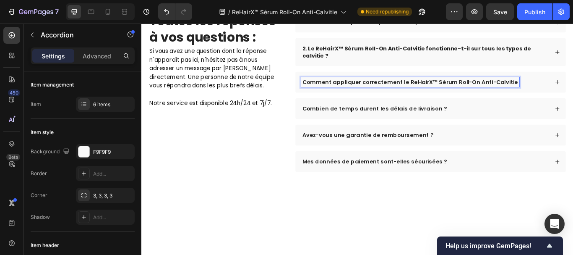
scroll to position [2612, 0]
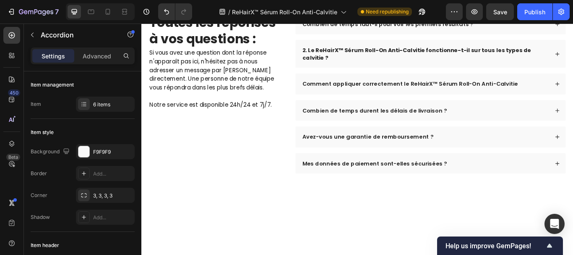
click at [573, 99] on div "Comment appliquer correctement le ReHairX™ Sérum Roll-On Anti-Calvitie" at bounding box center [472, 94] width 289 height 11
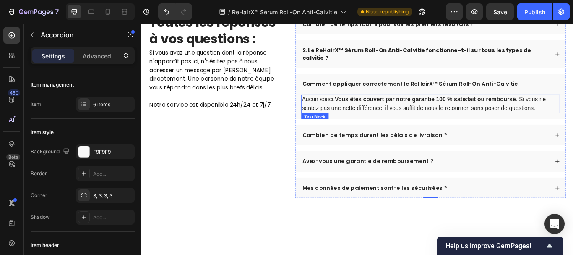
click at [335, 127] on p "Aucun souci. Vous êtes couvert par notre garantie 100 % satisfait ou remboursé …" at bounding box center [479, 117] width 300 height 20
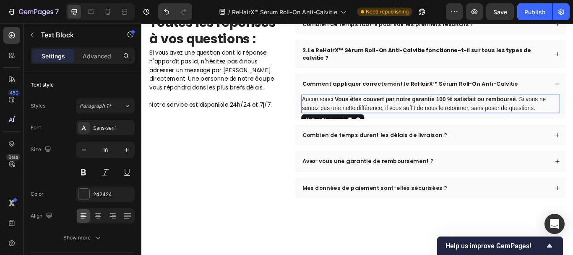
click at [335, 127] on p "Aucun souci. Vous êtes couvert par notre garantie 100 % satisfait ou remboursé …" at bounding box center [479, 117] width 300 height 20
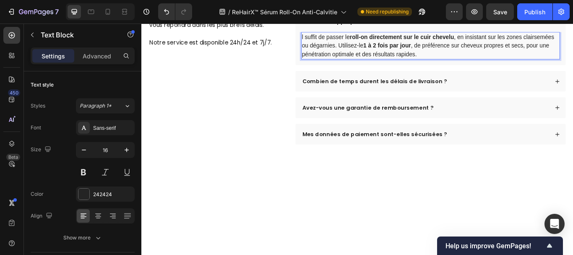
scroll to position [2685, 0]
click at [530, 9] on div "Publish" at bounding box center [535, 12] width 21 height 9
click at [530, 9] on button "Publish" at bounding box center [534, 11] width 35 height 17
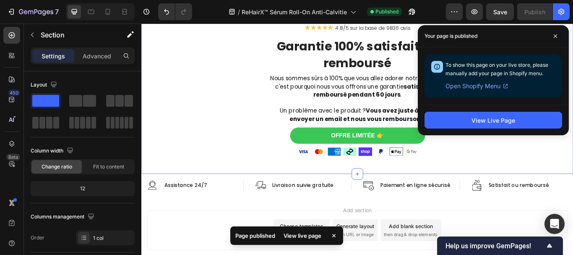
scroll to position [3059, 0]
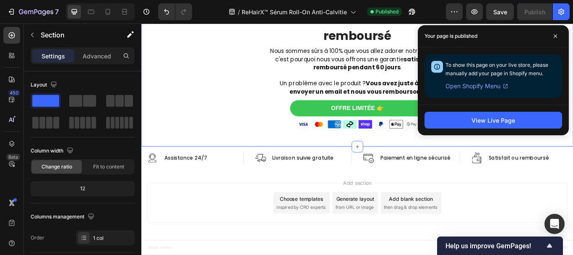
click at [513, 235] on div "Add section Choose templates inspired by CRO experts Generate layout from URL o…" at bounding box center [393, 232] width 490 height 46
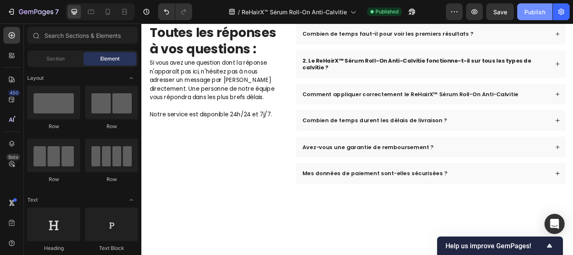
scroll to position [2665, 0]
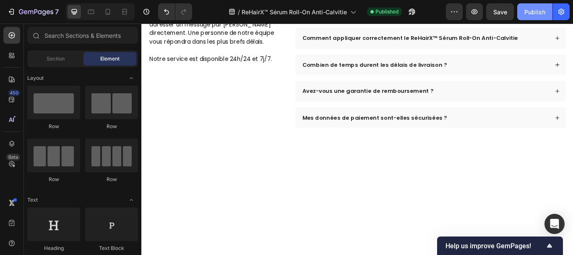
click at [537, 10] on div "Publish" at bounding box center [535, 12] width 21 height 9
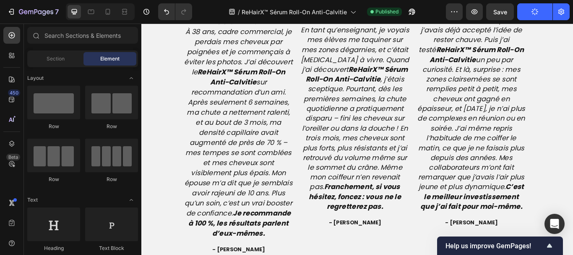
scroll to position [2110, 0]
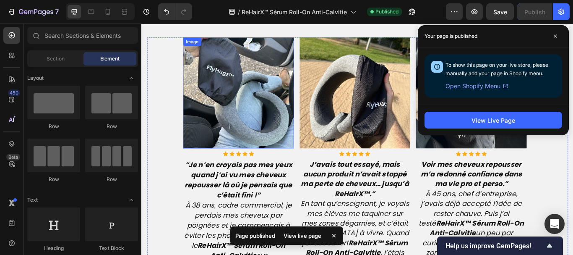
click at [247, 87] on img at bounding box center [254, 104] width 129 height 129
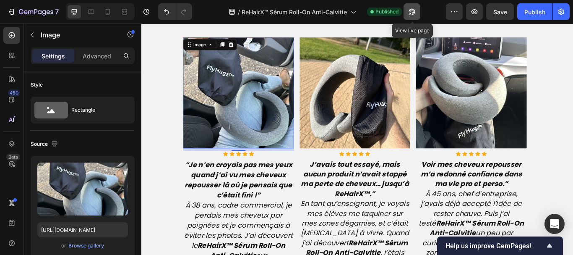
click at [413, 10] on icon "button" at bounding box center [412, 12] width 8 height 8
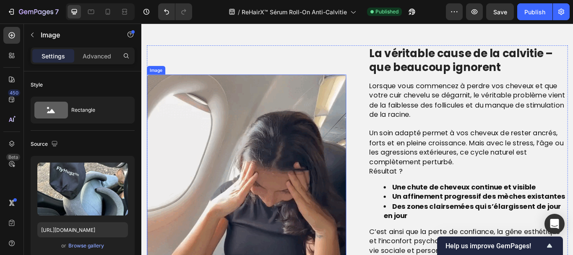
scroll to position [582, 0]
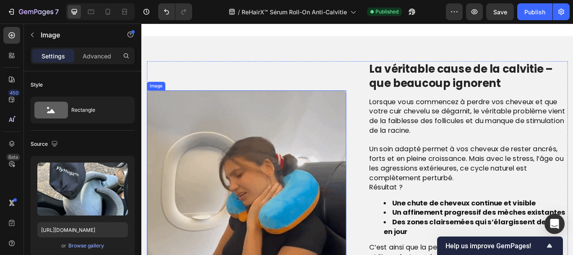
click at [196, 174] on img at bounding box center [264, 218] width 232 height 232
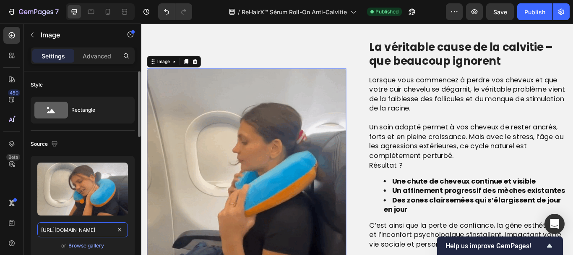
click at [86, 231] on input "[URL][DOMAIN_NAME]" at bounding box center [82, 229] width 91 height 15
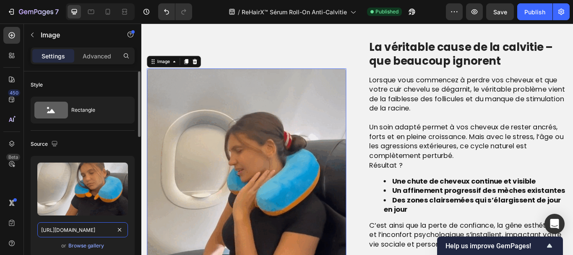
paste input "[DOMAIN_NAME][URL]"
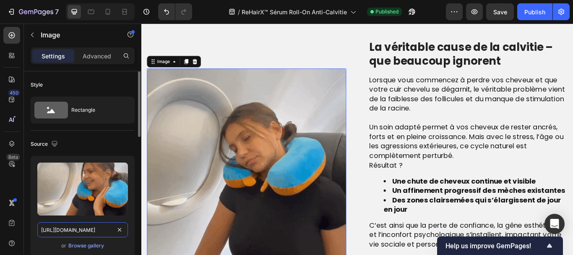
scroll to position [0, 293]
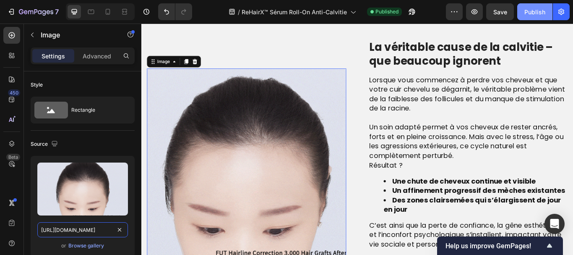
type input "[URL][DOMAIN_NAME]"
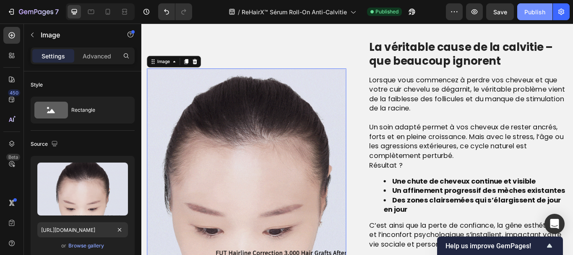
scroll to position [0, 0]
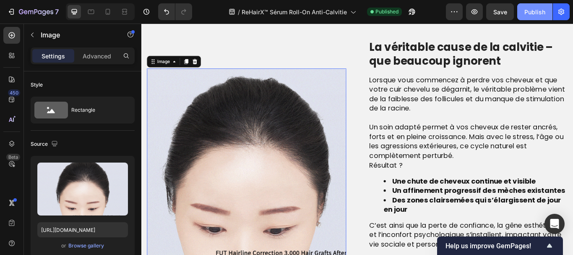
click at [536, 8] on div "Publish" at bounding box center [535, 12] width 21 height 9
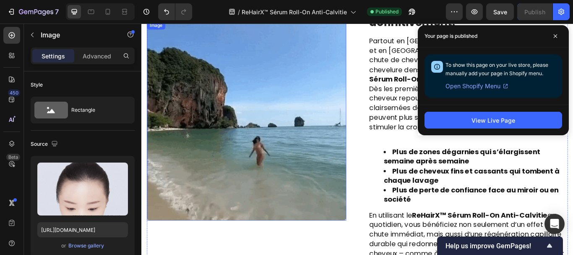
scroll to position [1337, 0]
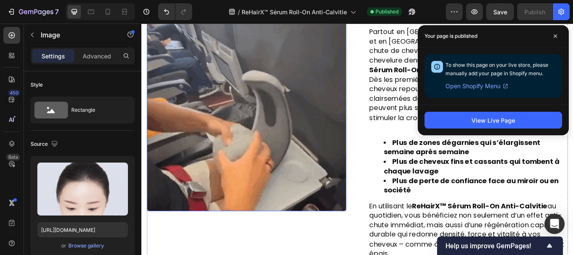
click at [298, 80] on img at bounding box center [264, 126] width 232 height 232
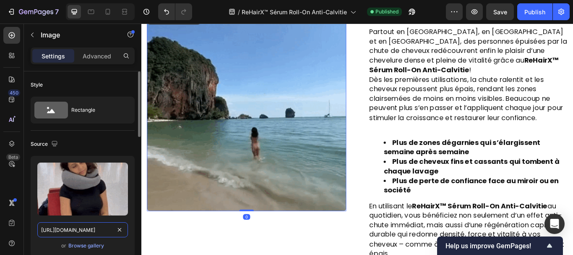
click at [89, 226] on input "[URL][DOMAIN_NAME]" at bounding box center [82, 229] width 91 height 15
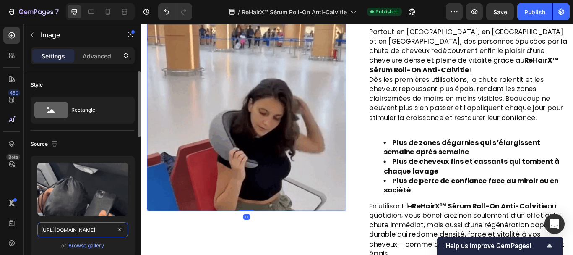
paste input "[DOMAIN_NAME][URL]"
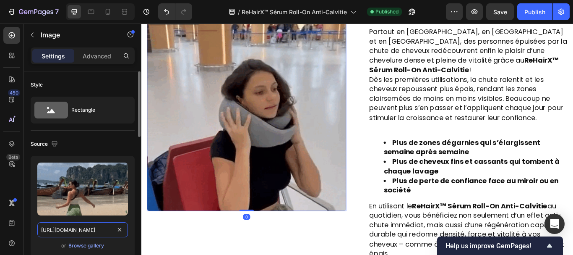
scroll to position [0, 303]
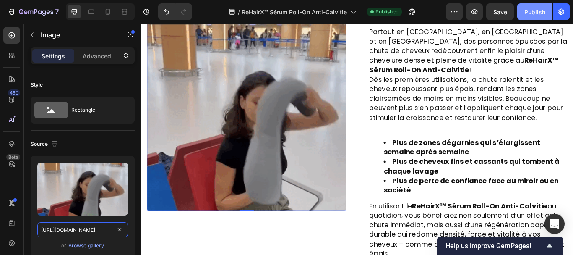
type input "[URL][DOMAIN_NAME]"
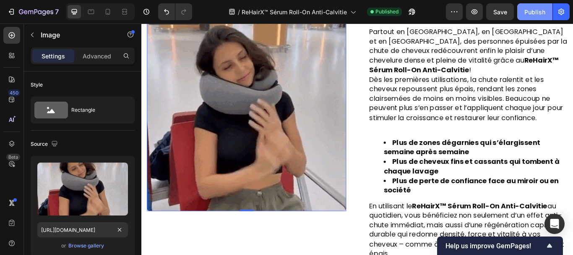
scroll to position [0, 0]
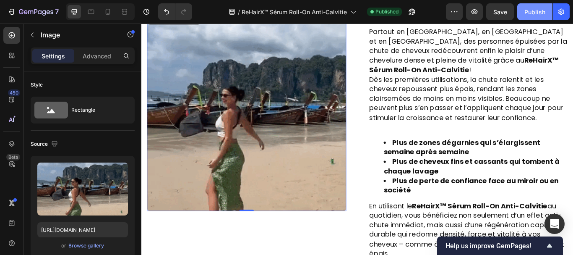
click at [538, 9] on div "Publish" at bounding box center [535, 12] width 21 height 9
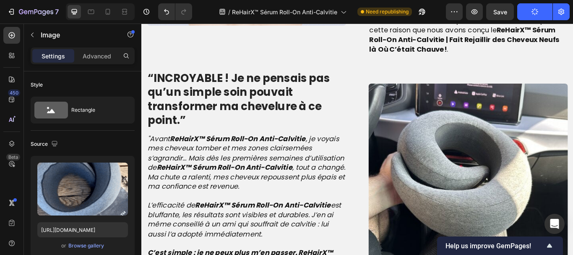
scroll to position [1102, 0]
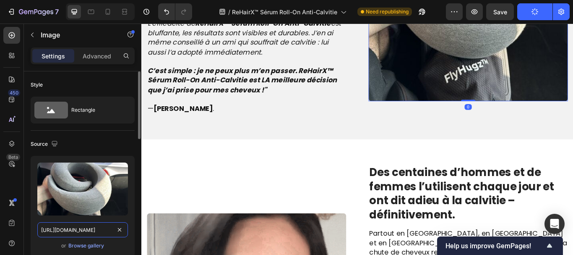
click at [71, 228] on input "[URL][DOMAIN_NAME]" at bounding box center [82, 229] width 91 height 15
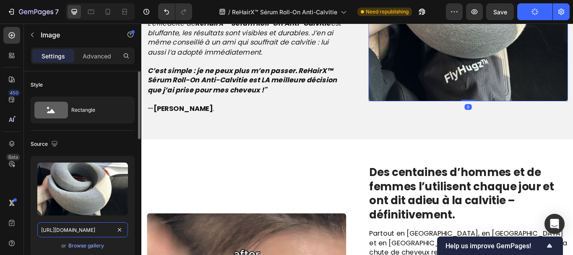
paste input "157ab661-e960-427c-9d2f-876bfa8c02d3.webp"
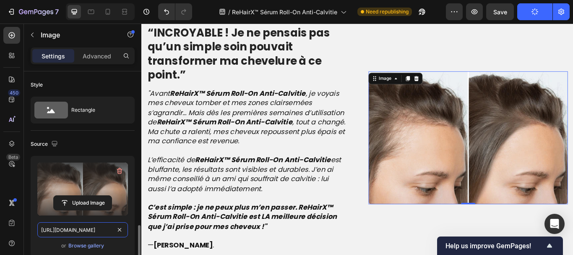
scroll to position [170, 0]
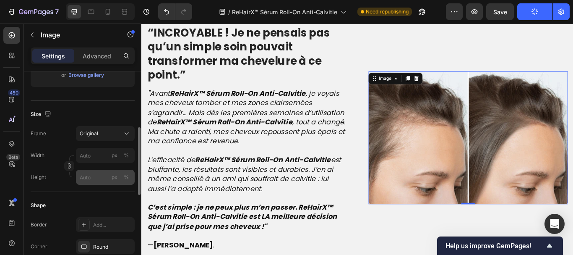
type input "[URL][DOMAIN_NAME]"
click at [81, 173] on input "px %" at bounding box center [105, 177] width 59 height 15
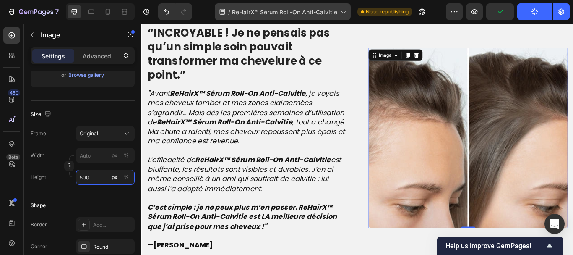
type input "500"
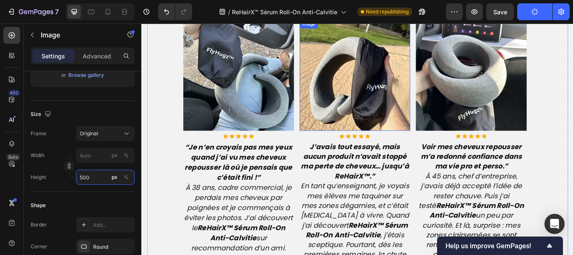
scroll to position [2134, 0]
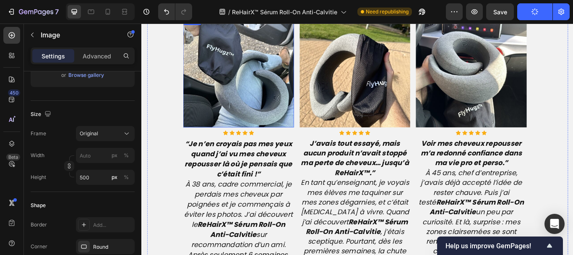
click at [282, 82] on img at bounding box center [254, 79] width 129 height 129
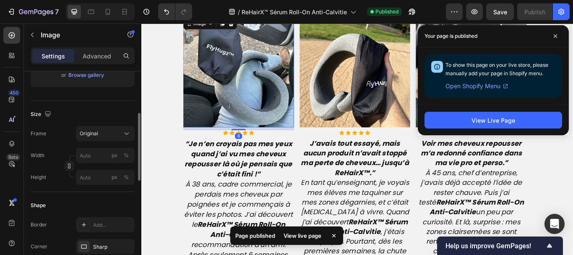
scroll to position [0, 0]
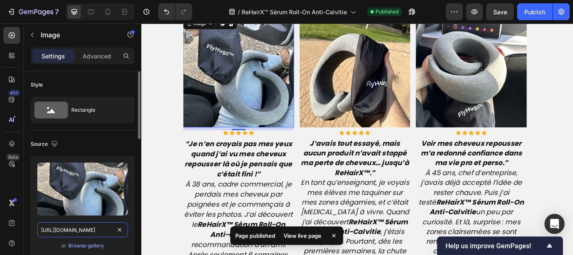
click at [81, 229] on input "[URL][DOMAIN_NAME]" at bounding box center [82, 229] width 91 height 15
paste input "[DOMAIN_NAME][URL]"
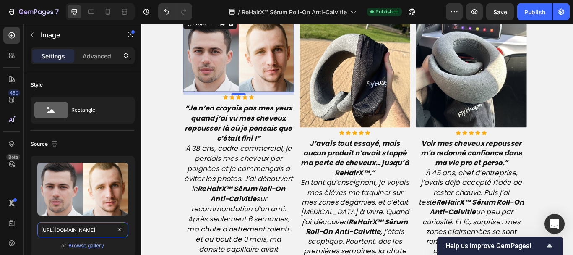
type input "[URL][DOMAIN_NAME]"
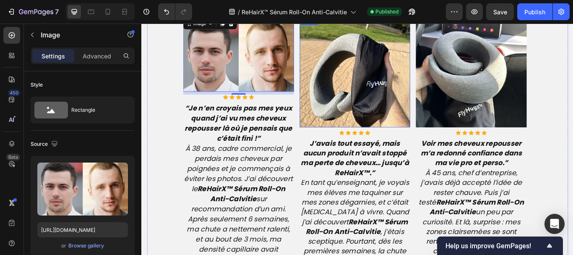
click at [376, 96] on img at bounding box center [390, 79] width 129 height 129
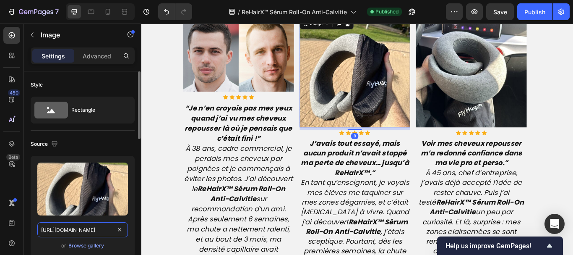
click at [71, 230] on input "[URL][DOMAIN_NAME]" at bounding box center [82, 229] width 91 height 15
paste input "[DOMAIN_NAME][URL]"
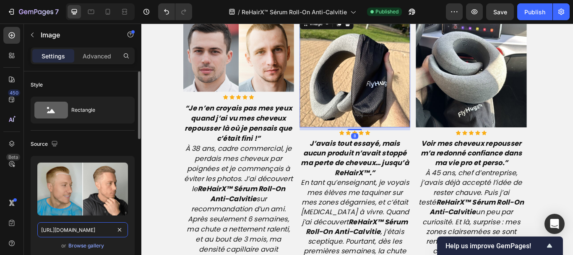
scroll to position [0, 303]
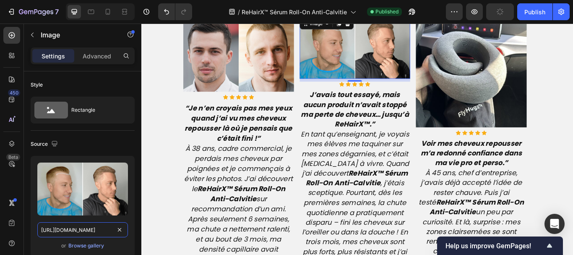
type input "[URL][DOMAIN_NAME]"
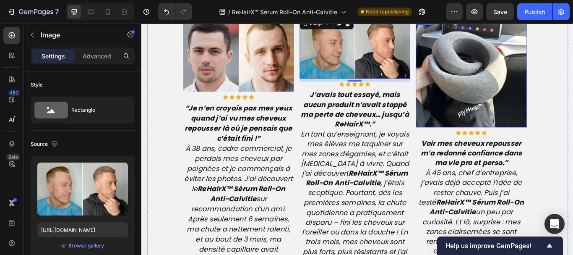
click at [486, 105] on img at bounding box center [525, 79] width 129 height 129
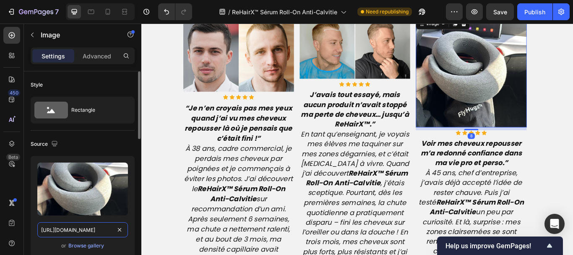
click at [89, 230] on input "[URL][DOMAIN_NAME]" at bounding box center [82, 229] width 91 height 15
paste input "[DOMAIN_NAME][URL]"
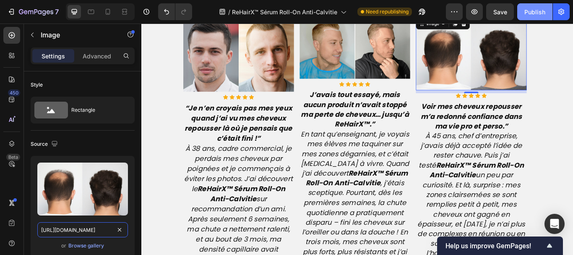
type input "[URL][DOMAIN_NAME]"
drag, startPoint x: 534, startPoint y: 11, endPoint x: 256, endPoint y: 102, distance: 292.2
click at [534, 11] on div "Publish" at bounding box center [535, 12] width 21 height 9
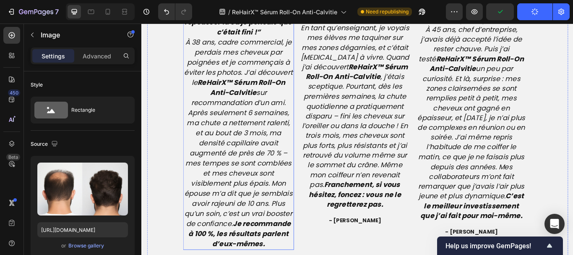
scroll to position [2369, 0]
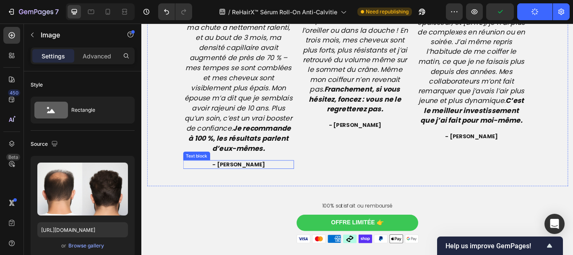
click at [256, 186] on span "- [PERSON_NAME]" at bounding box center [254, 187] width 61 height 9
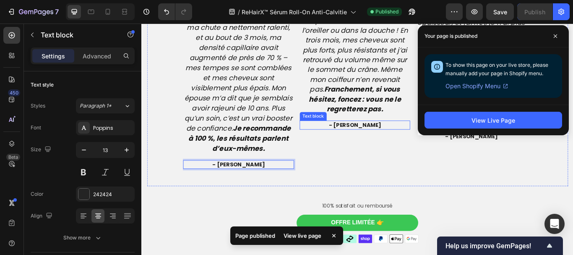
click at [387, 140] on span "- [PERSON_NAME]" at bounding box center [390, 141] width 61 height 9
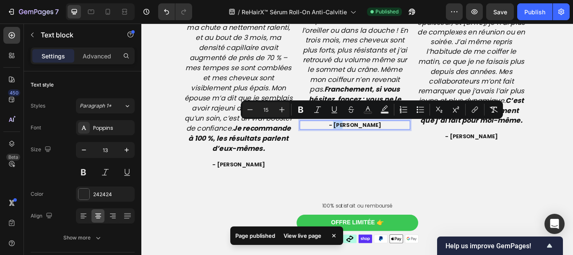
click at [387, 140] on span "- [PERSON_NAME]" at bounding box center [390, 141] width 61 height 9
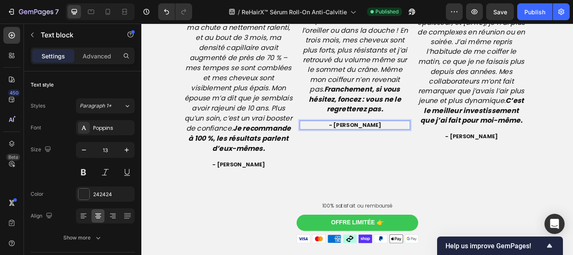
click at [396, 140] on span "- [PERSON_NAME]" at bounding box center [390, 141] width 61 height 9
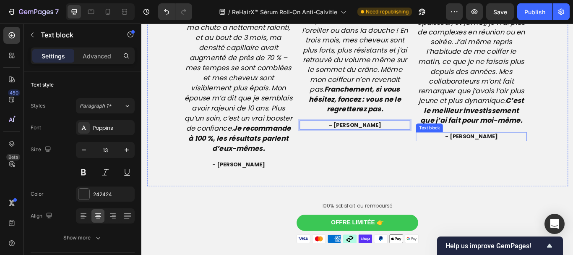
click at [529, 157] on span "- [PERSON_NAME]" at bounding box center [526, 155] width 61 height 9
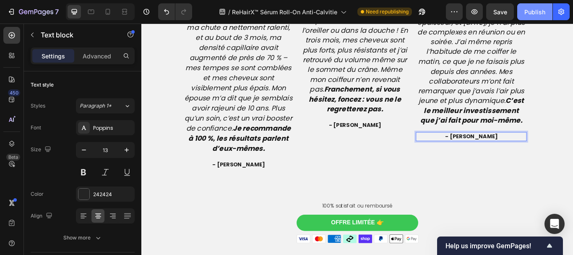
click at [537, 11] on div "Publish" at bounding box center [535, 12] width 21 height 9
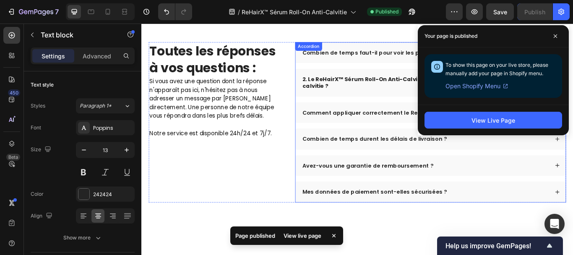
scroll to position [2654, 0]
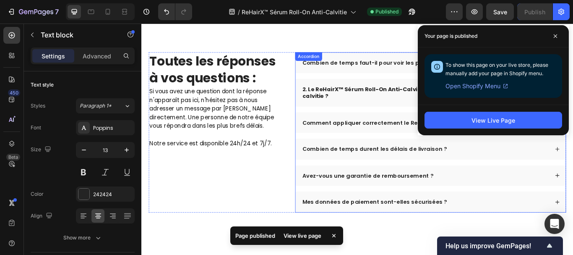
click at [387, 100] on strong "2. Le ReHairX™ Sérum Roll-On Anti-Calvitie fonctionne-t-il sur tous les types d…" at bounding box center [462, 104] width 267 height 17
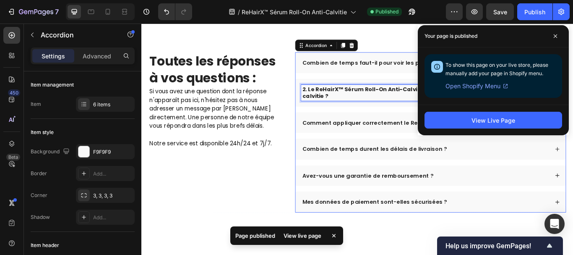
click at [387, 100] on div "2. Le ReHairX™ Sérum Roll-On Anti-Calvitie fonctionne-t-il sur tous les types d…" at bounding box center [478, 104] width 315 height 32
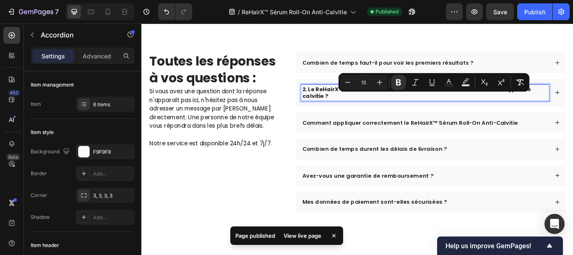
scroll to position [2645, 0]
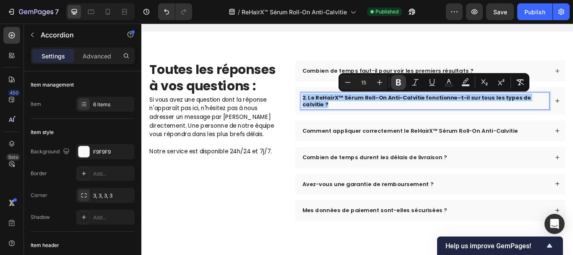
click at [397, 80] on icon "Editor contextual toolbar" at bounding box center [398, 82] width 5 height 6
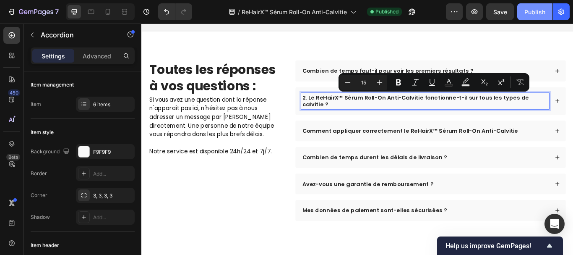
click at [528, 9] on div "Publish" at bounding box center [535, 12] width 21 height 9
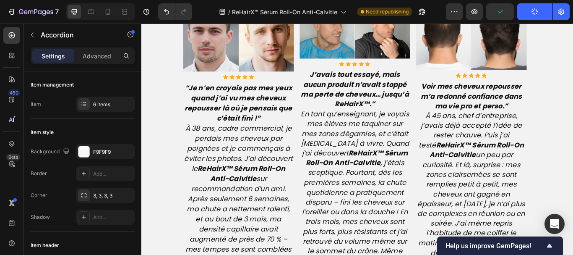
scroll to position [2152, 0]
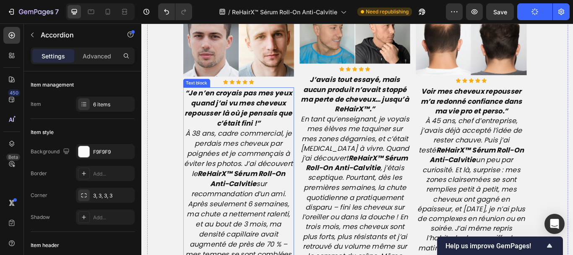
click at [280, 137] on p "“Je n’en croyais pas mes yeux quand j’ai vu mes cheveux repousser là où je pens…" at bounding box center [255, 246] width 128 height 294
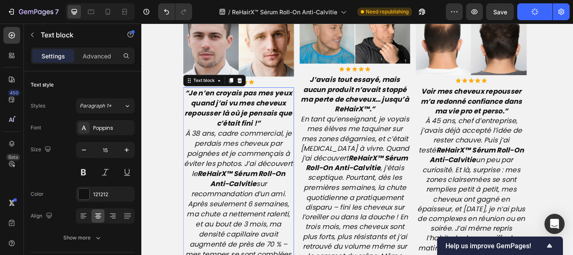
click at [280, 137] on p "“Je n’en croyais pas mes yeux quand j’ai vu mes cheveux repousser là où je pens…" at bounding box center [255, 246] width 128 height 294
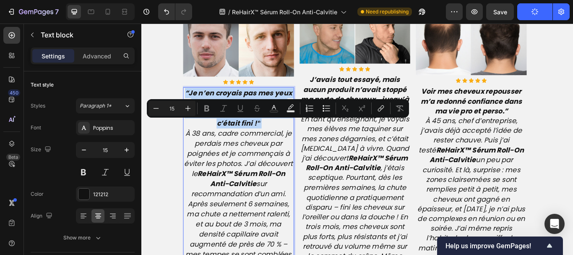
click at [280, 137] on p "“Je n’en croyais pas mes yeux quand j’ai vu mes cheveux repousser là où je pens…" at bounding box center [255, 246] width 128 height 294
type input "19"
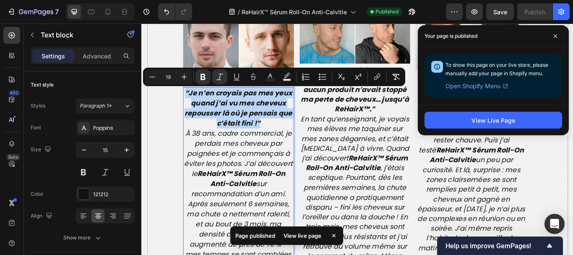
drag, startPoint x: 280, startPoint y: 137, endPoint x: 190, endPoint y: 92, distance: 100.6
click at [190, 92] on div "Image Icon Icon Icon Icon Icon Icon List Hoz “Je n’en croyais pas mes yeux quan…" at bounding box center [254, 214] width 129 height 433
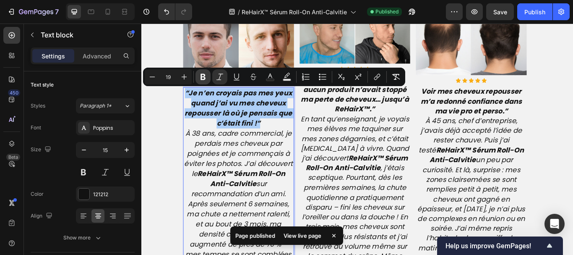
click at [204, 78] on icon "Editor contextual toolbar" at bounding box center [203, 77] width 8 height 8
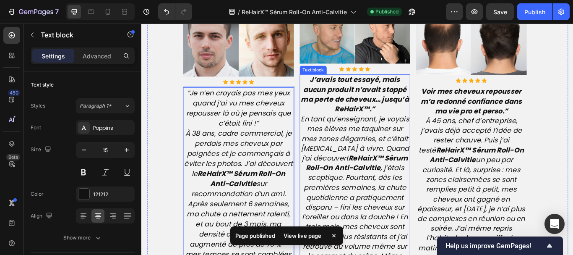
click at [419, 105] on strong "J’avais tout essayé, mais aucun produit n’avait stoppé ma perte de cheveux… jus…" at bounding box center [390, 107] width 126 height 46
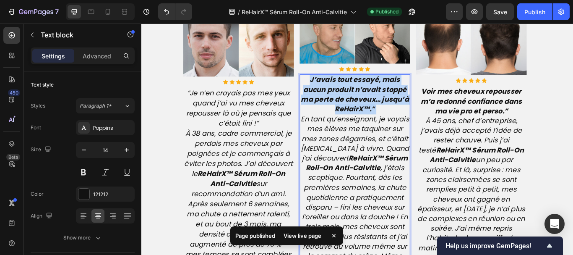
click at [419, 105] on strong "J’avais tout essayé, mais aucun produit n’avait stoppé ma perte de cheveux… jus…" at bounding box center [390, 107] width 126 height 46
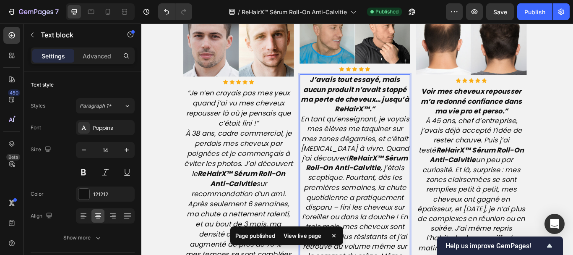
click at [400, 105] on strong "J’avais tout essayé, mais aucun produit n’avait stoppé ma perte de cheveux… jus…" at bounding box center [390, 107] width 126 height 46
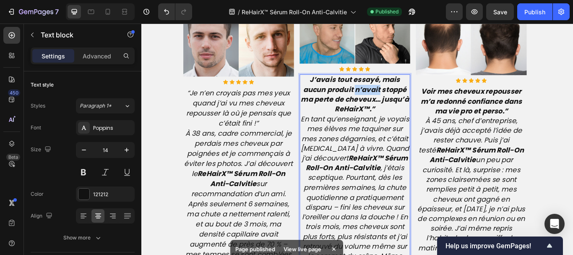
click at [400, 105] on strong "J’avais tout essayé, mais aucun produit n’avait stoppé ma perte de cheveux… jus…" at bounding box center [390, 107] width 126 height 46
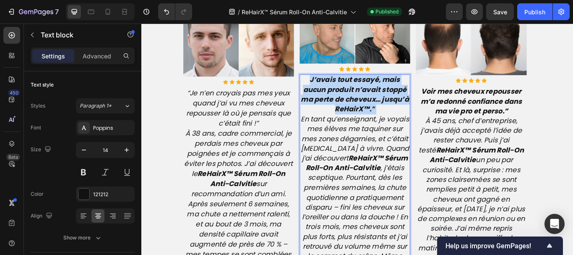
click at [400, 105] on strong "J’avais tout essayé, mais aucun produit n’avait stoppé ma perte de cheveux… jus…" at bounding box center [390, 107] width 126 height 46
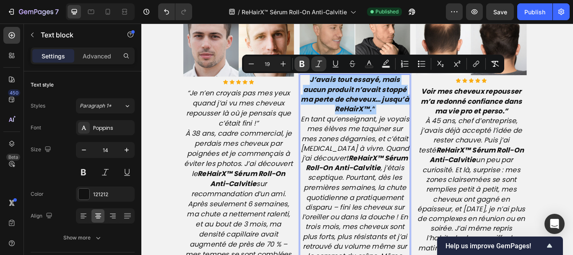
click at [303, 63] on icon "Editor contextual toolbar" at bounding box center [302, 64] width 5 height 6
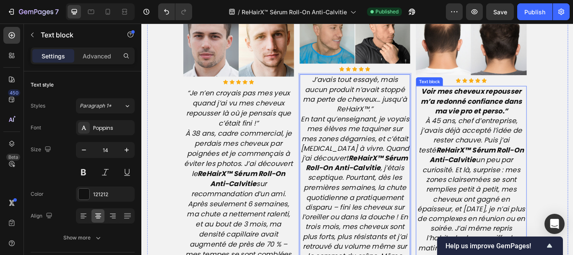
click at [516, 107] on strong "Voir mes cheveux repousser m’a redonné confiance dans ma vie pro et perso.”" at bounding box center [526, 114] width 118 height 34
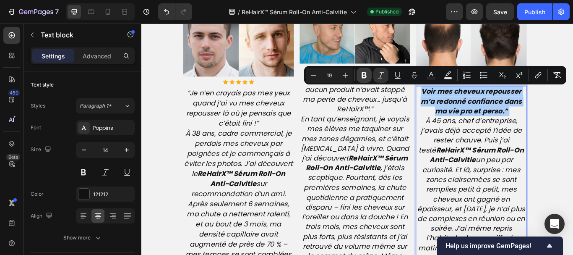
click at [364, 74] on icon "Editor contextual toolbar" at bounding box center [364, 75] width 8 height 8
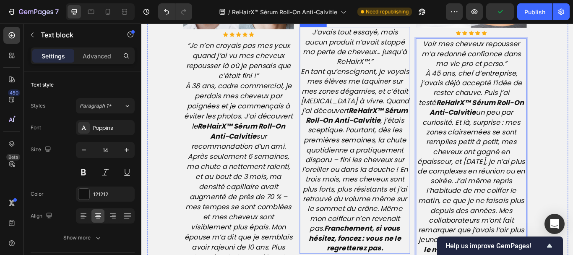
scroll to position [2207, 0]
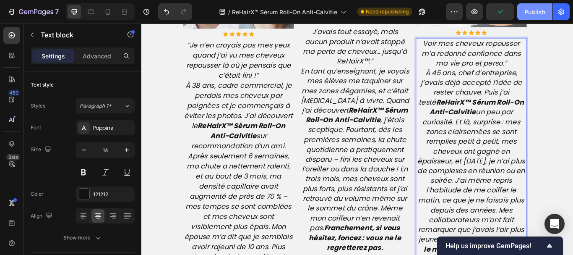
drag, startPoint x: 538, startPoint y: 10, endPoint x: 399, endPoint y: 5, distance: 139.4
click at [538, 10] on div "Publish" at bounding box center [535, 12] width 21 height 9
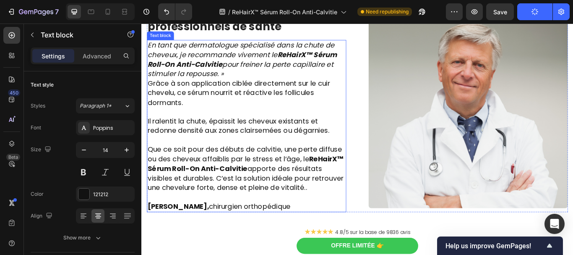
scroll to position [1651, 0]
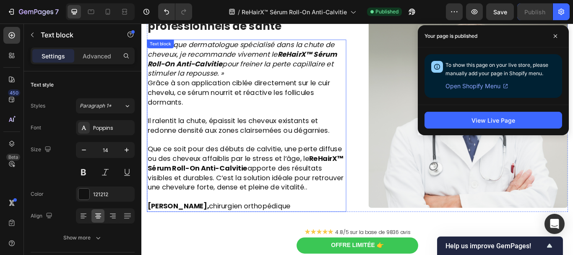
click at [311, 220] on p "[PERSON_NAME], chirurgien orthopédique" at bounding box center [264, 231] width 231 height 22
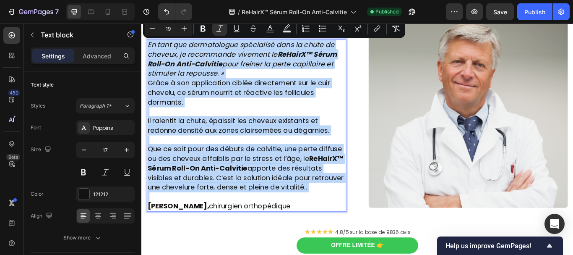
click at [315, 236] on span "[PERSON_NAME], chirurgien orthopédique" at bounding box center [232, 235] width 167 height 11
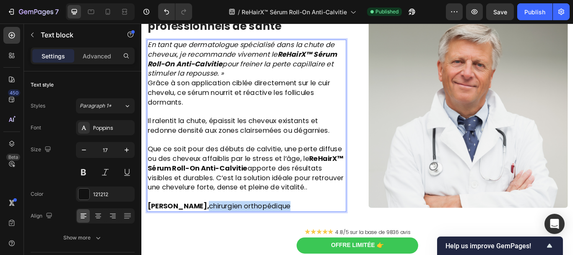
drag, startPoint x: 331, startPoint y: 236, endPoint x: 235, endPoint y: 233, distance: 95.7
click at [235, 233] on span "[PERSON_NAME], chirurgien orthopédique" at bounding box center [232, 235] width 167 height 11
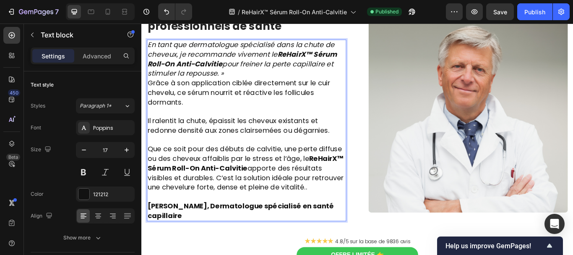
click at [235, 233] on strong "[PERSON_NAME], Dermatologue spécialisé en santé capillaire" at bounding box center [257, 241] width 217 height 23
drag, startPoint x: 235, startPoint y: 233, endPoint x: 246, endPoint y: 248, distance: 18.6
click at [246, 248] on p "[PERSON_NAME], Dermatologue spécialisé en santé capillaire" at bounding box center [264, 236] width 231 height 33
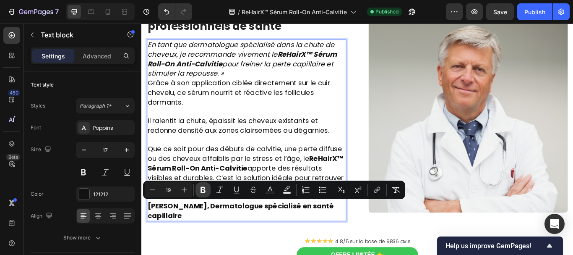
click at [202, 188] on icon "Editor contextual toolbar" at bounding box center [203, 190] width 5 height 6
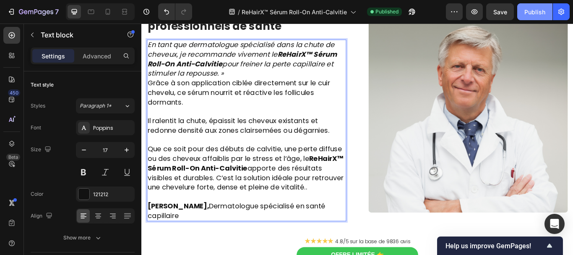
click at [540, 10] on div "Publish" at bounding box center [535, 12] width 21 height 9
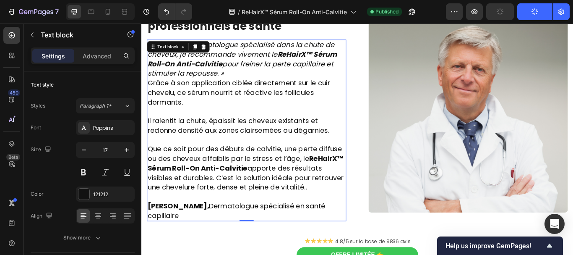
scroll to position [1644, 0]
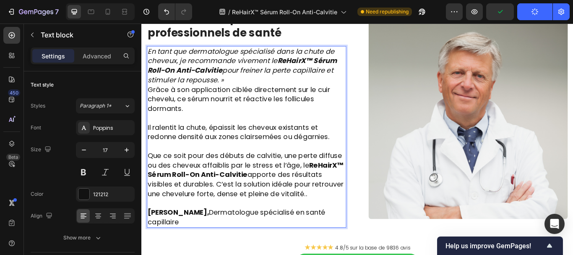
click at [243, 90] on p "En tant que dermatologue spécialisé dans la chute de cheveux, je recommande viv…" at bounding box center [264, 73] width 231 height 44
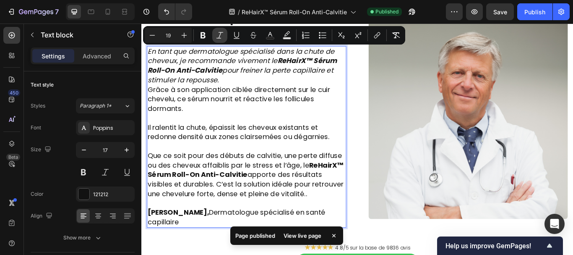
click at [219, 34] on icon "Editor contextual toolbar" at bounding box center [220, 35] width 8 height 8
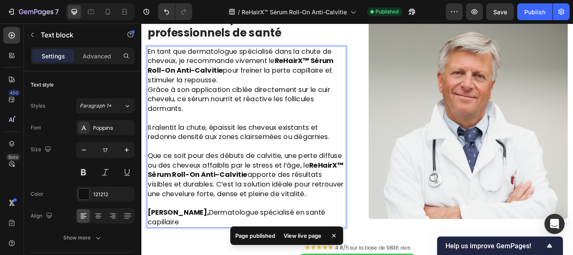
click at [150, 146] on span "Il ralentit la chute, épaissit les cheveux existants et redonne densité aux zon…" at bounding box center [255, 150] width 212 height 23
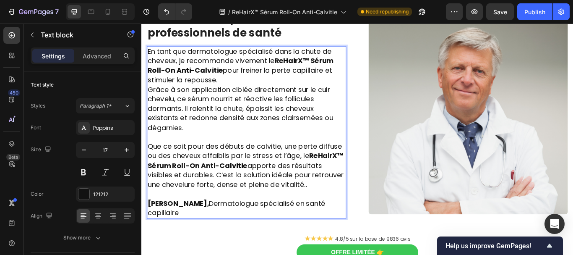
click at [235, 90] on p "En tant que dermatologue spécialisé dans la chute de cheveux, je recommande viv…" at bounding box center [264, 73] width 231 height 44
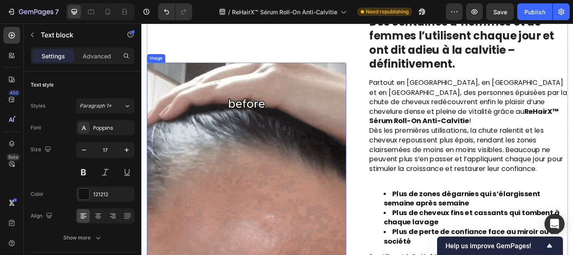
scroll to position [1274, 0]
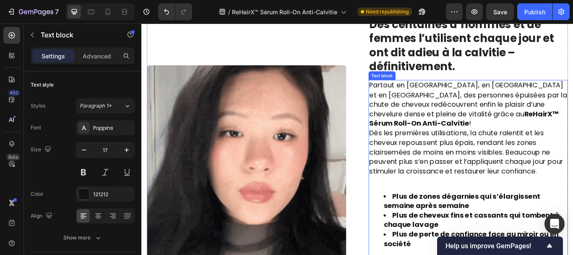
click at [408, 152] on span "Dès les premières utilisations, la chute ralentit et les cheveux repoussent plu…" at bounding box center [520, 174] width 226 height 56
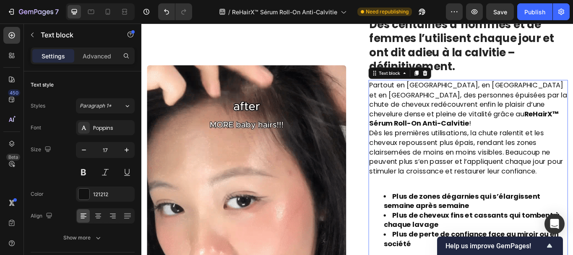
click at [408, 152] on span "Dès les premières utilisations, la chute ralentit et les cheveux repoussent plu…" at bounding box center [520, 174] width 226 height 56
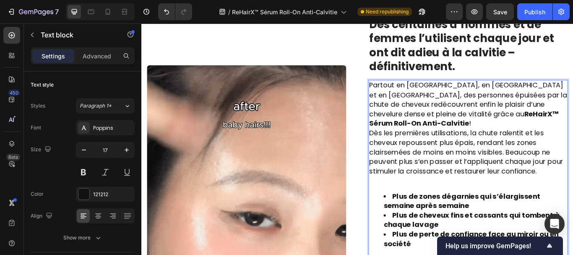
click at [408, 152] on span "Dès les premières utilisations, la chute ralentit et les cheveux repoussent plu…" at bounding box center [520, 174] width 226 height 56
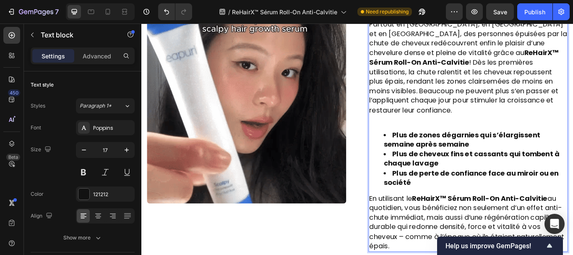
scroll to position [1346, 0]
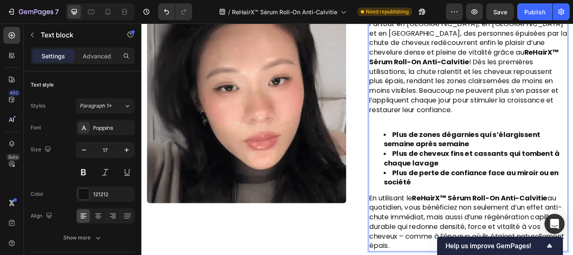
click at [424, 130] on p "Rich Text Editor. Editing area: main" at bounding box center [522, 135] width 231 height 11
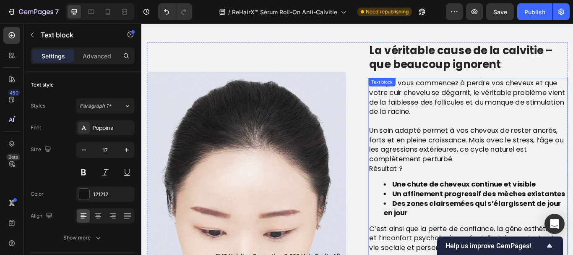
scroll to position [564, 0]
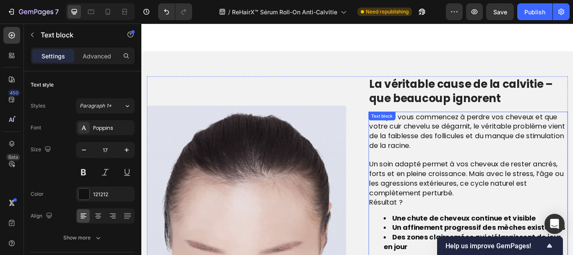
click at [514, 220] on p "Un soin adapté permet à vos cheveux de rester ancrés, forts et en pleine croiss…" at bounding box center [522, 204] width 231 height 44
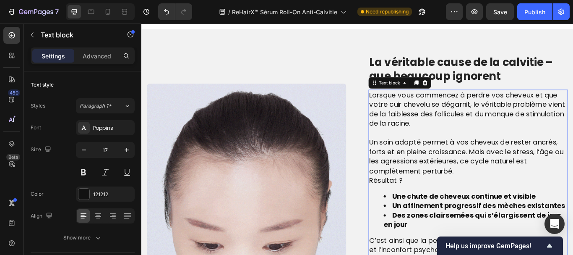
click at [514, 201] on p "Un soin adapté permet à vos cheveux de rester ancrés, forts et en pleine croiss…" at bounding box center [522, 179] width 231 height 44
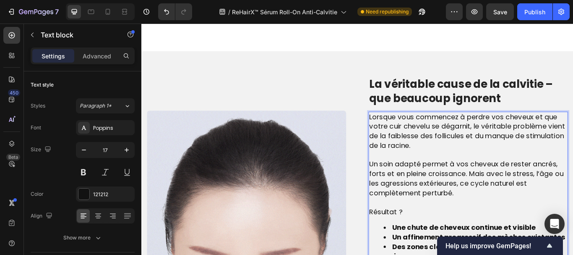
scroll to position [678, 0]
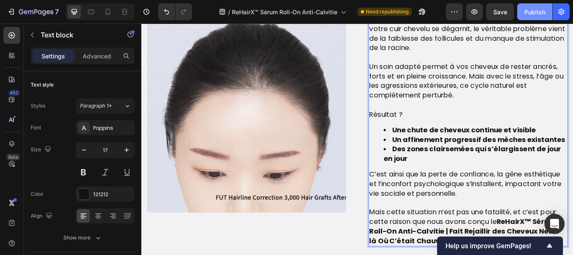
click at [535, 8] on div "Publish" at bounding box center [535, 12] width 21 height 9
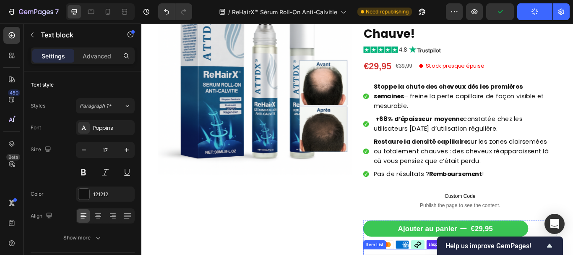
scroll to position [138, 0]
